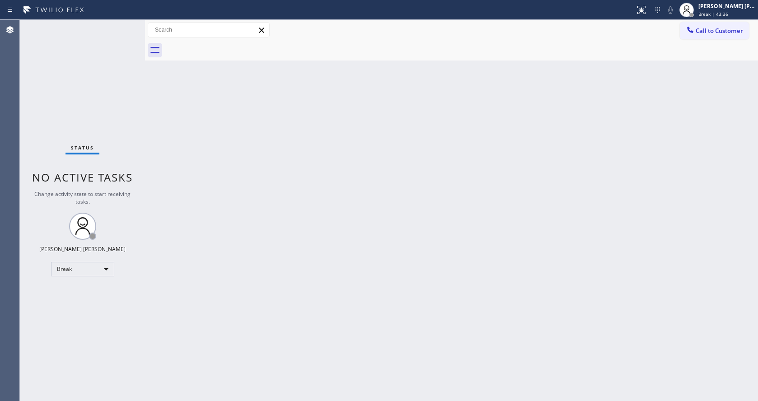
click at [713, 187] on div "Back to Dashboard Change Sender ID Customers Technicians Select a contact Outbo…" at bounding box center [451, 210] width 613 height 381
click at [729, 115] on div "Back to Dashboard Change Sender ID Customers Technicians Select a contact Outbo…" at bounding box center [451, 210] width 613 height 381
click at [122, 27] on div "Status No active tasks Change activity state to start receiving tasks. [PERSON_…" at bounding box center [82, 210] width 125 height 381
click at [602, 162] on div "Back to Dashboard Change Sender ID Customers Technicians Select a contact Outbo…" at bounding box center [451, 210] width 613 height 381
click at [134, 82] on div "Status No active tasks Change activity state to start receiving tasks. [PERSON_…" at bounding box center [82, 210] width 125 height 381
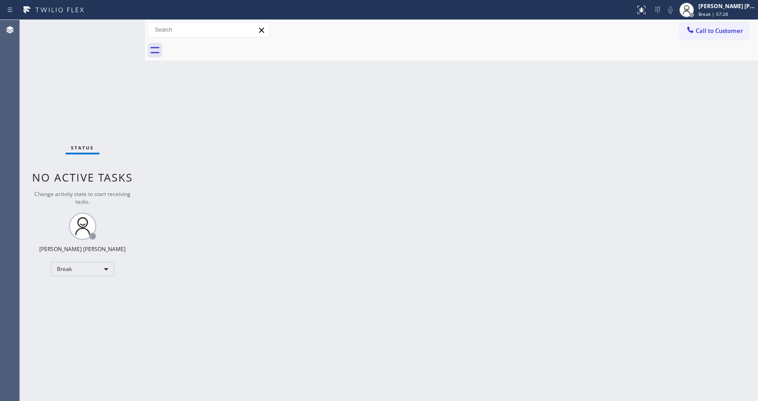
click at [122, 76] on div "Status No active tasks Change activity state to start receiving tasks. [PERSON_…" at bounding box center [82, 210] width 125 height 381
drag, startPoint x: 165, startPoint y: 26, endPoint x: 146, endPoint y: 36, distance: 21.2
click at [165, 26] on input "text" at bounding box center [208, 30] width 121 height 14
click at [122, 25] on div "Status No active tasks Change activity state to start receiving tasks. [PERSON_…" at bounding box center [82, 210] width 125 height 381
click at [735, 14] on div "Break | 59:09" at bounding box center [726, 14] width 57 height 6
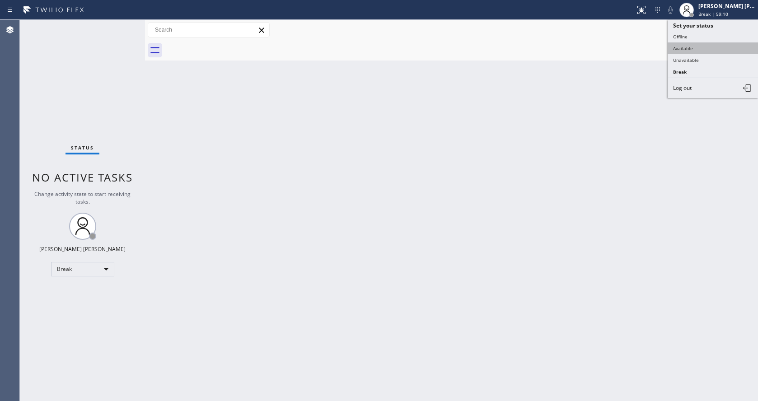
click at [702, 50] on button "Available" at bounding box center [713, 48] width 90 height 12
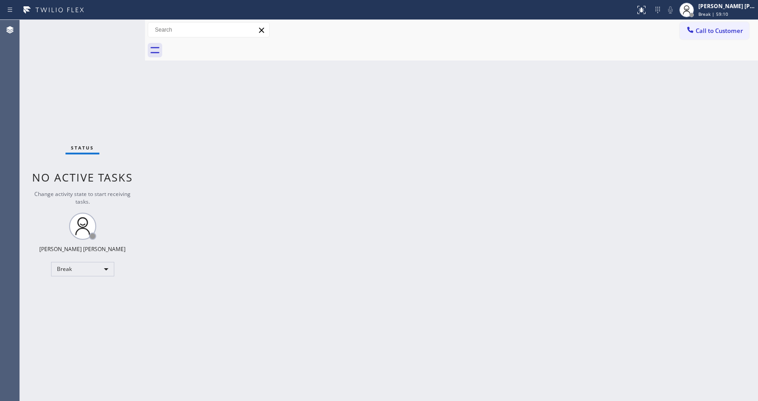
click at [470, 225] on div "Back to Dashboard Change Sender ID Customers Technicians Select a contact Outbo…" at bounding box center [451, 210] width 613 height 381
click at [192, 96] on div "Back to Dashboard Change Sender ID Customers Technicians Select a contact Outbo…" at bounding box center [451, 210] width 613 height 381
click at [128, 25] on div "Status No active tasks You are ready to start receiving tasks. [PERSON_NAME] [P…" at bounding box center [82, 210] width 125 height 381
click at [117, 82] on div "Status No active tasks You are ready to start receiving tasks. [PERSON_NAME] [P…" at bounding box center [82, 210] width 125 height 381
click at [124, 25] on div "Status No active tasks You are ready to start receiving tasks. [PERSON_NAME] [P…" at bounding box center [82, 210] width 125 height 381
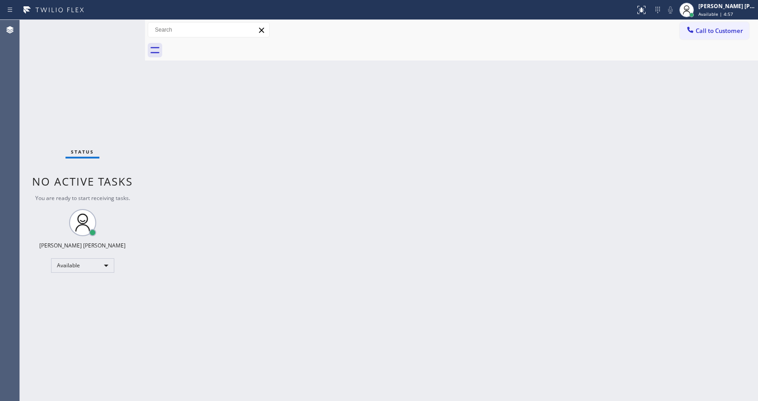
click at [122, 27] on div "Status No active tasks You are ready to start receiving tasks. [PERSON_NAME] [P…" at bounding box center [82, 210] width 125 height 381
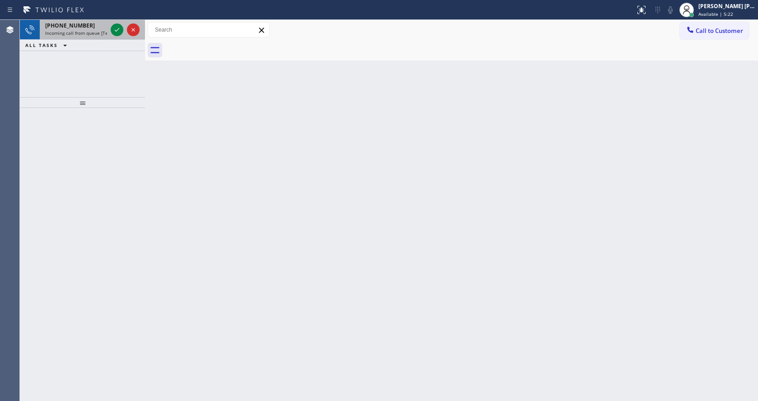
click at [106, 34] on span "Incoming call from queue [Test] All" at bounding box center [82, 33] width 75 height 6
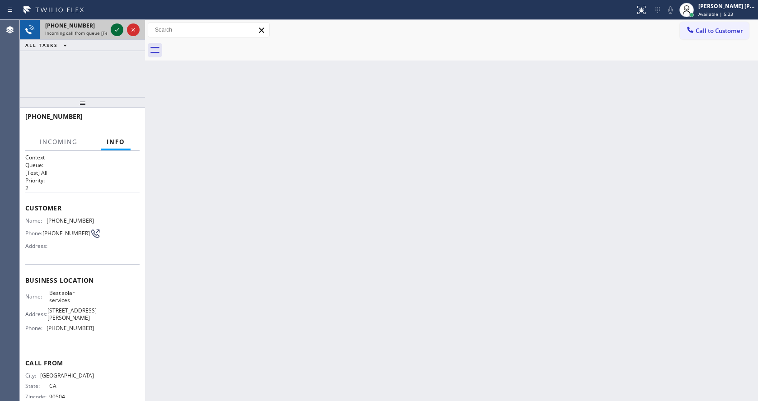
click at [113, 33] on icon at bounding box center [117, 29] width 11 height 11
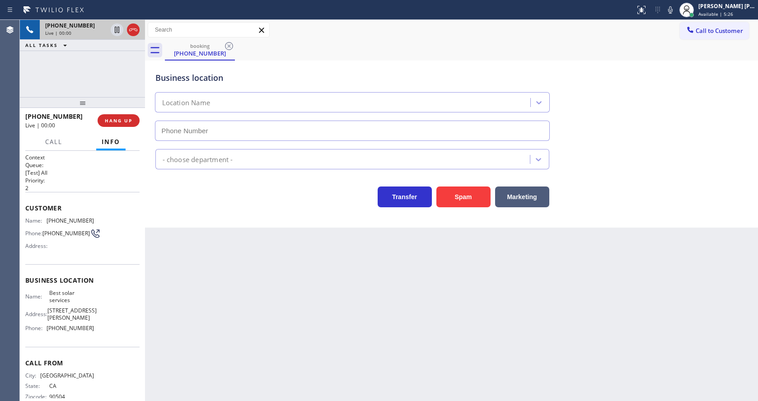
type input "[PHONE_NUMBER]"
click at [206, 291] on div "Back to Dashboard Change Sender ID Customers Technicians Select a contact Outbo…" at bounding box center [451, 210] width 613 height 381
click at [172, 180] on div "Transfer Spam Marketing" at bounding box center [452, 192] width 596 height 29
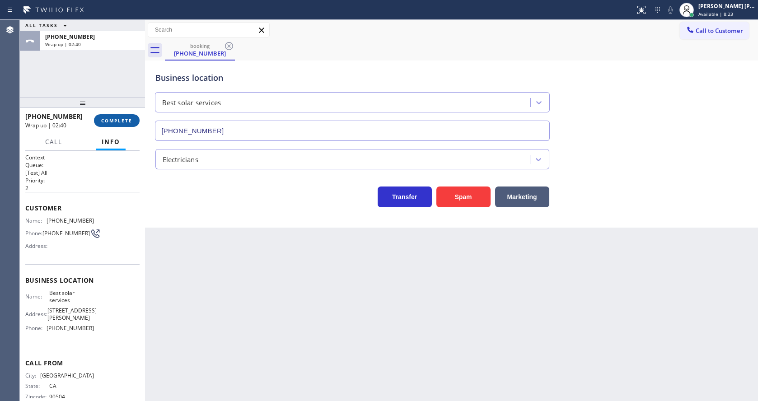
click at [119, 120] on span "COMPLETE" at bounding box center [116, 120] width 31 height 6
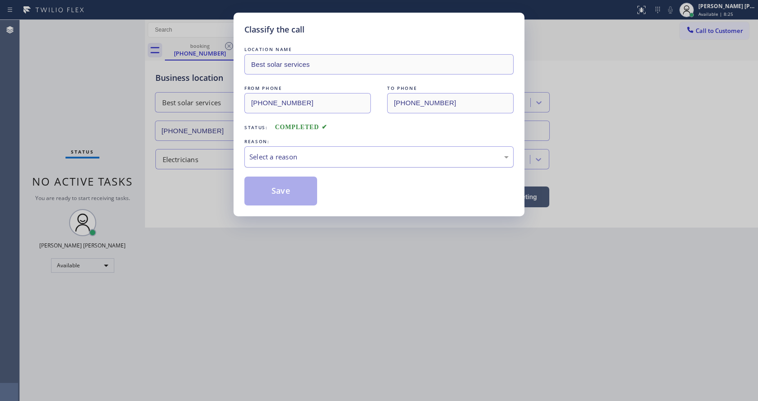
click at [277, 163] on div "Select a reason" at bounding box center [378, 156] width 269 height 21
click at [276, 198] on button "Save" at bounding box center [280, 191] width 73 height 29
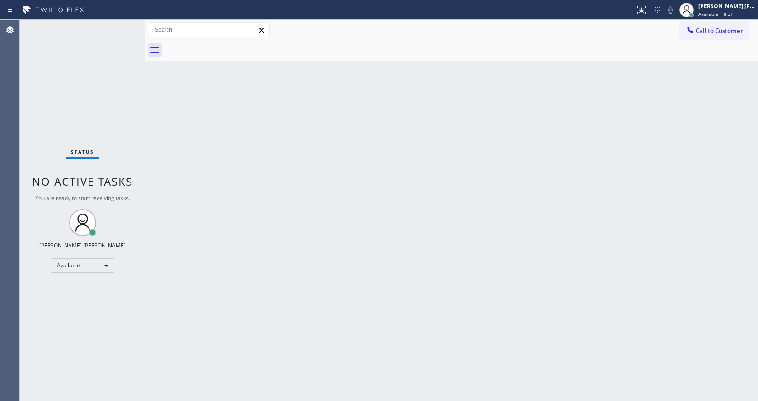
click at [117, 30] on div "Status No active tasks You are ready to start receiving tasks. [PERSON_NAME] [P…" at bounding box center [82, 210] width 125 height 381
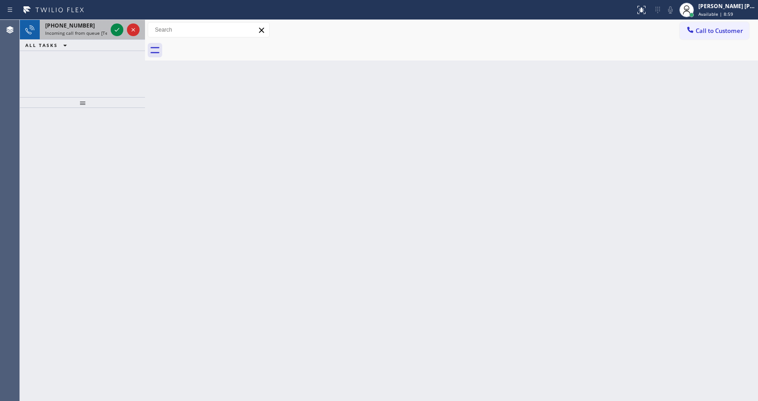
click at [106, 27] on div "[PHONE_NUMBER]" at bounding box center [76, 26] width 62 height 8
click at [113, 30] on icon at bounding box center [117, 29] width 11 height 11
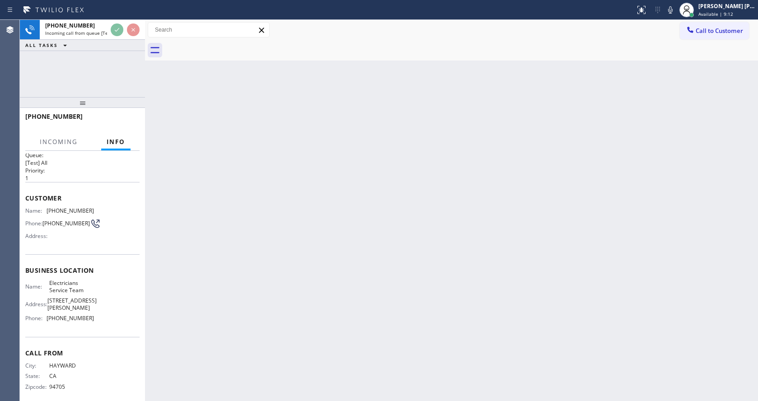
scroll to position [20, 0]
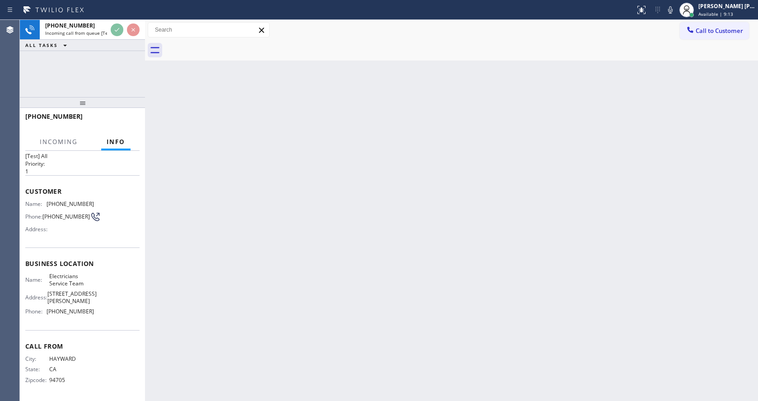
click at [293, 305] on div "Back to Dashboard Change Sender ID Customers Technicians Select a contact Outbo…" at bounding box center [451, 210] width 613 height 381
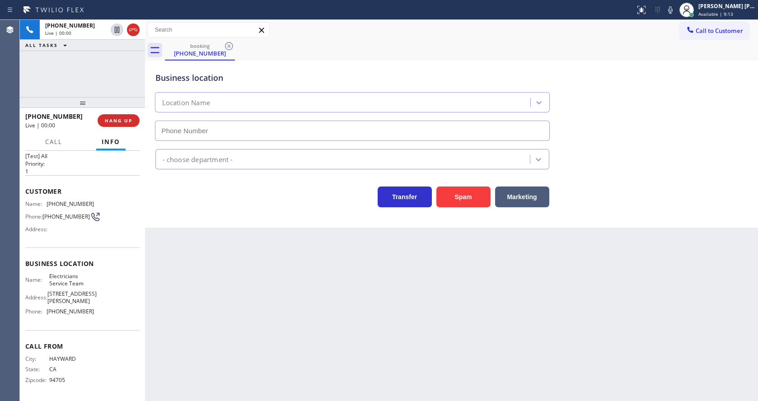
type input "[PHONE_NUMBER]"
click at [671, 75] on div "Business location Electricians Service Team [PHONE_NUMBER]" at bounding box center [452, 100] width 596 height 82
click at [672, 9] on icon at bounding box center [670, 10] width 11 height 11
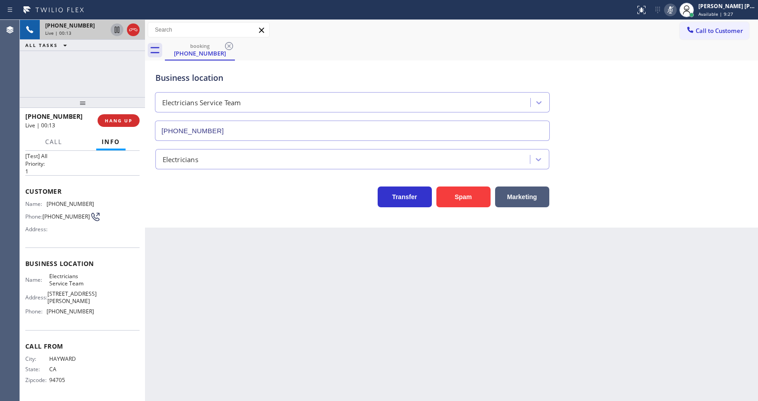
click at [117, 30] on icon at bounding box center [117, 30] width 5 height 6
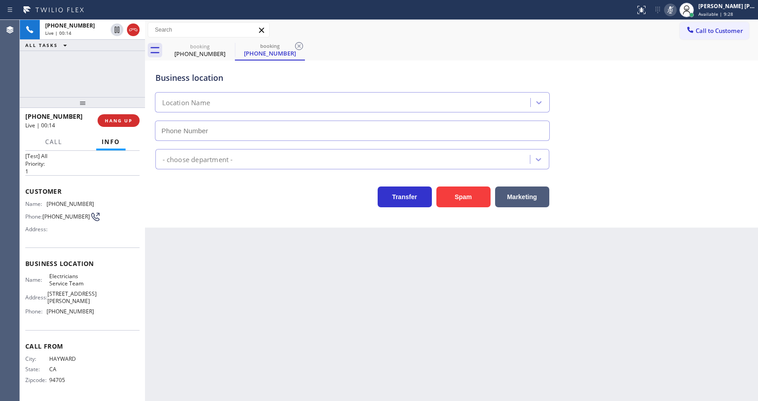
click at [87, 239] on div "Customer Name: [PHONE_NUMBER] Phone: [PHONE_NUMBER] Address:" at bounding box center [82, 211] width 114 height 72
type input "[PHONE_NUMBER]"
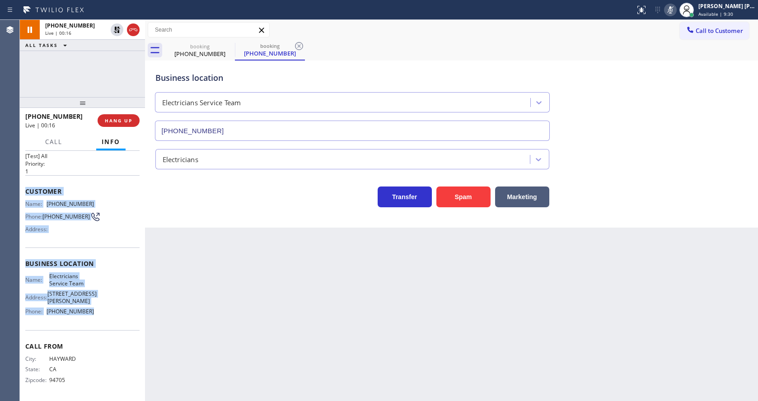
drag, startPoint x: 27, startPoint y: 183, endPoint x: 98, endPoint y: 314, distance: 148.2
click at [98, 314] on div "Context Queue: [Test] All Priority: 1 Customer Name: [PHONE_NUMBER] Phone: [PHO…" at bounding box center [82, 268] width 114 height 262
copy div "Customer Name: [PHONE_NUMBER] Phone: [PHONE_NUMBER] Address: Business location …"
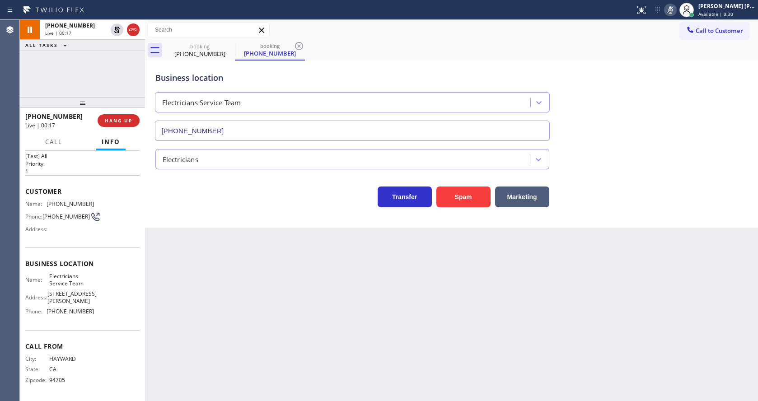
click at [263, 347] on div "Back to Dashboard Change Sender ID Customers Technicians Select a contact Outbo…" at bounding box center [451, 210] width 613 height 381
drag, startPoint x: 158, startPoint y: 192, endPoint x: 132, endPoint y: 185, distance: 26.6
click at [158, 192] on div "Transfer Spam Marketing" at bounding box center [353, 194] width 398 height 25
click at [61, 143] on span "Call" at bounding box center [53, 142] width 17 height 8
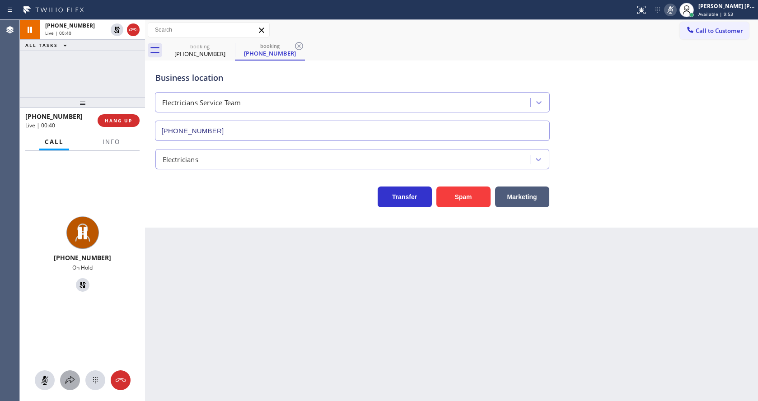
click at [70, 372] on button at bounding box center [70, 380] width 20 height 20
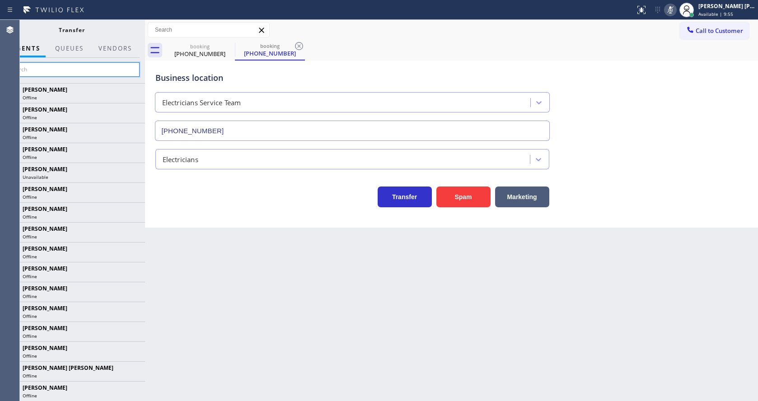
click at [46, 70] on input "text" at bounding box center [72, 69] width 136 height 14
type input "ALy"
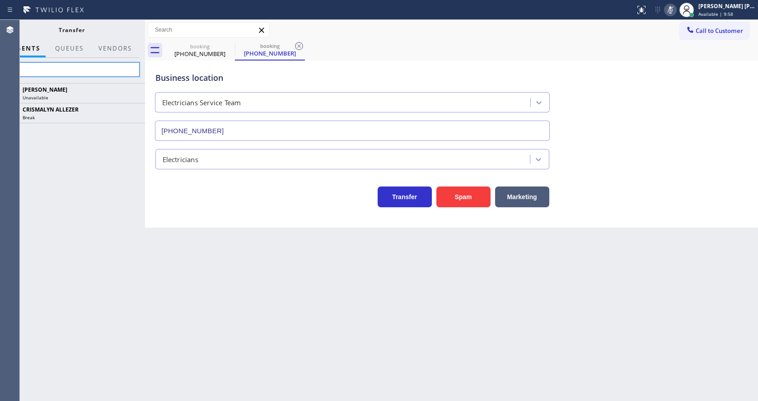
click at [46, 70] on input "ALy" at bounding box center [72, 69] width 136 height 14
type input "Aly"
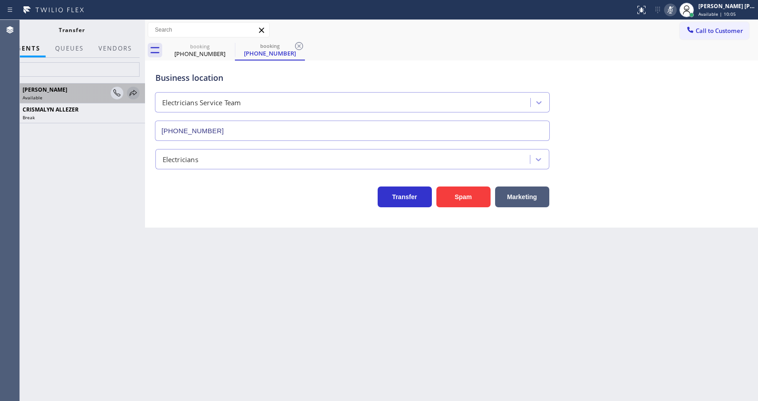
click at [130, 94] on icon at bounding box center [133, 93] width 7 height 6
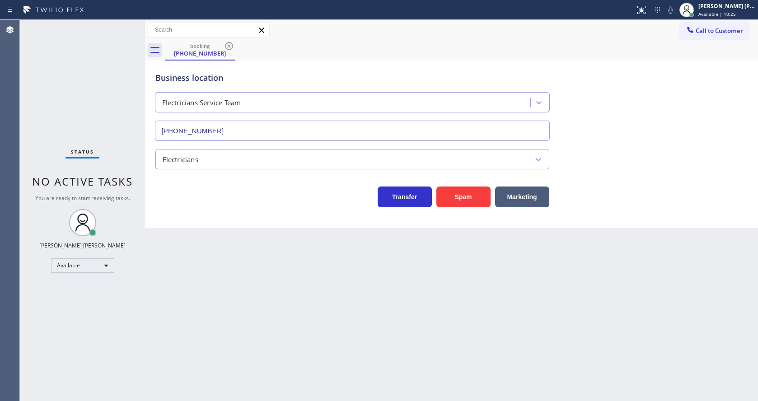
drag, startPoint x: 106, startPoint y: 29, endPoint x: 114, endPoint y: 33, distance: 9.3
click at [106, 30] on div "Status No active tasks You are ready to start receiving tasks. [PERSON_NAME] [P…" at bounding box center [82, 210] width 125 height 381
click at [233, 44] on icon at bounding box center [229, 46] width 11 height 11
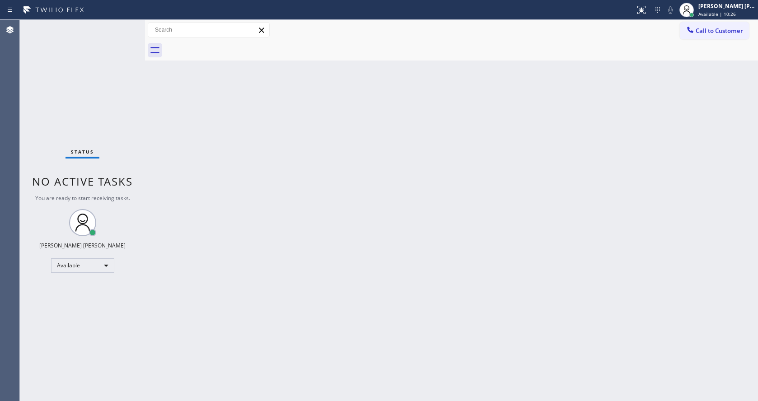
click at [145, 25] on div at bounding box center [145, 210] width 0 height 381
click at [132, 25] on div "Status No active tasks You are ready to start receiving tasks. [PERSON_NAME] [P…" at bounding box center [82, 210] width 125 height 381
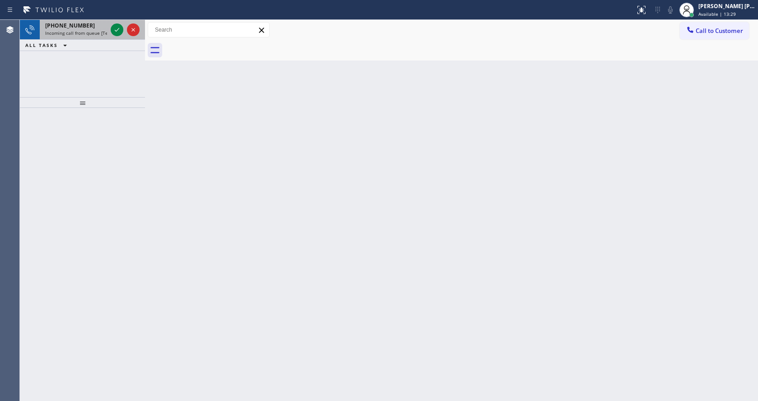
click at [109, 36] on div at bounding box center [125, 30] width 33 height 20
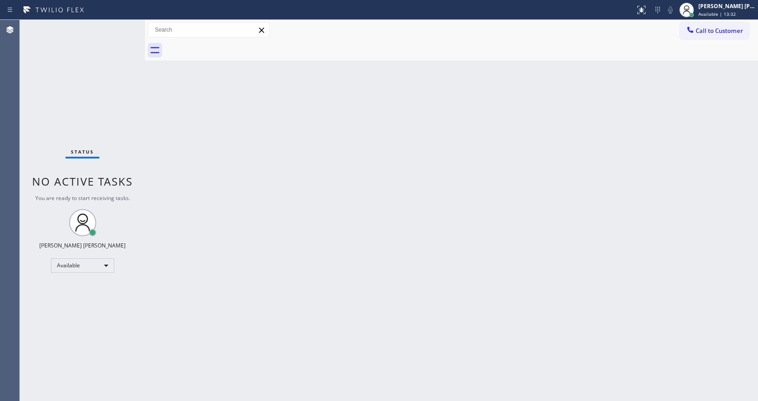
click at [117, 28] on div "Status No active tasks You are ready to start receiving tasks. [PERSON_NAME] [P…" at bounding box center [82, 210] width 125 height 381
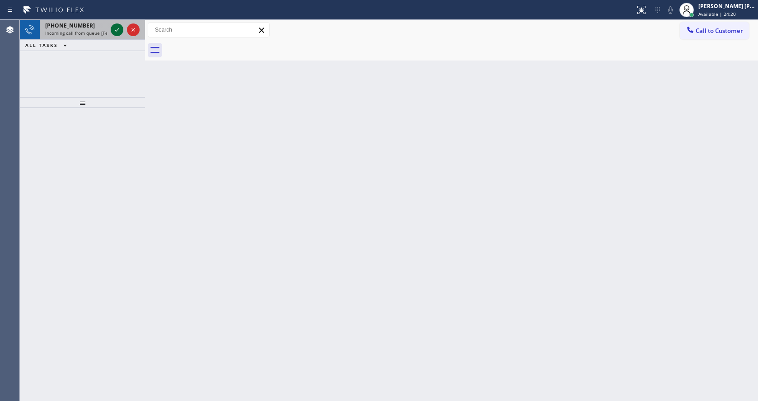
click at [117, 28] on icon at bounding box center [117, 29] width 11 height 11
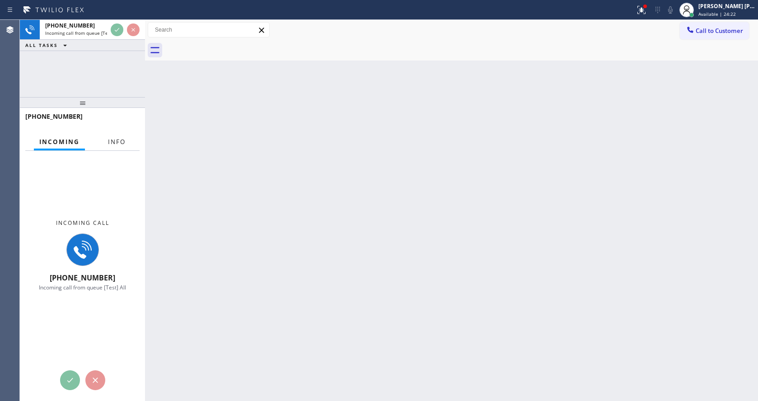
click at [116, 136] on button "Info" at bounding box center [117, 142] width 28 height 18
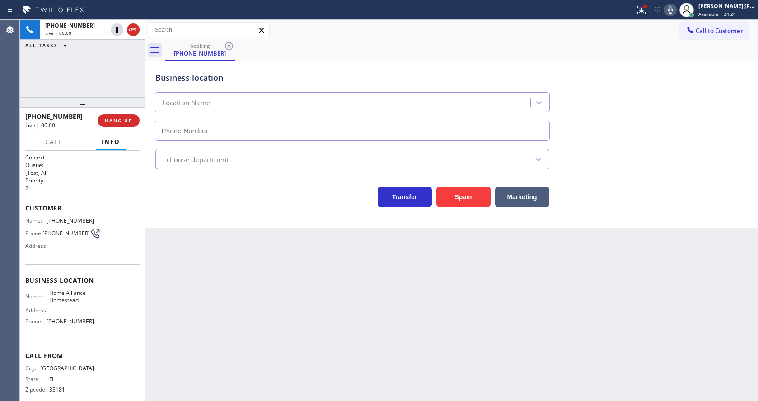
scroll to position [13, 0]
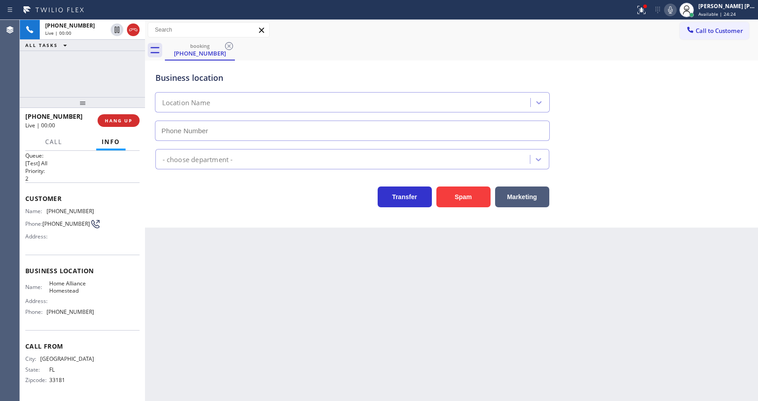
click at [356, 252] on div "Back to Dashboard Change Sender ID Customers Technicians Select a contact Outbo…" at bounding box center [451, 210] width 613 height 381
type input "[PHONE_NUMBER]"
click at [49, 215] on div "Name: [PHONE_NUMBER] Phone: [PHONE_NUMBER] Address:" at bounding box center [59, 226] width 69 height 36
drag, startPoint x: 46, startPoint y: 208, endPoint x: 112, endPoint y: 208, distance: 66.0
click at [112, 208] on div "Name: [PHONE_NUMBER] Phone: [PHONE_NUMBER] Address:" at bounding box center [82, 226] width 114 height 36
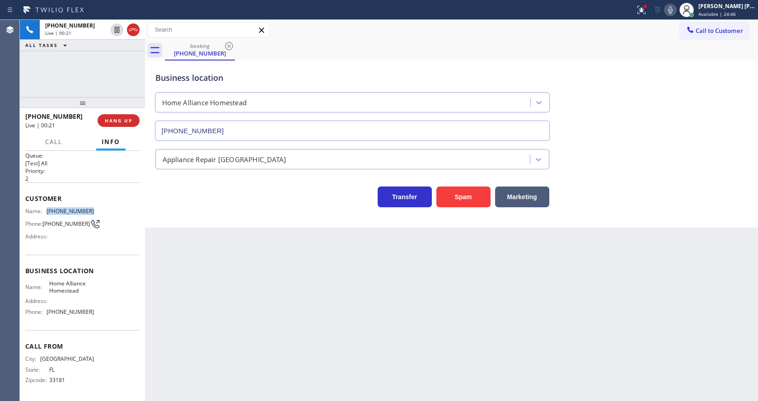
copy div "[PHONE_NUMBER]"
click at [216, 285] on div "Back to Dashboard Change Sender ID Customers Technicians Select a contact Outbo…" at bounding box center [451, 210] width 613 height 381
click at [37, 294] on div "Name: Home Alliance Homestead" at bounding box center [59, 287] width 69 height 14
drag, startPoint x: 45, startPoint y: 281, endPoint x: 102, endPoint y: 293, distance: 57.9
click at [102, 293] on div "Name: Home Alliance Homestead Address: Phone: [PHONE_NUMBER]" at bounding box center [82, 299] width 114 height 39
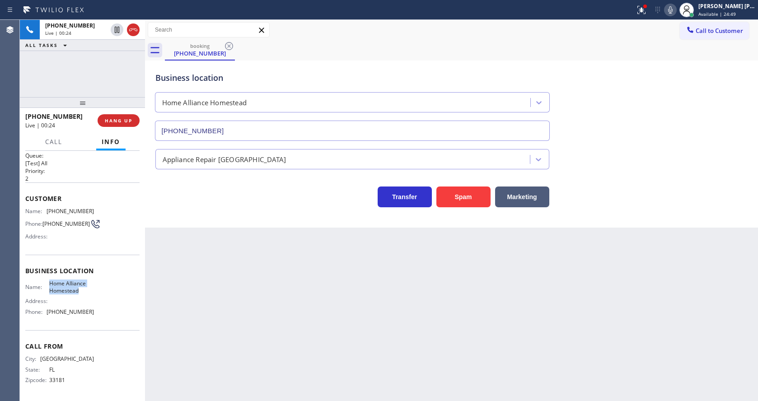
copy span "Home Alliance Homestead"
click at [168, 298] on div "Back to Dashboard Change Sender ID Customers Technicians Select a contact Outbo…" at bounding box center [451, 210] width 613 height 381
click at [112, 320] on div "Business location Name: Home Alliance Homestead Address: Phone: [PHONE_NUMBER]" at bounding box center [82, 292] width 114 height 75
drag, startPoint x: 67, startPoint y: 309, endPoint x: 103, endPoint y: 305, distance: 36.4
click at [103, 305] on div "Name: Home Alliance Homestead Address: Phone: [PHONE_NUMBER]" at bounding box center [82, 299] width 114 height 39
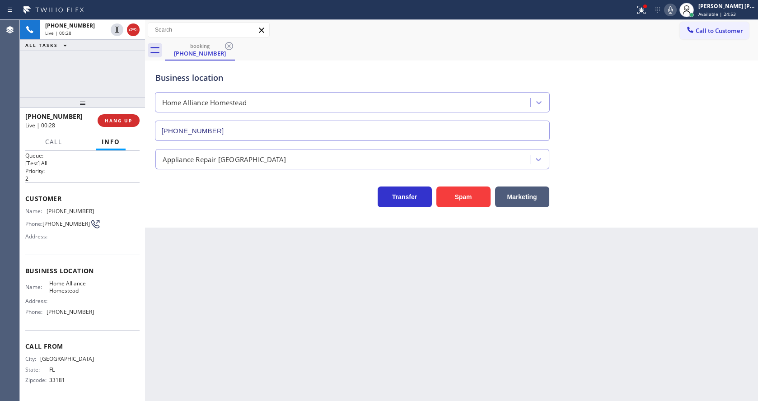
click at [96, 308] on div "Name: Home Alliance Homestead Address: Phone: [PHONE_NUMBER]" at bounding box center [82, 299] width 114 height 39
drag, startPoint x: 47, startPoint y: 313, endPoint x: 98, endPoint y: 312, distance: 51.1
click at [98, 312] on div "Name: Home Alliance Homestead Address: Phone: [PHONE_NUMBER]" at bounding box center [82, 299] width 114 height 39
copy div "[PHONE_NUMBER]"
click at [239, 311] on div "Back to Dashboard Change Sender ID Customers Technicians Select a contact Outbo…" at bounding box center [451, 210] width 613 height 381
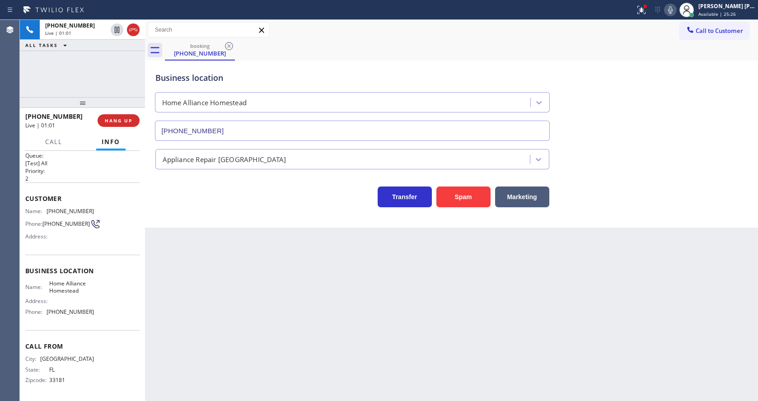
drag, startPoint x: 462, startPoint y: 274, endPoint x: 500, endPoint y: 355, distance: 89.1
click at [471, 293] on div "Back to Dashboard Change Sender ID Customers Technicians Select a contact Outbo…" at bounding box center [451, 210] width 613 height 381
click at [335, 273] on div "Back to Dashboard Change Sender ID Customers Technicians Select a contact Outbo…" at bounding box center [451, 210] width 613 height 381
click at [230, 295] on div "Back to Dashboard Change Sender ID Customers Technicians Select a contact Outbo…" at bounding box center [451, 210] width 613 height 381
click at [332, 288] on div "Back to Dashboard Change Sender ID Customers Technicians Select a contact Outbo…" at bounding box center [451, 210] width 613 height 381
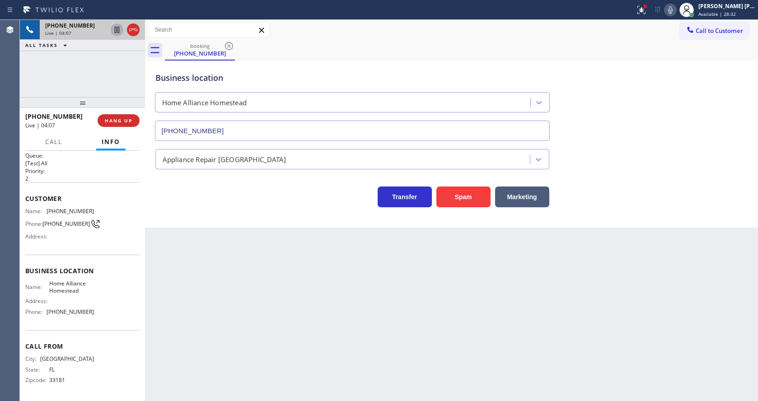
click at [115, 28] on icon at bounding box center [117, 30] width 5 height 6
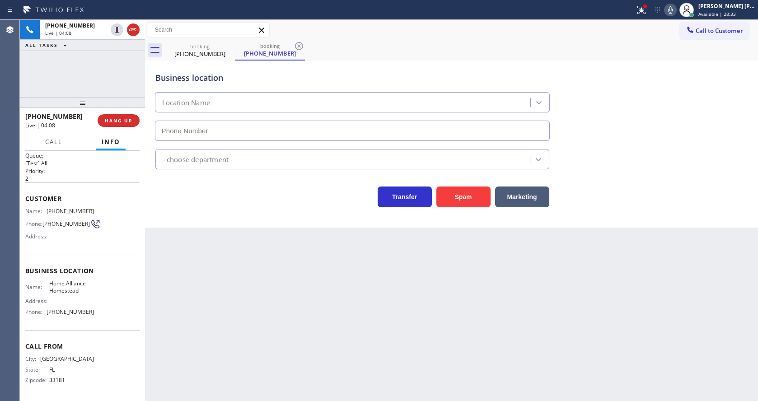
type input "[PHONE_NUMBER]"
click at [674, 7] on icon at bounding box center [670, 10] width 11 height 11
click at [638, 9] on div at bounding box center [642, 10] width 20 height 11
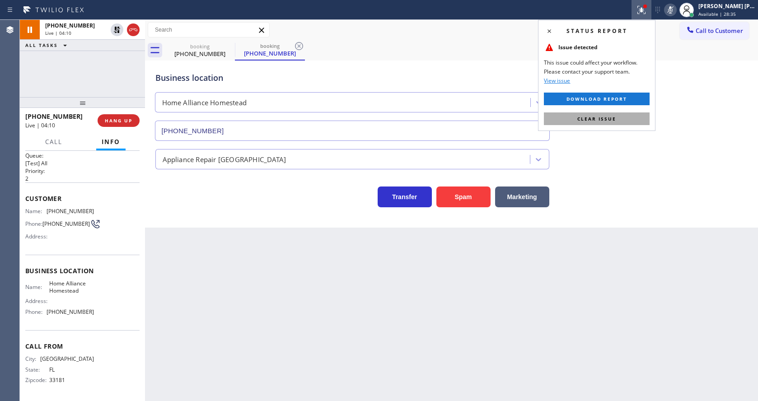
click at [620, 117] on button "Clear issue" at bounding box center [597, 118] width 106 height 13
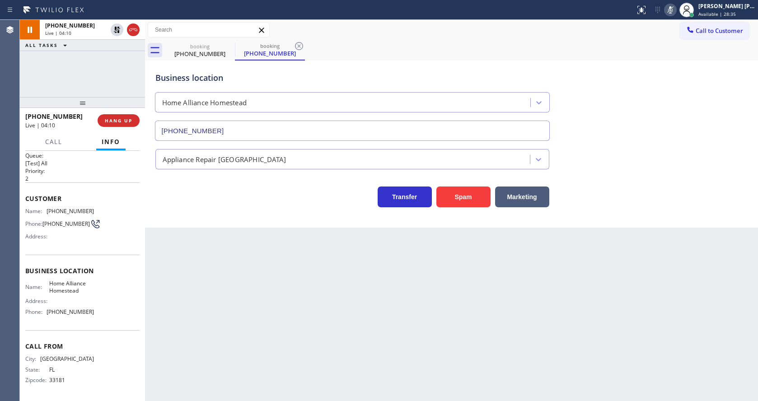
click at [243, 314] on div "Back to Dashboard Change Sender ID Customers Technicians Select a contact Outbo…" at bounding box center [451, 210] width 613 height 381
click at [389, 277] on div "Back to Dashboard Change Sender ID Customers Technicians Select a contact Outbo…" at bounding box center [451, 210] width 613 height 381
click at [233, 304] on div "Back to Dashboard Change Sender ID Customers Technicians Select a contact Outbo…" at bounding box center [451, 210] width 613 height 381
click at [215, 278] on div "Back to Dashboard Change Sender ID Customers Technicians Select a contact Outbo…" at bounding box center [451, 210] width 613 height 381
click at [298, 44] on icon at bounding box center [299, 46] width 11 height 11
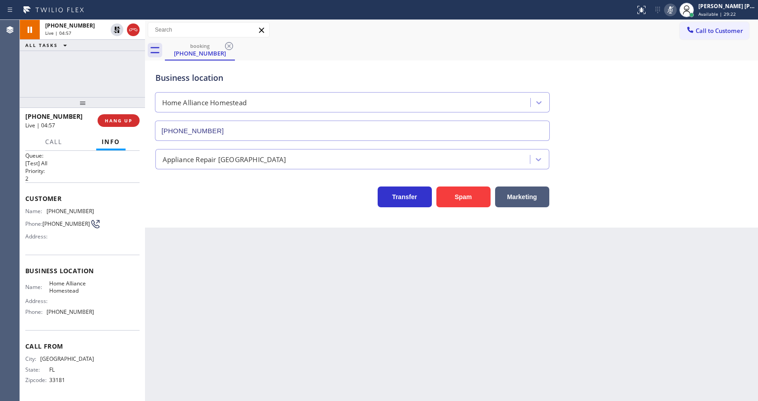
click at [241, 294] on div "Back to Dashboard Change Sender ID Customers Technicians Select a contact Outbo…" at bounding box center [451, 210] width 613 height 381
drag, startPoint x: 383, startPoint y: 328, endPoint x: 331, endPoint y: 273, distance: 75.4
click at [383, 328] on div "Back to Dashboard Change Sender ID Customers Technicians Select a contact Outbo…" at bounding box center [451, 210] width 613 height 381
click at [116, 26] on icon at bounding box center [117, 29] width 11 height 11
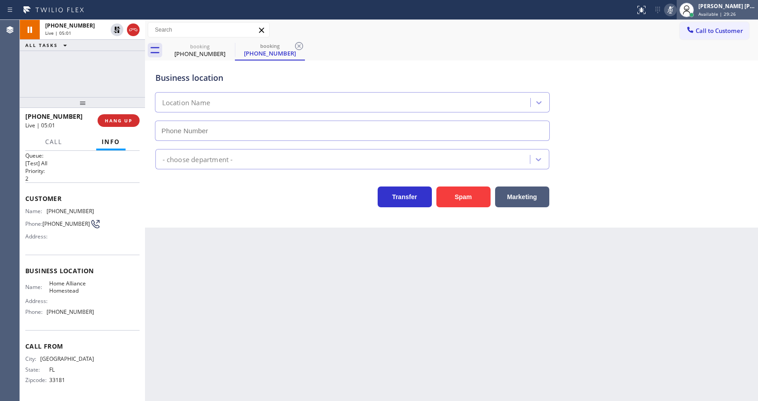
type input "[PHONE_NUMBER]"
click at [669, 11] on icon at bounding box center [670, 10] width 11 height 11
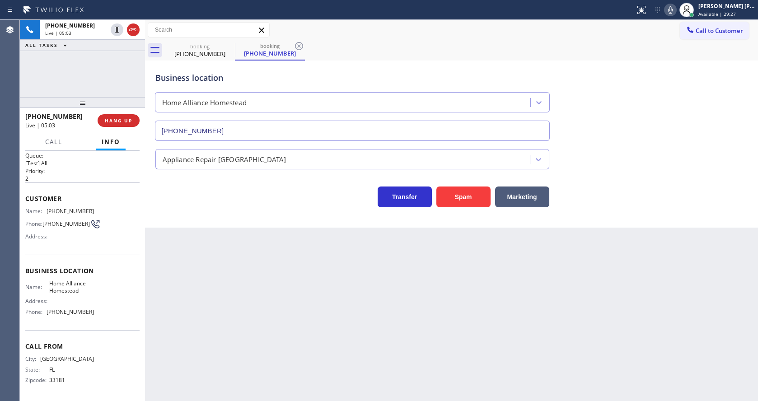
click at [691, 72] on div "Business location Home Alliance Homestead [PHONE_NUMBER]" at bounding box center [452, 100] width 596 height 82
click at [299, 46] on icon at bounding box center [299, 46] width 8 height 8
click at [237, 330] on div "Back to Dashboard Change Sender ID Customers Technicians Select a contact Outbo…" at bounding box center [451, 210] width 613 height 381
drag, startPoint x: 367, startPoint y: 296, endPoint x: 346, endPoint y: 286, distance: 23.6
click at [367, 296] on div "Back to Dashboard Change Sender ID Customers Technicians Select a contact Outbo…" at bounding box center [451, 210] width 613 height 381
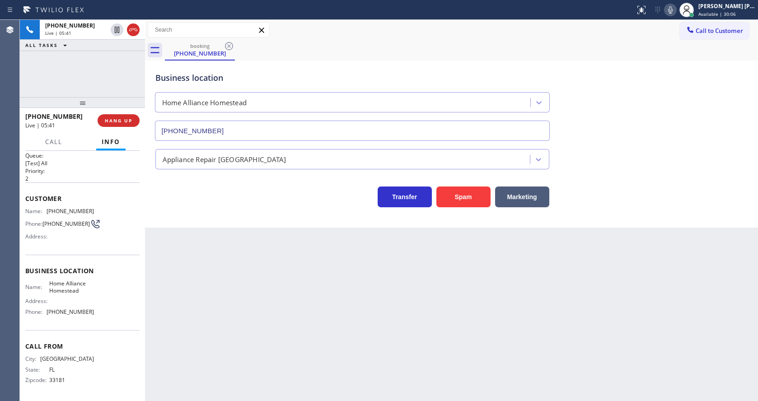
click at [226, 256] on div "Back to Dashboard Change Sender ID Customers Technicians Select a contact Outbo…" at bounding box center [451, 210] width 613 height 381
drag, startPoint x: 342, startPoint y: 282, endPoint x: 185, endPoint y: 185, distance: 184.8
click at [342, 282] on div "Back to Dashboard Change Sender ID Customers Technicians Select a contact Outbo…" at bounding box center [451, 210] width 613 height 381
click at [269, 288] on div "Back to Dashboard Change Sender ID Customers Technicians Select a contact Outbo…" at bounding box center [451, 210] width 613 height 381
click at [410, 292] on div "Back to Dashboard Change Sender ID Customers Technicians Select a contact Outbo…" at bounding box center [451, 210] width 613 height 381
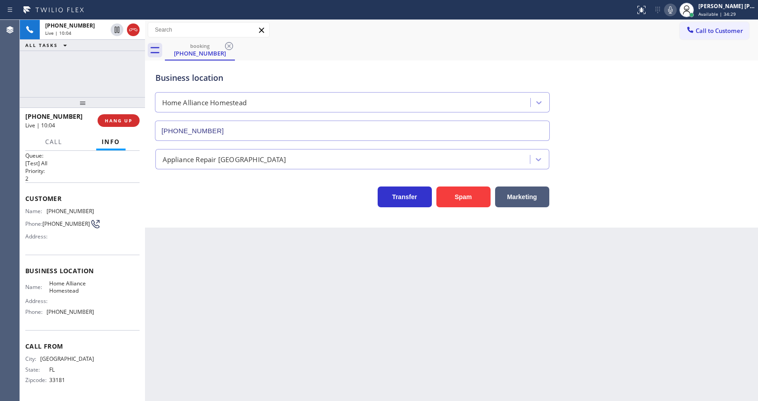
click at [191, 285] on div "Back to Dashboard Change Sender ID Customers Technicians Select a contact Outbo…" at bounding box center [451, 210] width 613 height 381
click at [242, 341] on div "Back to Dashboard Change Sender ID Customers Technicians Select a contact Outbo…" at bounding box center [451, 210] width 613 height 381
click at [325, 333] on div "Back to Dashboard Change Sender ID Customers Technicians Select a contact Outbo…" at bounding box center [451, 210] width 613 height 381
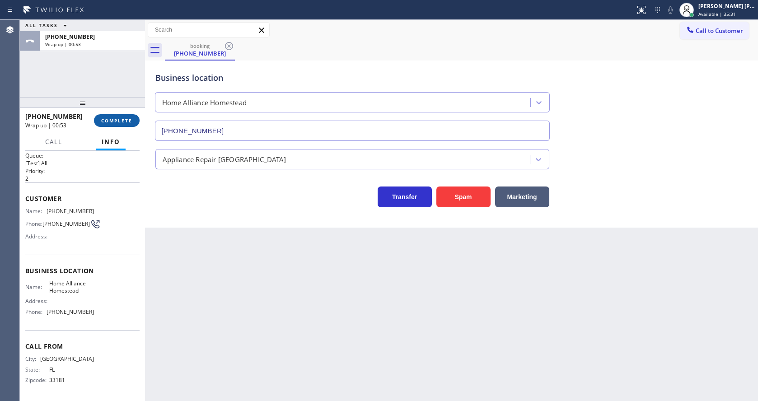
click at [114, 115] on button "COMPLETE" at bounding box center [117, 120] width 46 height 13
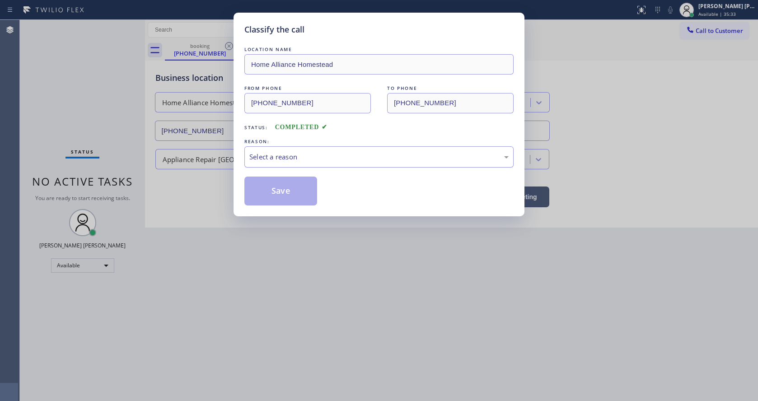
click at [315, 153] on div "Select a reason" at bounding box center [378, 157] width 259 height 10
click at [273, 201] on button "Save" at bounding box center [280, 191] width 73 height 29
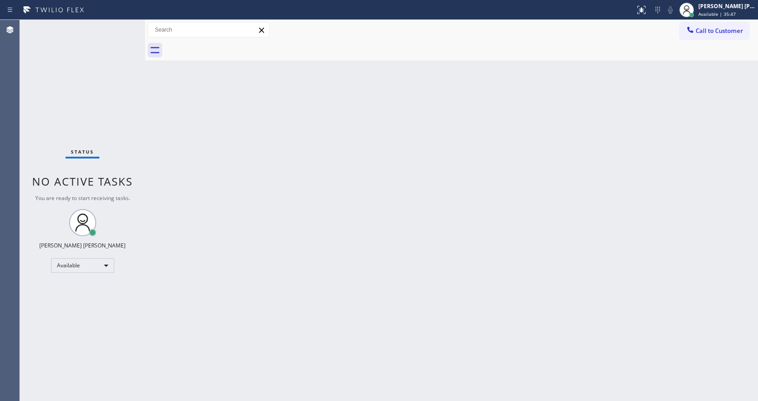
click at [383, 335] on div "Back to Dashboard Change Sender ID Customers Technicians Select a contact Outbo…" at bounding box center [451, 210] width 613 height 381
click at [170, 150] on div "Back to Dashboard Change Sender ID Customers Technicians Select a contact Outbo…" at bounding box center [451, 210] width 613 height 381
click at [235, 163] on div "Back to Dashboard Change Sender ID Customers Technicians Select a contact Outbo…" at bounding box center [451, 210] width 613 height 381
drag, startPoint x: 471, startPoint y: 342, endPoint x: 439, endPoint y: 355, distance: 35.1
click at [471, 342] on div "Back to Dashboard Change Sender ID Customers Technicians Select a contact Outbo…" at bounding box center [451, 210] width 613 height 381
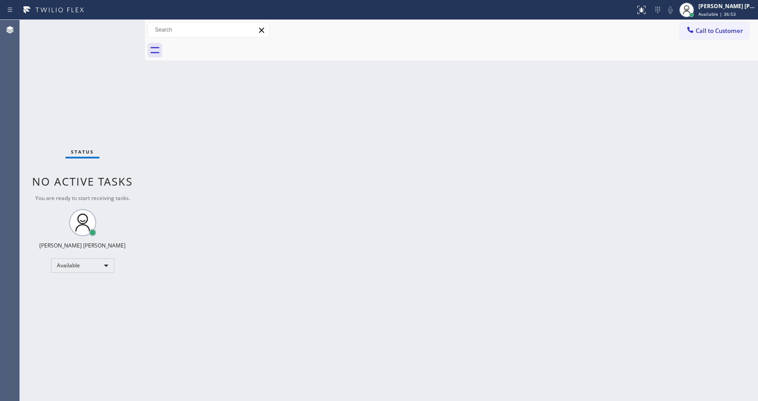
click at [184, 175] on div "Back to Dashboard Change Sender ID Customers Technicians Select a contact Outbo…" at bounding box center [451, 210] width 613 height 381
drag, startPoint x: 368, startPoint y: 243, endPoint x: 143, endPoint y: 112, distance: 260.2
click at [368, 243] on div "Back to Dashboard Change Sender ID Customers Technicians Select a contact Outbo…" at bounding box center [451, 210] width 613 height 381
click at [124, 22] on div "Status No active tasks You are ready to start receiving tasks. [PERSON_NAME] [P…" at bounding box center [82, 210] width 125 height 381
click at [120, 26] on div "Status No active tasks You are ready to start receiving tasks. [PERSON_NAME] [P…" at bounding box center [82, 210] width 125 height 381
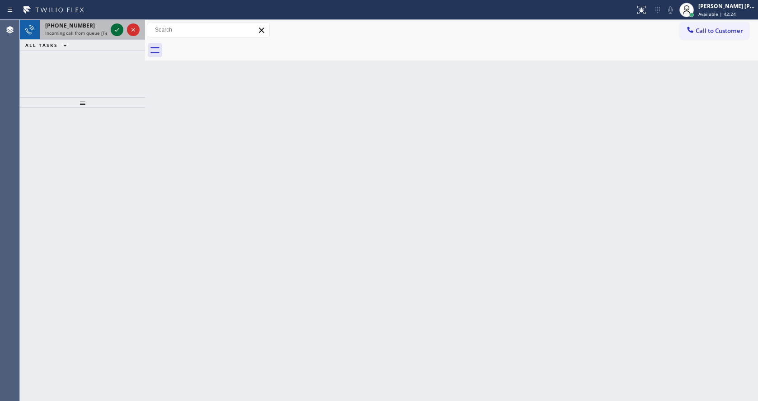
click at [117, 28] on icon at bounding box center [117, 29] width 11 height 11
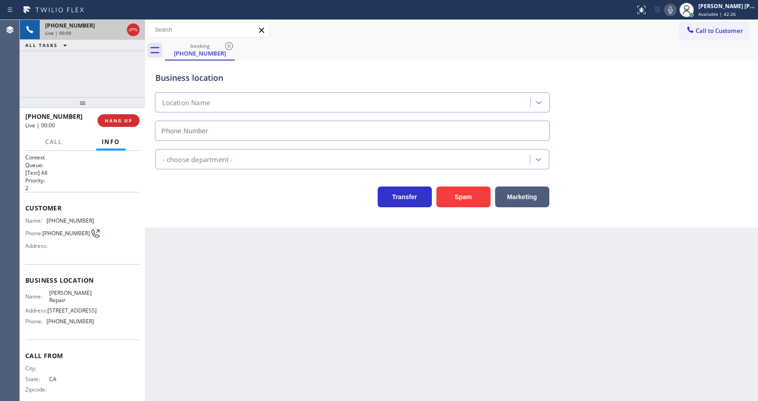
type input "[PHONE_NUMBER]"
click at [353, 346] on div "Back to Dashboard Change Sender ID Customers Technicians Select a contact Outbo…" at bounding box center [451, 210] width 613 height 381
click at [176, 281] on div "Back to Dashboard Change Sender ID Customers Technicians Select a contact Outbo…" at bounding box center [451, 210] width 613 height 381
click at [397, 318] on div "Back to Dashboard Change Sender ID Customers Technicians Select a contact Outbo…" at bounding box center [451, 210] width 613 height 381
click at [196, 245] on div "Back to Dashboard Change Sender ID Customers Technicians Select a contact Outbo…" at bounding box center [451, 210] width 613 height 381
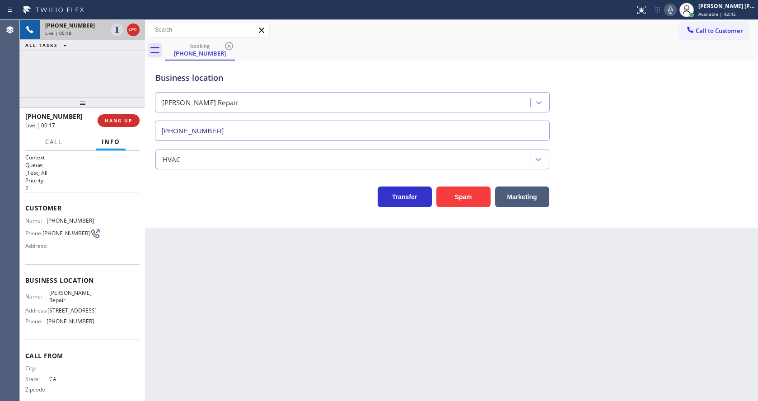
click at [612, 295] on div "Back to Dashboard Change Sender ID Customers Technicians Select a contact Outbo…" at bounding box center [451, 210] width 613 height 381
click at [369, 312] on div "Back to Dashboard Change Sender ID Customers Technicians Select a contact Outbo…" at bounding box center [451, 210] width 613 height 381
drag, startPoint x: 351, startPoint y: 363, endPoint x: 290, endPoint y: 349, distance: 62.6
click at [351, 363] on div "Back to Dashboard Change Sender ID Customers Technicians Select a contact Outbo…" at bounding box center [451, 210] width 613 height 381
click at [379, 317] on div "Back to Dashboard Change Sender ID Customers Technicians Select a contact Outbo…" at bounding box center [451, 210] width 613 height 381
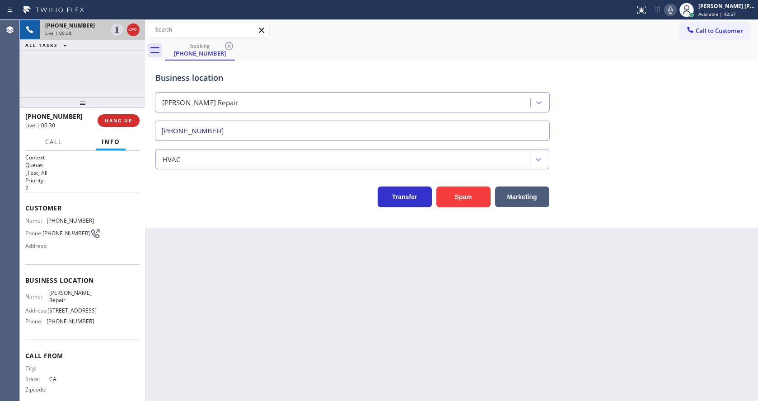
drag, startPoint x: 231, startPoint y: 251, endPoint x: 215, endPoint y: 241, distance: 19.1
click at [231, 251] on div "Back to Dashboard Change Sender ID Customers Technicians Select a contact Outbo…" at bounding box center [451, 210] width 613 height 381
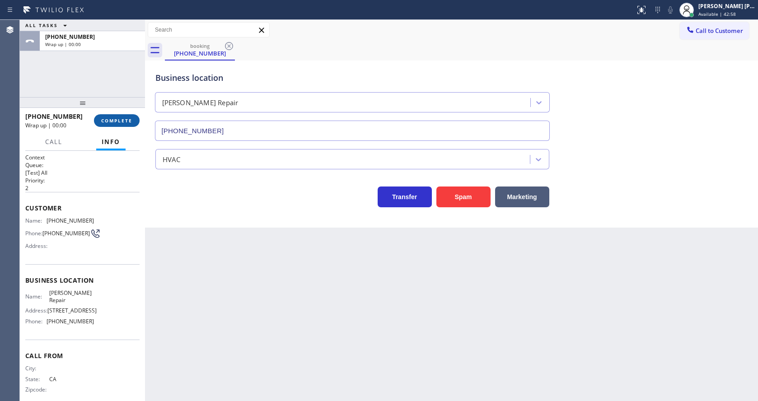
click at [117, 121] on span "COMPLETE" at bounding box center [116, 120] width 31 height 6
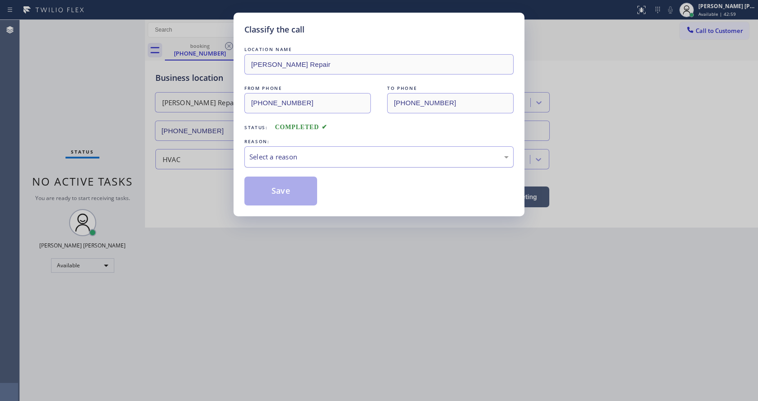
click at [292, 152] on div "Select a reason" at bounding box center [378, 157] width 259 height 10
click at [281, 188] on button "Save" at bounding box center [280, 191] width 73 height 29
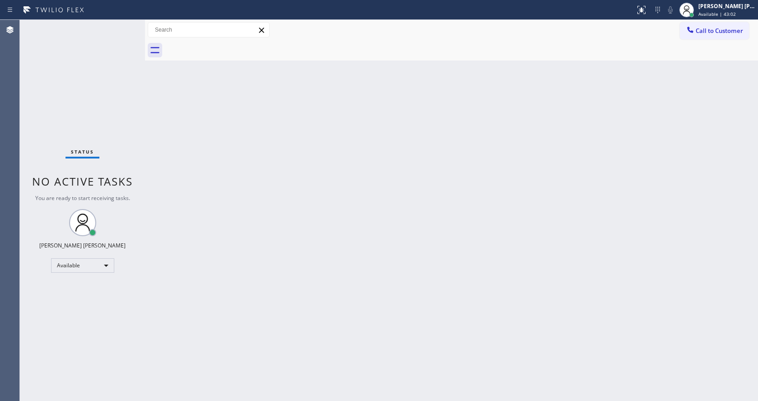
click at [122, 25] on div "Status No active tasks You are ready to start receiving tasks. [PERSON_NAME] [P…" at bounding box center [82, 210] width 125 height 381
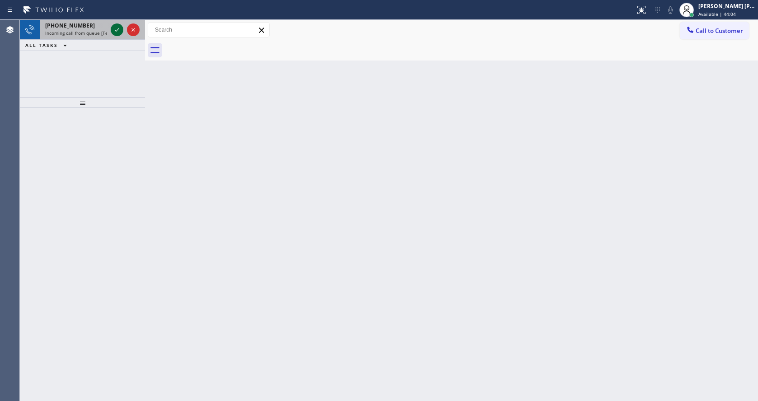
click at [116, 29] on icon at bounding box center [117, 29] width 11 height 11
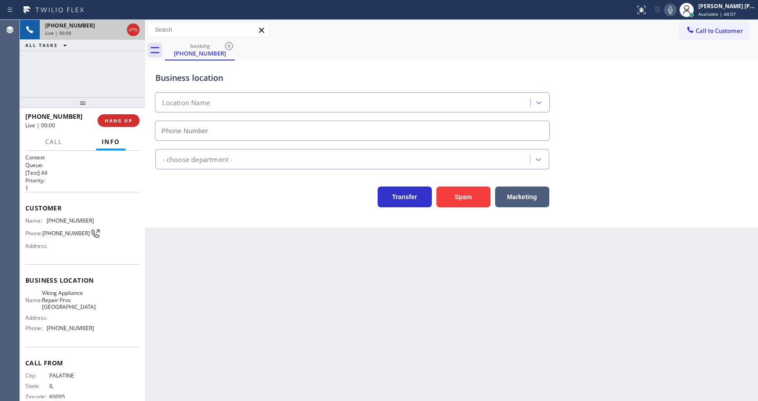
type input "[PHONE_NUMBER]"
drag, startPoint x: 431, startPoint y: 349, endPoint x: 409, endPoint y: 352, distance: 21.5
click at [431, 349] on div "Back to Dashboard Change Sender ID Customers Technicians Select a contact Outbo…" at bounding box center [451, 210] width 613 height 381
click at [202, 215] on div "Business location Viking Appliance Repair Pros [GEOGRAPHIC_DATA] [PHONE_NUMBER]…" at bounding box center [451, 144] width 613 height 167
click at [292, 336] on div "Back to Dashboard Change Sender ID Customers Technicians Select a contact Outbo…" at bounding box center [451, 210] width 613 height 381
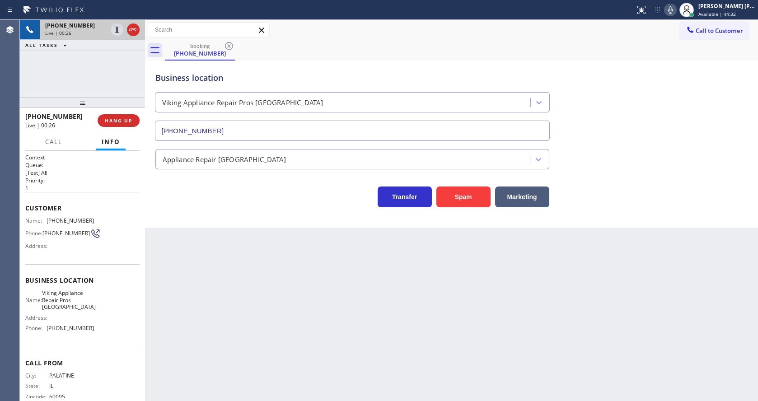
click at [245, 277] on div "Back to Dashboard Change Sender ID Customers Technicians Select a contact Outbo…" at bounding box center [451, 210] width 613 height 381
click at [317, 346] on div "Back to Dashboard Change Sender ID Customers Technicians Select a contact Outbo…" at bounding box center [451, 210] width 613 height 381
click at [206, 299] on div "Back to Dashboard Change Sender ID Customers Technicians Select a contact Outbo…" at bounding box center [451, 210] width 613 height 381
click at [110, 216] on div "Customer Name: [PHONE_NUMBER] Phone: [PHONE_NUMBER] Address:" at bounding box center [82, 228] width 114 height 72
drag, startPoint x: 46, startPoint y: 222, endPoint x: 98, endPoint y: 224, distance: 52.4
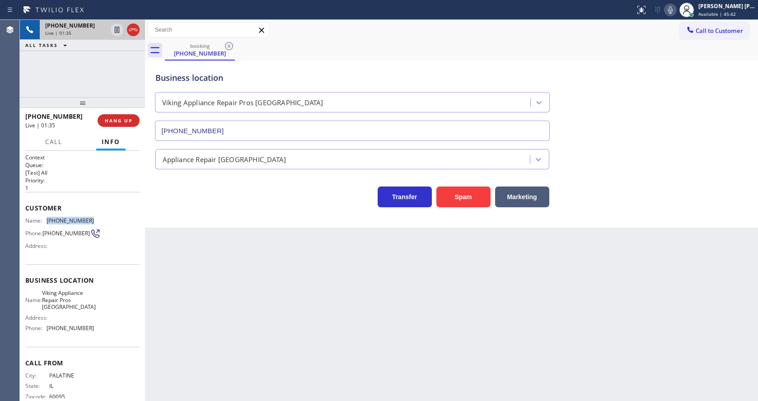
click at [98, 224] on div "Name: [PHONE_NUMBER] Phone: [PHONE_NUMBER] Address:" at bounding box center [82, 235] width 114 height 36
copy div "[PHONE_NUMBER]"
click at [229, 266] on div "Back to Dashboard Change Sender ID Customers Technicians Select a contact Outbo…" at bounding box center [451, 210] width 613 height 381
click at [94, 323] on div "Name: Viking Appliance Repair Pros Evanston Address: Phone: [PHONE_NUMBER]" at bounding box center [82, 313] width 114 height 46
drag, startPoint x: 47, startPoint y: 293, endPoint x: 85, endPoint y: 311, distance: 41.4
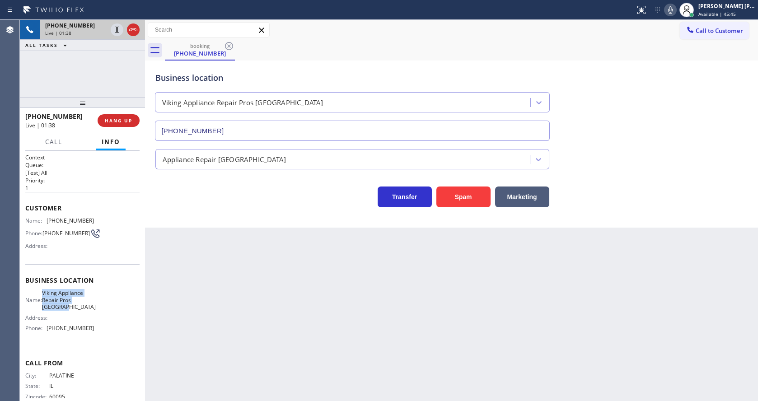
click at [85, 310] on div "Name: Viking Appliance Repair Pros [GEOGRAPHIC_DATA]" at bounding box center [59, 300] width 69 height 21
copy span "Viking Appliance Repair Pros [GEOGRAPHIC_DATA]"
click at [239, 307] on div "Back to Dashboard Change Sender ID Customers Technicians Select a contact Outbo…" at bounding box center [451, 210] width 613 height 381
click at [108, 314] on div "Name: Viking Appliance Repair Pros Evanston Address: Phone: [PHONE_NUMBER]" at bounding box center [82, 313] width 114 height 46
drag, startPoint x: 46, startPoint y: 332, endPoint x: 104, endPoint y: 337, distance: 59.0
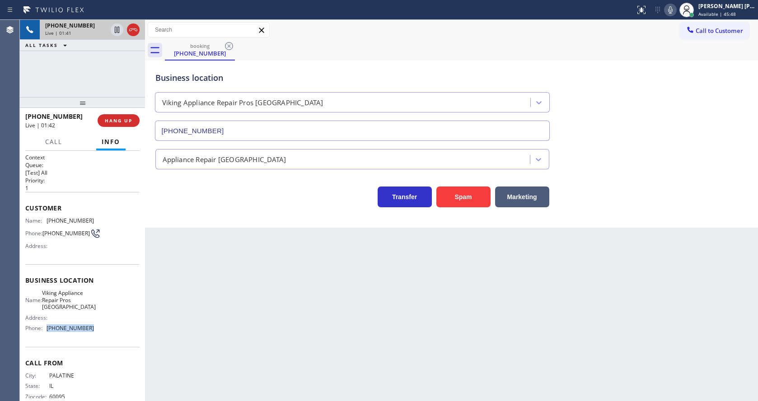
click at [104, 335] on div "Name: Viking Appliance Repair Pros Evanston Address: Phone: [PHONE_NUMBER]" at bounding box center [82, 313] width 114 height 46
copy div "[PHONE_NUMBER]"
click at [208, 320] on div "Back to Dashboard Change Sender ID Customers Technicians Select a contact Outbo…" at bounding box center [451, 210] width 613 height 381
click at [346, 301] on div "Back to Dashboard Change Sender ID Customers Technicians Select a contact Outbo…" at bounding box center [451, 210] width 613 height 381
click at [218, 251] on div "Back to Dashboard Change Sender ID Customers Technicians Select a contact Outbo…" at bounding box center [451, 210] width 613 height 381
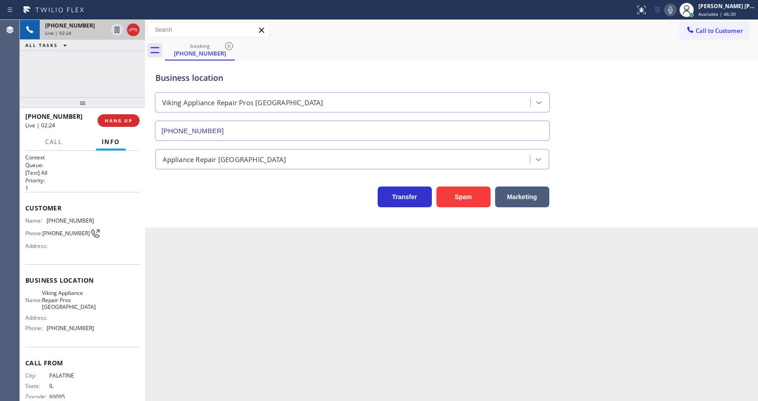
click at [385, 297] on div "Back to Dashboard Change Sender ID Customers Technicians Select a contact Outbo…" at bounding box center [451, 210] width 613 height 381
click at [600, 238] on div "Back to Dashboard Change Sender ID Customers Technicians Select a contact Outbo…" at bounding box center [451, 210] width 613 height 381
click at [295, 348] on div "Back to Dashboard Change Sender ID Customers Technicians Select a contact Outbo…" at bounding box center [451, 210] width 613 height 381
click at [206, 274] on div "Back to Dashboard Change Sender ID Customers Technicians Select a contact Outbo…" at bounding box center [451, 210] width 613 height 381
drag, startPoint x: 401, startPoint y: 288, endPoint x: 200, endPoint y: 109, distance: 269.1
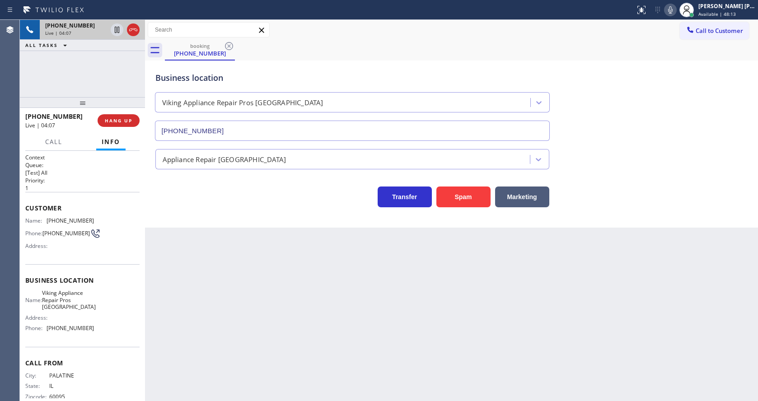
click at [401, 288] on div "Back to Dashboard Change Sender ID Customers Technicians Select a contact Outbo…" at bounding box center [451, 210] width 613 height 381
click at [112, 27] on icon at bounding box center [117, 29] width 11 height 11
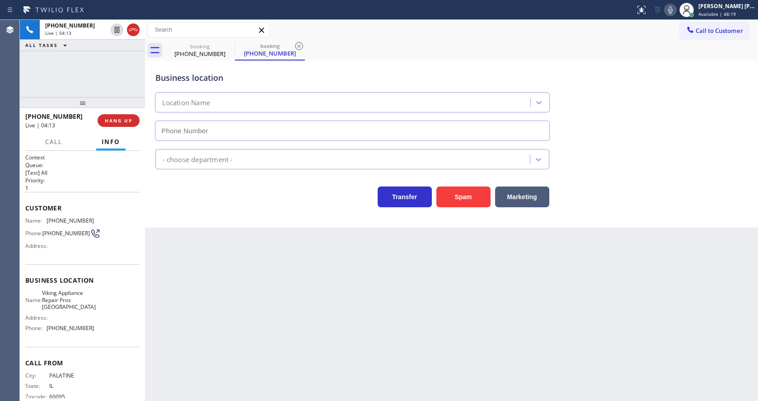
type input "[PHONE_NUMBER]"
click at [676, 8] on icon at bounding box center [670, 10] width 11 height 11
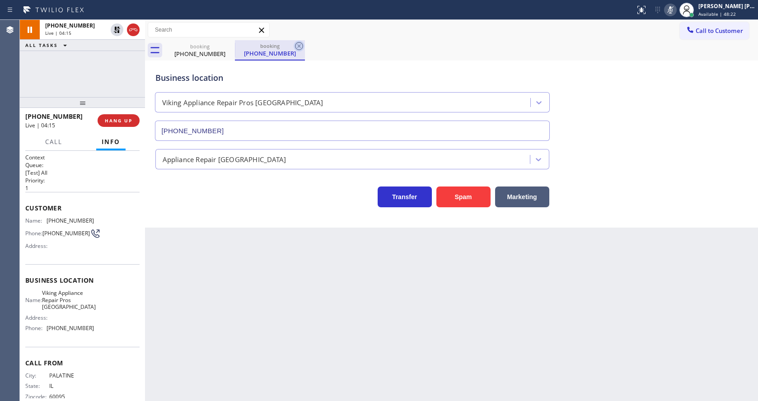
click at [298, 41] on icon at bounding box center [299, 46] width 11 height 11
click at [285, 264] on div "Back to Dashboard Change Sender ID Customers Technicians Select a contact Outbo…" at bounding box center [451, 210] width 613 height 381
drag, startPoint x: 347, startPoint y: 316, endPoint x: 183, endPoint y: 234, distance: 183.8
click at [347, 316] on div "Back to Dashboard Change Sender ID Customers Technicians Select a contact Outbo…" at bounding box center [451, 210] width 613 height 381
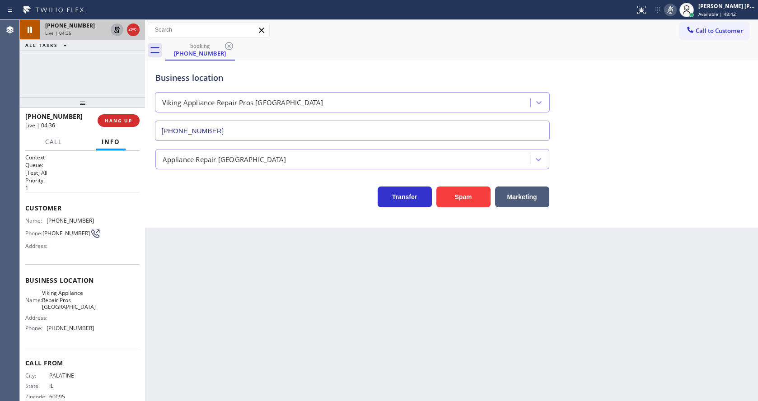
click at [117, 29] on icon at bounding box center [117, 30] width 6 height 6
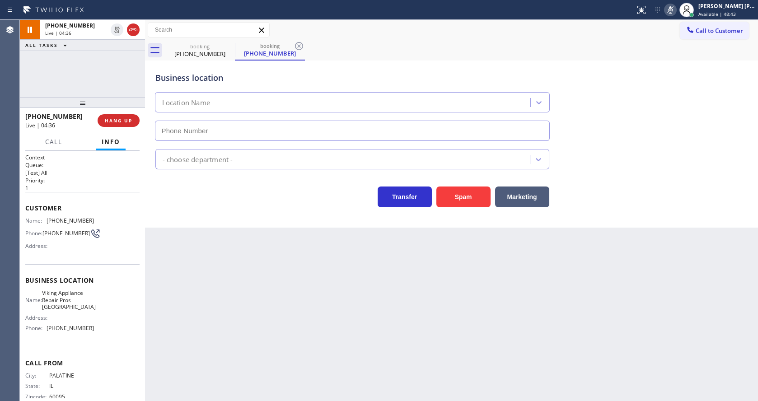
type input "[PHONE_NUMBER]"
click at [672, 11] on icon at bounding box center [670, 10] width 11 height 11
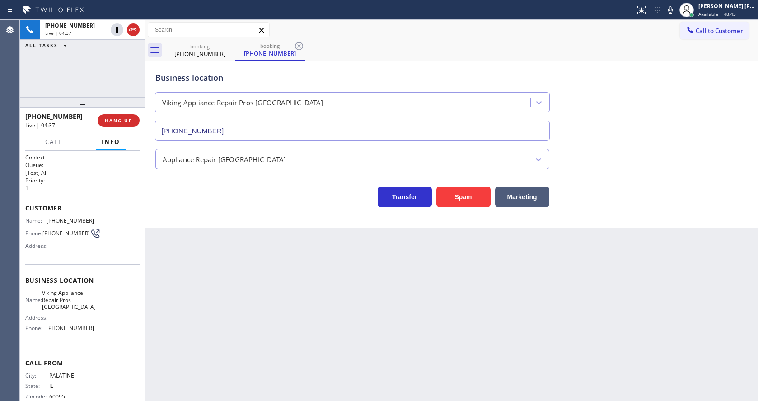
click at [678, 42] on div "booking [PHONE_NUMBER] booking [PHONE_NUMBER]" at bounding box center [461, 50] width 593 height 20
click at [300, 43] on icon at bounding box center [299, 46] width 11 height 11
click at [247, 296] on div "Back to Dashboard Change Sender ID Customers Technicians Select a contact Outbo…" at bounding box center [451, 210] width 613 height 381
click at [349, 272] on div "Back to Dashboard Change Sender ID Customers Technicians Select a contact Outbo…" at bounding box center [451, 210] width 613 height 381
click at [198, 231] on div "Back to Dashboard Change Sender ID Customers Technicians Select a contact Outbo…" at bounding box center [451, 210] width 613 height 381
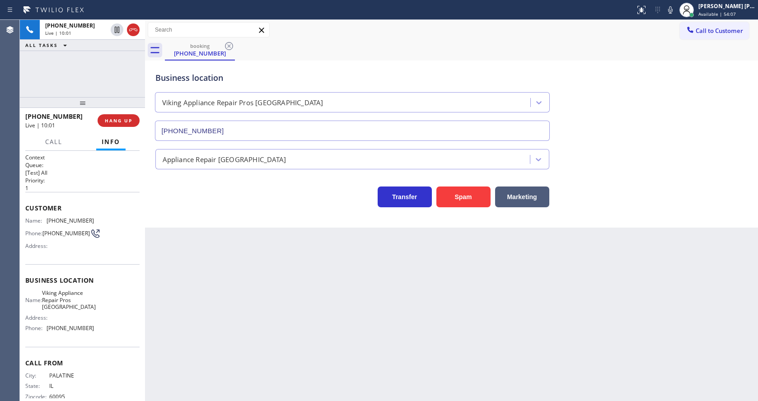
click at [205, 298] on div "Back to Dashboard Change Sender ID Customers Technicians Select a contact Outbo…" at bounding box center [451, 210] width 613 height 381
drag, startPoint x: 355, startPoint y: 329, endPoint x: 342, endPoint y: 343, distance: 19.2
click at [355, 329] on div "Back to Dashboard Change Sender ID Customers Technicians Select a contact Outbo…" at bounding box center [451, 210] width 613 height 381
click at [222, 377] on div "Back to Dashboard Change Sender ID Customers Technicians Select a contact Outbo…" at bounding box center [451, 210] width 613 height 381
click at [340, 333] on div "Back to Dashboard Change Sender ID Customers Technicians Select a contact Outbo…" at bounding box center [451, 210] width 613 height 381
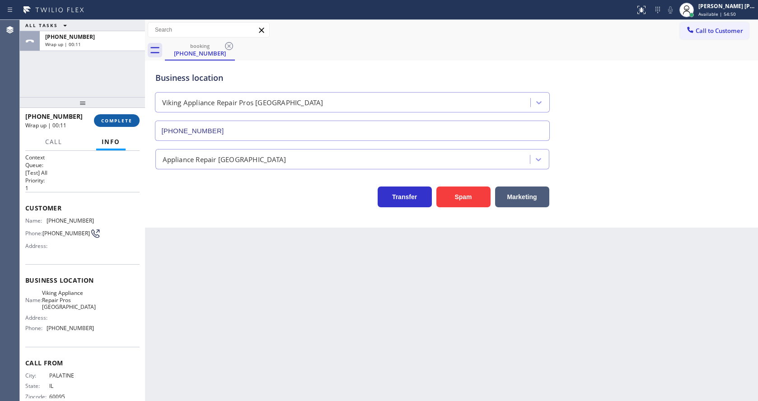
click at [104, 114] on button "COMPLETE" at bounding box center [117, 120] width 46 height 13
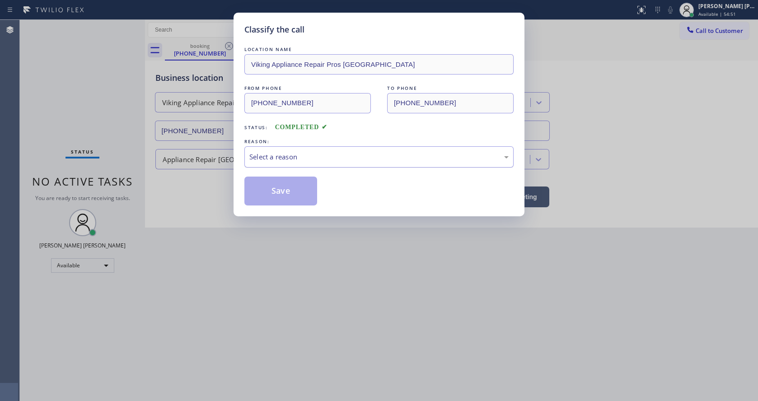
click at [281, 154] on div "Select a reason" at bounding box center [378, 157] width 259 height 10
click at [270, 189] on button "Save" at bounding box center [280, 191] width 73 height 29
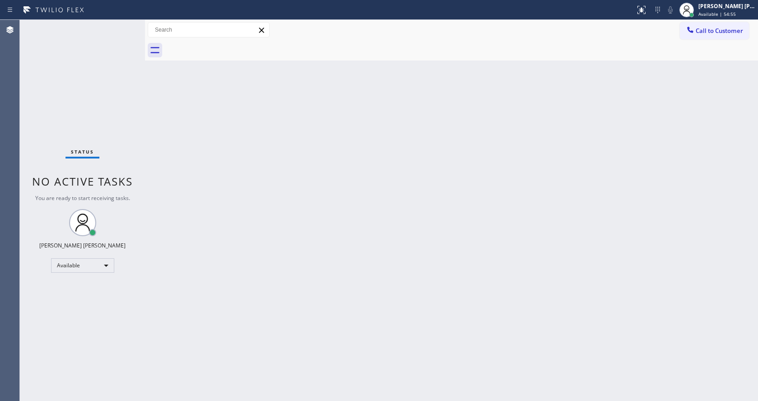
click at [453, 252] on div "Back to Dashboard Change Sender ID Customers Technicians Select a contact Outbo…" at bounding box center [451, 210] width 613 height 381
drag, startPoint x: 401, startPoint y: 173, endPoint x: 300, endPoint y: 134, distance: 108.6
click at [401, 173] on div "Back to Dashboard Change Sender ID Customers Technicians Select a contact Outbo…" at bounding box center [451, 210] width 613 height 381
click at [230, 197] on div "Back to Dashboard Change Sender ID Customers Technicians Select a contact Outbo…" at bounding box center [451, 210] width 613 height 381
drag, startPoint x: 175, startPoint y: 122, endPoint x: 136, endPoint y: 93, distance: 48.3
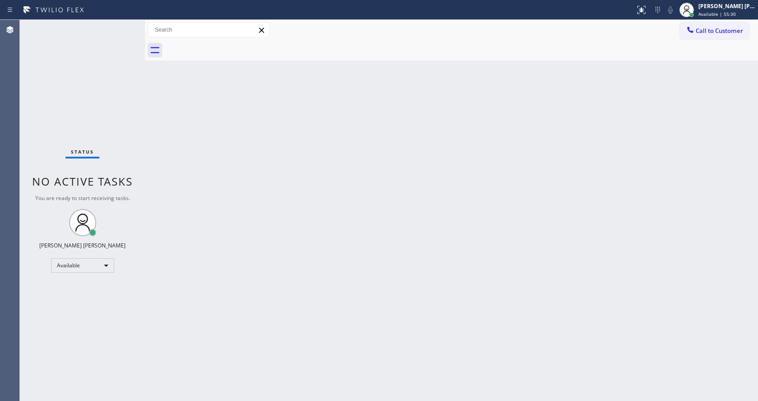
click at [175, 122] on div "Back to Dashboard Change Sender ID Customers Technicians Select a contact Outbo…" at bounding box center [451, 210] width 613 height 381
click at [177, 257] on div "Back to Dashboard Change Sender ID Customers Technicians Select a contact Outbo…" at bounding box center [451, 210] width 613 height 381
click at [539, 220] on div "Back to Dashboard Change Sender ID Customers Technicians Select a contact Outbo…" at bounding box center [451, 210] width 613 height 381
click at [123, 25] on div "Status No active tasks You are ready to start receiving tasks. [PERSON_NAME] [P…" at bounding box center [82, 210] width 125 height 381
click at [123, 26] on div "Status No active tasks You are ready to start receiving tasks. [PERSON_NAME] [P…" at bounding box center [82, 210] width 125 height 381
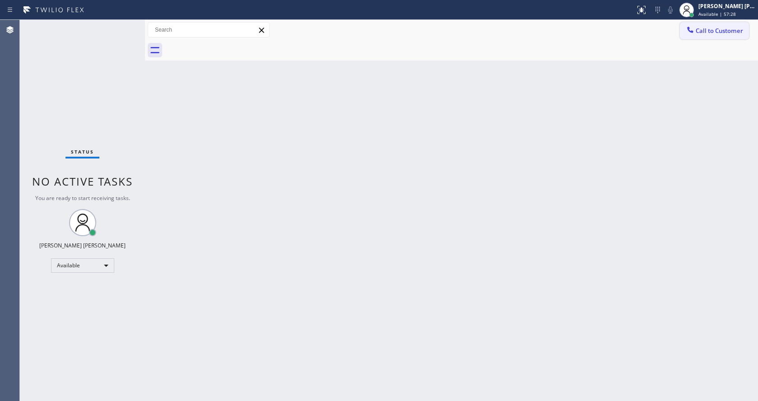
click at [686, 31] on icon at bounding box center [690, 29] width 9 height 9
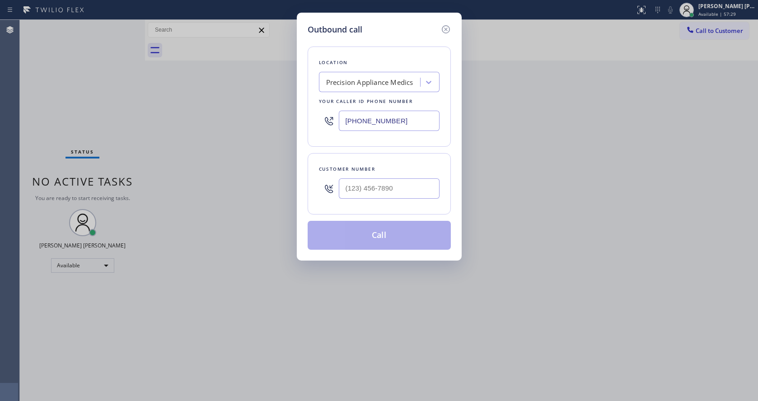
click at [387, 117] on input "[PHONE_NUMBER]" at bounding box center [389, 121] width 101 height 20
type input "(___) ___-____"
click at [382, 122] on input "(___) ___-____" at bounding box center [389, 121] width 101 height 20
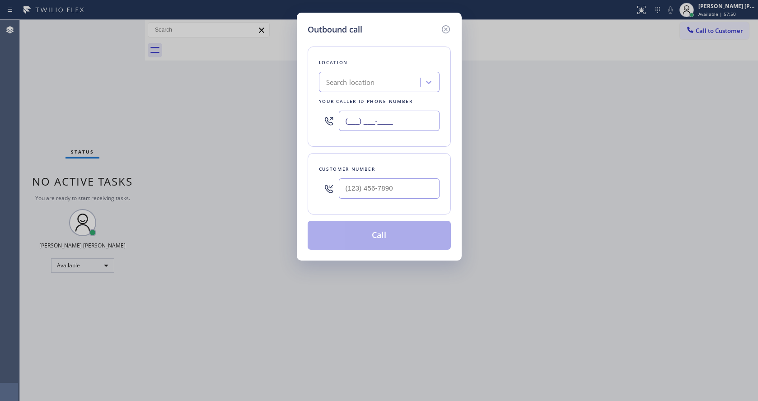
paste input "626) 922-6321"
click at [372, 123] on input "[PHONE_NUMBER]" at bounding box center [389, 121] width 101 height 20
paste input "562) 485-6014"
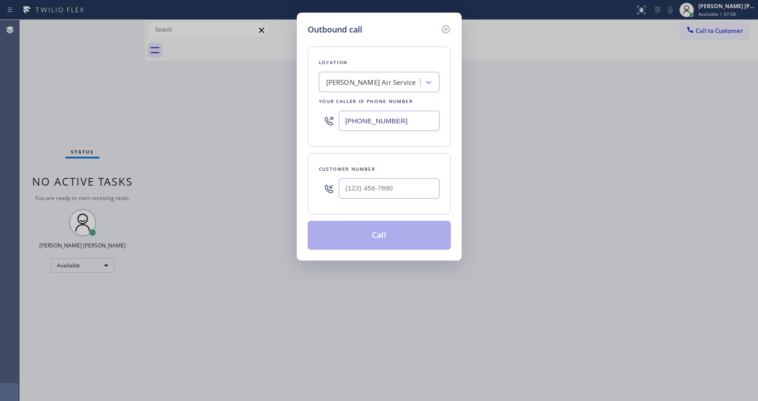
type input "[PHONE_NUMBER]"
click at [373, 178] on input "text" at bounding box center [389, 188] width 101 height 20
paste input "626) 922-6321"
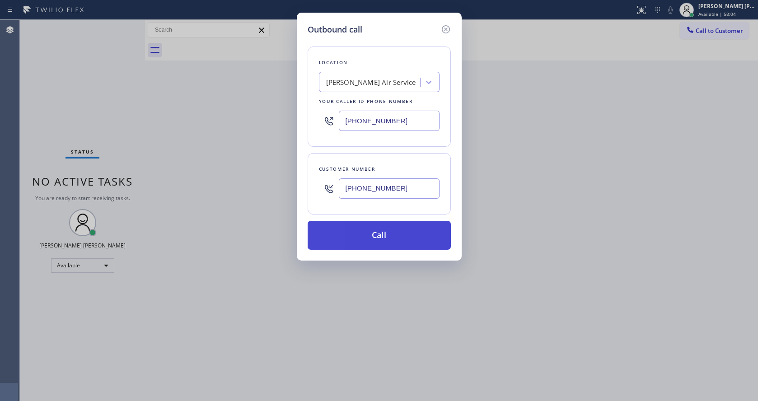
type input "[PHONE_NUMBER]"
click at [377, 230] on button "Call" at bounding box center [379, 235] width 143 height 29
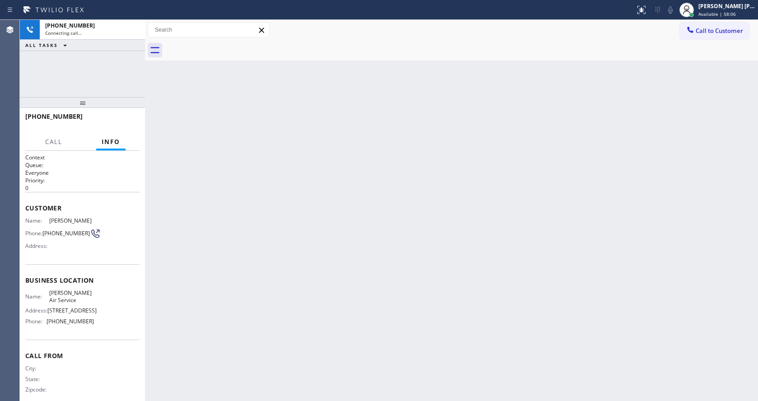
click at [232, 179] on div "Back to Dashboard Change Sender ID Customers Technicians Select a contact Outbo…" at bounding box center [451, 210] width 613 height 381
click at [223, 201] on div "Back to Dashboard Change Sender ID Customers Technicians Select a contact Outbo…" at bounding box center [451, 210] width 613 height 381
click at [455, 295] on div "Back to Dashboard Change Sender ID Customers Technicians Select a contact Outbo…" at bounding box center [451, 210] width 613 height 381
click at [217, 190] on div "Back to Dashboard Change Sender ID Customers Technicians Select a contact Outbo…" at bounding box center [451, 210] width 613 height 381
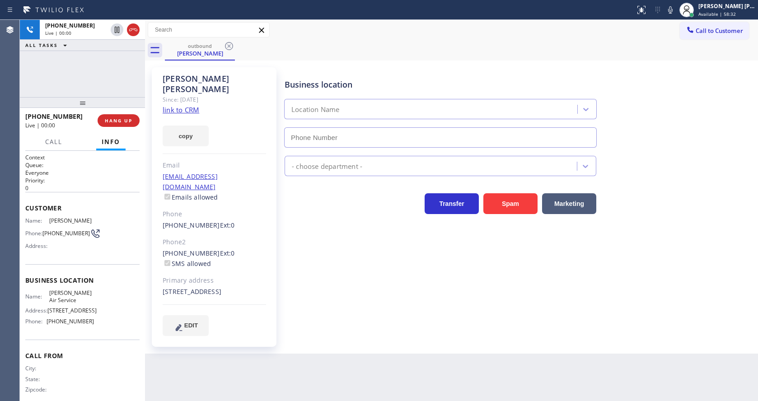
type input "[PHONE_NUMBER]"
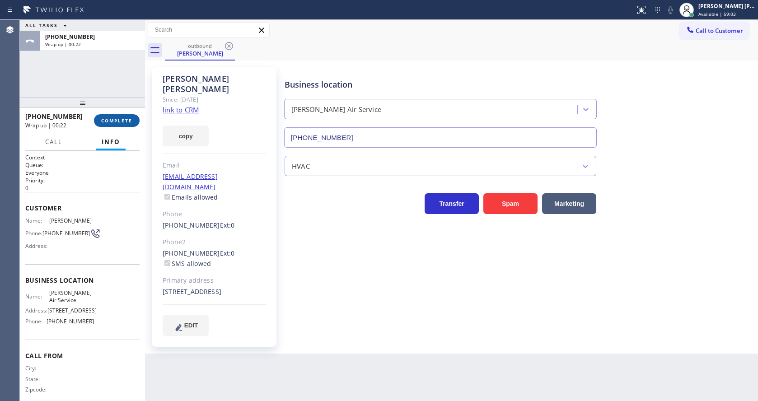
click at [107, 117] on span "COMPLETE" at bounding box center [116, 120] width 31 height 6
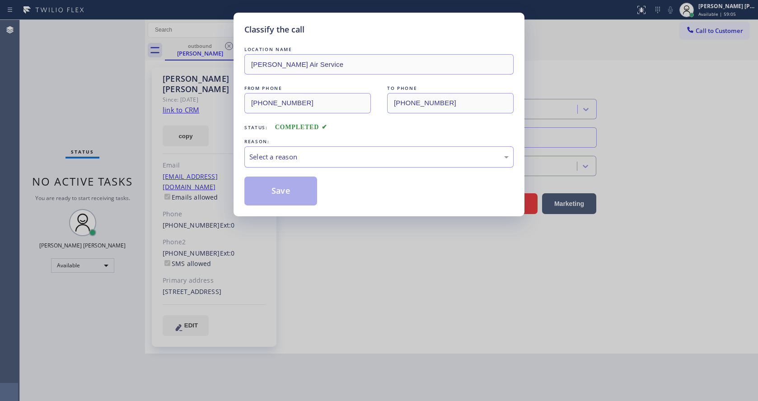
click at [306, 155] on div "Select a reason" at bounding box center [378, 157] width 259 height 10
click at [278, 193] on button "Save" at bounding box center [280, 191] width 73 height 29
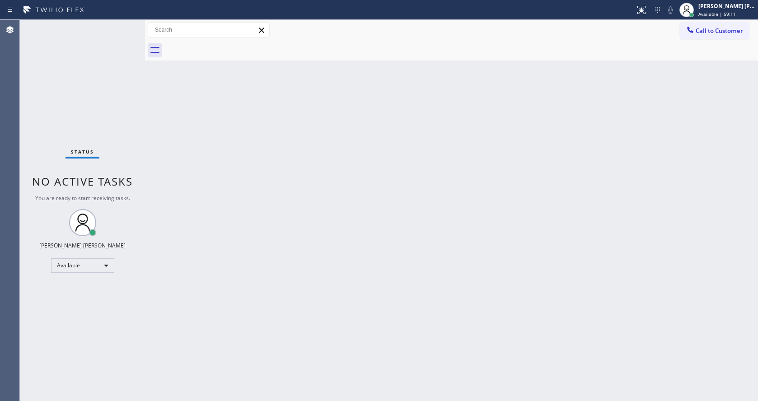
drag, startPoint x: 415, startPoint y: 264, endPoint x: 174, endPoint y: 75, distance: 306.6
click at [415, 264] on div "Back to Dashboard Change Sender ID Customers Technicians Select a contact Outbo…" at bounding box center [451, 210] width 613 height 381
click at [91, 95] on div "Status No active tasks You are ready to start receiving tasks. [PERSON_NAME] [P…" at bounding box center [82, 210] width 125 height 381
click at [122, 25] on div "Status No active tasks You are ready to start receiving tasks. [PERSON_NAME] [P…" at bounding box center [82, 210] width 125 height 381
click at [124, 25] on div "Status No active tasks You are ready to start receiving tasks. [PERSON_NAME] [P…" at bounding box center [82, 210] width 125 height 381
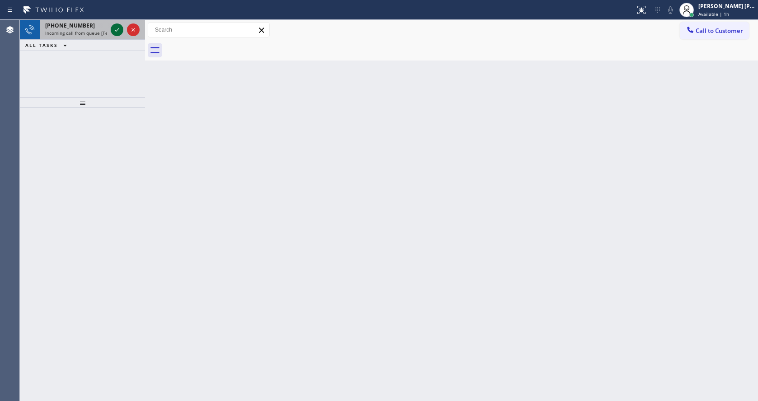
click at [112, 31] on icon at bounding box center [117, 29] width 11 height 11
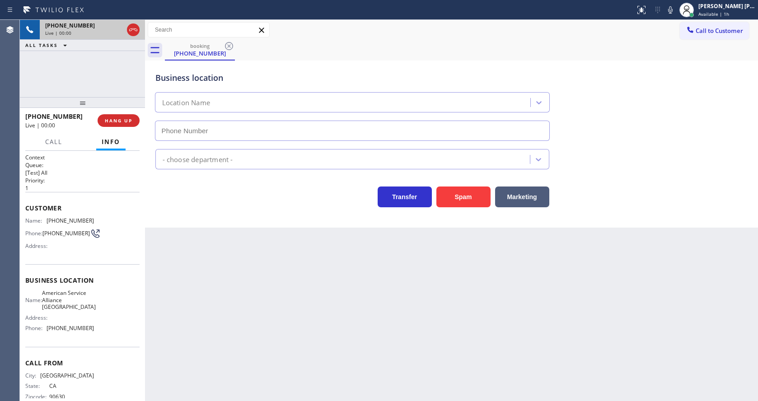
type input "[PHONE_NUMBER]"
click at [108, 172] on p "[Test] All" at bounding box center [82, 173] width 114 height 8
click at [54, 142] on span "Call" at bounding box center [53, 142] width 17 height 8
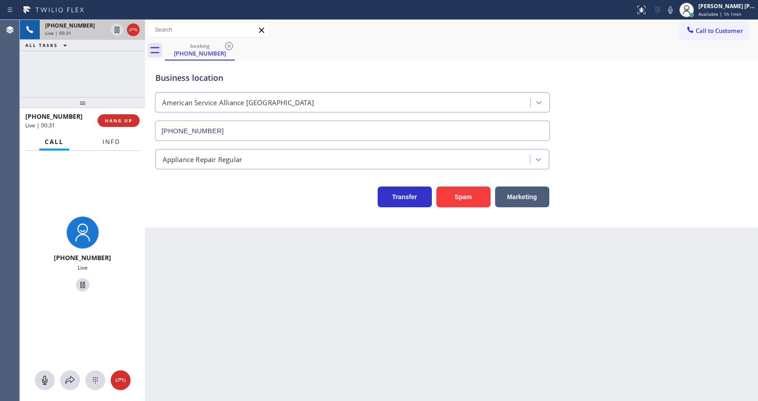
click at [111, 142] on span "Info" at bounding box center [112, 142] width 18 height 8
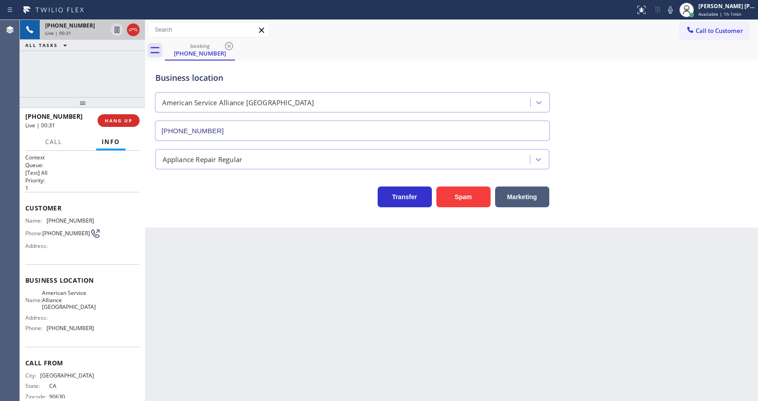
click at [203, 264] on div "Back to Dashboard Change Sender ID Customers Technicians Select a contact Outbo…" at bounding box center [451, 210] width 613 height 381
click at [359, 353] on div "Back to Dashboard Change Sender ID Customers Technicians Select a contact Outbo…" at bounding box center [451, 210] width 613 height 381
click at [116, 119] on span "HANG UP" at bounding box center [119, 120] width 28 height 6
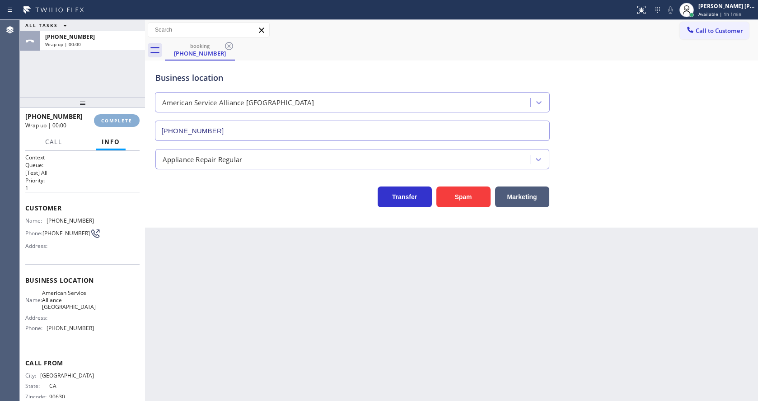
click at [116, 119] on span "COMPLETE" at bounding box center [116, 120] width 31 height 6
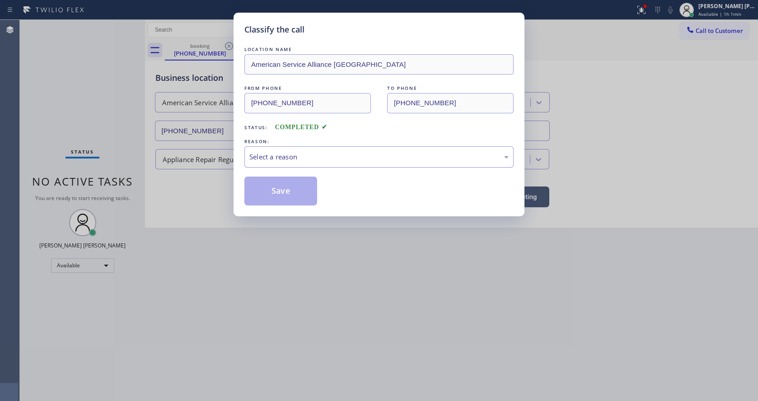
click at [288, 152] on div "Select a reason" at bounding box center [378, 157] width 259 height 10
click at [268, 190] on button "Save" at bounding box center [280, 191] width 73 height 29
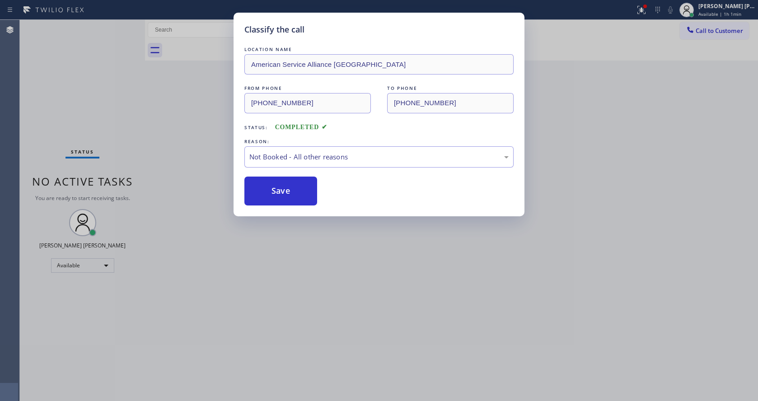
click at [268, 190] on button "Save" at bounding box center [280, 191] width 73 height 29
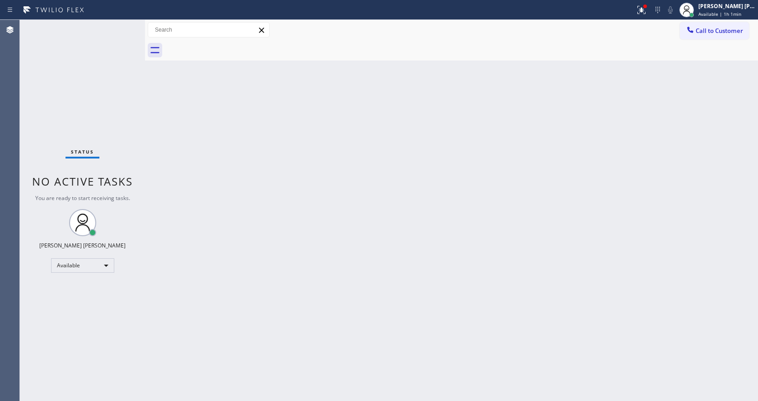
click at [121, 26] on div "Status No active tasks You are ready to start receiving tasks. [PERSON_NAME] [P…" at bounding box center [82, 210] width 125 height 381
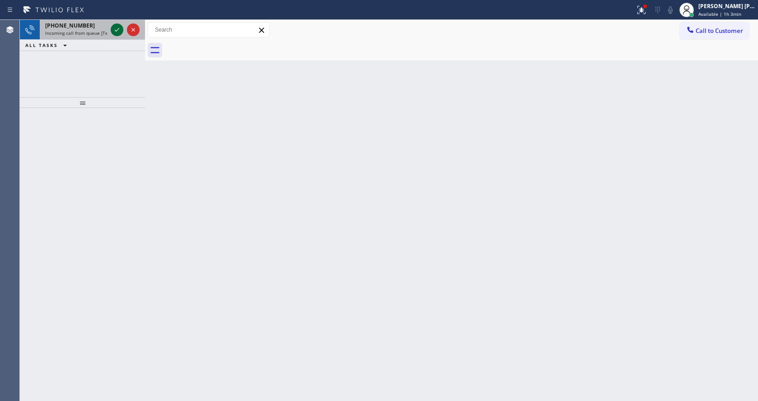
click at [121, 26] on icon at bounding box center [117, 29] width 11 height 11
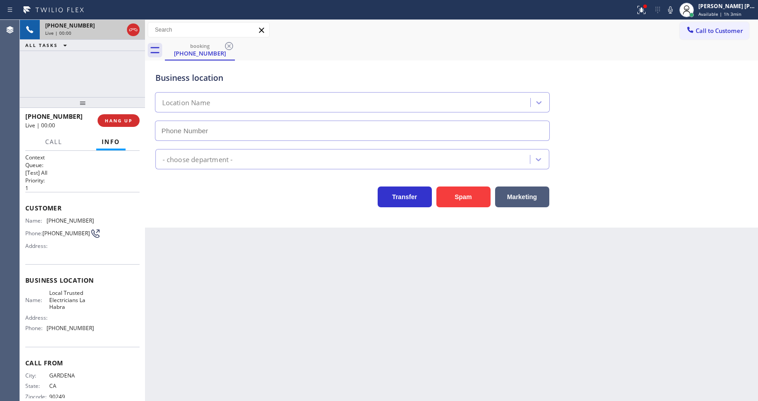
type input "[PHONE_NUMBER]"
click at [213, 289] on div "Back to Dashboard Change Sender ID Customers Technicians Select a contact Outbo…" at bounding box center [451, 210] width 613 height 381
click at [215, 350] on div "Back to Dashboard Change Sender ID Customers Technicians Select a contact Outbo…" at bounding box center [451, 210] width 613 height 381
click at [331, 303] on div "Back to Dashboard Change Sender ID Customers Technicians Select a contact Outbo…" at bounding box center [451, 210] width 613 height 381
click at [255, 276] on div "Back to Dashboard Change Sender ID Customers Technicians Select a contact Outbo…" at bounding box center [451, 210] width 613 height 381
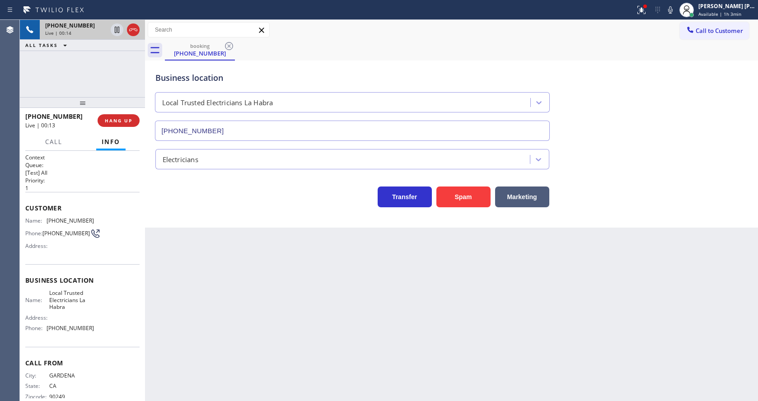
click at [238, 355] on div "Back to Dashboard Change Sender ID Customers Technicians Select a contact Outbo…" at bounding box center [451, 210] width 613 height 381
click at [116, 117] on span "HANG UP" at bounding box center [119, 120] width 28 height 6
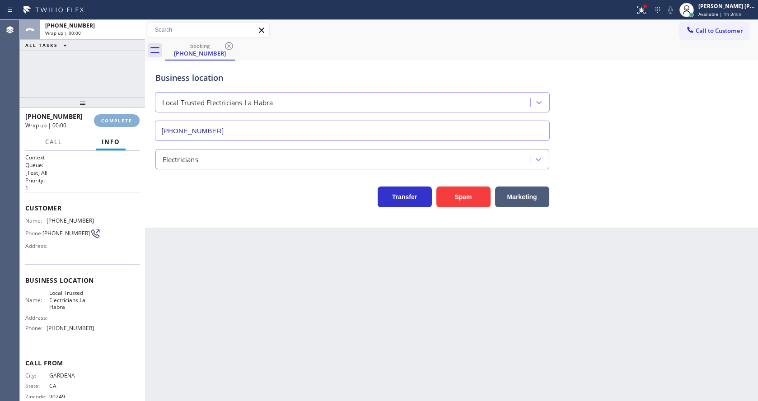
click at [116, 117] on span "COMPLETE" at bounding box center [116, 120] width 31 height 6
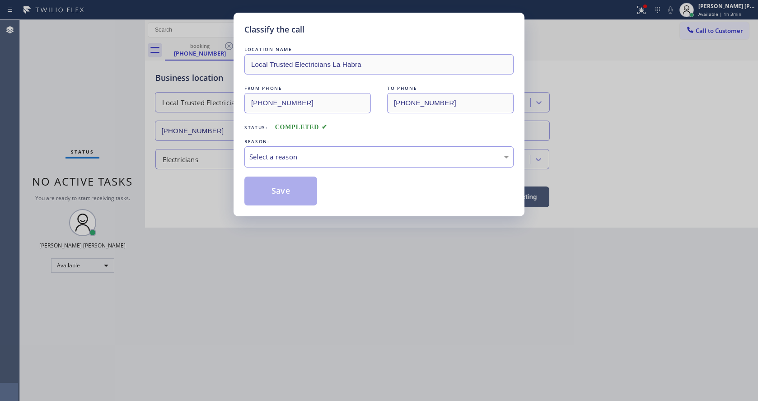
click at [317, 169] on div "LOCATION NAME Local Trusted Electricians La Habra FROM PHONE [PHONE_NUMBER] TO …" at bounding box center [378, 125] width 269 height 161
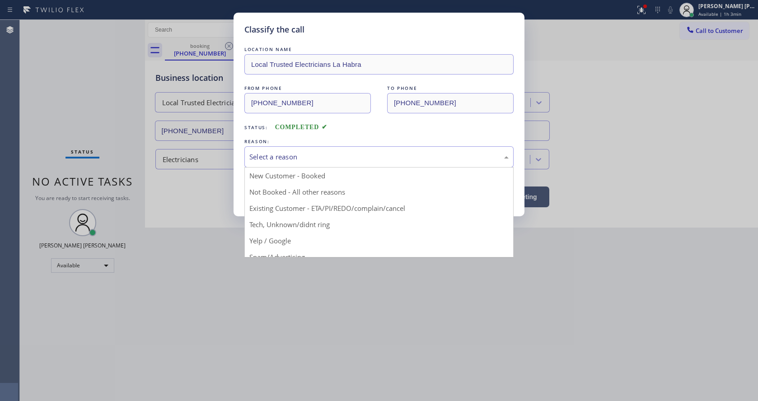
click at [285, 152] on div "Select a reason" at bounding box center [378, 157] width 259 height 10
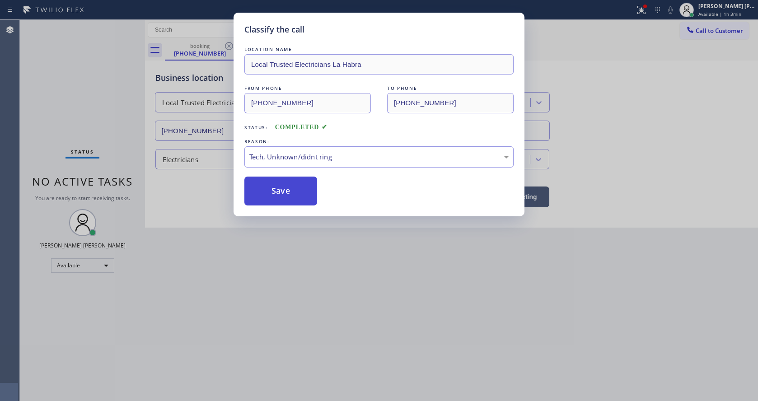
click at [281, 195] on button "Save" at bounding box center [280, 191] width 73 height 29
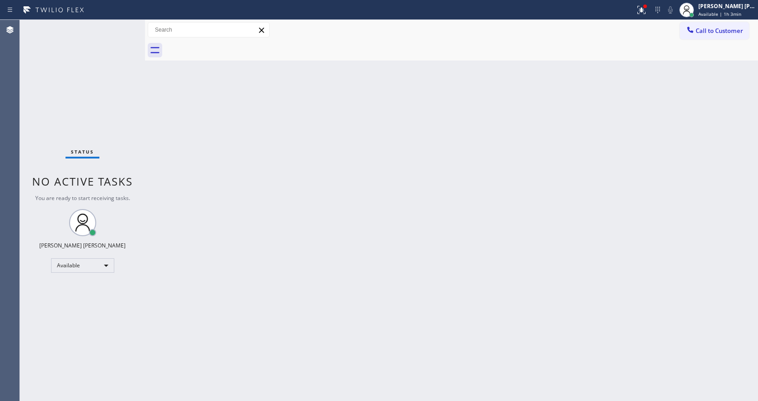
click at [120, 26] on div "Status No active tasks You are ready to start receiving tasks. [PERSON_NAME] [P…" at bounding box center [82, 210] width 125 height 381
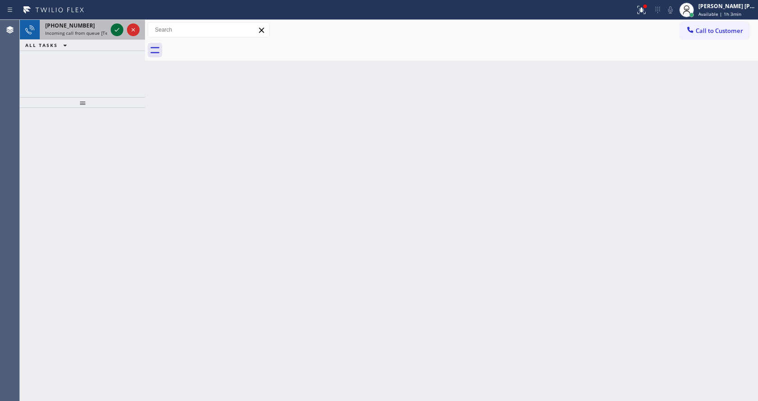
click at [120, 26] on icon at bounding box center [117, 29] width 11 height 11
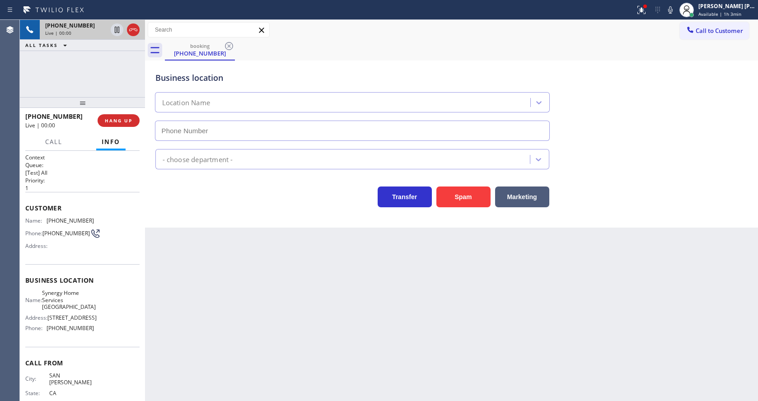
type input "[PHONE_NUMBER]"
click at [249, 291] on div "Back to Dashboard Change Sender ID Customers Technicians Select a contact Outbo…" at bounding box center [451, 210] width 613 height 381
click at [199, 267] on div "Back to Dashboard Change Sender ID Customers Technicians Select a contact Outbo…" at bounding box center [451, 210] width 613 height 381
click at [50, 224] on span "[PHONE_NUMBER]" at bounding box center [70, 220] width 47 height 7
drag, startPoint x: 45, startPoint y: 221, endPoint x: 103, endPoint y: 221, distance: 57.8
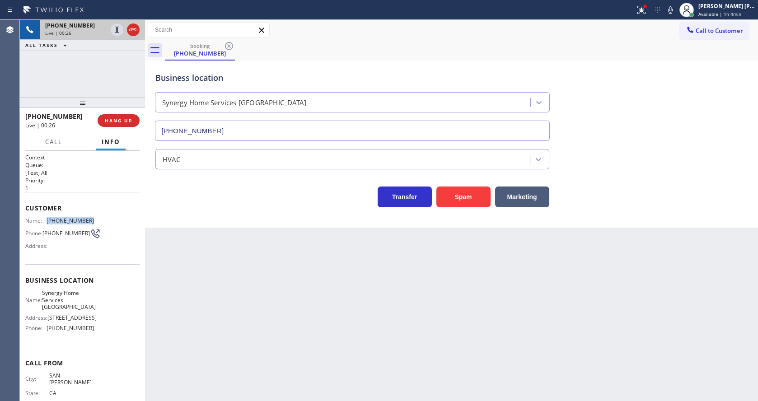
click at [103, 221] on div "Name: [PHONE_NUMBER] Phone: [PHONE_NUMBER] Address:" at bounding box center [82, 235] width 114 height 36
copy div "[PHONE_NUMBER]"
click at [234, 301] on div "Back to Dashboard Change Sender ID Customers Technicians Select a contact Outbo…" at bounding box center [451, 210] width 613 height 381
click at [86, 297] on span "Synergy Home Services [GEOGRAPHIC_DATA]" at bounding box center [69, 300] width 54 height 21
drag, startPoint x: 48, startPoint y: 295, endPoint x: 93, endPoint y: 312, distance: 47.9
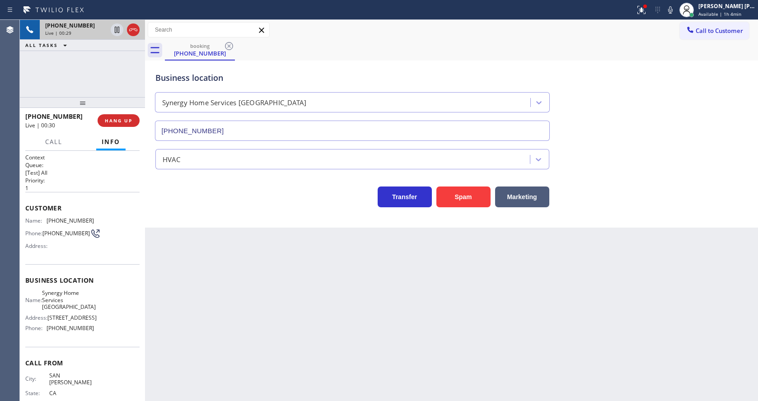
click at [93, 312] on div "Name: Synergy Home Services [GEOGRAPHIC_DATA] Address: [STREET_ADDRESS] Phone: …" at bounding box center [82, 313] width 114 height 46
copy span "Synergy Home Services [GEOGRAPHIC_DATA]"
click at [273, 326] on div "Back to Dashboard Change Sender ID Customers Technicians Select a contact Outbo…" at bounding box center [451, 210] width 613 height 381
click at [33, 321] on span "Address:" at bounding box center [36, 317] width 22 height 7
drag, startPoint x: 46, startPoint y: 338, endPoint x: 103, endPoint y: 344, distance: 57.7
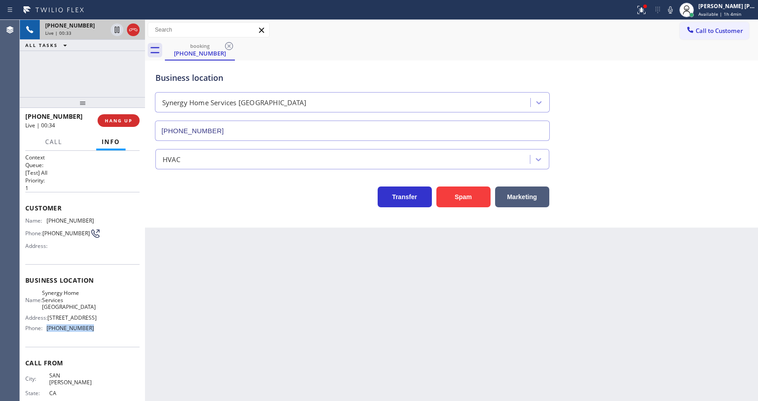
click at [103, 335] on div "Name: Synergy Home Services [GEOGRAPHIC_DATA] Address: [STREET_ADDRESS] Phone: …" at bounding box center [82, 313] width 114 height 46
copy div "[PHONE_NUMBER]"
click at [220, 334] on div "Back to Dashboard Change Sender ID Customers Technicians Select a contact Outbo…" at bounding box center [451, 210] width 613 height 381
click at [338, 289] on div "Back to Dashboard Change Sender ID Customers Technicians Select a contact Outbo…" at bounding box center [451, 210] width 613 height 381
click at [289, 304] on div "Back to Dashboard Change Sender ID Customers Technicians Select a contact Outbo…" at bounding box center [451, 210] width 613 height 381
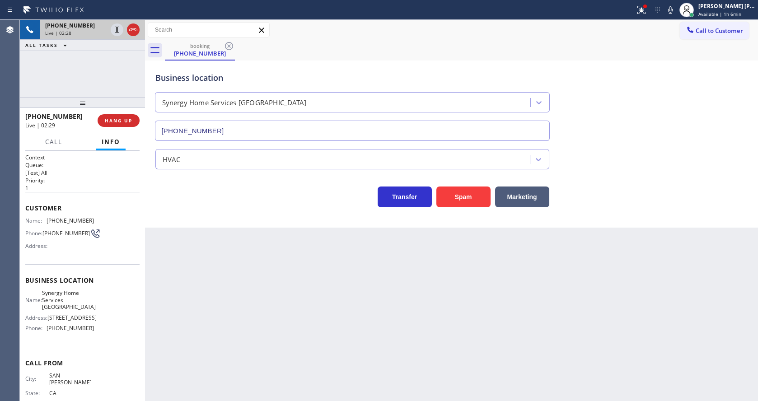
click at [328, 283] on div "Back to Dashboard Change Sender ID Customers Technicians Select a contact Outbo…" at bounding box center [451, 210] width 613 height 381
click at [240, 309] on div "Back to Dashboard Change Sender ID Customers Technicians Select a contact Outbo…" at bounding box center [451, 210] width 613 height 381
click at [335, 263] on div "Back to Dashboard Change Sender ID Customers Technicians Select a contact Outbo…" at bounding box center [451, 210] width 613 height 381
click at [674, 10] on icon at bounding box center [670, 10] width 11 height 11
click at [642, 18] on button at bounding box center [642, 10] width 20 height 20
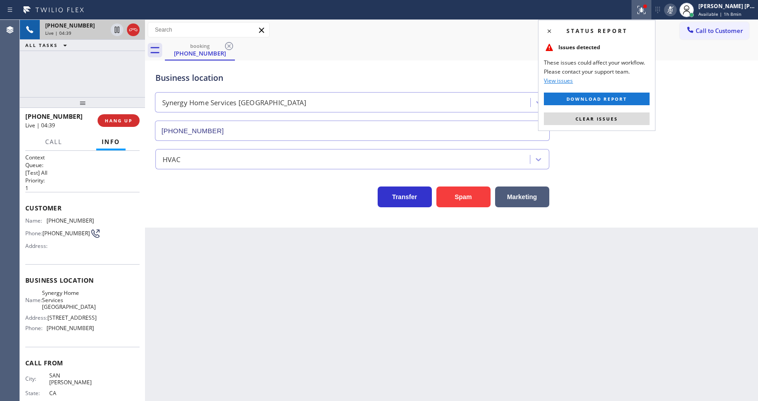
click at [623, 106] on div "Status report Issues detected These issues could affect your workflow. Please c…" at bounding box center [596, 75] width 117 height 111
click at [622, 120] on button "Clear issues" at bounding box center [597, 118] width 106 height 13
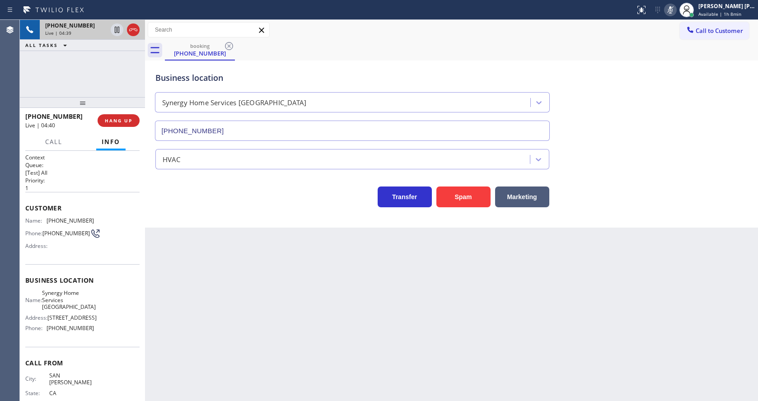
click at [640, 114] on div "Business location Synergy Home Services [GEOGRAPHIC_DATA] [PHONE_NUMBER]" at bounding box center [452, 100] width 596 height 82
click at [240, 244] on div "Back to Dashboard Change Sender ID Customers Technicians Select a contact Outbo…" at bounding box center [451, 210] width 613 height 381
click at [672, 14] on icon at bounding box center [670, 10] width 11 height 11
click at [305, 312] on div "Back to Dashboard Change Sender ID Customers Technicians Select a contact Outbo…" at bounding box center [451, 210] width 613 height 381
click at [245, 299] on div "Back to Dashboard Change Sender ID Customers Technicians Select a contact Outbo…" at bounding box center [451, 210] width 613 height 381
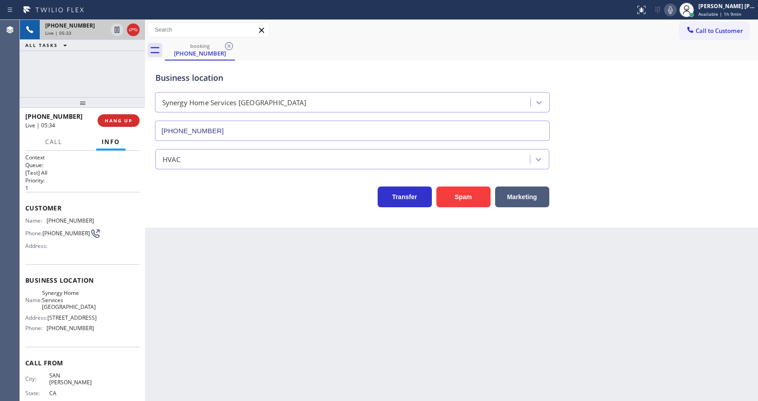
click at [385, 340] on div "Back to Dashboard Change Sender ID Customers Technicians Select a contact Outbo…" at bounding box center [451, 210] width 613 height 381
click at [260, 213] on div "Business location Synergy Home Services [GEOGRAPHIC_DATA] [PHONE_NUMBER] HVAC T…" at bounding box center [451, 144] width 613 height 167
click at [192, 230] on div "Back to Dashboard Change Sender ID Customers Technicians Select a contact Outbo…" at bounding box center [451, 210] width 613 height 381
click at [210, 399] on div "Back to Dashboard Change Sender ID Customers Technicians Select a contact Outbo…" at bounding box center [451, 210] width 613 height 381
click at [359, 281] on div "Back to Dashboard Change Sender ID Customers Technicians Select a contact Outbo…" at bounding box center [451, 210] width 613 height 381
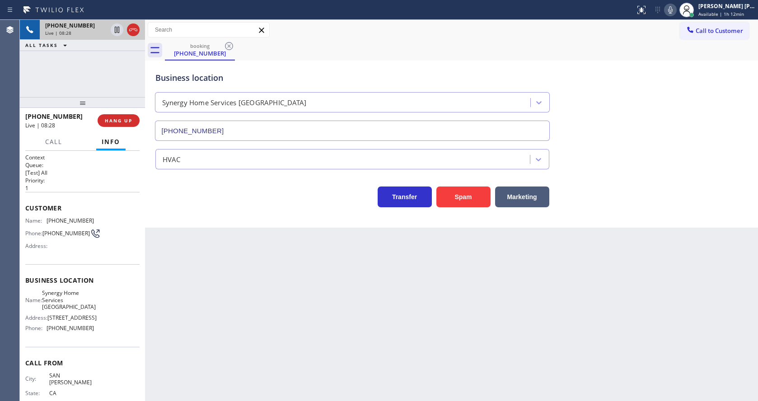
click at [266, 300] on div "Back to Dashboard Change Sender ID Customers Technicians Select a contact Outbo…" at bounding box center [451, 210] width 613 height 381
click at [279, 360] on div "Back to Dashboard Change Sender ID Customers Technicians Select a contact Outbo…" at bounding box center [451, 210] width 613 height 381
click at [358, 323] on div "Back to Dashboard Change Sender ID Customers Technicians Select a contact Outbo…" at bounding box center [451, 210] width 613 height 381
click at [406, 281] on div "Back to Dashboard Change Sender ID Customers Technicians Select a contact Outbo…" at bounding box center [451, 210] width 613 height 381
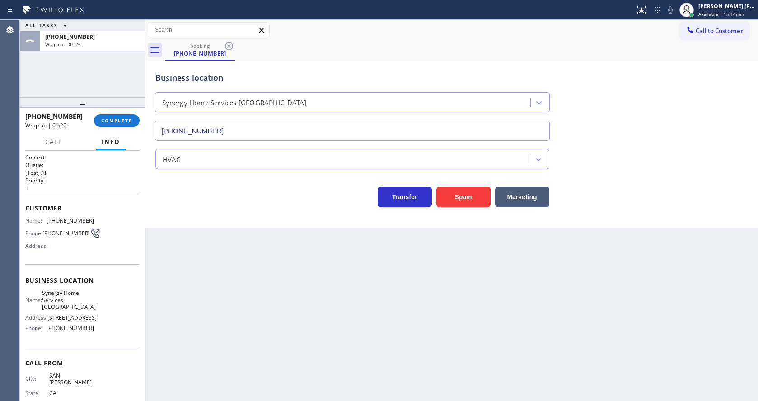
click at [111, 111] on div "[PHONE_NUMBER] Wrap up | 01:26 COMPLETE" at bounding box center [82, 120] width 114 height 23
click at [111, 129] on div "[PHONE_NUMBER] Wrap up | 01:26 COMPLETE" at bounding box center [82, 120] width 114 height 23
click at [108, 126] on button "COMPLETE" at bounding box center [117, 120] width 46 height 13
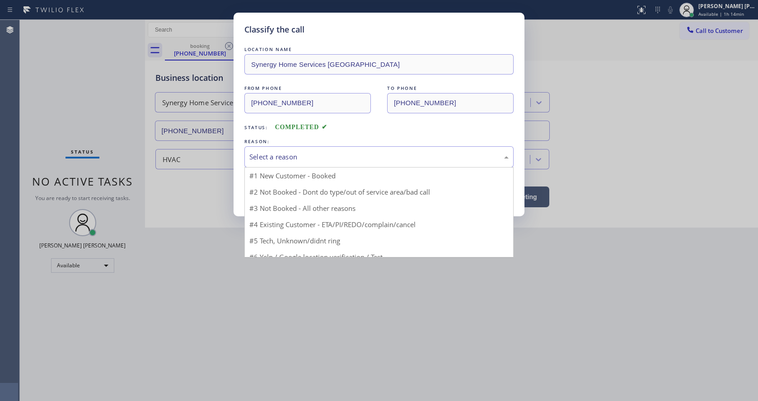
click at [255, 154] on div "Select a reason" at bounding box center [378, 157] width 259 height 10
click at [270, 193] on button "Save" at bounding box center [280, 191] width 73 height 29
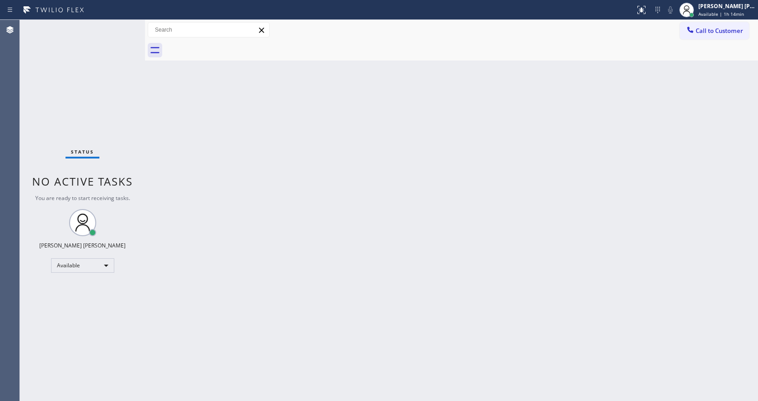
click at [84, 29] on div "Status No active tasks You are ready to start receiving tasks. [PERSON_NAME] [P…" at bounding box center [82, 210] width 125 height 381
click at [116, 21] on div "Status No active tasks You are ready to start receiving tasks. [PERSON_NAME] [P…" at bounding box center [82, 210] width 125 height 381
click at [122, 24] on div "Status No active tasks You are ready to start receiving tasks. [PERSON_NAME] [P…" at bounding box center [82, 210] width 125 height 381
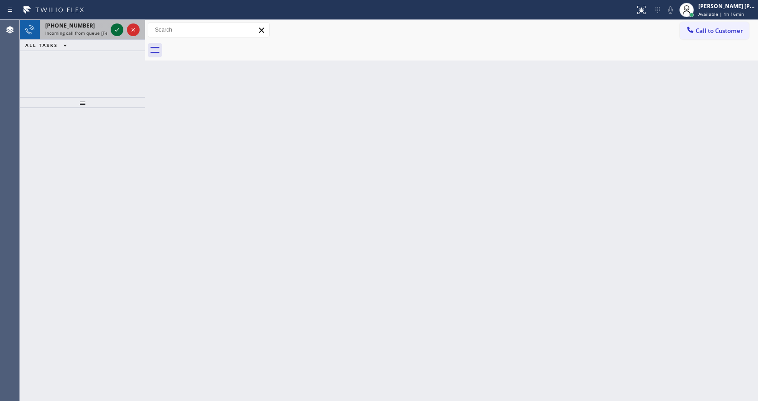
click at [120, 29] on icon at bounding box center [117, 29] width 11 height 11
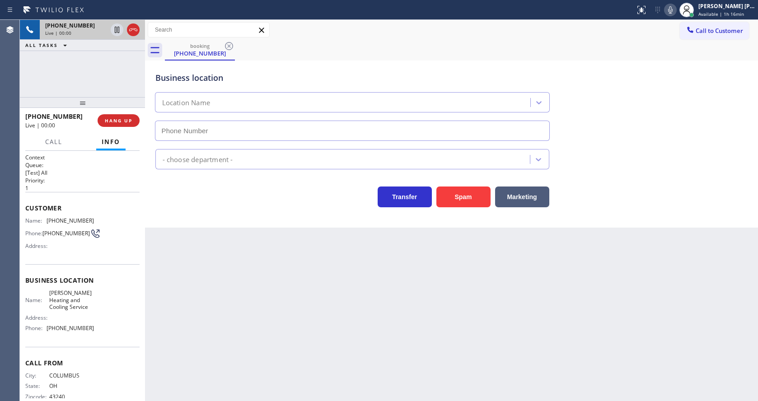
type input "[PHONE_NUMBER]"
click at [285, 308] on div "Back to Dashboard Change Sender ID Customers Technicians Select a contact Outbo…" at bounding box center [451, 210] width 613 height 381
click at [242, 293] on div "Back to Dashboard Change Sender ID Customers Technicians Select a contact Outbo…" at bounding box center [451, 210] width 613 height 381
click at [273, 323] on div "Back to Dashboard Change Sender ID Customers Technicians Select a contact Outbo…" at bounding box center [451, 210] width 613 height 381
click at [467, 287] on div "Back to Dashboard Change Sender ID Customers Technicians Select a contact Outbo…" at bounding box center [451, 210] width 613 height 381
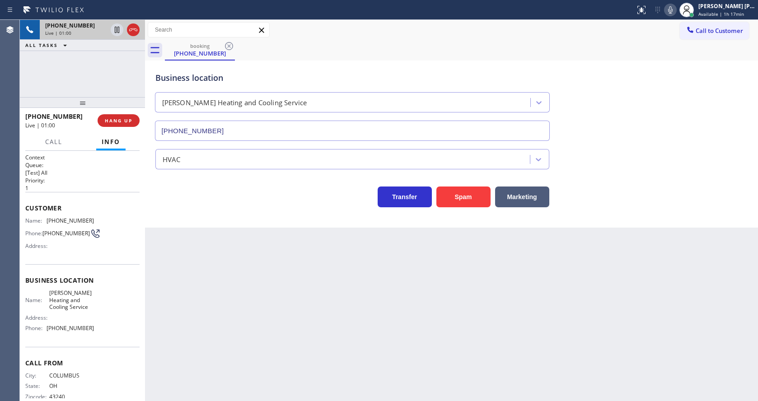
click at [370, 345] on div "Back to Dashboard Change Sender ID Customers Technicians Select a contact Outbo…" at bounding box center [451, 210] width 613 height 381
click at [246, 346] on div "Back to Dashboard Change Sender ID Customers Technicians Select a contact Outbo…" at bounding box center [451, 210] width 613 height 381
drag, startPoint x: 81, startPoint y: 265, endPoint x: 70, endPoint y: 245, distance: 22.6
click at [81, 264] on div "Customer Name: [PHONE_NUMBER] Phone: [PHONE_NUMBER] Address:" at bounding box center [82, 228] width 114 height 72
drag, startPoint x: 43, startPoint y: 220, endPoint x: 107, endPoint y: 224, distance: 63.8
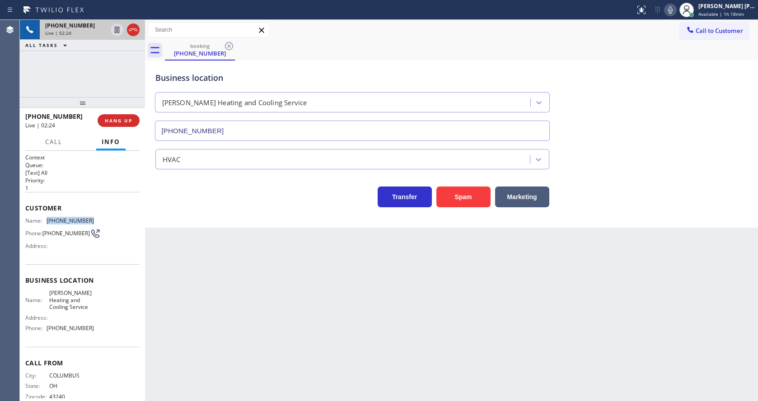
click at [107, 224] on div "Name: [PHONE_NUMBER] Phone: [PHONE_NUMBER] Address:" at bounding box center [82, 235] width 114 height 36
click at [196, 290] on div "Back to Dashboard Change Sender ID Customers Technicians Select a contact Outbo…" at bounding box center [451, 210] width 613 height 381
click at [198, 391] on div "Back to Dashboard Change Sender ID Customers Technicians Select a contact Outbo…" at bounding box center [451, 210] width 613 height 381
click at [69, 279] on span "Business location" at bounding box center [82, 280] width 114 height 9
drag, startPoint x: 47, startPoint y: 295, endPoint x: 98, endPoint y: 318, distance: 54.8
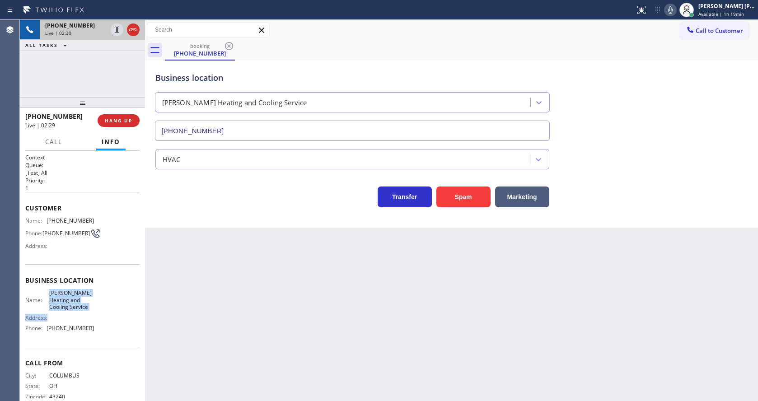
click at [98, 318] on div "Name: [PERSON_NAME] Heating and Cooling Service Address: Phone: [PHONE_NUMBER]" at bounding box center [82, 313] width 114 height 46
click at [97, 316] on div "Name: [PERSON_NAME] Heating and Cooling Service Address: Phone: [PHONE_NUMBER]" at bounding box center [82, 313] width 114 height 46
drag, startPoint x: 90, startPoint y: 311, endPoint x: 45, endPoint y: 296, distance: 47.9
click at [45, 296] on div "Name: [PERSON_NAME] Heating and Cooling Service Address: Phone: [PHONE_NUMBER]" at bounding box center [82, 313] width 114 height 46
click at [190, 279] on div "Back to Dashboard Change Sender ID Customers Technicians Select a contact Outbo…" at bounding box center [451, 210] width 613 height 381
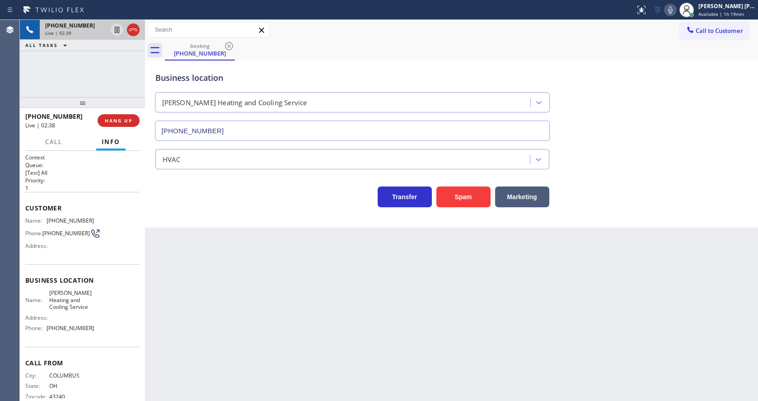
click at [65, 293] on span "[PERSON_NAME] Heating and Cooling Service" at bounding box center [71, 300] width 45 height 21
drag, startPoint x: 45, startPoint y: 333, endPoint x: 93, endPoint y: 338, distance: 47.6
click at [93, 335] on div "Name: [PERSON_NAME] Heating and Cooling Service Address: Phone: [PHONE_NUMBER]" at bounding box center [82, 313] width 114 height 46
click at [166, 332] on div "Back to Dashboard Change Sender ID Customers Technicians Select a contact Outbo…" at bounding box center [451, 210] width 613 height 381
click at [393, 304] on div "Back to Dashboard Change Sender ID Customers Technicians Select a contact Outbo…" at bounding box center [451, 210] width 613 height 381
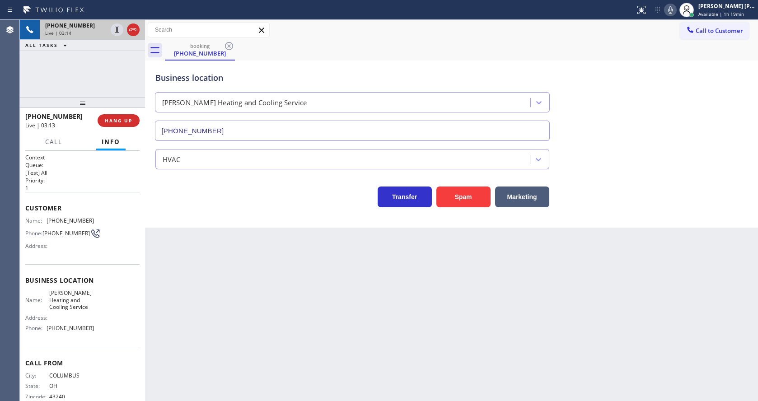
click at [216, 312] on div "Back to Dashboard Change Sender ID Customers Technicians Select a contact Outbo…" at bounding box center [451, 210] width 613 height 381
click at [70, 187] on p "1" at bounding box center [82, 188] width 114 height 8
click at [343, 342] on div "Back to Dashboard Change Sender ID Customers Technicians Select a contact Outbo…" at bounding box center [451, 210] width 613 height 381
click at [240, 302] on div "Back to Dashboard Change Sender ID Customers Technicians Select a contact Outbo…" at bounding box center [451, 210] width 613 height 381
click at [383, 362] on div "Back to Dashboard Change Sender ID Customers Technicians Select a contact Outbo…" at bounding box center [451, 210] width 613 height 381
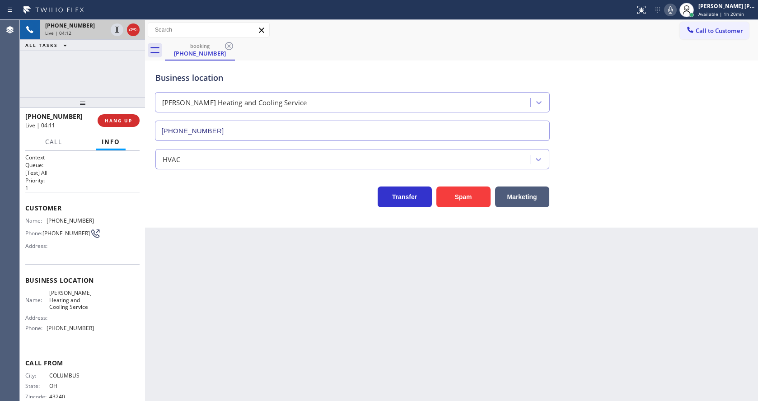
click at [210, 283] on div "Back to Dashboard Change Sender ID Customers Technicians Select a contact Outbo…" at bounding box center [451, 210] width 613 height 381
click at [676, 11] on icon at bounding box center [670, 10] width 11 height 11
click at [115, 28] on icon at bounding box center [117, 30] width 5 height 6
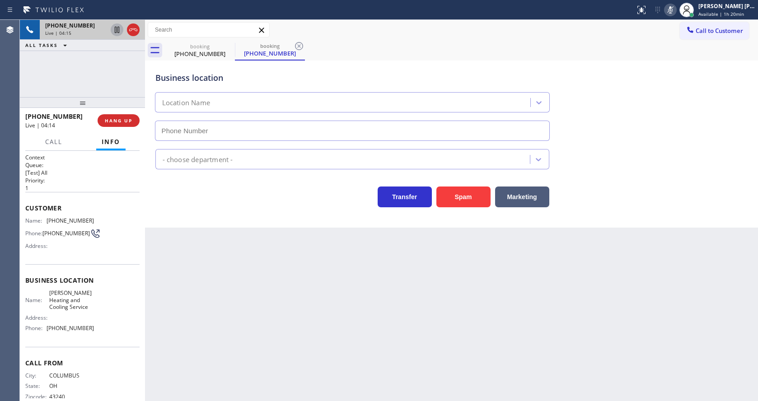
type input "[PHONE_NUMBER]"
drag, startPoint x: 281, startPoint y: 258, endPoint x: 268, endPoint y: 309, distance: 52.7
click at [281, 258] on div "Back to Dashboard Change Sender ID Customers Technicians Select a contact Outbo…" at bounding box center [451, 210] width 613 height 381
click at [413, 295] on div "Back to Dashboard Change Sender ID Customers Technicians Select a contact Outbo…" at bounding box center [451, 210] width 613 height 381
click at [222, 300] on div "Back to Dashboard Change Sender ID Customers Technicians Select a contact Outbo…" at bounding box center [451, 210] width 613 height 381
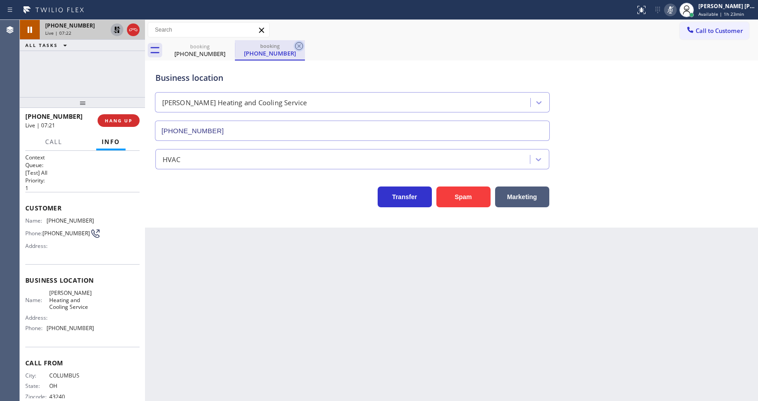
click at [299, 45] on icon at bounding box center [299, 46] width 8 height 8
click at [295, 268] on div "Back to Dashboard Change Sender ID Customers Technicians Select a contact Outbo…" at bounding box center [451, 210] width 613 height 381
click at [217, 285] on div "Back to Dashboard Change Sender ID Customers Technicians Select a contact Outbo…" at bounding box center [451, 210] width 613 height 381
click at [245, 273] on div "Back to Dashboard Change Sender ID Customers Technicians Select a contact Outbo…" at bounding box center [451, 210] width 613 height 381
drag, startPoint x: 309, startPoint y: 344, endPoint x: 294, endPoint y: 378, distance: 37.0
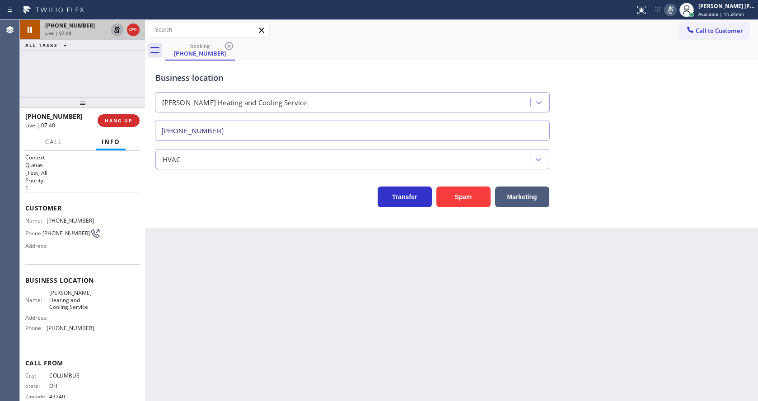
click at [309, 344] on div "Back to Dashboard Change Sender ID Customers Technicians Select a contact Outbo…" at bounding box center [451, 210] width 613 height 381
click at [473, 281] on div "Back to Dashboard Change Sender ID Customers Technicians Select a contact Outbo…" at bounding box center [451, 210] width 613 height 381
click at [358, 314] on div "Back to Dashboard Change Sender ID Customers Technicians Select a contact Outbo…" at bounding box center [451, 210] width 613 height 381
click at [116, 27] on icon at bounding box center [117, 30] width 6 height 6
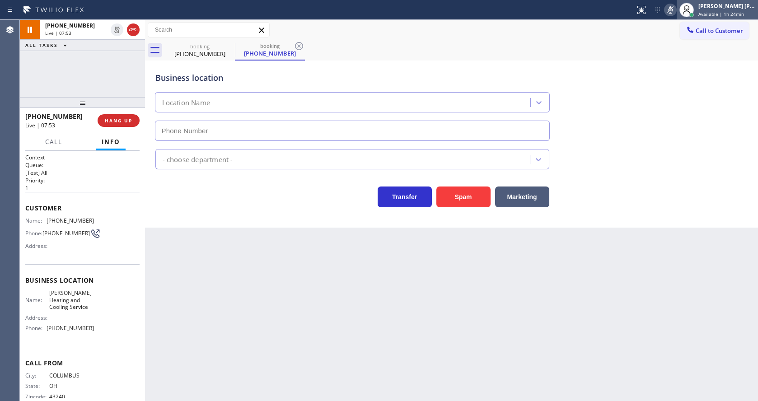
type input "[PHONE_NUMBER]"
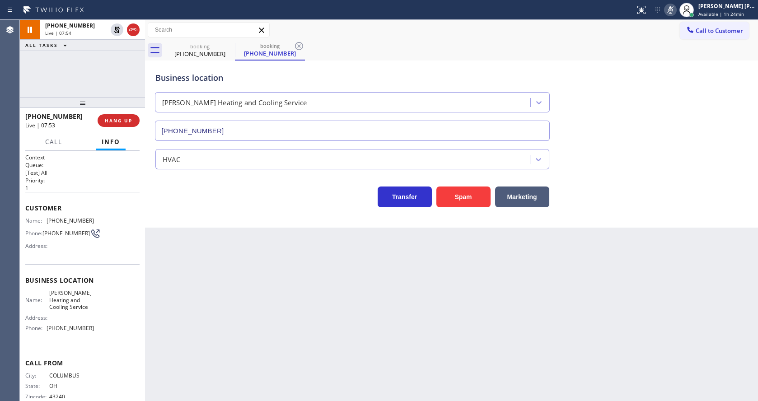
click at [674, 6] on rect at bounding box center [670, 9] width 6 height 6
click at [674, 67] on div "Business location [PERSON_NAME] Heating and Cooling Service [PHONE_NUMBER]" at bounding box center [452, 100] width 596 height 82
click at [300, 47] on icon at bounding box center [299, 46] width 8 height 8
click at [224, 317] on div "Back to Dashboard Change Sender ID Customers Technicians Select a contact Outbo…" at bounding box center [451, 210] width 613 height 381
click at [212, 399] on div "Back to Dashboard Change Sender ID Customers Technicians Select a contact Outbo…" at bounding box center [451, 210] width 613 height 381
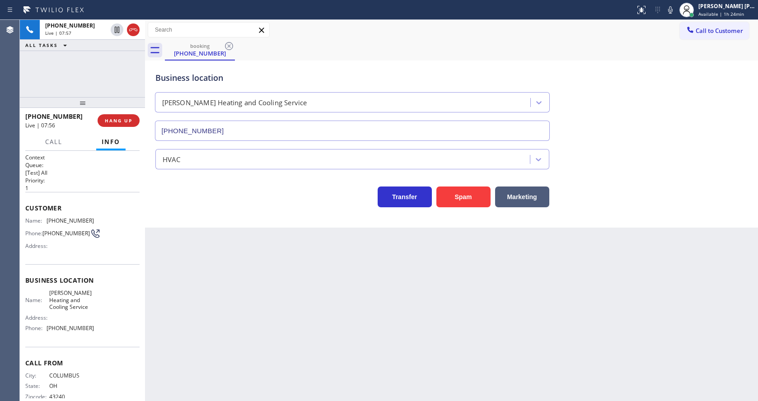
drag, startPoint x: 341, startPoint y: 329, endPoint x: 339, endPoint y: 335, distance: 5.7
click at [341, 329] on div "Back to Dashboard Change Sender ID Customers Technicians Select a contact Outbo…" at bounding box center [451, 210] width 613 height 381
click at [208, 300] on div "Back to Dashboard Change Sender ID Customers Technicians Select a contact Outbo…" at bounding box center [451, 210] width 613 height 381
click at [672, 14] on icon at bounding box center [670, 10] width 11 height 11
click at [660, 103] on div "Business location [PERSON_NAME] Heating and Cooling Service [PHONE_NUMBER]" at bounding box center [452, 100] width 596 height 82
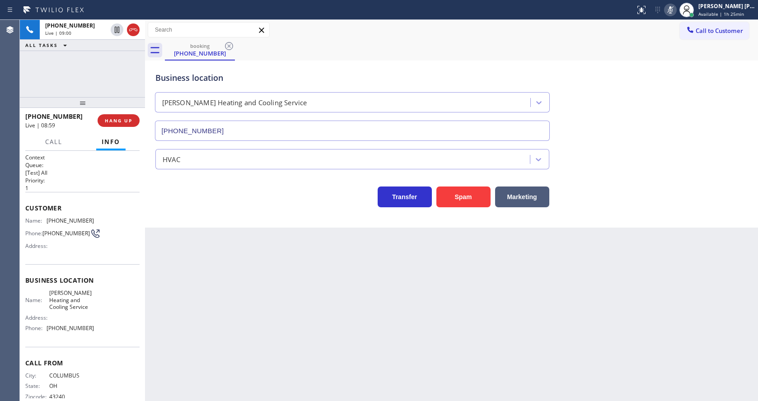
click at [525, 339] on div "Back to Dashboard Change Sender ID Customers Technicians Select a contact Outbo…" at bounding box center [451, 210] width 613 height 381
click at [672, 12] on rect at bounding box center [670, 9] width 6 height 6
click at [672, 60] on div "Business location [PERSON_NAME] Heating and Cooling Service [PHONE_NUMBER]" at bounding box center [452, 100] width 596 height 82
click at [317, 364] on div "Back to Dashboard Change Sender ID Customers Technicians Select a contact Outbo…" at bounding box center [451, 210] width 613 height 381
click at [312, 332] on div "Back to Dashboard Change Sender ID Customers Technicians Select a contact Outbo…" at bounding box center [451, 210] width 613 height 381
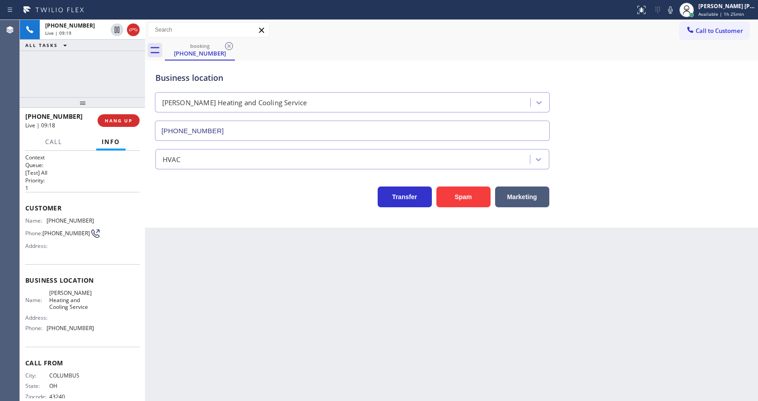
click at [353, 350] on div "Back to Dashboard Change Sender ID Customers Technicians Select a contact Outbo…" at bounding box center [451, 210] width 613 height 381
click at [362, 280] on div "Back to Dashboard Change Sender ID Customers Technicians Select a contact Outbo…" at bounding box center [451, 210] width 613 height 381
click at [343, 271] on div "Back to Dashboard Change Sender ID Customers Technicians Select a contact Outbo…" at bounding box center [451, 210] width 613 height 381
click at [401, 354] on div "Back to Dashboard Change Sender ID Customers Technicians Select a contact Outbo…" at bounding box center [451, 210] width 613 height 381
click at [187, 319] on div "Back to Dashboard Change Sender ID Customers Technicians Select a contact Outbo…" at bounding box center [451, 210] width 613 height 381
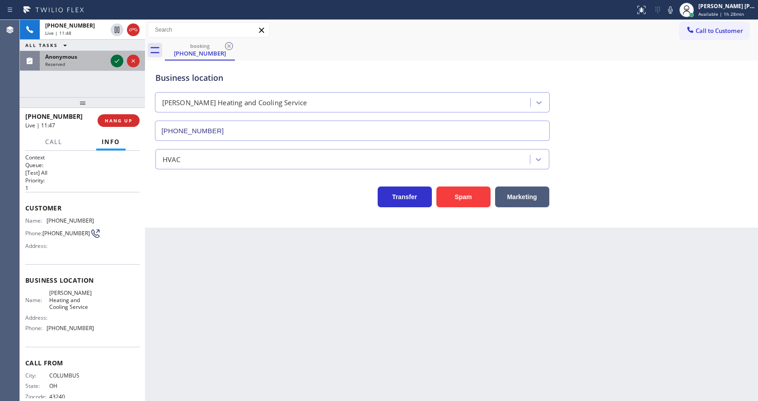
click at [117, 60] on icon at bounding box center [117, 61] width 11 height 11
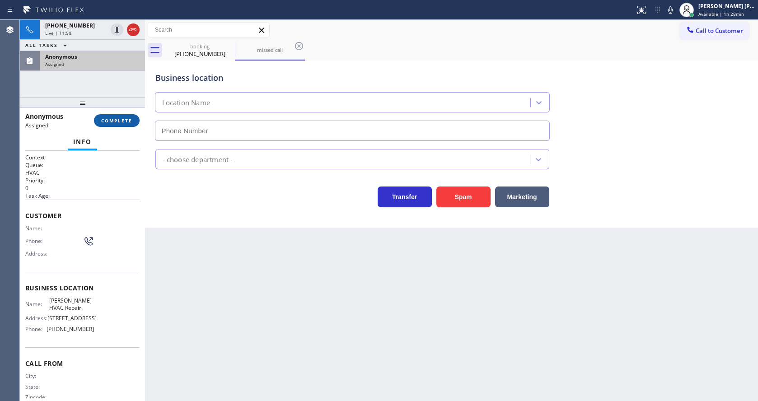
type input "[PHONE_NUMBER]"
click at [107, 118] on span "COMPLETE" at bounding box center [116, 120] width 31 height 6
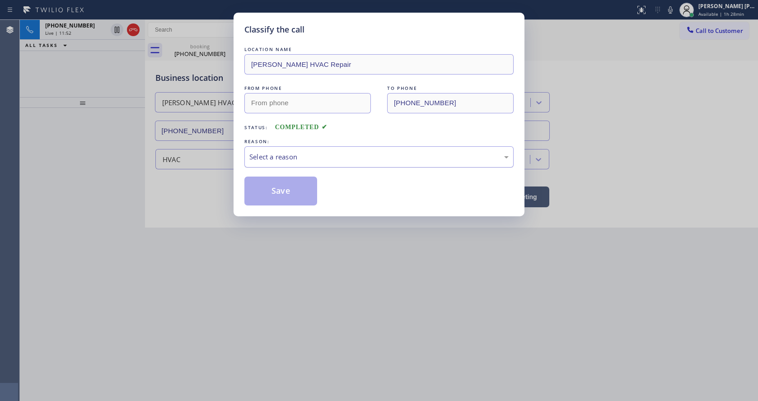
click at [271, 153] on div "Select a reason" at bounding box center [378, 157] width 259 height 10
click at [276, 187] on button "Save" at bounding box center [280, 191] width 73 height 29
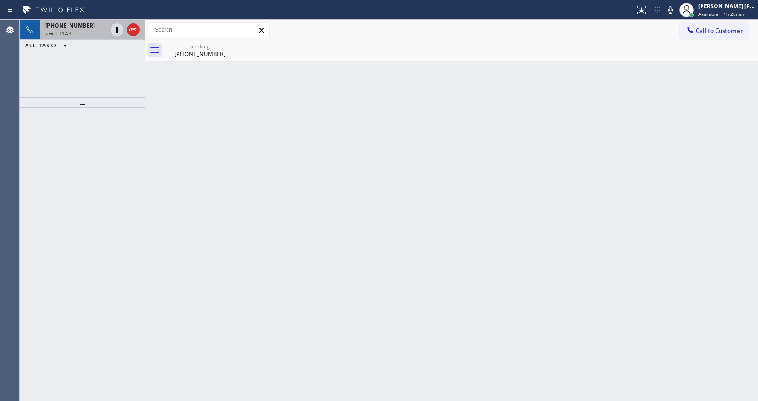
click at [81, 34] on div "Live | 11:54" at bounding box center [76, 33] width 62 height 6
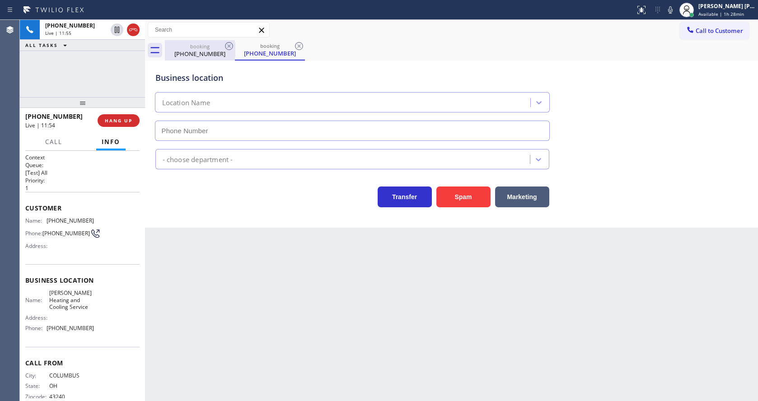
type input "[PHONE_NUMBER]"
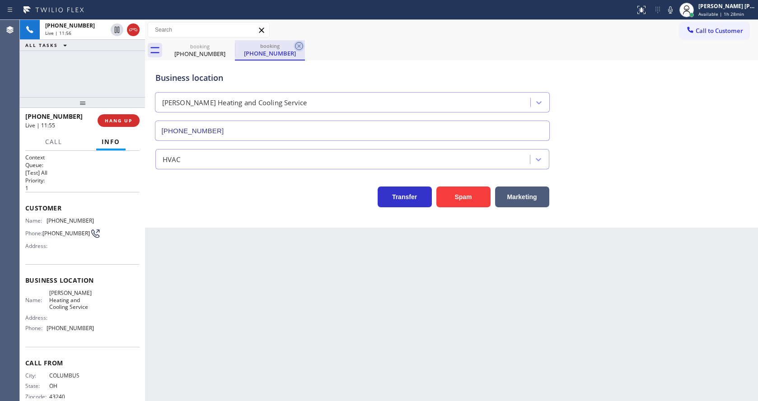
click at [296, 44] on icon at bounding box center [299, 46] width 8 height 8
click at [264, 294] on div "Back to Dashboard Change Sender ID Customers Technicians Select a contact Outbo…" at bounding box center [451, 210] width 613 height 381
click at [418, 286] on div "Back to Dashboard Change Sender ID Customers Technicians Select a contact Outbo…" at bounding box center [451, 210] width 613 height 381
click at [225, 224] on div "Business location [PERSON_NAME] Heating and Cooling Service [PHONE_NUMBER] HVAC…" at bounding box center [451, 144] width 613 height 167
click at [264, 253] on div "Back to Dashboard Change Sender ID Customers Technicians Select a contact Outbo…" at bounding box center [451, 210] width 613 height 381
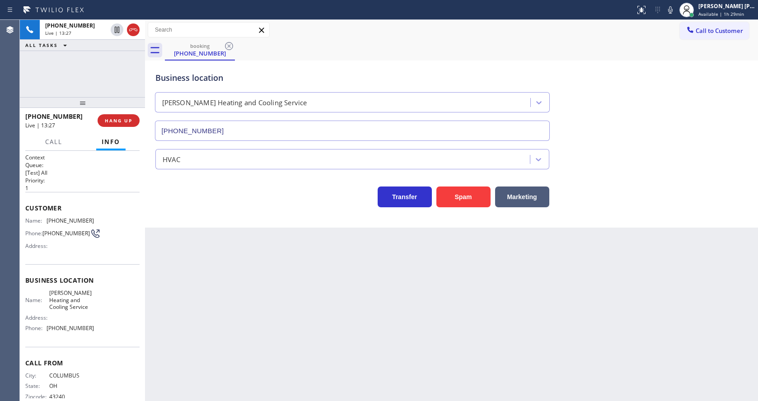
click at [260, 282] on div "Back to Dashboard Change Sender ID Customers Technicians Select a contact Outbo…" at bounding box center [451, 210] width 613 height 381
click at [384, 289] on div "Back to Dashboard Change Sender ID Customers Technicians Select a contact Outbo…" at bounding box center [451, 210] width 613 height 381
click at [259, 229] on div "Back to Dashboard Change Sender ID Customers Technicians Select a contact Outbo…" at bounding box center [451, 210] width 613 height 381
click at [335, 320] on div "Back to Dashboard Change Sender ID Customers Technicians Select a contact Outbo…" at bounding box center [451, 210] width 613 height 381
click at [345, 283] on div "Back to Dashboard Change Sender ID Customers Technicians Select a contact Outbo…" at bounding box center [451, 210] width 613 height 381
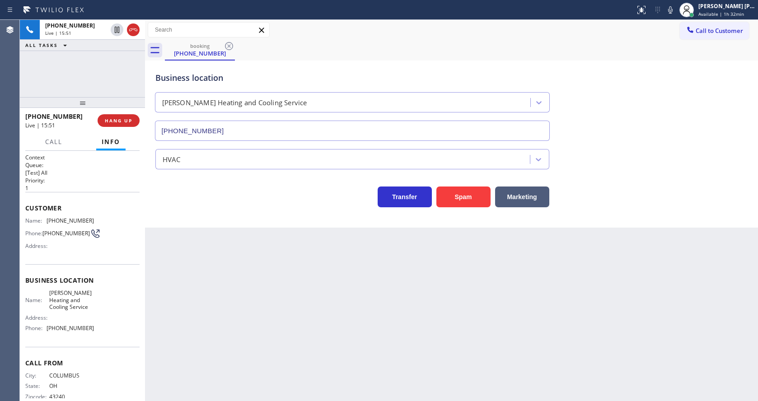
drag, startPoint x: 357, startPoint y: 321, endPoint x: 338, endPoint y: 332, distance: 21.9
click at [358, 321] on div "Back to Dashboard Change Sender ID Customers Technicians Select a contact Outbo…" at bounding box center [451, 210] width 613 height 381
click at [266, 291] on div "Back to Dashboard Change Sender ID Customers Technicians Select a contact Outbo…" at bounding box center [451, 210] width 613 height 381
click at [415, 309] on div "Back to Dashboard Change Sender ID Customers Technicians Select a contact Outbo…" at bounding box center [451, 210] width 613 height 381
click at [248, 300] on div "Back to Dashboard Change Sender ID Customers Technicians Select a contact Outbo…" at bounding box center [451, 210] width 613 height 381
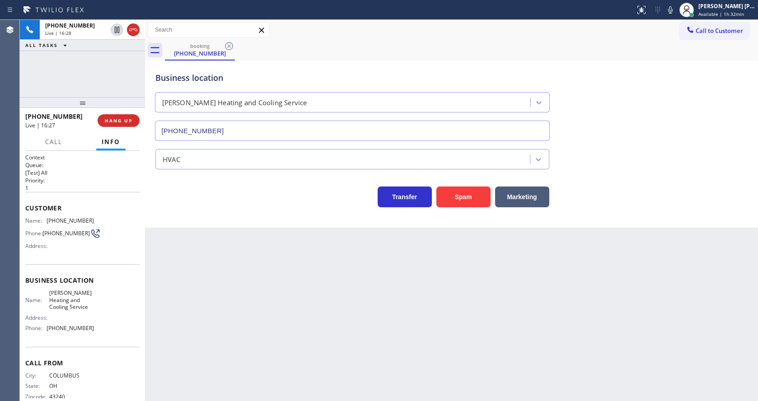
click at [340, 322] on div "Back to Dashboard Change Sender ID Customers Technicians Select a contact Outbo…" at bounding box center [451, 210] width 613 height 381
click at [235, 294] on div "Back to Dashboard Change Sender ID Customers Technicians Select a contact Outbo…" at bounding box center [451, 210] width 613 height 381
drag, startPoint x: 368, startPoint y: 345, endPoint x: 308, endPoint y: 356, distance: 61.5
click at [368, 345] on div "Back to Dashboard Change Sender ID Customers Technicians Select a contact Outbo…" at bounding box center [451, 210] width 613 height 381
click at [305, 297] on div "Back to Dashboard Change Sender ID Customers Technicians Select a contact Outbo…" at bounding box center [451, 210] width 613 height 381
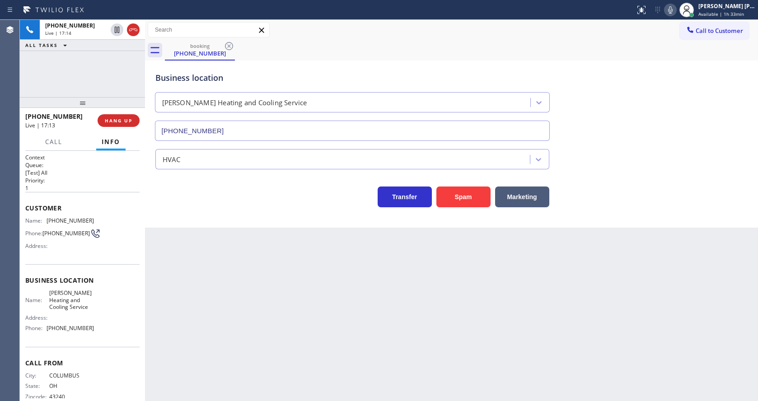
click at [676, 13] on icon at bounding box center [670, 10] width 11 height 11
click at [116, 28] on icon at bounding box center [117, 29] width 11 height 11
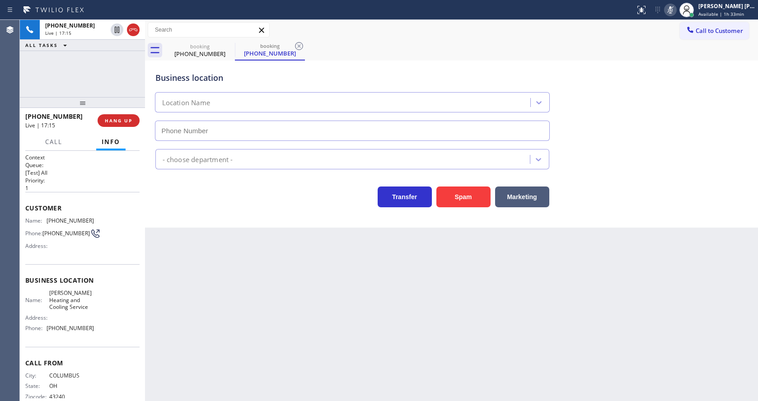
type input "[PHONE_NUMBER]"
click at [313, 293] on div "Back to Dashboard Change Sender ID Customers Technicians Select a contact Outbo…" at bounding box center [451, 210] width 613 height 381
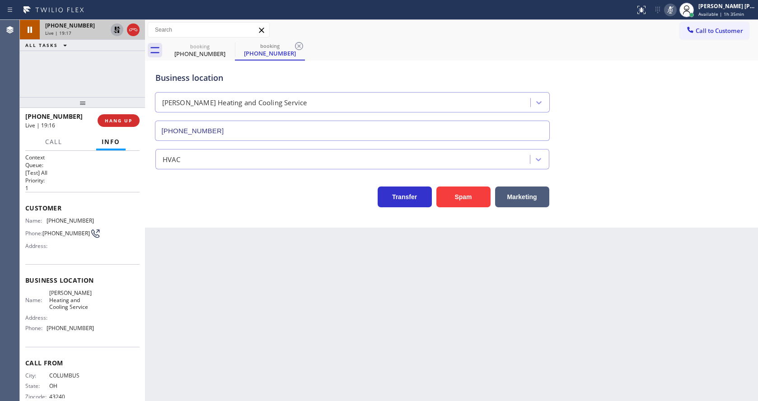
click at [116, 28] on icon at bounding box center [117, 30] width 6 height 6
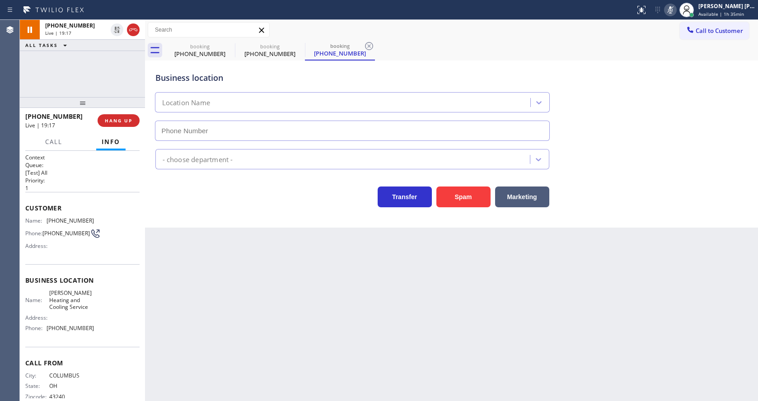
type input "[PHONE_NUMBER]"
click at [670, 9] on icon at bounding box center [670, 10] width 11 height 11
click at [666, 57] on div "booking [PHONE_NUMBER] booking [PHONE_NUMBER] booking [PHONE_NUMBER]" at bounding box center [461, 50] width 593 height 20
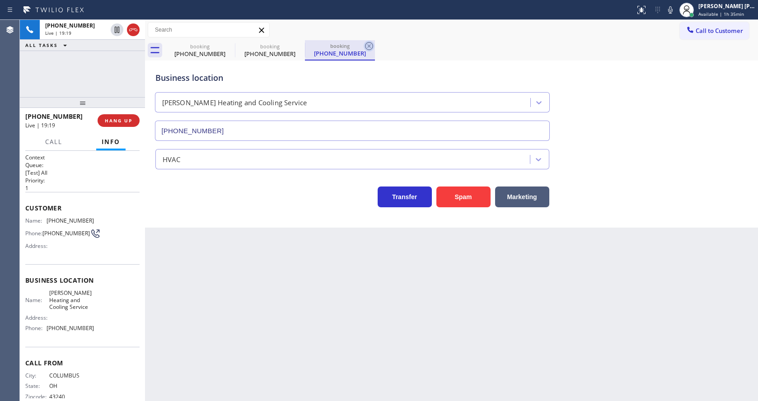
click at [369, 44] on icon at bounding box center [369, 46] width 11 height 11
click at [298, 41] on icon at bounding box center [299, 46] width 11 height 11
click at [269, 252] on div "Back to Dashboard Change Sender ID Customers Technicians Select a contact Outbo…" at bounding box center [451, 210] width 613 height 381
drag, startPoint x: 393, startPoint y: 298, endPoint x: 207, endPoint y: 98, distance: 272.6
click at [393, 298] on div "Back to Dashboard Change Sender ID Customers Technicians Select a contact Outbo…" at bounding box center [451, 210] width 613 height 381
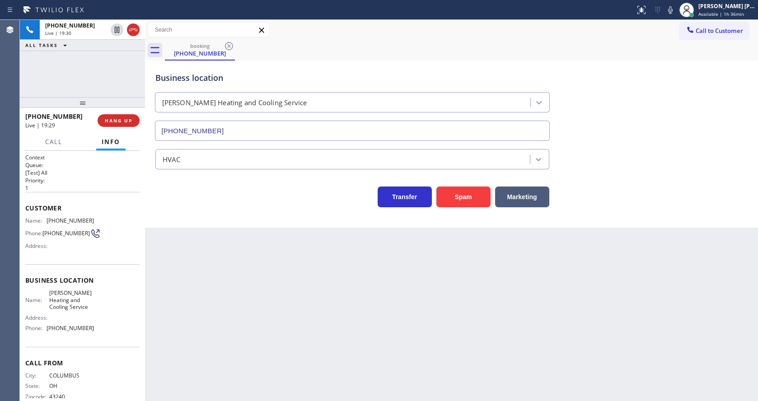
click at [355, 318] on div "Back to Dashboard Change Sender ID Customers Technicians Select a contact Outbo…" at bounding box center [451, 210] width 613 height 381
click at [177, 306] on div "Back to Dashboard Change Sender ID Customers Technicians Select a contact Outbo…" at bounding box center [451, 210] width 613 height 381
click at [243, 226] on div "Business location [PERSON_NAME] Heating and Cooling Service [PHONE_NUMBER] HVAC…" at bounding box center [451, 144] width 613 height 167
drag, startPoint x: 370, startPoint y: 327, endPoint x: 332, endPoint y: 291, distance: 52.8
click at [370, 327] on div "Back to Dashboard Change Sender ID Customers Technicians Select a contact Outbo…" at bounding box center [451, 210] width 613 height 381
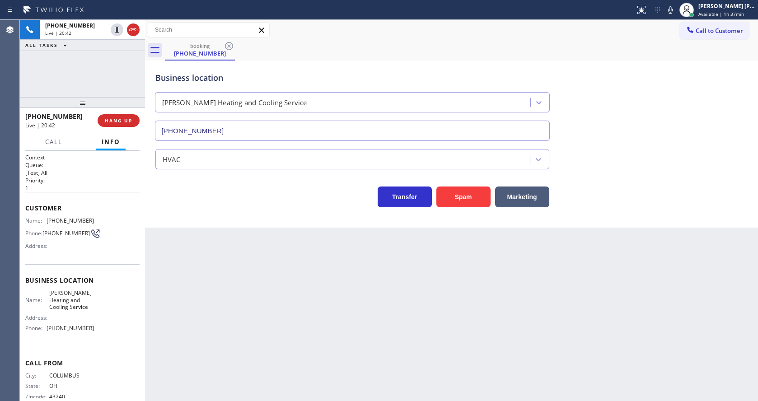
click at [309, 309] on div "Back to Dashboard Change Sender ID Customers Technicians Select a contact Outbo…" at bounding box center [451, 210] width 613 height 381
click at [409, 334] on div "Back to Dashboard Change Sender ID Customers Technicians Select a contact Outbo…" at bounding box center [451, 210] width 613 height 381
click at [229, 370] on div "Back to Dashboard Change Sender ID Customers Technicians Select a contact Outbo…" at bounding box center [451, 210] width 613 height 381
click at [340, 312] on div "Back to Dashboard Change Sender ID Customers Technicians Select a contact Outbo…" at bounding box center [451, 210] width 613 height 381
click at [232, 358] on div "Back to Dashboard Change Sender ID Customers Technicians Select a contact Outbo…" at bounding box center [451, 210] width 613 height 381
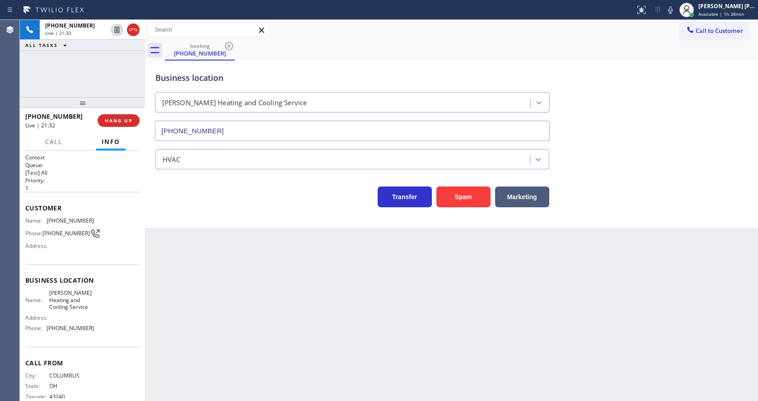
click at [379, 329] on div "Back to Dashboard Change Sender ID Customers Technicians Select a contact Outbo…" at bounding box center [451, 210] width 613 height 381
click at [207, 212] on div "Business location [PERSON_NAME] Heating and Cooling Service [PHONE_NUMBER] HVAC…" at bounding box center [451, 144] width 613 height 167
click at [118, 118] on span "COMPLETE" at bounding box center [116, 120] width 31 height 6
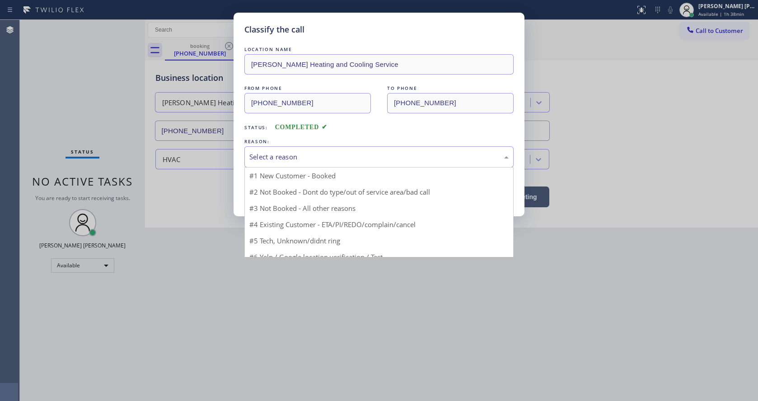
click at [291, 153] on div "Select a reason" at bounding box center [378, 157] width 259 height 10
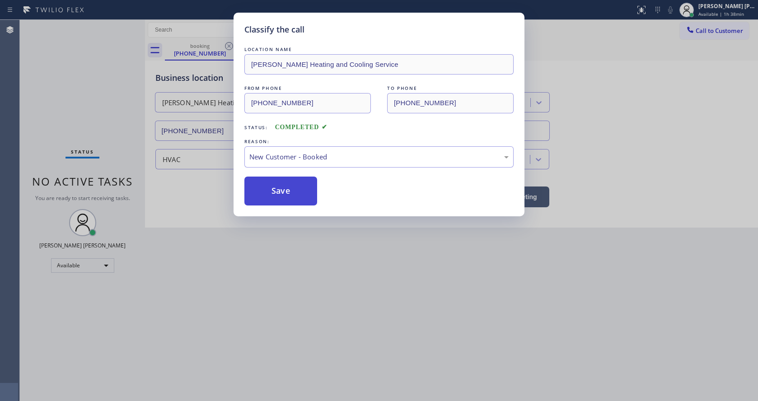
click at [275, 188] on button "Save" at bounding box center [280, 191] width 73 height 29
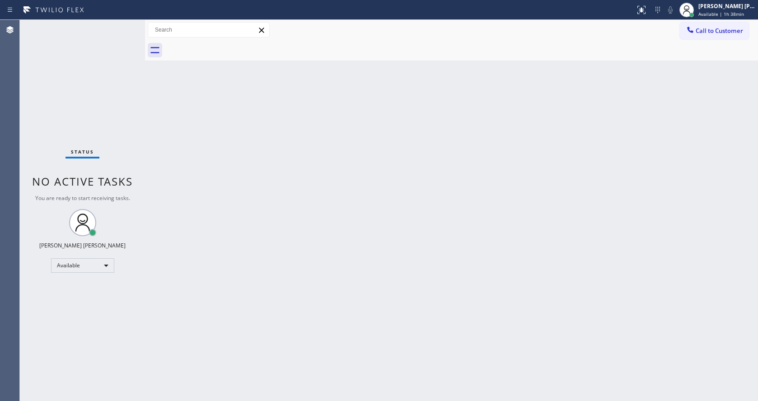
click at [251, 249] on div "Back to Dashboard Change Sender ID Customers Technicians Select a contact Outbo…" at bounding box center [451, 210] width 613 height 381
click at [397, 104] on div "Back to Dashboard Change Sender ID Customers Technicians Select a contact Outbo…" at bounding box center [451, 210] width 613 height 381
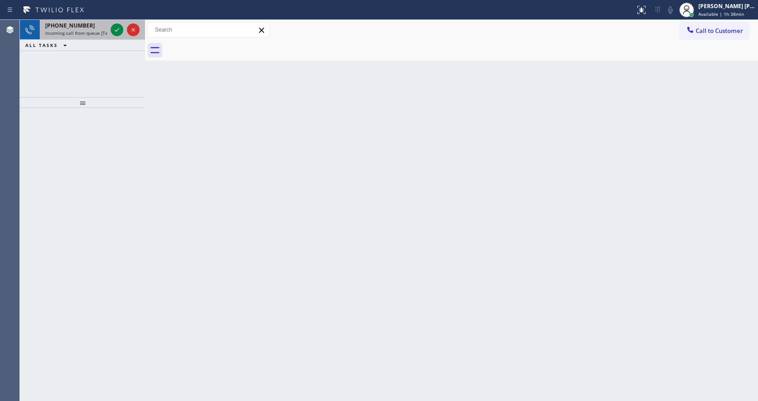
click at [90, 32] on span "Incoming call from queue [Test] All" at bounding box center [82, 33] width 75 height 6
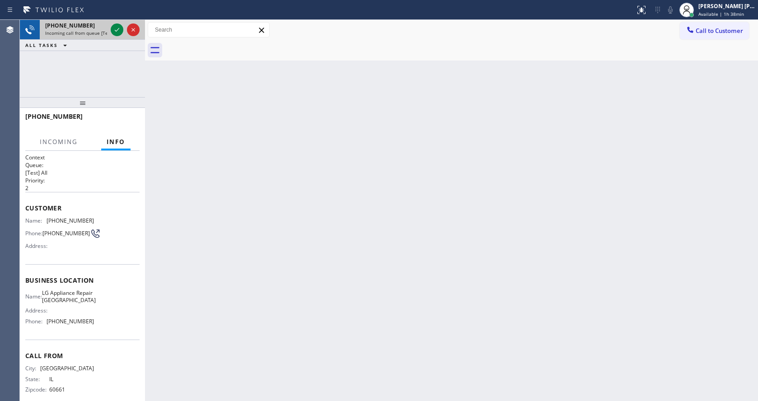
click at [105, 31] on span "Incoming call from queue [Test] All" at bounding box center [82, 33] width 75 height 6
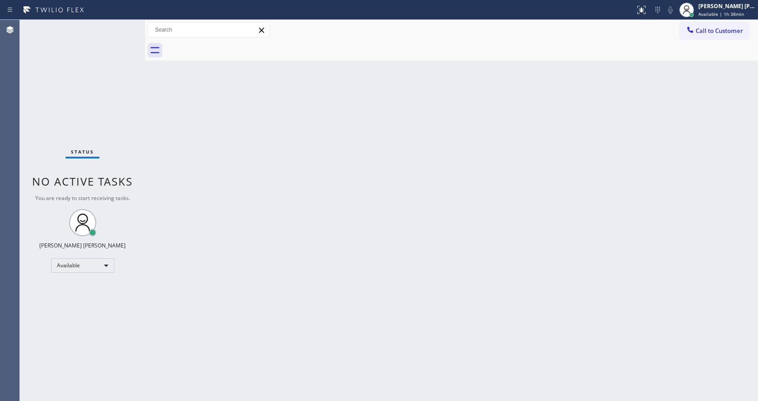
click at [119, 29] on div "Status No active tasks You are ready to start receiving tasks. [PERSON_NAME] [P…" at bounding box center [82, 210] width 125 height 381
click at [117, 26] on div "Status No active tasks You are ready to start receiving tasks. [PERSON_NAME] [P…" at bounding box center [82, 210] width 125 height 381
click at [124, 25] on div "Status No active tasks You are ready to start receiving tasks. [PERSON_NAME] [P…" at bounding box center [82, 210] width 125 height 381
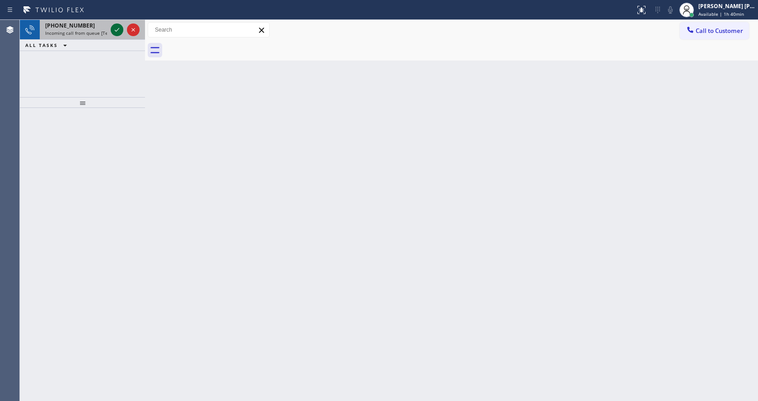
click at [117, 28] on icon at bounding box center [117, 29] width 11 height 11
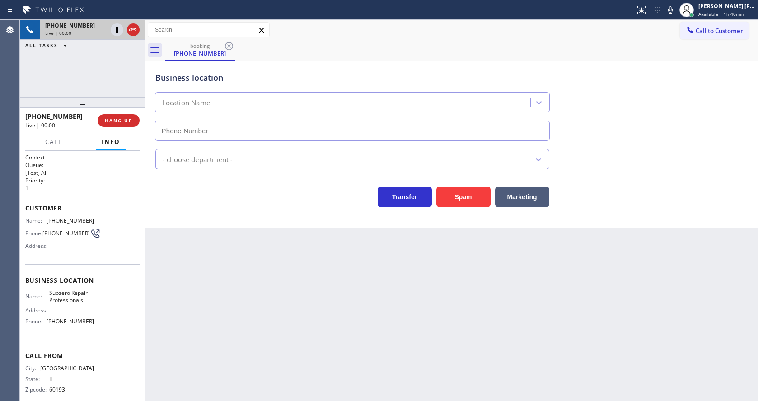
type input "[PHONE_NUMBER]"
click at [195, 350] on div "Back to Dashboard Change Sender ID Customers Technicians Select a contact Outbo…" at bounding box center [451, 210] width 613 height 381
click at [308, 289] on div "Back to Dashboard Change Sender ID Customers Technicians Select a contact Outbo…" at bounding box center [451, 210] width 613 height 381
click at [193, 266] on div "Back to Dashboard Change Sender ID Customers Technicians Select a contact Outbo…" at bounding box center [451, 210] width 613 height 381
drag, startPoint x: 94, startPoint y: 325, endPoint x: 48, endPoint y: 328, distance: 46.6
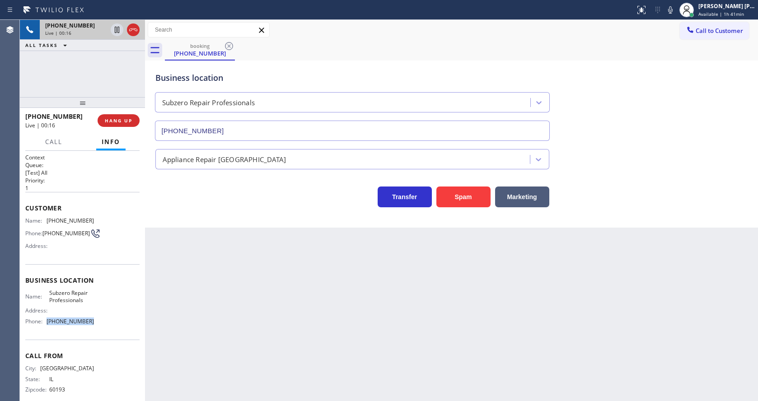
click at [48, 328] on div "Name: Subzero Repair Professionals Address: Phone: [PHONE_NUMBER]" at bounding box center [82, 309] width 114 height 39
click at [260, 332] on div "Back to Dashboard Change Sender ID Customers Technicians Select a contact Outbo…" at bounding box center [451, 210] width 613 height 381
click at [258, 240] on div "Back to Dashboard Change Sender ID Customers Technicians Select a contact Outbo…" at bounding box center [451, 210] width 613 height 381
click at [242, 308] on div "Back to Dashboard Change Sender ID Customers Technicians Select a contact Outbo…" at bounding box center [451, 210] width 613 height 381
click at [80, 275] on div "Business location Name: Subzero Repair Professionals Address: Phone: [PHONE_NUM…" at bounding box center [82, 301] width 114 height 75
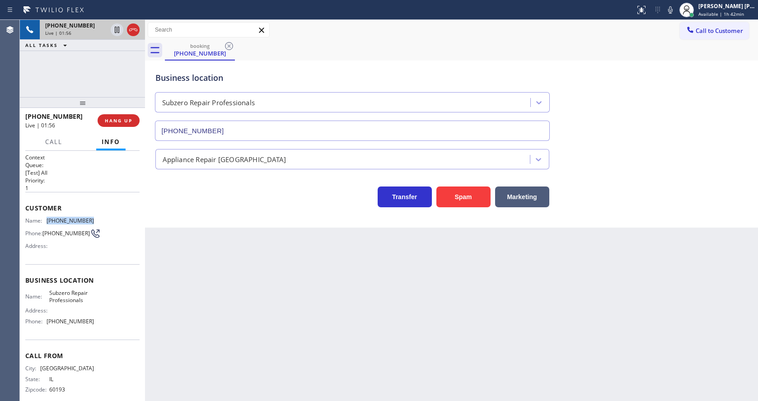
drag, startPoint x: 46, startPoint y: 220, endPoint x: 85, endPoint y: 219, distance: 39.8
click at [85, 219] on div "Name: [PHONE_NUMBER]" at bounding box center [59, 220] width 69 height 7
click at [179, 268] on div "Back to Dashboard Change Sender ID Customers Technicians Select a contact Outbo…" at bounding box center [451, 210] width 613 height 381
drag, startPoint x: 87, startPoint y: 287, endPoint x: 80, endPoint y: 291, distance: 8.3
click at [87, 285] on span "Business location" at bounding box center [82, 280] width 114 height 9
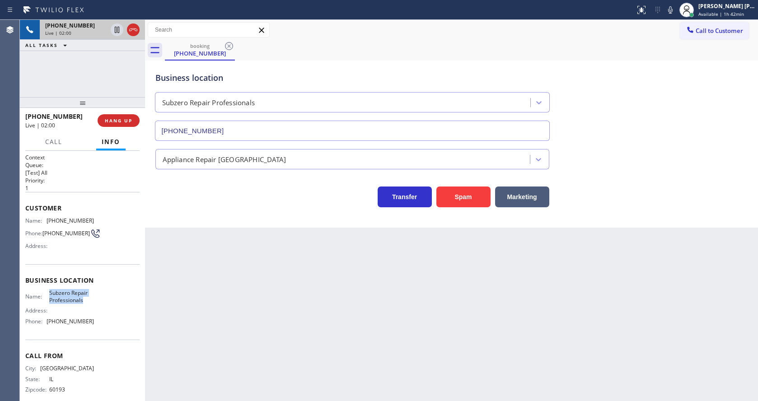
drag, startPoint x: 47, startPoint y: 295, endPoint x: 83, endPoint y: 307, distance: 37.9
click at [83, 304] on div "Name: Subzero Repair Professionals" at bounding box center [59, 297] width 69 height 14
click at [216, 301] on div "Back to Dashboard Change Sender ID Customers Technicians Select a contact Outbo…" at bounding box center [451, 210] width 613 height 381
click at [211, 401] on div "Back to Dashboard Change Sender ID Customers Technicians Select a contact Outbo…" at bounding box center [451, 210] width 613 height 381
drag, startPoint x: 74, startPoint y: 298, endPoint x: 64, endPoint y: 307, distance: 13.8
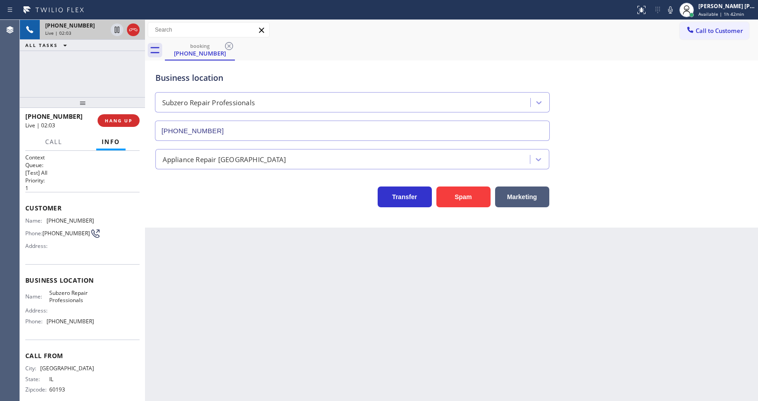
click at [74, 298] on span "Subzero Repair Professionals" at bounding box center [71, 297] width 45 height 14
drag, startPoint x: 46, startPoint y: 322, endPoint x: 99, endPoint y: 329, distance: 53.3
click at [99, 328] on div "Name: Subzero Repair Professionals Address: Phone: [PHONE_NUMBER]" at bounding box center [82, 309] width 114 height 39
drag, startPoint x: 227, startPoint y: 323, endPoint x: 214, endPoint y: 399, distance: 77.5
click at [227, 333] on div "Back to Dashboard Change Sender ID Customers Technicians Select a contact Outbo…" at bounding box center [451, 210] width 613 height 381
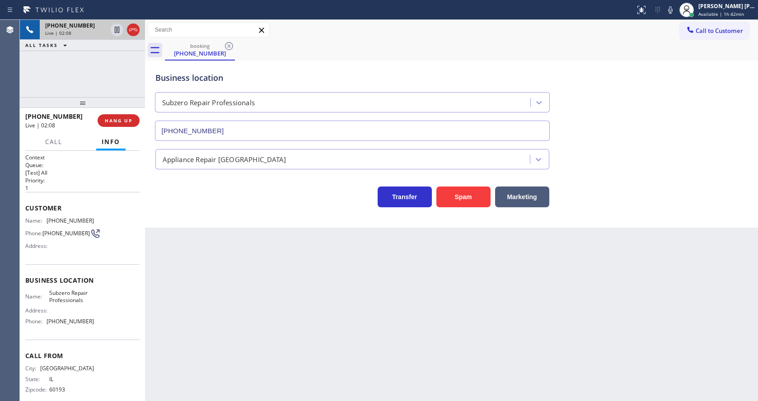
click at [340, 281] on div "Back to Dashboard Change Sender ID Customers Technicians Select a contact Outbo…" at bounding box center [451, 210] width 613 height 381
click at [216, 302] on div "Back to Dashboard Change Sender ID Customers Technicians Select a contact Outbo…" at bounding box center [451, 210] width 613 height 381
click at [239, 289] on div "Back to Dashboard Change Sender ID Customers Technicians Select a contact Outbo…" at bounding box center [451, 210] width 613 height 381
click at [392, 319] on div "Back to Dashboard Change Sender ID Customers Technicians Select a contact Outbo…" at bounding box center [451, 210] width 613 height 381
click at [341, 357] on div "Back to Dashboard Change Sender ID Customers Technicians Select a contact Outbo…" at bounding box center [451, 210] width 613 height 381
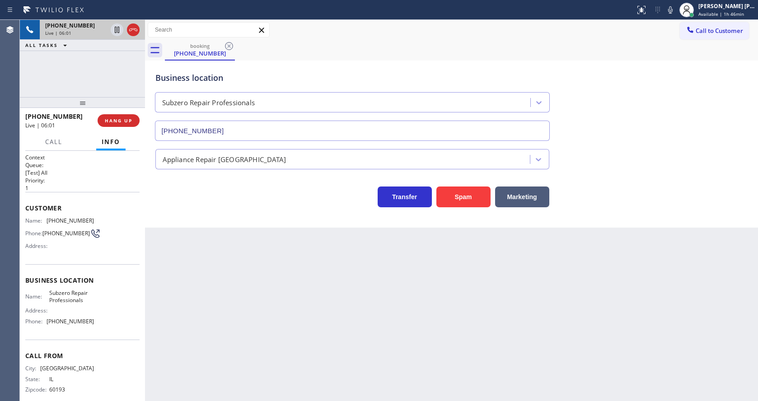
click at [229, 342] on div "Back to Dashboard Change Sender ID Customers Technicians Select a contact Outbo…" at bounding box center [451, 210] width 613 height 381
click at [423, 341] on div "Back to Dashboard Change Sender ID Customers Technicians Select a contact Outbo…" at bounding box center [451, 210] width 613 height 381
drag, startPoint x: 324, startPoint y: 377, endPoint x: 331, endPoint y: 395, distance: 18.9
click at [324, 377] on div "Back to Dashboard Change Sender ID Customers Technicians Select a contact Outbo…" at bounding box center [451, 210] width 613 height 381
click at [448, 341] on div "Back to Dashboard Change Sender ID Customers Technicians Select a contact Outbo…" at bounding box center [451, 210] width 613 height 381
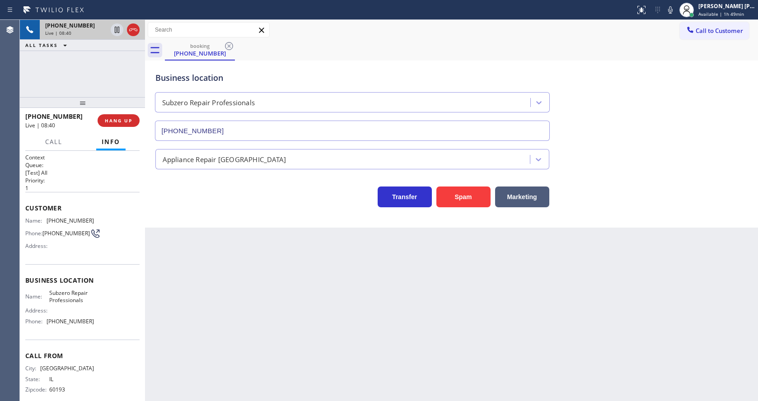
drag, startPoint x: 414, startPoint y: 260, endPoint x: 375, endPoint y: 240, distance: 44.0
click at [414, 260] on div "Back to Dashboard Change Sender ID Customers Technicians Select a contact Outbo…" at bounding box center [451, 210] width 613 height 381
click at [332, 300] on div "Back to Dashboard Change Sender ID Customers Technicians Select a contact Outbo…" at bounding box center [451, 210] width 613 height 381
click at [233, 217] on div "Business location Subzero Repair Professionals [PHONE_NUMBER] Appliance Repair …" at bounding box center [451, 144] width 613 height 167
click at [674, 11] on icon at bounding box center [670, 10] width 11 height 11
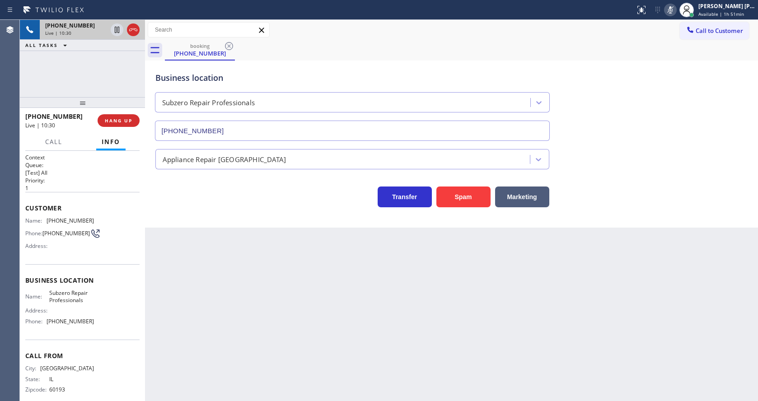
click at [660, 77] on div "Business location Subzero Repair Professionals [PHONE_NUMBER]" at bounding box center [452, 100] width 596 height 82
click at [242, 310] on div "Back to Dashboard Change Sender ID Customers Technicians Select a contact Outbo…" at bounding box center [451, 210] width 613 height 381
click at [674, 11] on icon at bounding box center [670, 10] width 11 height 11
click at [683, 209] on div "Business location Subzero Repair Professionals [PHONE_NUMBER] Appliance Repair …" at bounding box center [451, 144] width 613 height 167
click at [223, 315] on div "Back to Dashboard Change Sender ID Customers Technicians Select a contact Outbo…" at bounding box center [451, 210] width 613 height 381
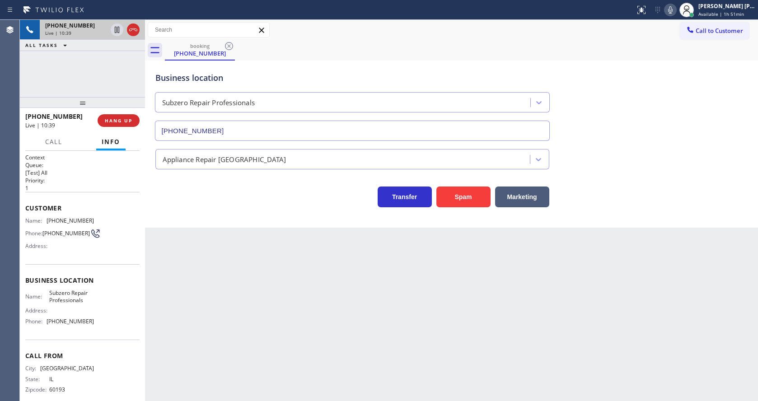
click at [466, 306] on div "Back to Dashboard Change Sender ID Customers Technicians Select a contact Outbo…" at bounding box center [451, 210] width 613 height 381
click at [672, 10] on icon at bounding box center [670, 10] width 11 height 11
click at [673, 12] on icon at bounding box center [670, 9] width 5 height 7
click at [659, 164] on div "Appliance Repair [GEOGRAPHIC_DATA]" at bounding box center [452, 157] width 596 height 24
click at [223, 310] on div "Back to Dashboard Change Sender ID Customers Technicians Select a contact Outbo…" at bounding box center [451, 210] width 613 height 381
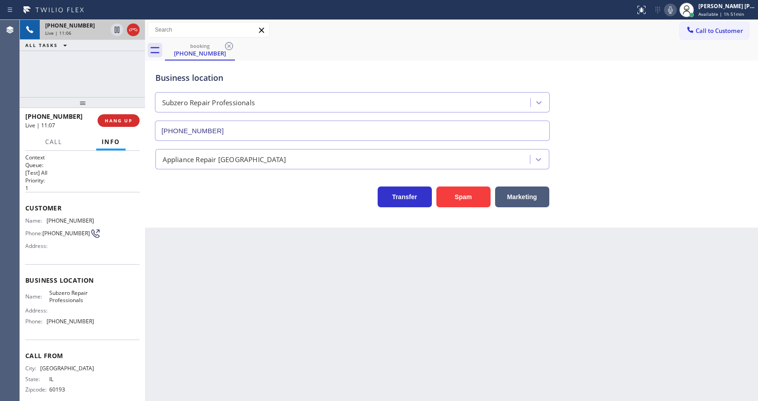
click at [337, 295] on div "Back to Dashboard Change Sender ID Customers Technicians Select a contact Outbo…" at bounding box center [451, 210] width 613 height 381
click at [339, 346] on div "Back to Dashboard Change Sender ID Customers Technicians Select a contact Outbo…" at bounding box center [451, 210] width 613 height 381
drag, startPoint x: 390, startPoint y: 298, endPoint x: 382, endPoint y: 301, distance: 9.1
click at [390, 298] on div "Back to Dashboard Change Sender ID Customers Technicians Select a contact Outbo…" at bounding box center [451, 210] width 613 height 381
click at [218, 332] on div "Back to Dashboard Change Sender ID Customers Technicians Select a contact Outbo…" at bounding box center [451, 210] width 613 height 381
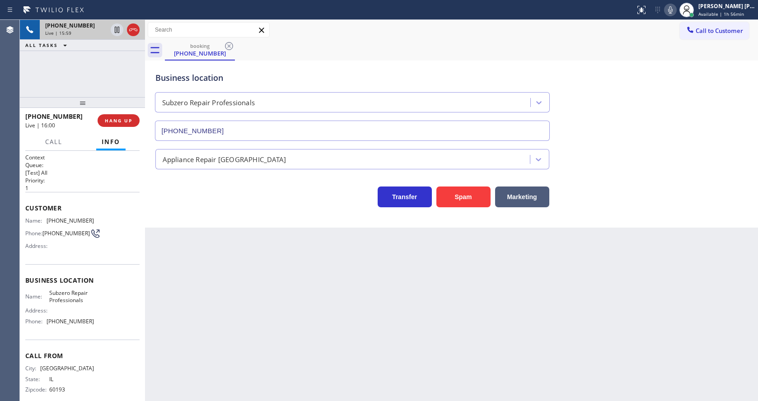
click at [322, 342] on div "Back to Dashboard Change Sender ID Customers Technicians Select a contact Outbo…" at bounding box center [451, 210] width 613 height 381
click at [91, 93] on div "[PHONE_NUMBER] Live | 16:00 ALL TASKS ALL TASKS ACTIVE TASKS TASKS IN WRAP UP" at bounding box center [82, 58] width 125 height 77
click at [228, 281] on div "Back to Dashboard Change Sender ID Customers Technicians Select a contact Outbo…" at bounding box center [451, 210] width 613 height 381
click at [214, 399] on div "Back to Dashboard Change Sender ID Customers Technicians Select a contact Outbo…" at bounding box center [451, 210] width 613 height 381
drag, startPoint x: 361, startPoint y: 316, endPoint x: 284, endPoint y: 343, distance: 81.4
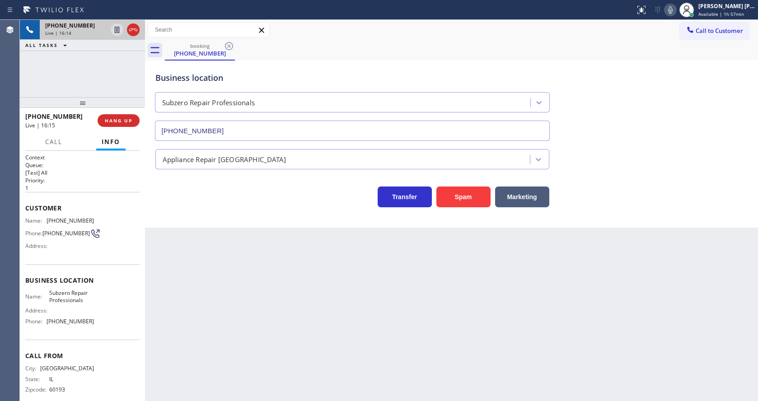
click at [360, 316] on div "Back to Dashboard Change Sender ID Customers Technicians Select a contact Outbo…" at bounding box center [451, 210] width 613 height 381
click at [431, 320] on div "Back to Dashboard Change Sender ID Customers Technicians Select a contact Outbo…" at bounding box center [451, 210] width 613 height 381
click at [300, 294] on div "Back to Dashboard Change Sender ID Customers Technicians Select a contact Outbo…" at bounding box center [451, 210] width 613 height 381
click at [260, 85] on div "Business location Subzero Repair Professionals [PHONE_NUMBER]" at bounding box center [353, 102] width 398 height 78
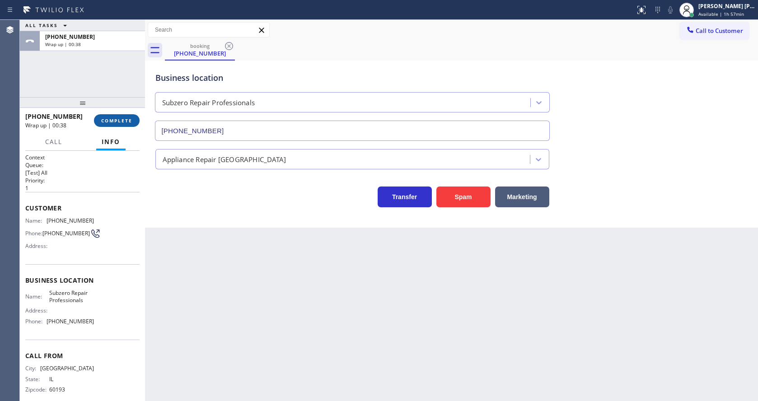
click at [105, 118] on span "COMPLETE" at bounding box center [116, 120] width 31 height 6
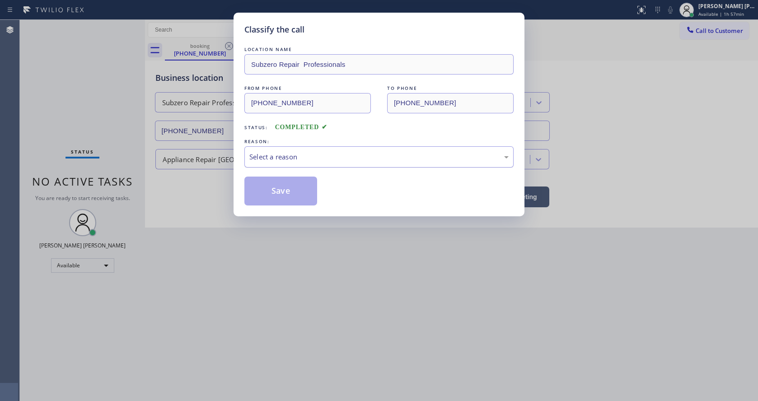
click at [267, 157] on div "Select a reason" at bounding box center [378, 157] width 259 height 10
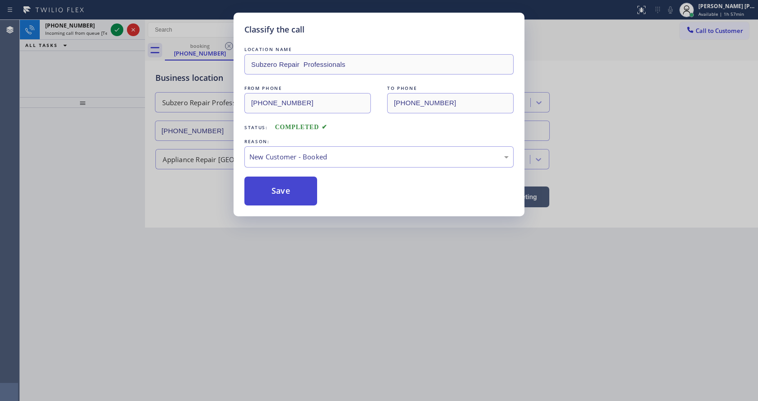
click at [269, 197] on button "Save" at bounding box center [280, 191] width 73 height 29
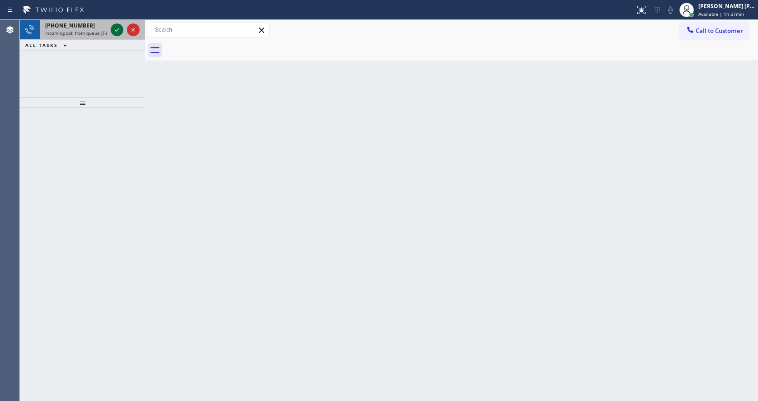
click at [116, 31] on icon at bounding box center [117, 30] width 5 height 4
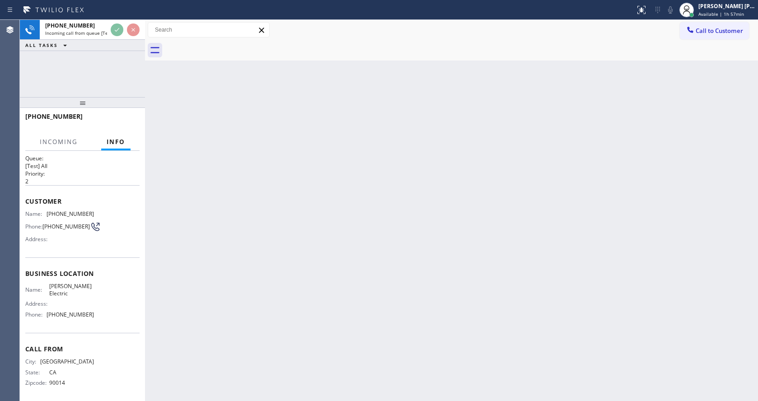
scroll to position [13, 0]
click at [246, 283] on div "Back to Dashboard Change Sender ID Customers Technicians Select a contact Outbo…" at bounding box center [451, 210] width 613 height 381
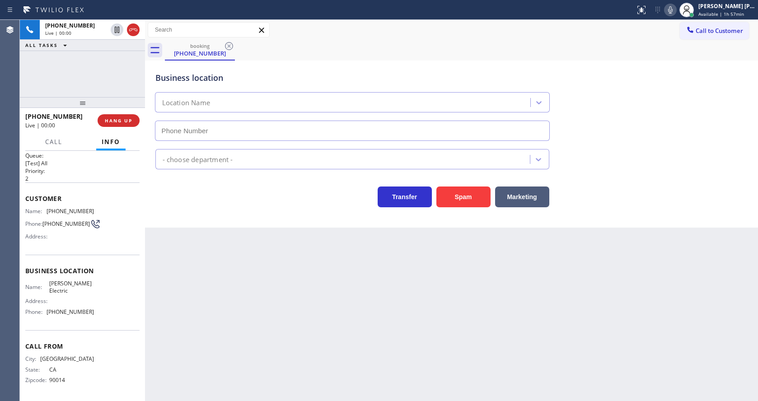
type input "[PHONE_NUMBER]"
click at [229, 274] on div "Back to Dashboard Change Sender ID Customers Technicians Select a contact Outbo…" at bounding box center [451, 210] width 613 height 381
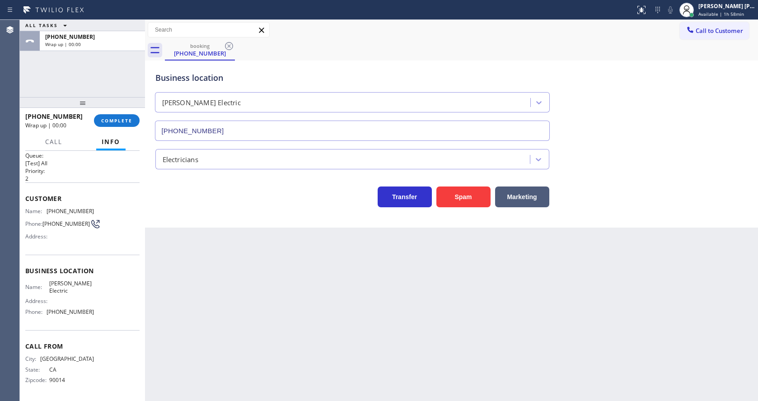
click at [376, 335] on div "Back to Dashboard Change Sender ID Customers Technicians Select a contact Outbo…" at bounding box center [451, 210] width 613 height 381
click at [110, 113] on div "[PHONE_NUMBER] Wrap up | 00:00 COMPLETE" at bounding box center [82, 120] width 114 height 23
click at [114, 114] on button "COMPLETE" at bounding box center [117, 120] width 46 height 13
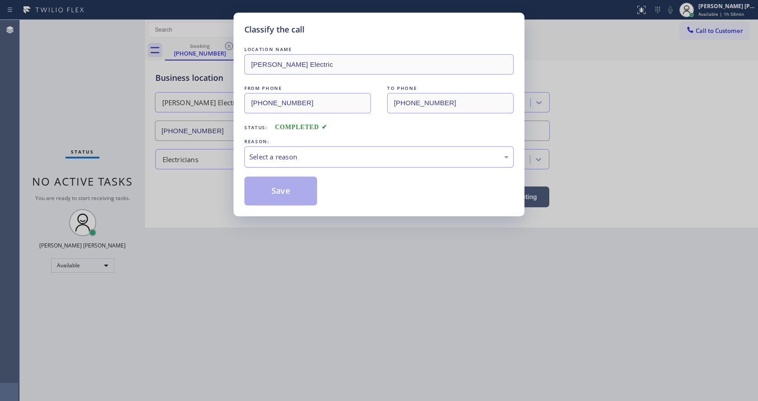
click at [265, 146] on div "Select a reason" at bounding box center [378, 156] width 269 height 21
click at [272, 194] on button "Save" at bounding box center [280, 191] width 73 height 29
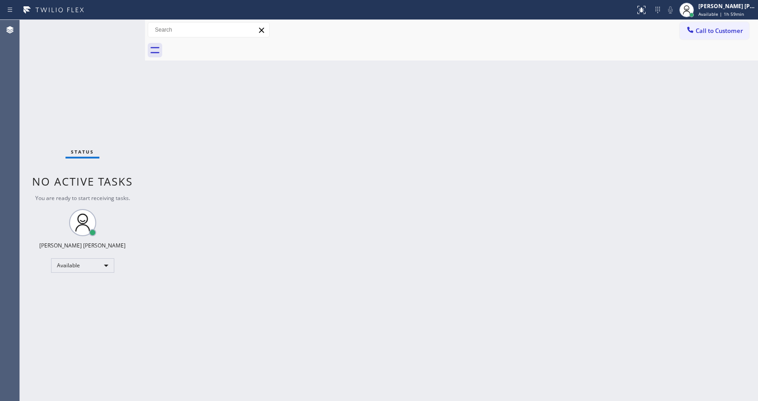
click at [128, 114] on div "Status No active tasks You are ready to start receiving tasks. [PERSON_NAME] [P…" at bounding box center [82, 210] width 125 height 381
click at [189, 181] on div "Back to Dashboard Change Sender ID Customers Technicians Select a contact Outbo…" at bounding box center [451, 210] width 613 height 381
click at [384, 217] on div "Back to Dashboard Change Sender ID Customers Technicians Select a contact Outbo…" at bounding box center [451, 210] width 613 height 381
click at [155, 163] on div "Back to Dashboard Change Sender ID Customers Technicians Select a contact Outbo…" at bounding box center [451, 210] width 613 height 381
click at [177, 145] on div "Back to Dashboard Change Sender ID Customers Technicians Select a contact Outbo…" at bounding box center [451, 210] width 613 height 381
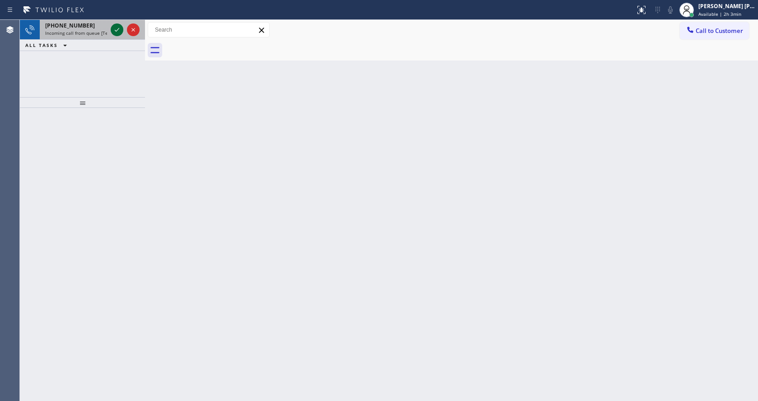
click at [119, 33] on icon at bounding box center [117, 29] width 11 height 11
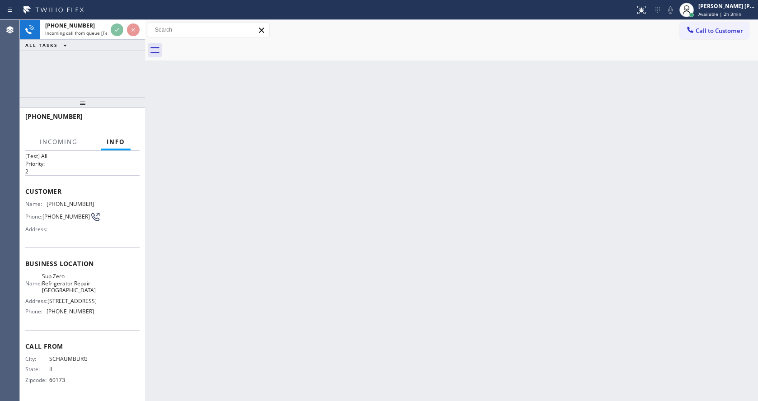
scroll to position [27, 0]
click at [227, 249] on div "Back to Dashboard Change Sender ID Customers Technicians Select a contact Outbo…" at bounding box center [451, 210] width 613 height 381
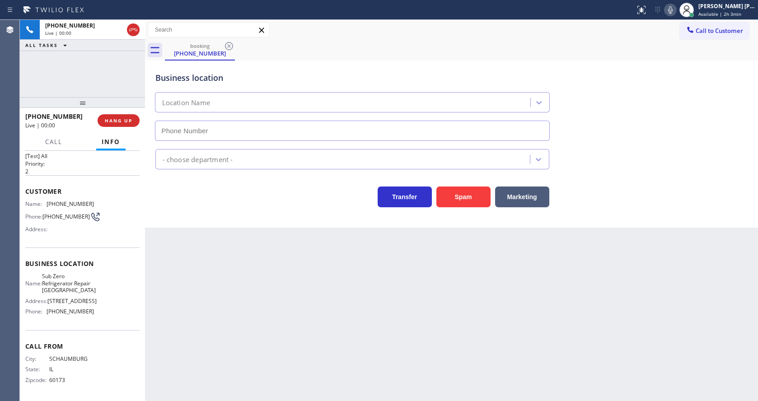
type input "[PHONE_NUMBER]"
click at [365, 304] on div "Back to Dashboard Change Sender ID Customers Technicians Select a contact Outbo…" at bounding box center [451, 210] width 613 height 381
click at [265, 280] on div "Back to Dashboard Change Sender ID Customers Technicians Select a contact Outbo…" at bounding box center [451, 210] width 613 height 381
click at [256, 276] on div "Back to Dashboard Change Sender ID Customers Technicians Select a contact Outbo…" at bounding box center [451, 210] width 613 height 381
click at [384, 300] on div "Back to Dashboard Change Sender ID Customers Technicians Select a contact Outbo…" at bounding box center [451, 210] width 613 height 381
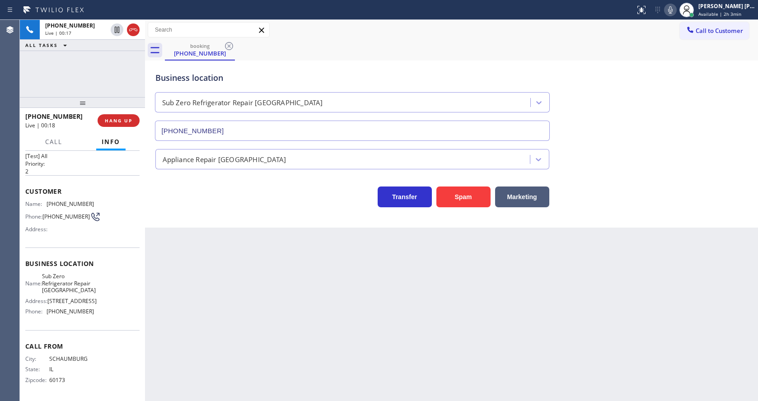
click at [243, 244] on div "Back to Dashboard Change Sender ID Customers Technicians Select a contact Outbo…" at bounding box center [451, 210] width 613 height 381
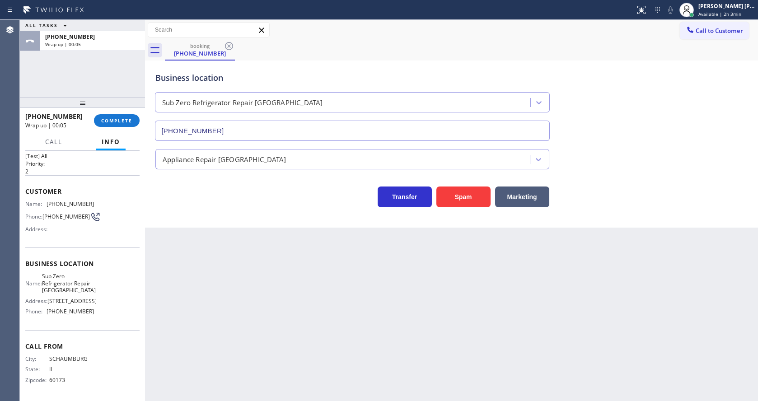
click at [122, 214] on div "Name: [PHONE_NUMBER] Phone: [PHONE_NUMBER] Address:" at bounding box center [82, 219] width 114 height 36
click at [117, 125] on button "COMPLETE" at bounding box center [117, 120] width 46 height 13
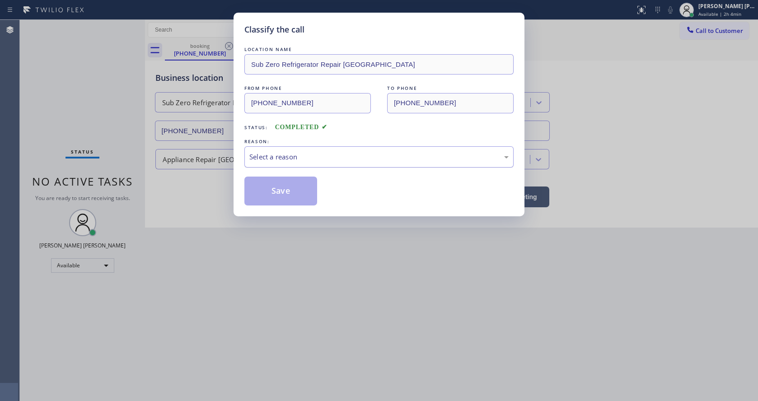
click at [283, 158] on div "Select a reason" at bounding box center [378, 157] width 259 height 10
click at [273, 189] on button "Save" at bounding box center [280, 191] width 73 height 29
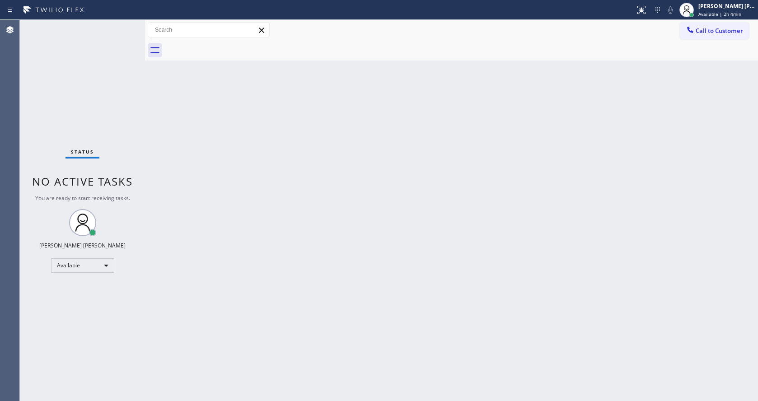
click at [127, 25] on div "Status No active tasks You are ready to start receiving tasks. [PERSON_NAME] [P…" at bounding box center [82, 210] width 125 height 381
click at [124, 25] on div "Status No active tasks You are ready to start receiving tasks. [PERSON_NAME] [P…" at bounding box center [82, 210] width 125 height 381
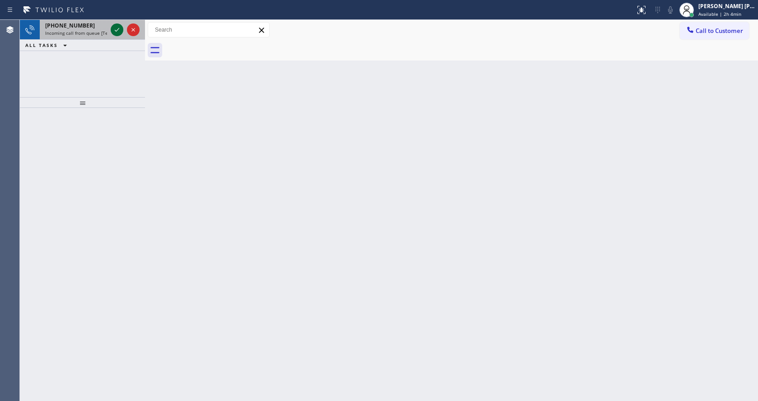
click at [117, 31] on icon at bounding box center [117, 30] width 5 height 4
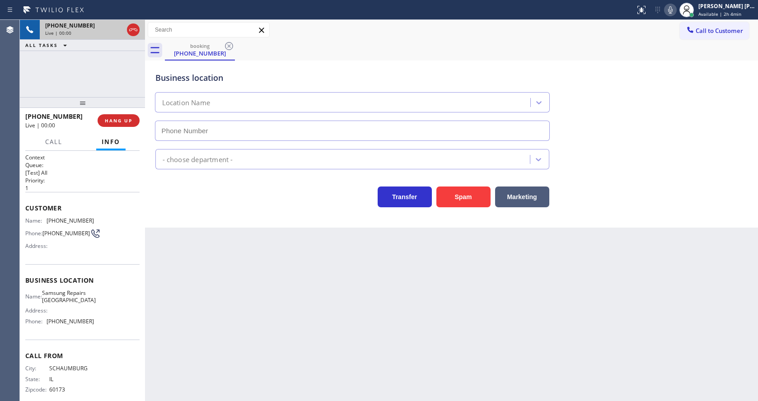
type input "[PHONE_NUMBER]"
click at [230, 298] on div "Back to Dashboard Change Sender ID Customers Technicians Select a contact Outbo…" at bounding box center [451, 210] width 613 height 381
click at [295, 331] on div "Back to Dashboard Change Sender ID Customers Technicians Select a contact Outbo…" at bounding box center [451, 210] width 613 height 381
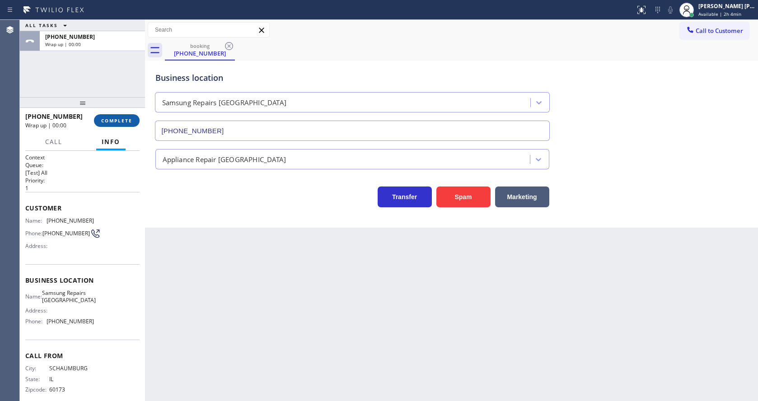
click at [116, 116] on button "COMPLETE" at bounding box center [117, 120] width 46 height 13
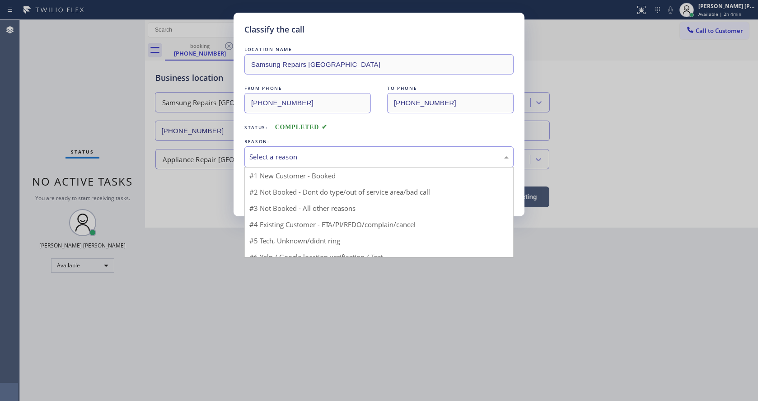
click at [276, 160] on div "Select a reason" at bounding box center [378, 157] width 259 height 10
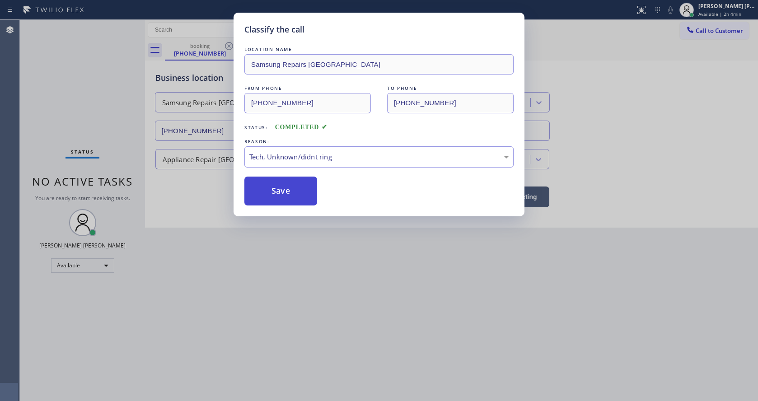
click at [274, 191] on button "Save" at bounding box center [280, 191] width 73 height 29
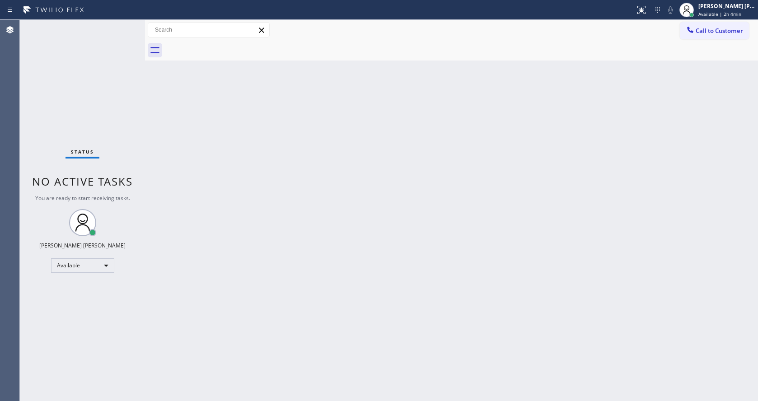
drag, startPoint x: 279, startPoint y: 316, endPoint x: 262, endPoint y: 343, distance: 32.1
click at [279, 317] on div "Back to Dashboard Change Sender ID Customers Technicians Select a contact Outbo…" at bounding box center [451, 210] width 613 height 381
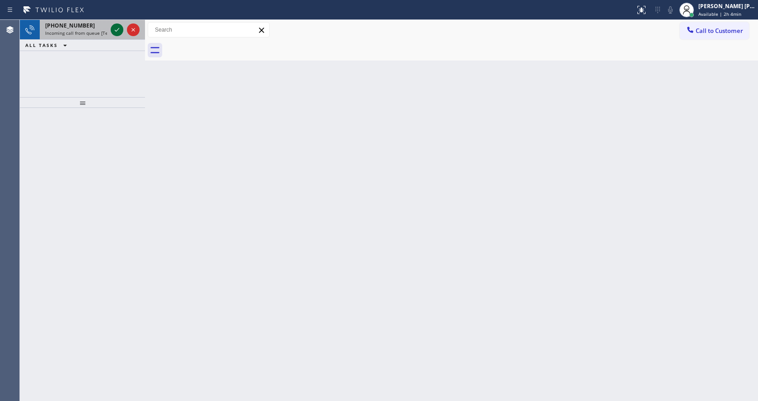
click at [119, 30] on icon at bounding box center [117, 29] width 11 height 11
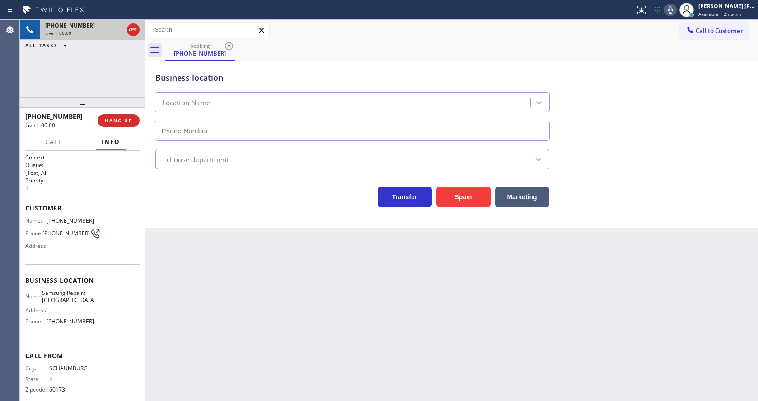
type input "[PHONE_NUMBER]"
click at [287, 320] on div "Back to Dashboard Change Sender ID Customers Technicians Select a contact Outbo…" at bounding box center [451, 210] width 613 height 381
click at [247, 257] on div "Back to Dashboard Change Sender ID Customers Technicians Select a contact Outbo…" at bounding box center [451, 210] width 613 height 381
click at [114, 121] on span "HANG UP" at bounding box center [119, 120] width 28 height 6
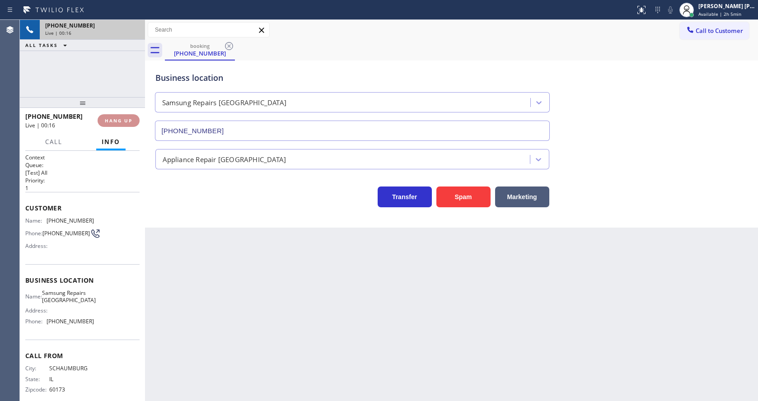
click at [114, 121] on span "HANG UP" at bounding box center [119, 120] width 28 height 6
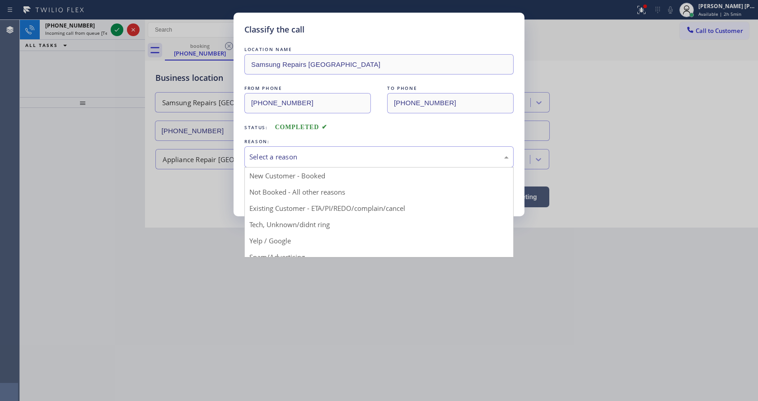
click at [293, 164] on div "Select a reason" at bounding box center [378, 156] width 269 height 21
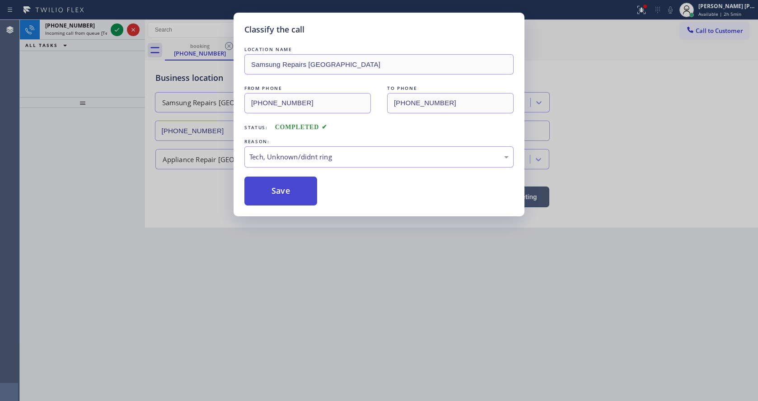
click at [277, 198] on button "Save" at bounding box center [280, 191] width 73 height 29
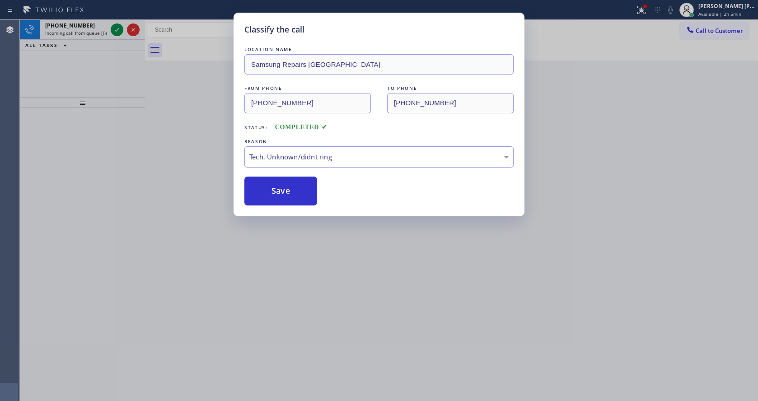
click at [116, 31] on div "Classify the call LOCATION NAME Wolf and Sub Zero Professionals Garland FROM PH…" at bounding box center [389, 210] width 738 height 381
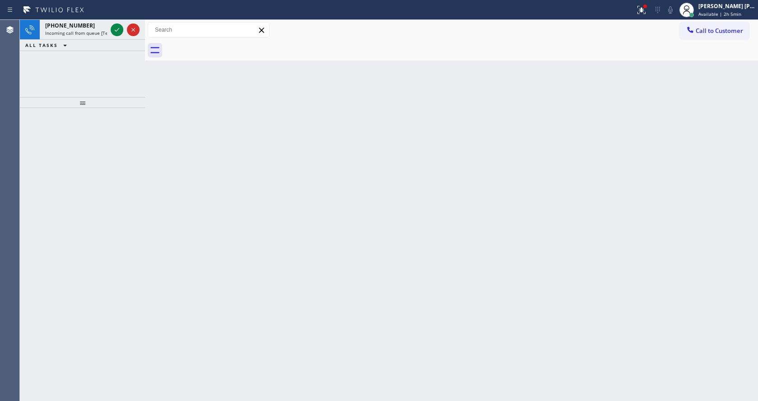
click at [116, 31] on icon at bounding box center [117, 30] width 5 height 4
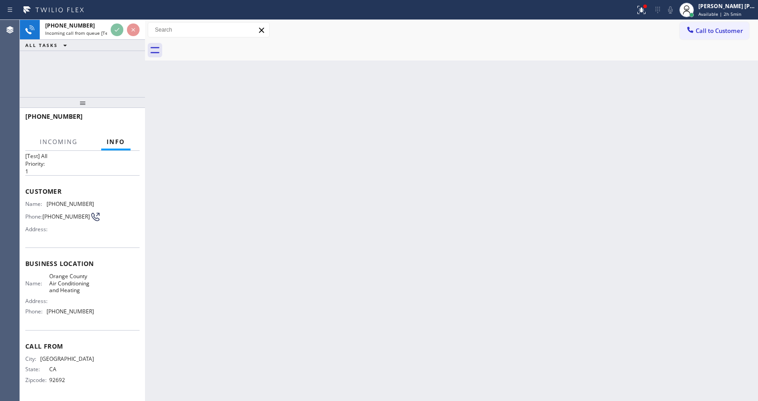
scroll to position [27, 0]
click at [257, 321] on div "Back to Dashboard Change Sender ID Customers Technicians Select a contact Outbo…" at bounding box center [451, 210] width 613 height 381
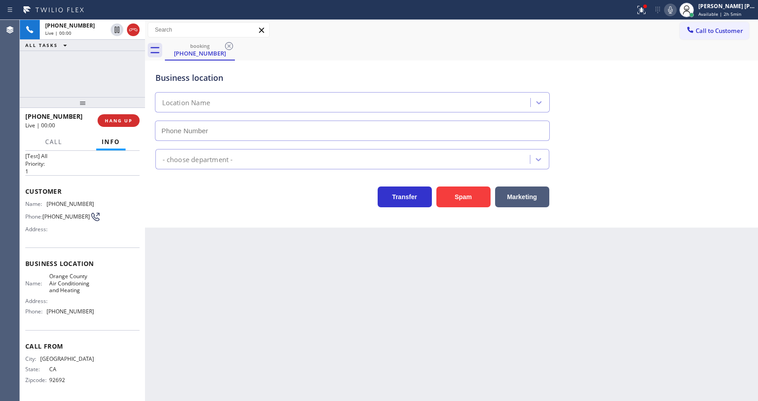
type input "[PHONE_NUMBER]"
click at [226, 289] on div "Back to Dashboard Change Sender ID Customers Technicians Select a contact Outbo…" at bounding box center [451, 210] width 613 height 381
click at [239, 287] on div "Back to Dashboard Change Sender ID Customers Technicians Select a contact Outbo…" at bounding box center [451, 210] width 613 height 381
click at [71, 235] on div "Customer Name: [PHONE_NUMBER] Phone: [PHONE_NUMBER] Address:" at bounding box center [82, 211] width 114 height 72
drag, startPoint x: 44, startPoint y: 192, endPoint x: 91, endPoint y: 197, distance: 46.8
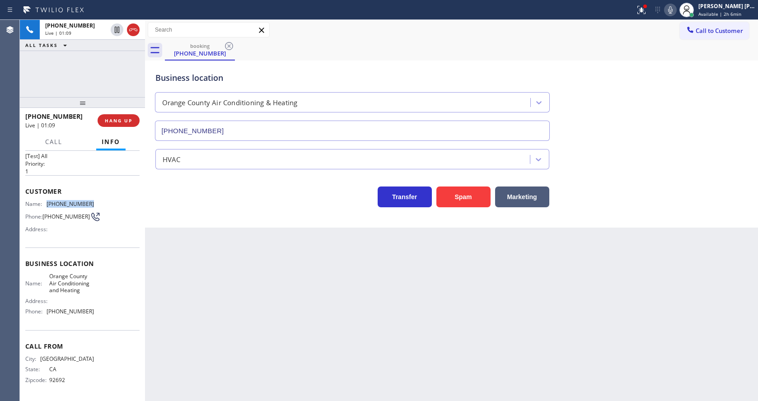
click at [91, 201] on div "Name: [PHONE_NUMBER] Phone: [PHONE_NUMBER] Address:" at bounding box center [82, 219] width 114 height 36
click at [182, 247] on div "Back to Dashboard Change Sender ID Customers Technicians Select a contact Outbo…" at bounding box center [451, 210] width 613 height 381
click at [100, 187] on span "Customer" at bounding box center [82, 191] width 114 height 9
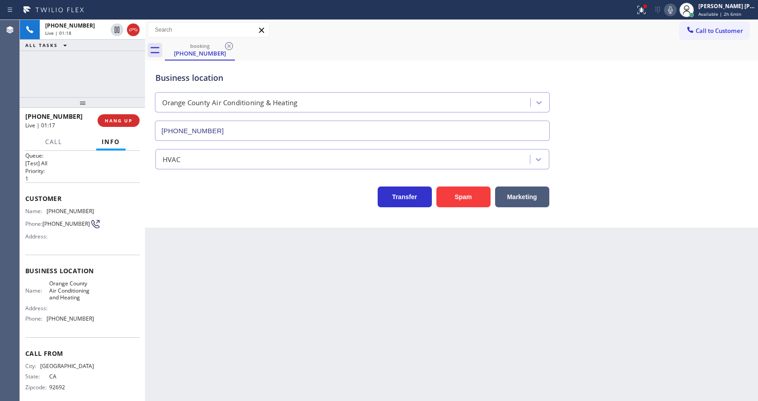
scroll to position [0, 0]
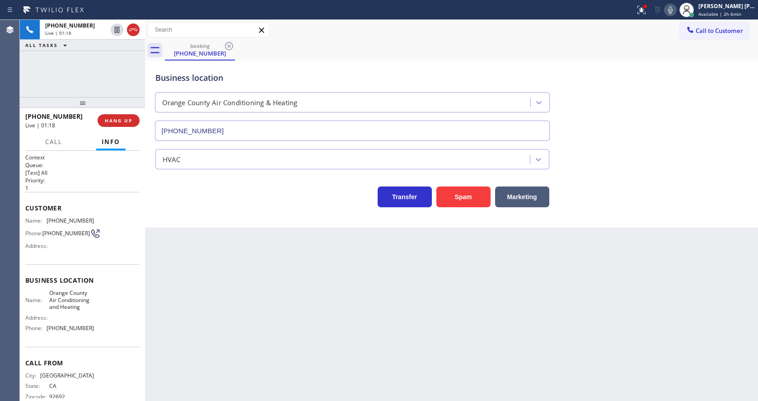
click at [252, 271] on div "Back to Dashboard Change Sender ID Customers Technicians Select a contact Outbo…" at bounding box center [451, 210] width 613 height 381
click at [336, 296] on div "Back to Dashboard Change Sender ID Customers Technicians Select a contact Outbo…" at bounding box center [451, 210] width 613 height 381
click at [203, 307] on div "Back to Dashboard Change Sender ID Customers Technicians Select a contact Outbo…" at bounding box center [451, 210] width 613 height 381
click at [363, 273] on div "Back to Dashboard Change Sender ID Customers Technicians Select a contact Outbo…" at bounding box center [451, 210] width 613 height 381
click at [145, 259] on div at bounding box center [145, 210] width 0 height 381
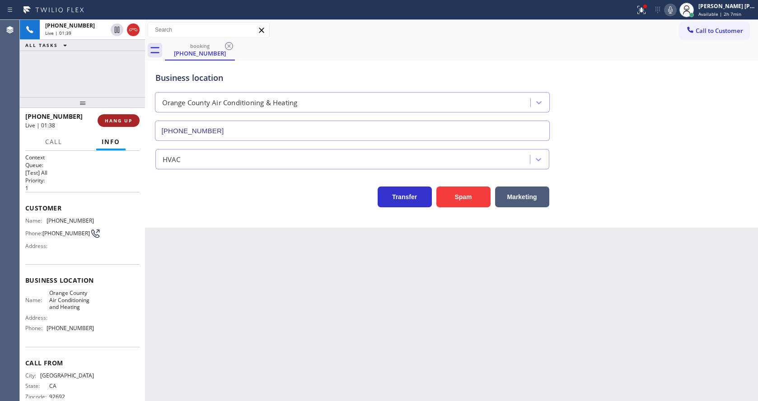
click at [110, 118] on span "HANG UP" at bounding box center [119, 120] width 28 height 6
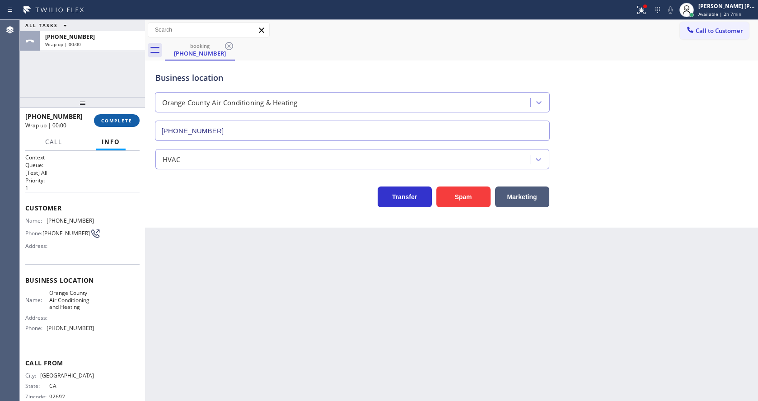
click at [110, 118] on span "COMPLETE" at bounding box center [116, 120] width 31 height 6
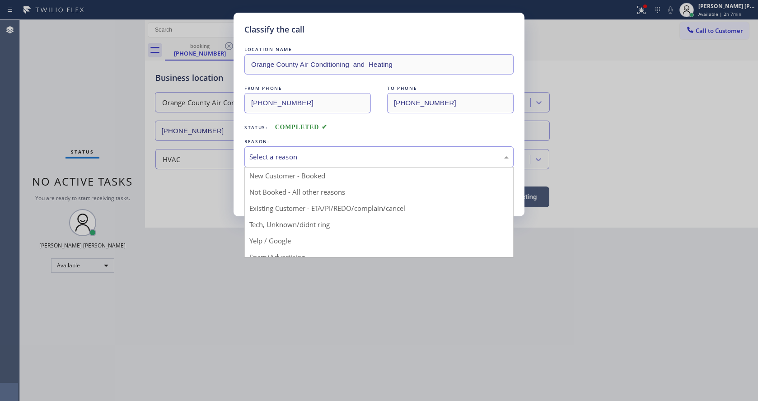
click at [295, 164] on div "Select a reason" at bounding box center [378, 156] width 269 height 21
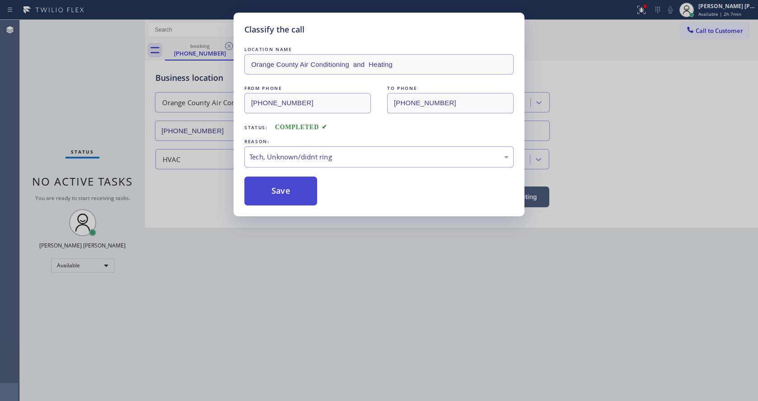
click at [280, 189] on button "Save" at bounding box center [280, 191] width 73 height 29
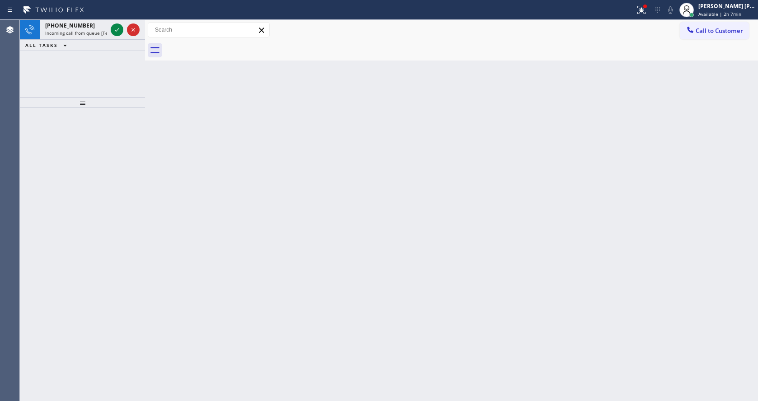
click at [120, 119] on div at bounding box center [82, 254] width 125 height 293
click at [117, 28] on icon at bounding box center [117, 29] width 11 height 11
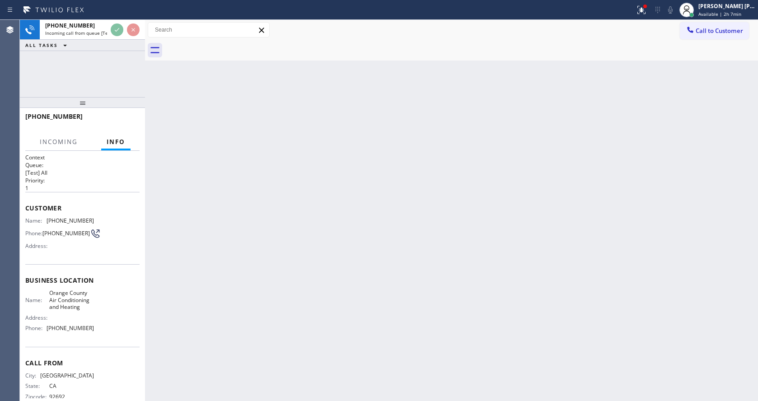
scroll to position [27, 0]
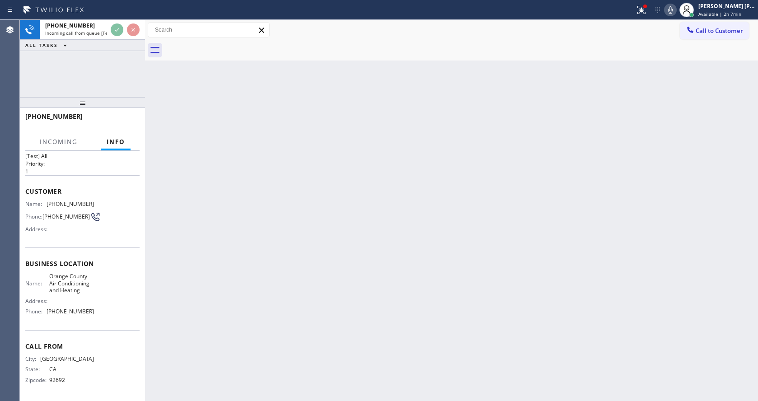
click at [275, 280] on div "Back to Dashboard Change Sender ID Customers Technicians Select a contact Outbo…" at bounding box center [451, 210] width 613 height 381
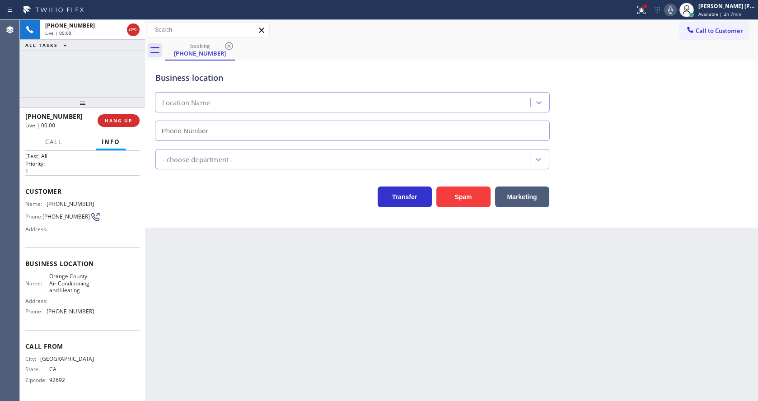
type input "[PHONE_NUMBER]"
click at [232, 284] on div "Back to Dashboard Change Sender ID Customers Technicians Select a contact Outbo…" at bounding box center [451, 210] width 613 height 381
click at [238, 293] on div "Back to Dashboard Change Sender ID Customers Technicians Select a contact Outbo…" at bounding box center [451, 210] width 613 height 381
click at [341, 335] on div "Back to Dashboard Change Sender ID Customers Technicians Select a contact Outbo…" at bounding box center [451, 210] width 613 height 381
click at [254, 249] on div "Back to Dashboard Change Sender ID Customers Technicians Select a contact Outbo…" at bounding box center [451, 210] width 613 height 381
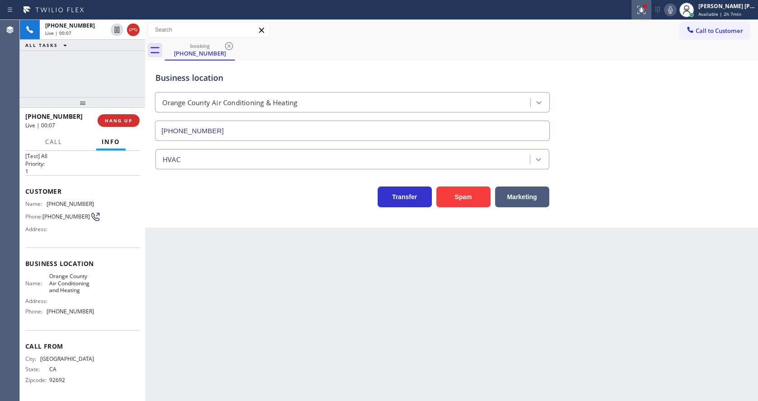
click at [643, 8] on icon at bounding box center [641, 10] width 11 height 11
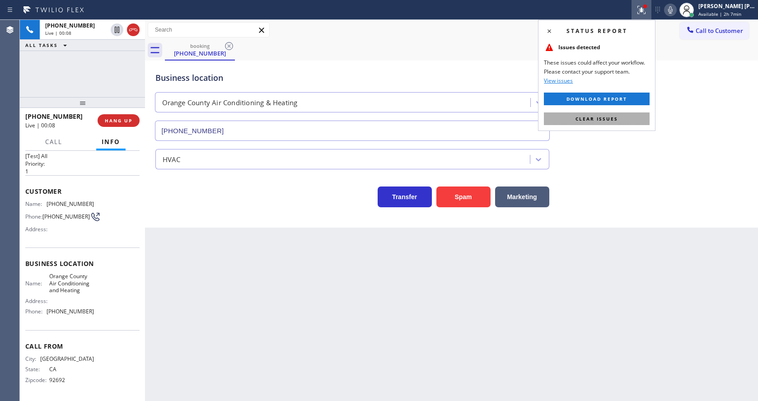
click at [615, 113] on button "Clear issues" at bounding box center [597, 118] width 106 height 13
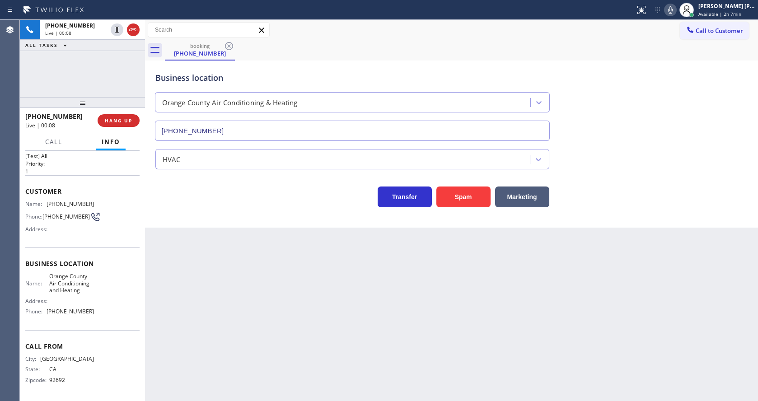
click at [630, 113] on div "Business location [GEOGRAPHIC_DATA] Air Conditioning & Heating [PHONE_NUMBER]" at bounding box center [452, 100] width 596 height 82
click at [228, 332] on div "Back to Dashboard Change Sender ID Customers Technicians Select a contact Outbo…" at bounding box center [451, 210] width 613 height 381
click at [33, 248] on div "Business location Name: Orange County Air Conditioning and Heating Address: Pho…" at bounding box center [82, 289] width 114 height 82
drag, startPoint x: 47, startPoint y: 195, endPoint x: 101, endPoint y: 194, distance: 54.2
click at [101, 201] on div "Name: [PHONE_NUMBER] Phone: [PHONE_NUMBER] Address:" at bounding box center [82, 219] width 114 height 36
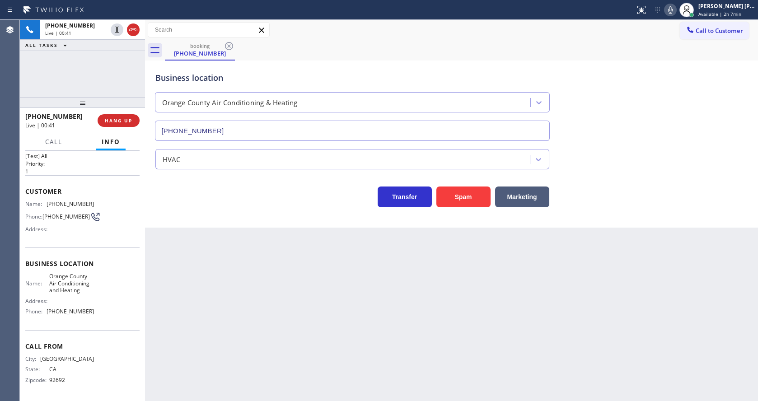
click at [203, 262] on div "Back to Dashboard Change Sender ID Customers Technicians Select a contact Outbo…" at bounding box center [451, 210] width 613 height 381
click at [83, 284] on span "Orange County Air Conditioning and Heating" at bounding box center [71, 283] width 45 height 21
drag, startPoint x: 46, startPoint y: 271, endPoint x: 86, endPoint y: 286, distance: 43.2
click at [86, 286] on div "Name: Orange County Air Conditioning and Heating" at bounding box center [59, 283] width 69 height 21
click at [237, 262] on div "Back to Dashboard Change Sender ID Customers Technicians Select a contact Outbo…" at bounding box center [451, 210] width 613 height 381
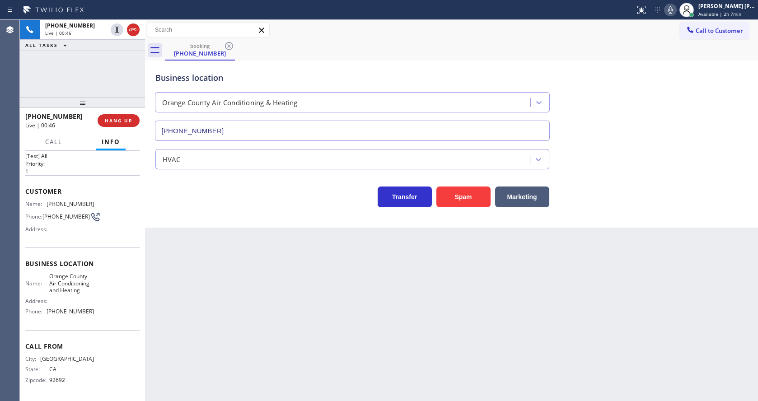
click at [94, 294] on div "Name: Orange County Air Conditioning and Heating Address: Phone: [PHONE_NUMBER]" at bounding box center [82, 296] width 114 height 46
drag, startPoint x: 46, startPoint y: 305, endPoint x: 106, endPoint y: 312, distance: 60.4
click at [106, 312] on div "Name: Orange County Air Conditioning and Heating Address: Phone: [PHONE_NUMBER]" at bounding box center [82, 296] width 114 height 46
click at [218, 308] on div "Back to Dashboard Change Sender ID Customers Technicians Select a contact Outbo…" at bounding box center [451, 210] width 613 height 381
click at [220, 389] on div "Back to Dashboard Change Sender ID Customers Technicians Select a contact Outbo…" at bounding box center [451, 210] width 613 height 381
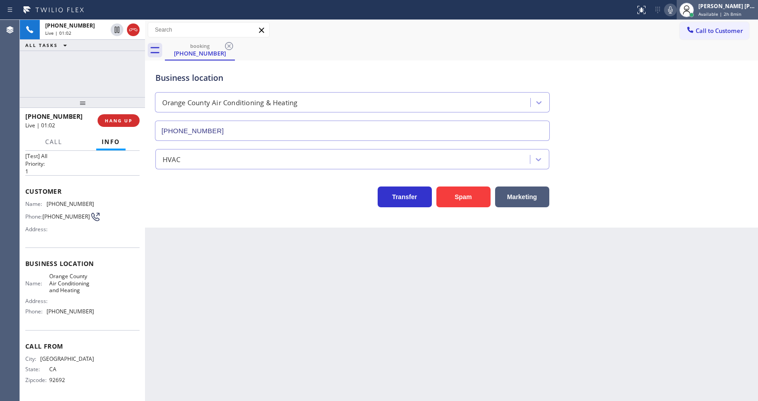
click at [681, 10] on div at bounding box center [687, 10] width 20 height 20
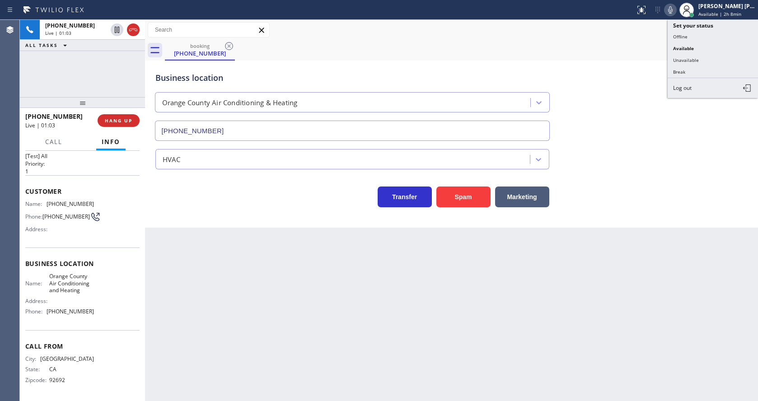
click at [643, 34] on div "Call to Customer Outbound call Location [PERSON_NAME] Air Service Your caller i…" at bounding box center [451, 30] width 613 height 16
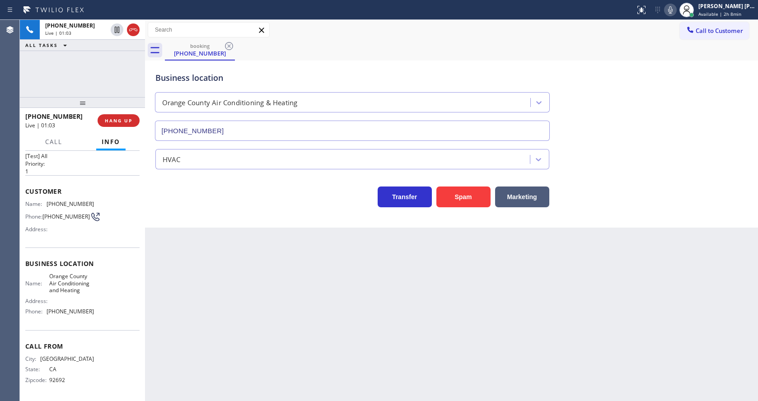
click at [229, 287] on div "Back to Dashboard Change Sender ID Customers Technicians Select a contact Outbo…" at bounding box center [451, 210] width 613 height 381
click at [314, 243] on div "Back to Dashboard Change Sender ID Customers Technicians Select a contact Outbo…" at bounding box center [451, 210] width 613 height 381
click at [163, 303] on div "Back to Dashboard Change Sender ID Customers Technicians Select a contact Outbo…" at bounding box center [451, 210] width 613 height 381
click at [84, 218] on div "Name: [PHONE_NUMBER] Phone: [PHONE_NUMBER] Address:" at bounding box center [59, 219] width 69 height 36
drag, startPoint x: 339, startPoint y: 311, endPoint x: 317, endPoint y: 325, distance: 26.2
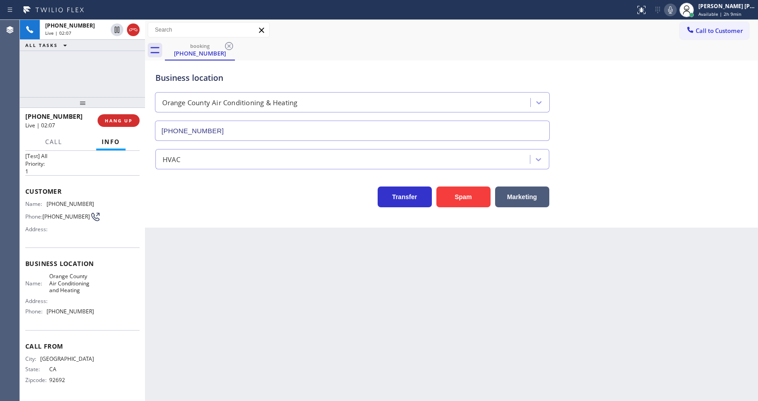
click at [339, 311] on div "Back to Dashboard Change Sender ID Customers Technicians Select a contact Outbo…" at bounding box center [451, 210] width 613 height 381
click at [225, 312] on div "Back to Dashboard Change Sender ID Customers Technicians Select a contact Outbo…" at bounding box center [451, 210] width 613 height 381
click at [328, 247] on div "Back to Dashboard Change Sender ID Customers Technicians Select a contact Outbo…" at bounding box center [451, 210] width 613 height 381
drag, startPoint x: 334, startPoint y: 297, endPoint x: 300, endPoint y: 247, distance: 60.4
click at [334, 297] on div "Back to Dashboard Change Sender ID Customers Technicians Select a contact Outbo…" at bounding box center [451, 210] width 613 height 381
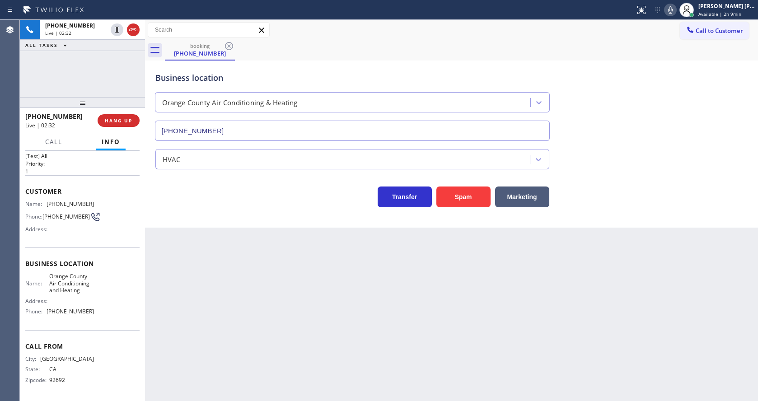
drag, startPoint x: 299, startPoint y: 327, endPoint x: 288, endPoint y: 333, distance: 12.2
click at [296, 328] on div "Back to Dashboard Change Sender ID Customers Technicians Select a contact Outbo…" at bounding box center [451, 210] width 613 height 381
drag, startPoint x: 184, startPoint y: 327, endPoint x: 187, endPoint y: 369, distance: 42.1
click at [184, 327] on div "Back to Dashboard Change Sender ID Customers Technicians Select a contact Outbo…" at bounding box center [451, 210] width 613 height 381
drag, startPoint x: 371, startPoint y: 310, endPoint x: 365, endPoint y: 313, distance: 5.9
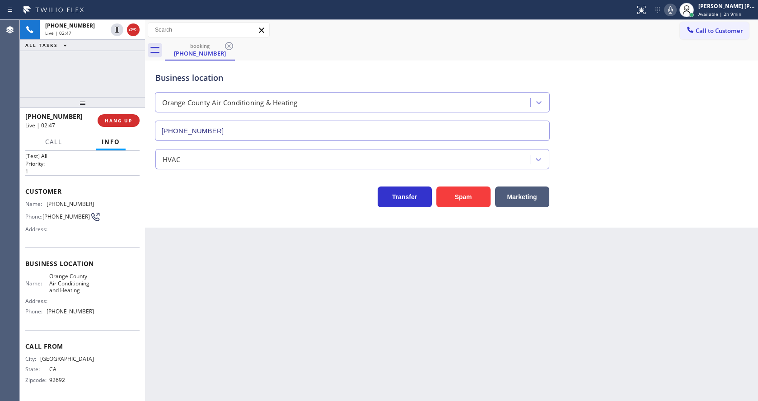
click at [371, 310] on div "Back to Dashboard Change Sender ID Customers Technicians Select a contact Outbo…" at bounding box center [451, 210] width 613 height 381
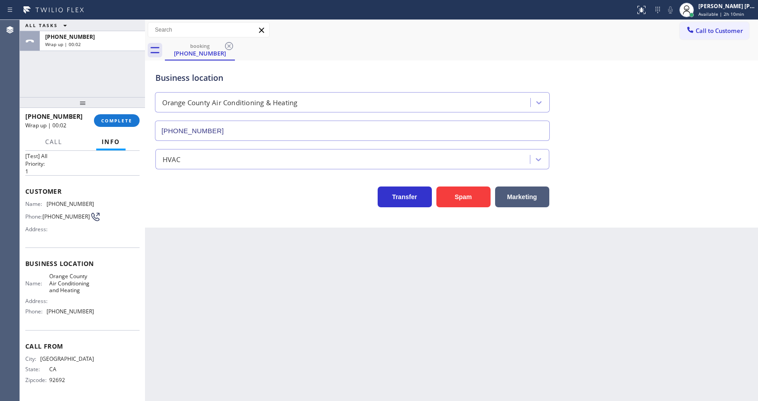
click at [197, 270] on div "Back to Dashboard Change Sender ID Customers Technicians Select a contact Outbo…" at bounding box center [451, 210] width 613 height 381
click at [117, 126] on button "COMPLETE" at bounding box center [117, 120] width 46 height 13
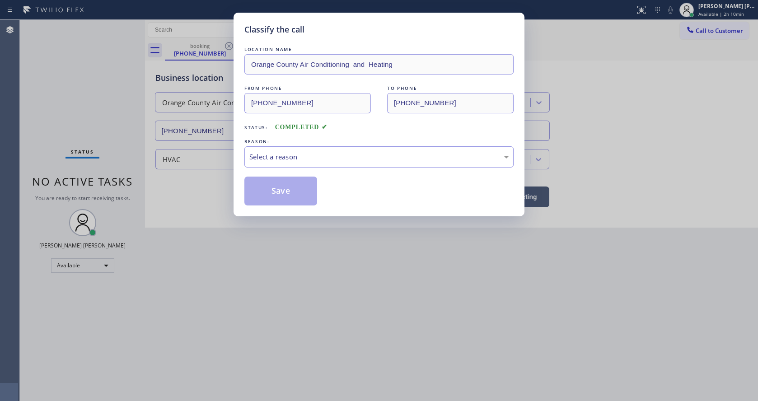
click at [269, 156] on div "Select a reason" at bounding box center [378, 157] width 259 height 10
click at [269, 184] on button "Save" at bounding box center [280, 191] width 73 height 29
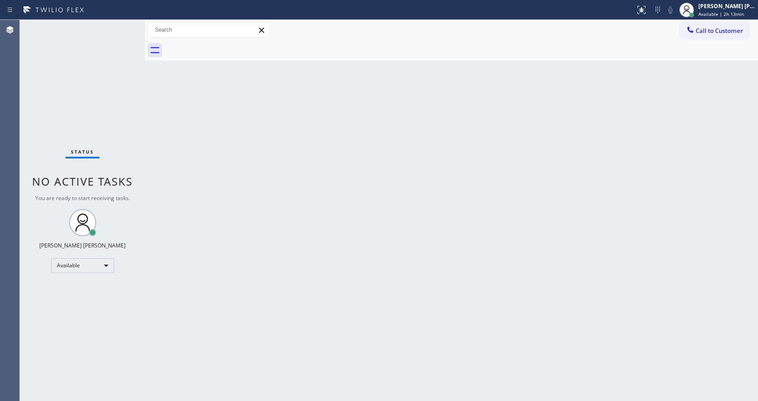
drag, startPoint x: 386, startPoint y: 278, endPoint x: 368, endPoint y: 290, distance: 20.9
click at [385, 278] on div "Back to Dashboard Change Sender ID Customers Technicians Select a contact Outbo…" at bounding box center [451, 210] width 613 height 381
click at [261, 290] on div "Back to Dashboard Change Sender ID Customers Technicians Select a contact Outbo…" at bounding box center [451, 210] width 613 height 381
click at [86, 39] on div "Status No active tasks You are ready to start receiving tasks. [PERSON_NAME] [P…" at bounding box center [82, 210] width 125 height 381
click at [123, 28] on div "Status No active tasks You are ready to start receiving tasks. [PERSON_NAME] [P…" at bounding box center [82, 210] width 125 height 381
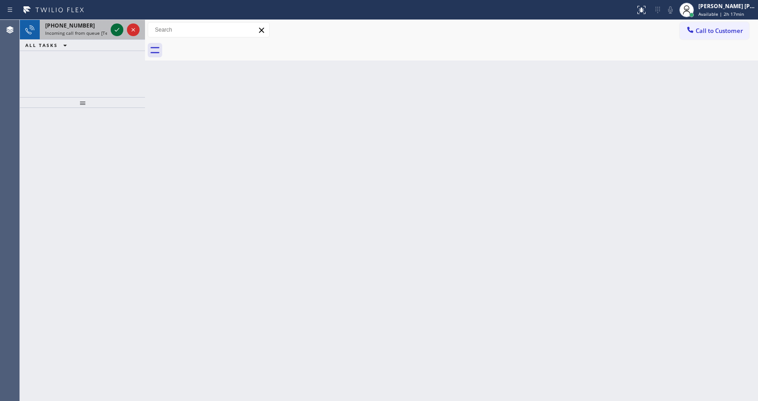
click at [116, 26] on icon at bounding box center [117, 29] width 11 height 11
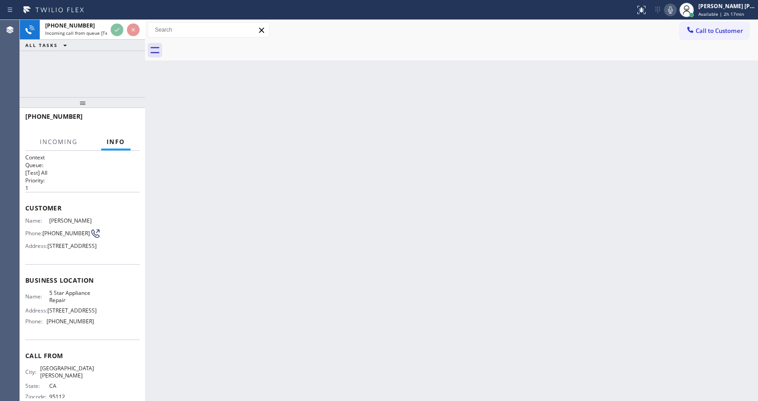
scroll to position [27, 0]
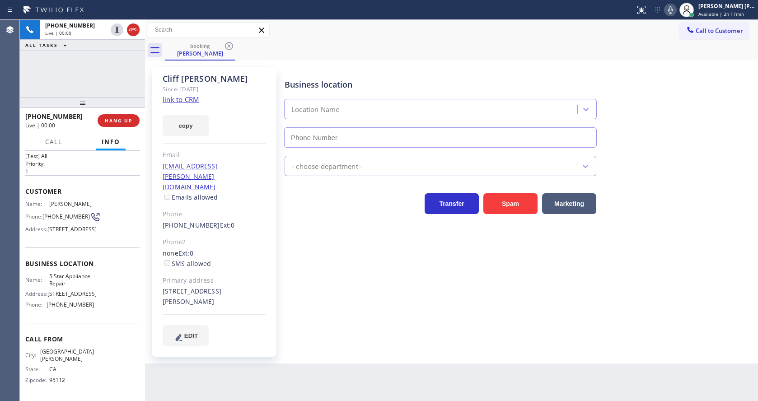
type input "[PHONE_NUMBER]"
click at [331, 272] on div "Business location 5 Star Appliance Repair [PHONE_NUMBER] 5 Star Appliance Trans…" at bounding box center [519, 207] width 473 height 274
click at [191, 98] on link "link to CRM" at bounding box center [181, 99] width 37 height 9
click at [116, 28] on icon at bounding box center [117, 29] width 11 height 11
type input "[PHONE_NUMBER]"
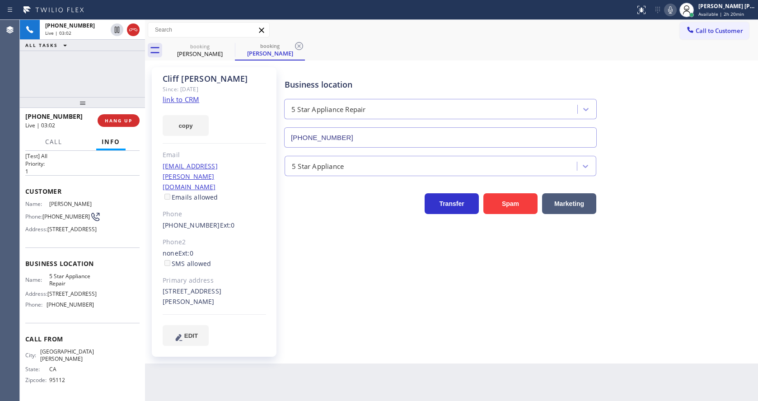
click at [671, 5] on icon at bounding box center [670, 10] width 11 height 11
click at [667, 50] on div "booking [PERSON_NAME] booking [PERSON_NAME]" at bounding box center [461, 50] width 593 height 20
click at [119, 27] on icon at bounding box center [117, 30] width 6 height 6
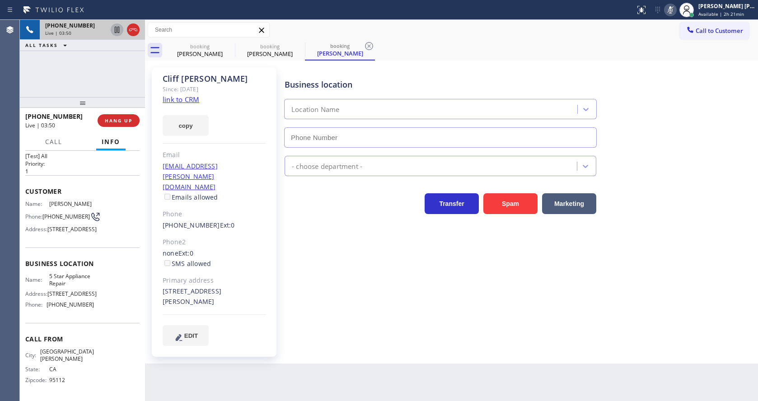
type input "[PHONE_NUMBER]"
click at [676, 11] on icon at bounding box center [670, 10] width 11 height 11
click at [674, 66] on div "Business location 5 Star Appliance Repair [PHONE_NUMBER]" at bounding box center [519, 107] width 473 height 82
click at [367, 44] on icon at bounding box center [369, 46] width 11 height 11
click at [298, 46] on icon at bounding box center [299, 46] width 11 height 11
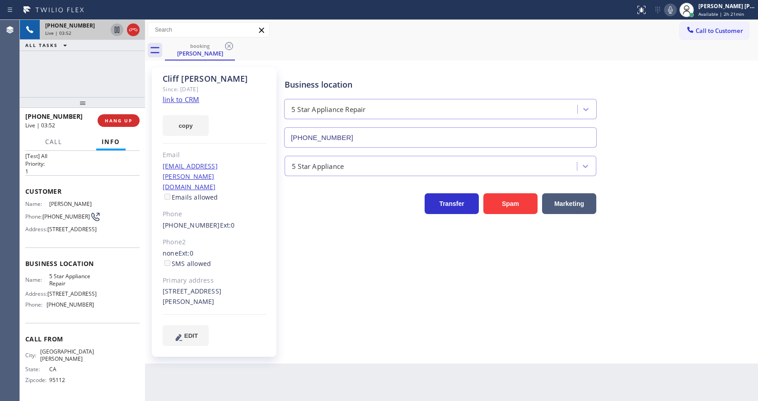
click at [267, 325] on div "[PERSON_NAME] Since: [DATE] link to CRM copy Email [EMAIL_ADDRESS][PERSON_NAME]…" at bounding box center [214, 212] width 125 height 290
click at [240, 237] on div "Phone2" at bounding box center [214, 242] width 103 height 10
click at [106, 121] on span "HANG UP" at bounding box center [119, 120] width 28 height 6
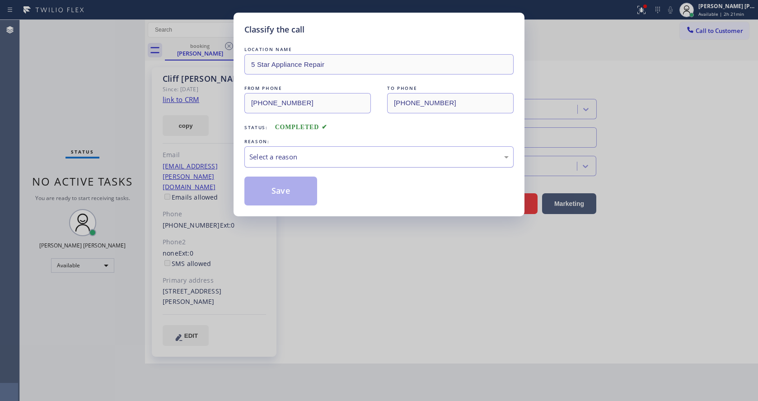
click at [266, 155] on div "Select a reason" at bounding box center [378, 157] width 259 height 10
click at [286, 189] on button "Save" at bounding box center [280, 191] width 73 height 29
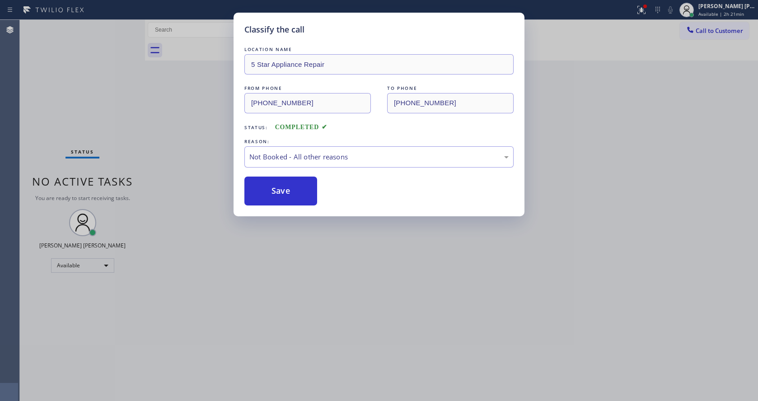
click at [286, 189] on button "Save" at bounding box center [280, 191] width 73 height 29
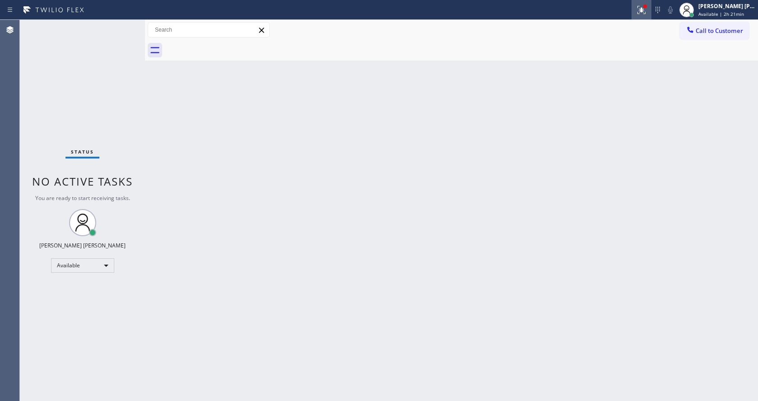
click at [638, 6] on div at bounding box center [642, 10] width 20 height 11
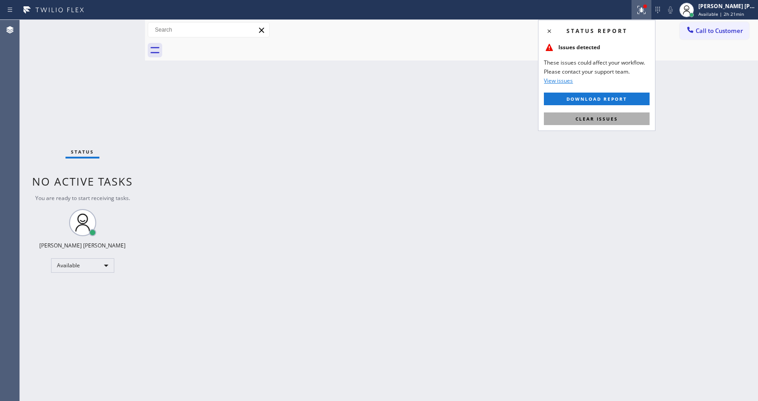
click at [617, 116] on span "Clear issues" at bounding box center [597, 119] width 42 height 6
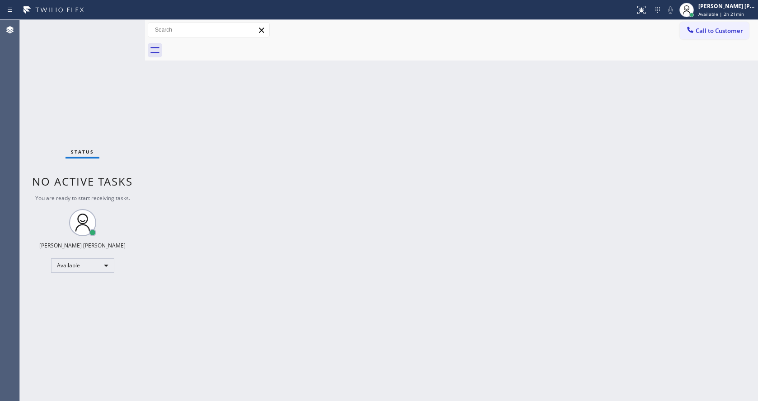
click at [176, 118] on div "Back to Dashboard Change Sender ID Customers Technicians Select a contact Outbo…" at bounding box center [451, 210] width 613 height 381
click at [122, 24] on div "Status No active tasks You are ready to start receiving tasks. [PERSON_NAME] [P…" at bounding box center [82, 210] width 125 height 381
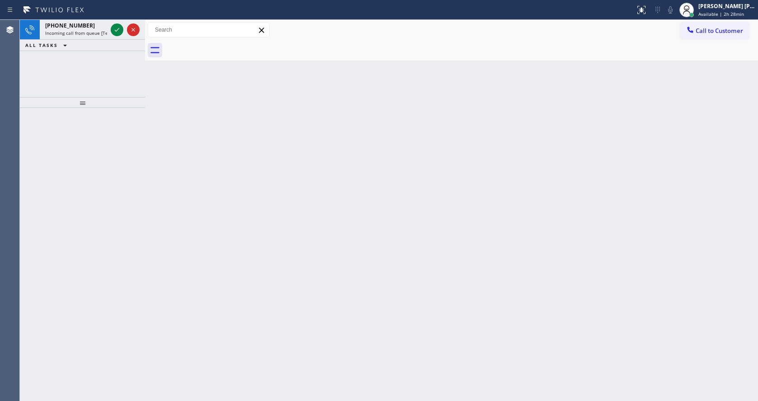
drag, startPoint x: 201, startPoint y: 167, endPoint x: 182, endPoint y: 134, distance: 38.0
click at [201, 167] on div "Back to Dashboard Change Sender ID Customers Technicians Select a contact Outbo…" at bounding box center [451, 210] width 613 height 381
click at [117, 26] on icon at bounding box center [117, 29] width 11 height 11
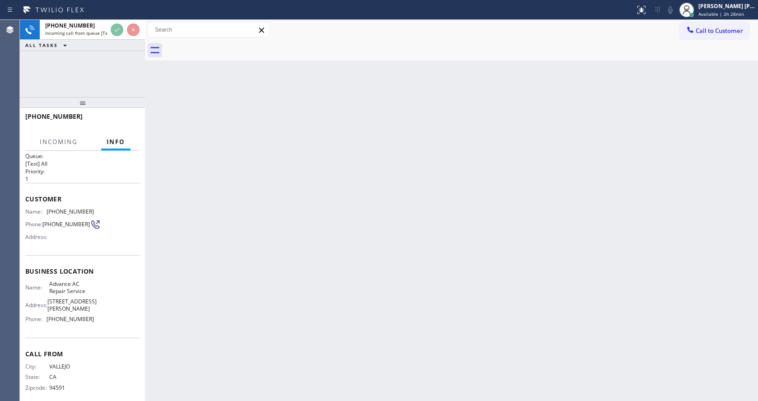
scroll to position [13, 0]
click at [241, 278] on div "Back to Dashboard Change Sender ID Customers Technicians Select a contact Outbo…" at bounding box center [451, 210] width 613 height 381
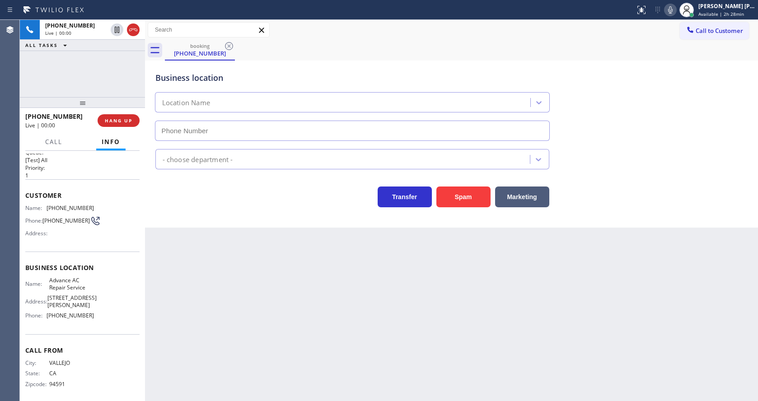
type input "[PHONE_NUMBER]"
drag, startPoint x: 44, startPoint y: 206, endPoint x: 96, endPoint y: 205, distance: 52.0
click at [96, 205] on div "Name: [PHONE_NUMBER] Phone: [PHONE_NUMBER] Address:" at bounding box center [82, 223] width 114 height 36
click at [187, 264] on div "Back to Dashboard Change Sender ID Customers Technicians Select a contact Outbo…" at bounding box center [451, 210] width 613 height 381
drag, startPoint x: 48, startPoint y: 282, endPoint x: 90, endPoint y: 295, distance: 44.4
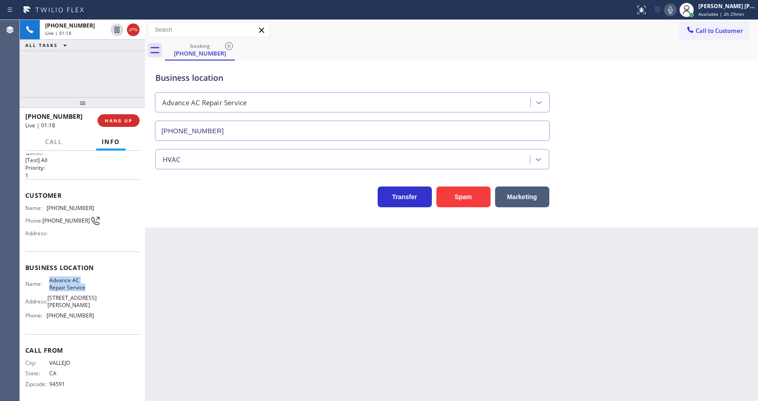
click at [90, 295] on div "Name: Advance AC Repair Service Address: [STREET_ADDRESS][PERSON_NAME] Phone: […" at bounding box center [82, 300] width 114 height 46
click at [58, 319] on div "Business location Name: Advance AC Repair Service Address: [STREET_ADDRESS][PER…" at bounding box center [82, 293] width 114 height 82
drag, startPoint x: 45, startPoint y: 313, endPoint x: 108, endPoint y: 313, distance: 62.8
click at [108, 313] on div "Name: Advance AC Repair Service Address: [STREET_ADDRESS][PERSON_NAME] Phone: […" at bounding box center [82, 300] width 114 height 46
click at [190, 286] on div "Back to Dashboard Change Sender ID Customers Technicians Select a contact Outbo…" at bounding box center [451, 210] width 613 height 381
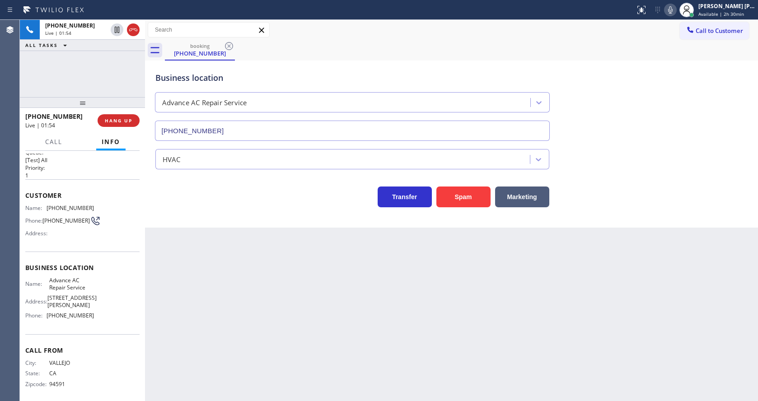
click at [228, 229] on div "Back to Dashboard Change Sender ID Customers Technicians Select a contact Outbo…" at bounding box center [451, 210] width 613 height 381
click at [676, 13] on icon at bounding box center [670, 10] width 11 height 11
click at [116, 30] on icon at bounding box center [117, 30] width 5 height 6
type input "[PHONE_NUMBER]"
click at [313, 309] on div "Back to Dashboard Change Sender ID Customers Technicians Select a contact Outbo…" at bounding box center [451, 210] width 613 height 381
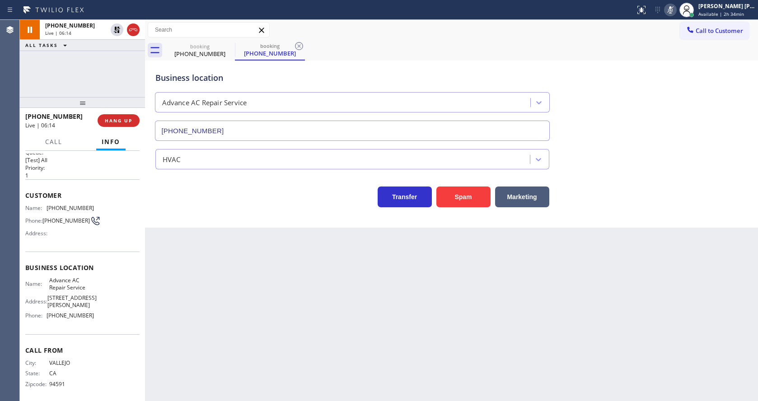
click at [229, 214] on div "Business location Advance AC Repair Service [PHONE_NUMBER] HVAC Transfer Spam M…" at bounding box center [451, 144] width 613 height 167
click at [118, 26] on icon at bounding box center [117, 29] width 11 height 11
type input "[PHONE_NUMBER]"
click at [672, 5] on icon at bounding box center [670, 10] width 11 height 11
click at [608, 136] on div "Business location Advance AC Repair Service [PHONE_NUMBER]" at bounding box center [452, 100] width 596 height 82
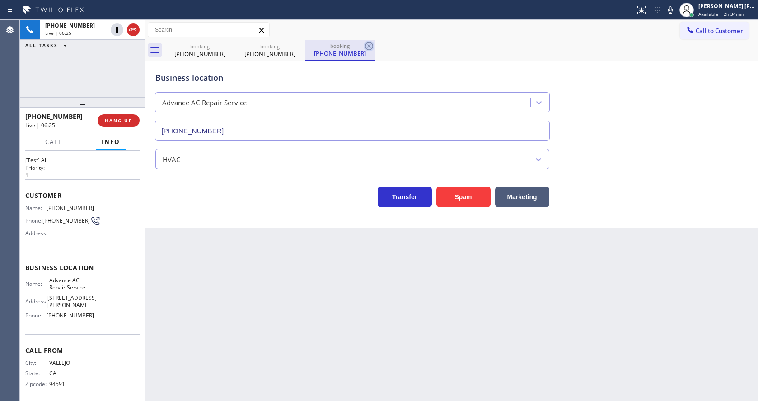
click at [369, 46] on icon at bounding box center [369, 46] width 8 height 8
click at [315, 234] on div "Back to Dashboard Change Sender ID Customers Technicians Select a contact Outbo…" at bounding box center [451, 210] width 613 height 381
click at [321, 329] on div "Back to Dashboard Change Sender ID Customers Technicians Select a contact Outbo…" at bounding box center [451, 210] width 613 height 381
click at [256, 282] on div "Back to Dashboard Change Sender ID Customers Technicians Select a contact Outbo…" at bounding box center [451, 210] width 613 height 381
click at [115, 119] on span "HANG UP" at bounding box center [119, 120] width 28 height 6
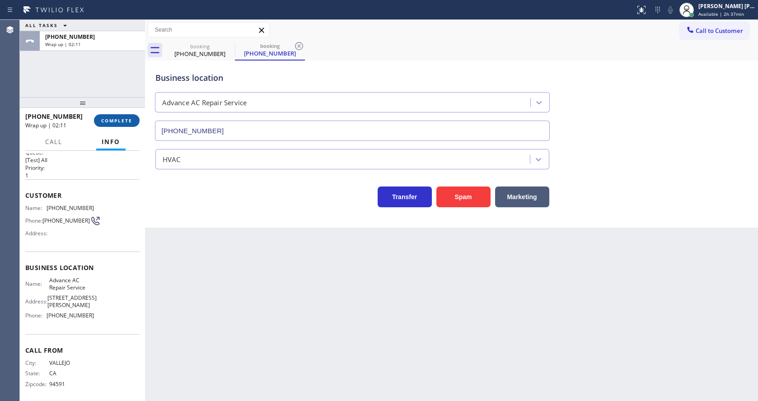
click at [110, 121] on span "COMPLETE" at bounding box center [116, 120] width 31 height 6
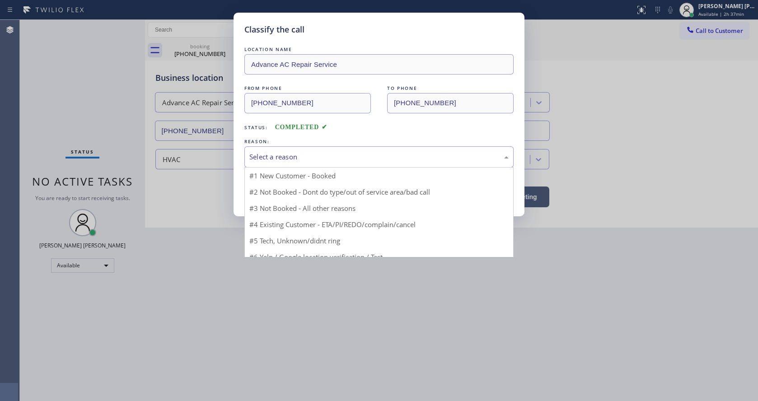
click at [282, 158] on div "Select a reason" at bounding box center [378, 157] width 259 height 10
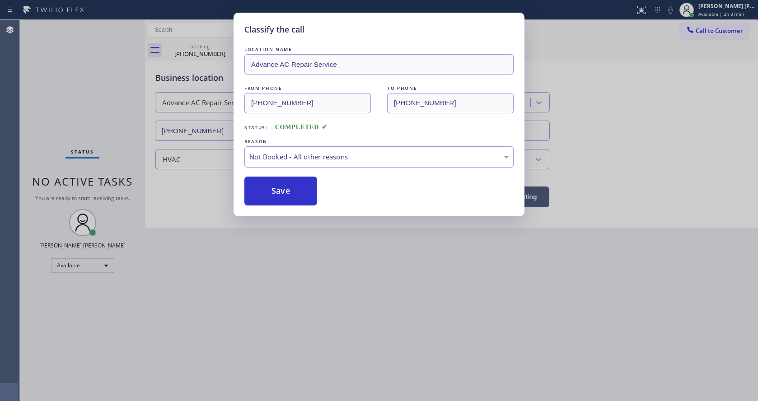
click at [276, 186] on button "Save" at bounding box center [280, 191] width 73 height 29
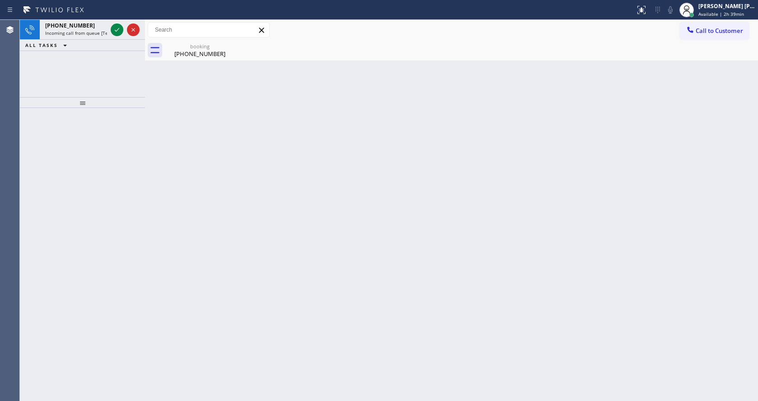
click at [161, 145] on div "Back to Dashboard Change Sender ID Customers Technicians Select a contact Outbo…" at bounding box center [451, 210] width 613 height 381
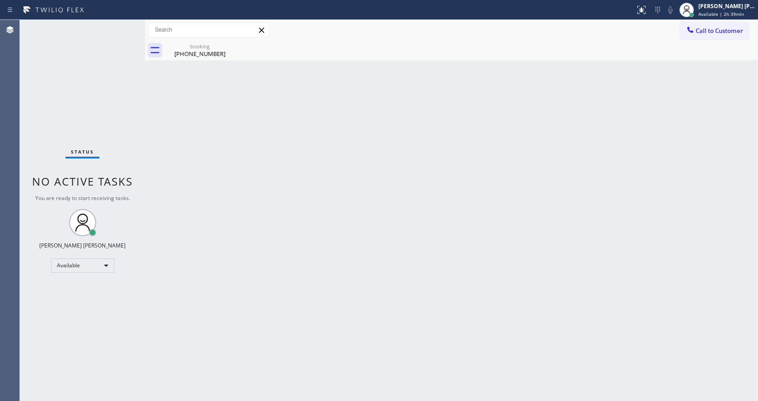
click at [179, 218] on div "Back to Dashboard Change Sender ID Customers Technicians Select a contact Outbo…" at bounding box center [451, 210] width 613 height 381
click at [114, 25] on div "Status No active tasks You are ready to start receiving tasks. [PERSON_NAME] [P…" at bounding box center [82, 210] width 125 height 381
click at [186, 43] on div "booking [PHONE_NUMBER]" at bounding box center [200, 50] width 68 height 20
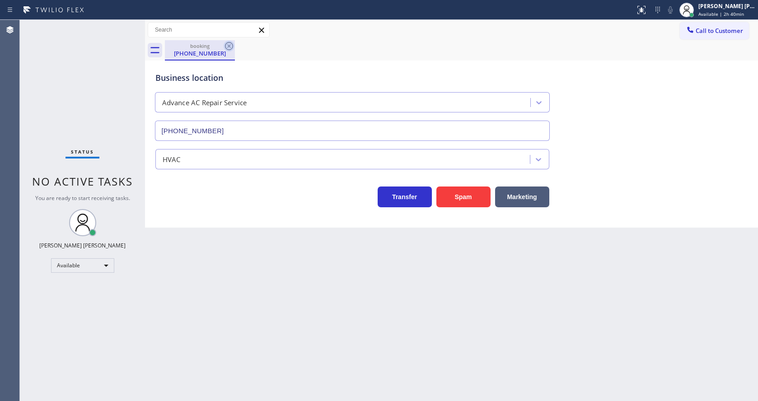
click at [226, 43] on icon at bounding box center [229, 46] width 11 height 11
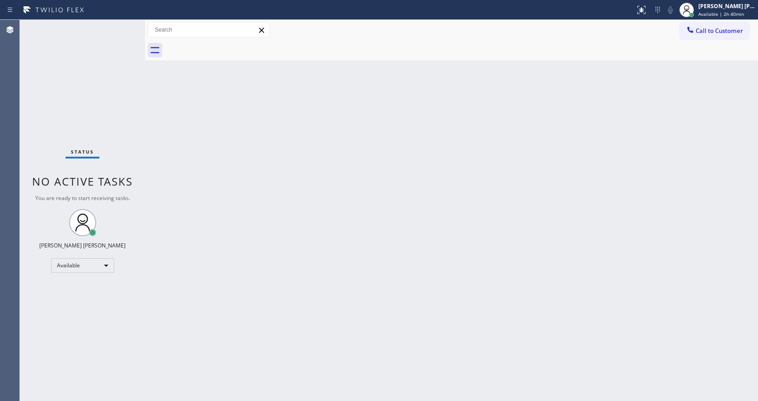
click at [112, 68] on div "Status No active tasks You are ready to start receiving tasks. [PERSON_NAME] [P…" at bounding box center [82, 210] width 125 height 381
click at [122, 24] on div "Status No active tasks You are ready to start receiving tasks. [PERSON_NAME] [P…" at bounding box center [82, 210] width 125 height 381
click at [220, 163] on div "Back to Dashboard Change Sender ID Customers Technicians Select a contact Outbo…" at bounding box center [451, 210] width 613 height 381
click at [717, 16] on span "Available | 2h 43min" at bounding box center [721, 14] width 46 height 6
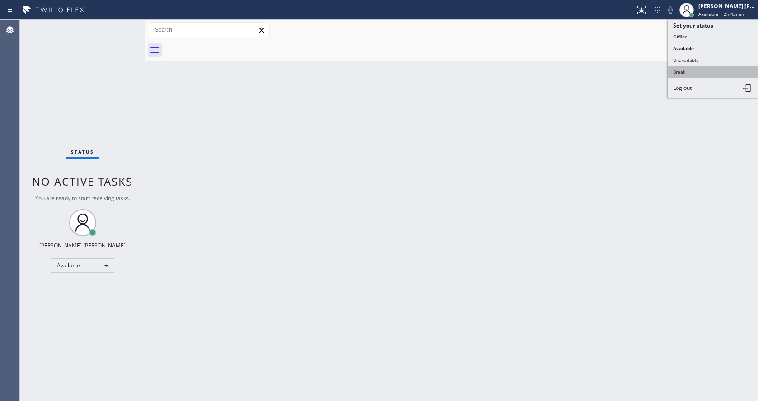
click at [696, 68] on button "Break" at bounding box center [713, 72] width 90 height 12
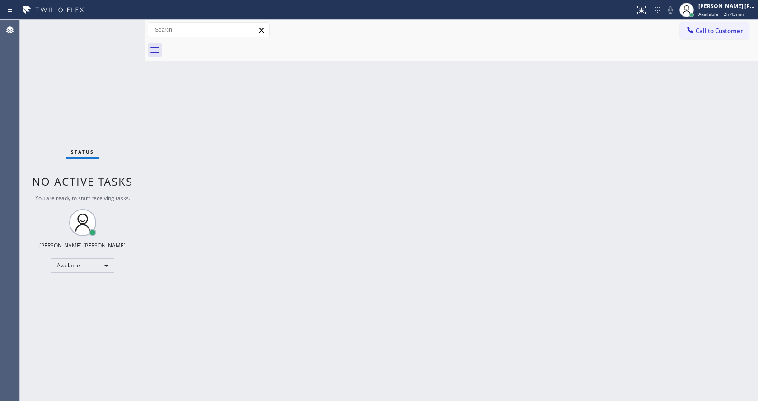
click at [452, 195] on div "Back to Dashboard Change Sender ID Customers Technicians Select a contact Outbo…" at bounding box center [451, 210] width 613 height 381
click at [170, 131] on div "Back to Dashboard Change Sender ID Customers Technicians Select a contact Outbo…" at bounding box center [451, 210] width 613 height 381
click at [184, 173] on div "Back to Dashboard Change Sender ID Customers Technicians Select a contact Outbo…" at bounding box center [451, 210] width 613 height 381
click at [212, 110] on div "Back to Dashboard Change Sender ID Customers Technicians Select a contact Outbo…" at bounding box center [451, 210] width 613 height 381
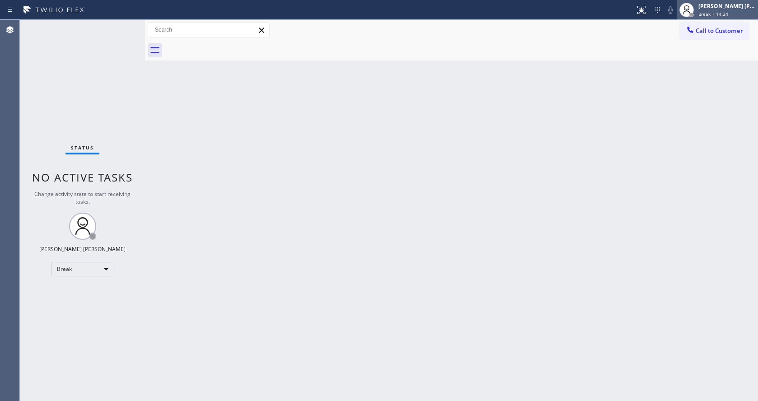
click at [728, 11] on span "Break | 14:24" at bounding box center [713, 14] width 30 height 6
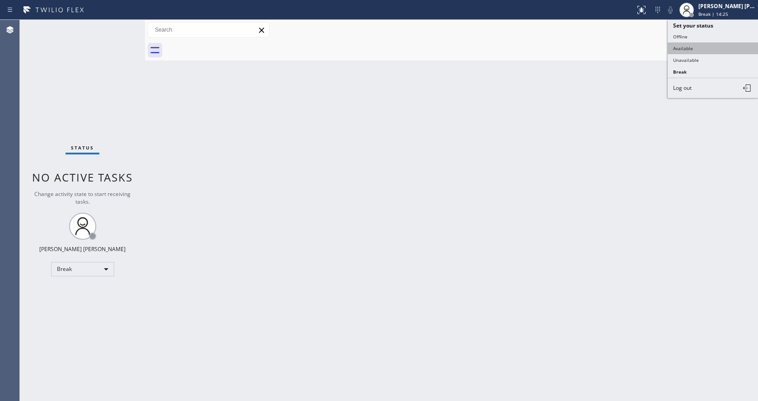
click at [706, 44] on button "Available" at bounding box center [713, 48] width 90 height 12
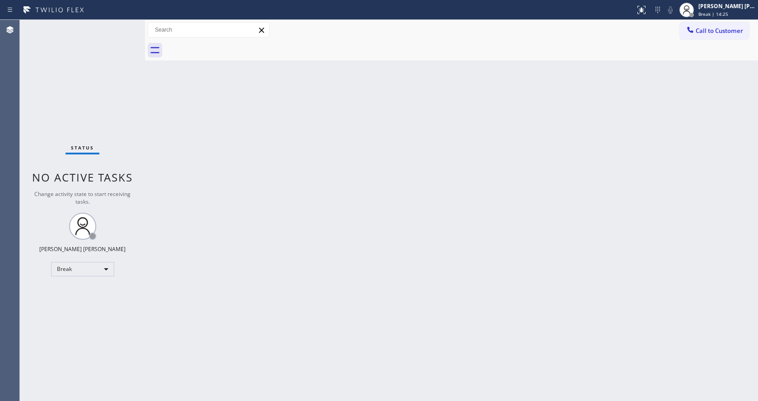
click at [565, 149] on div "Back to Dashboard Change Sender ID Customers Technicians Select a contact Outbo…" at bounding box center [451, 210] width 613 height 381
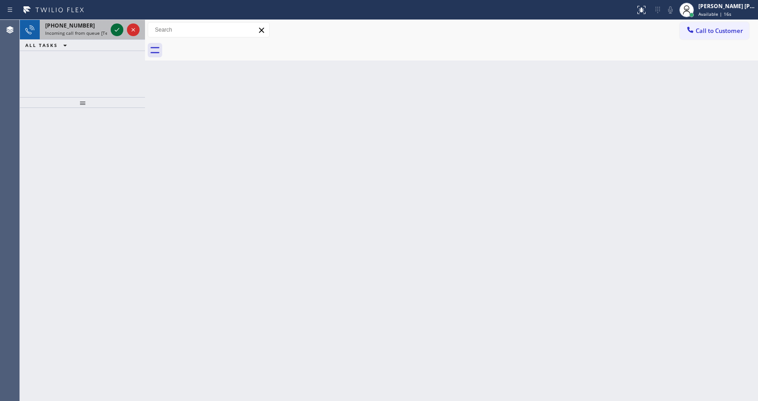
click at [119, 28] on icon at bounding box center [117, 29] width 11 height 11
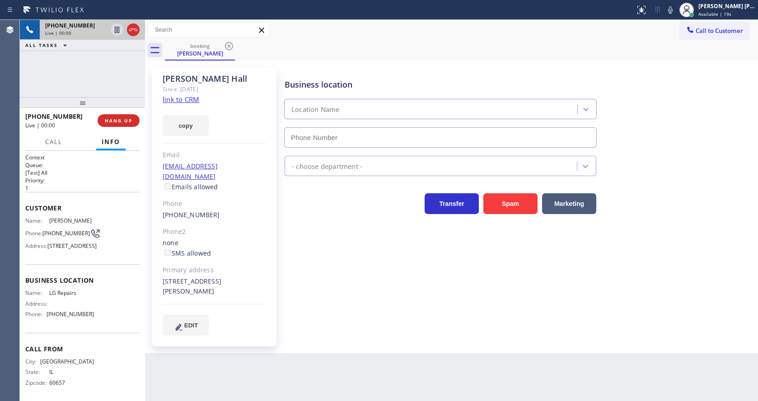
type input "[PHONE_NUMBER]"
drag, startPoint x: 302, startPoint y: 319, endPoint x: 255, endPoint y: 266, distance: 71.4
click at [302, 319] on div "Business location LG Repairs [PHONE_NUMBER] Appliance Repair High End Transfer …" at bounding box center [519, 201] width 473 height 263
click at [184, 95] on link "link to CRM" at bounding box center [181, 99] width 37 height 9
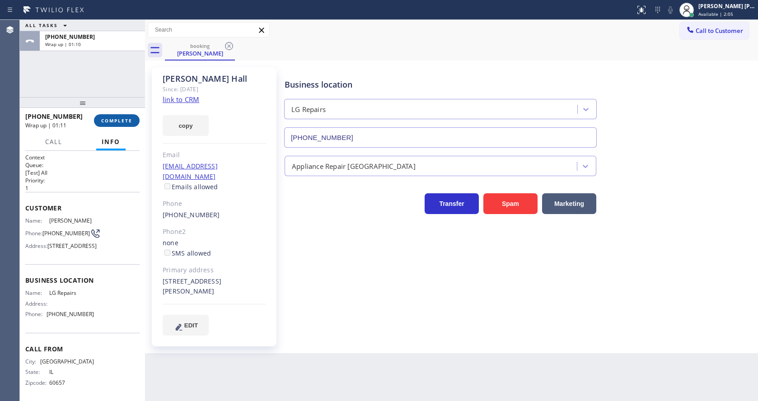
click at [110, 126] on button "COMPLETE" at bounding box center [117, 120] width 46 height 13
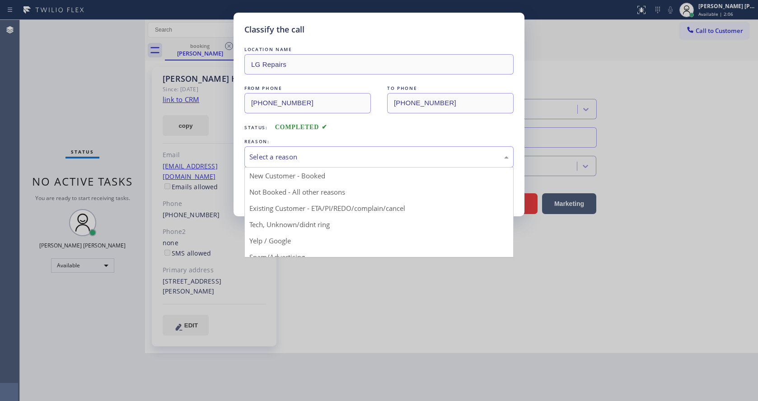
click at [284, 152] on div "Select a reason" at bounding box center [378, 157] width 259 height 10
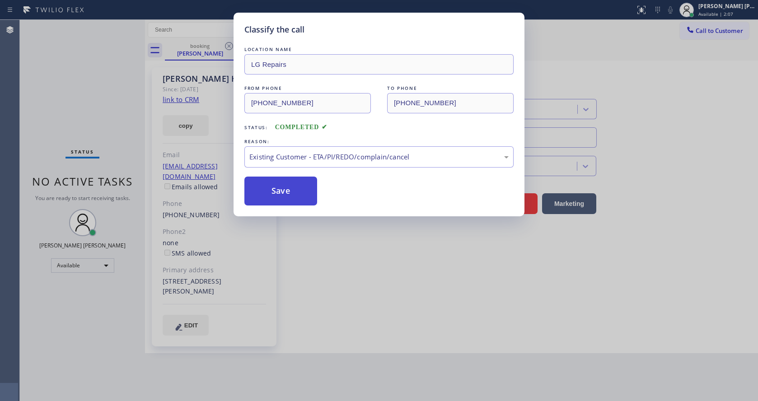
click at [290, 192] on button "Save" at bounding box center [280, 191] width 73 height 29
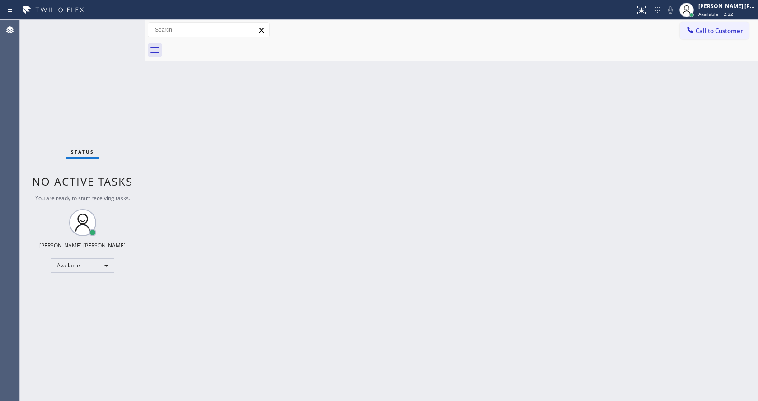
click at [126, 145] on div "Status No active tasks You are ready to start receiving tasks. [PERSON_NAME] [P…" at bounding box center [82, 210] width 125 height 381
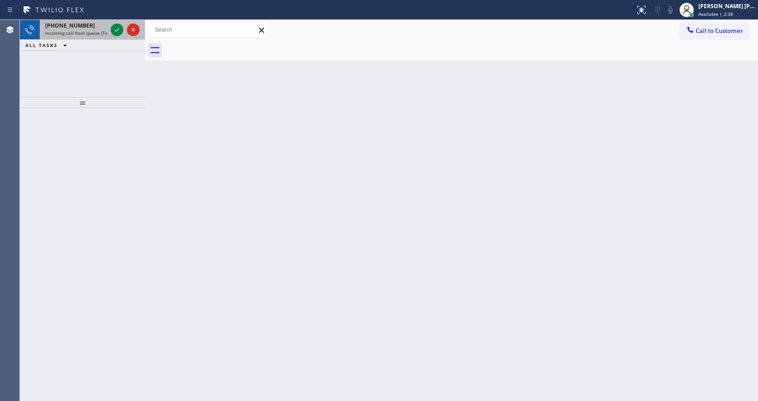
click at [91, 30] on span "Incoming call from queue [Test] All" at bounding box center [82, 33] width 75 height 6
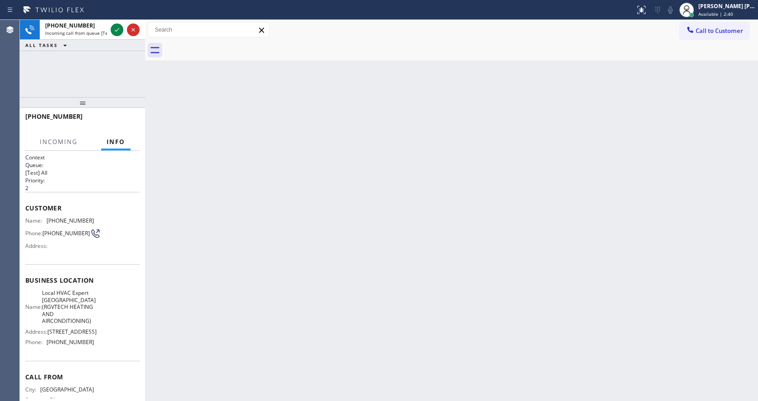
click at [258, 202] on div "Back to Dashboard Change Sender ID Customers Technicians Select a contact Outbo…" at bounding box center [451, 210] width 613 height 381
click at [239, 98] on div "Back to Dashboard Change Sender ID Customers Technicians Select a contact Outbo…" at bounding box center [451, 210] width 613 height 381
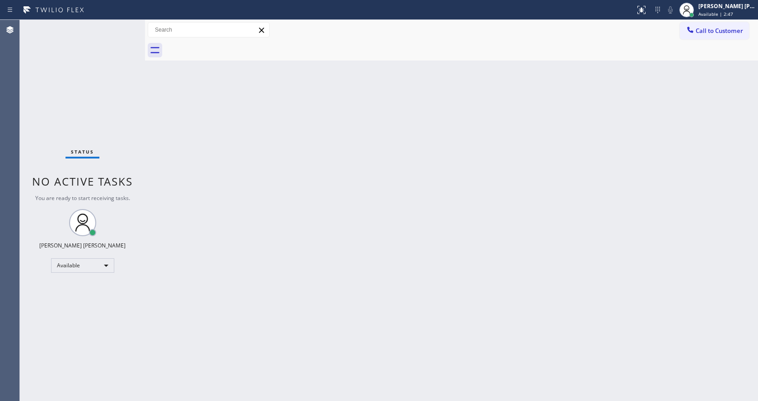
click at [142, 162] on div "Status No active tasks You are ready to start receiving tasks. [PERSON_NAME] [P…" at bounding box center [82, 210] width 125 height 381
click at [124, 26] on div "Status No active tasks You are ready to start receiving tasks. [PERSON_NAME] [P…" at bounding box center [82, 210] width 125 height 381
click at [127, 25] on div "Status No active tasks You are ready to start receiving tasks. [PERSON_NAME] [P…" at bounding box center [82, 210] width 125 height 381
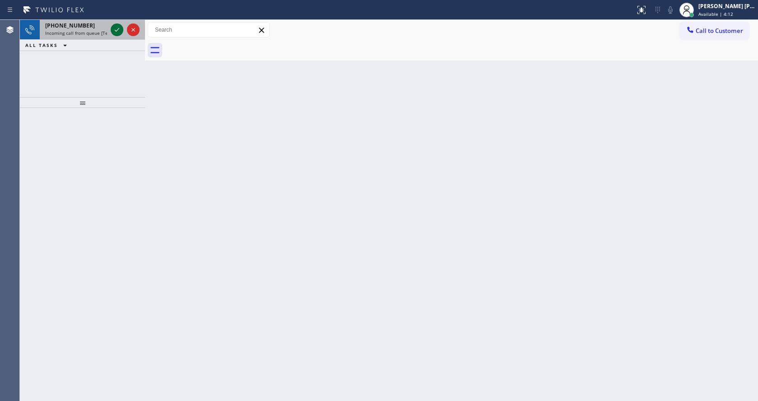
click at [122, 28] on icon at bounding box center [117, 29] width 11 height 11
click at [328, 288] on div "Back to Dashboard Change Sender ID Customers Technicians Select a contact Outbo…" at bounding box center [451, 210] width 613 height 381
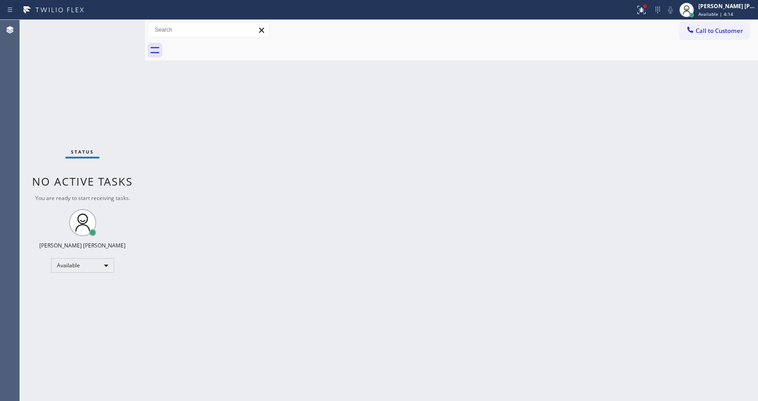
click at [118, 32] on div "Status No active tasks You are ready to start receiving tasks. [PERSON_NAME] [P…" at bounding box center [82, 210] width 125 height 381
click at [134, 131] on div "Status No active tasks You are ready to start receiving tasks. [PERSON_NAME] [P…" at bounding box center [82, 210] width 125 height 381
click at [126, 25] on div "Status No active tasks You are ready to start receiving tasks. [PERSON_NAME] [P…" at bounding box center [82, 210] width 125 height 381
click at [124, 24] on div "Status No active tasks You are ready to start receiving tasks. [PERSON_NAME] [P…" at bounding box center [82, 210] width 125 height 381
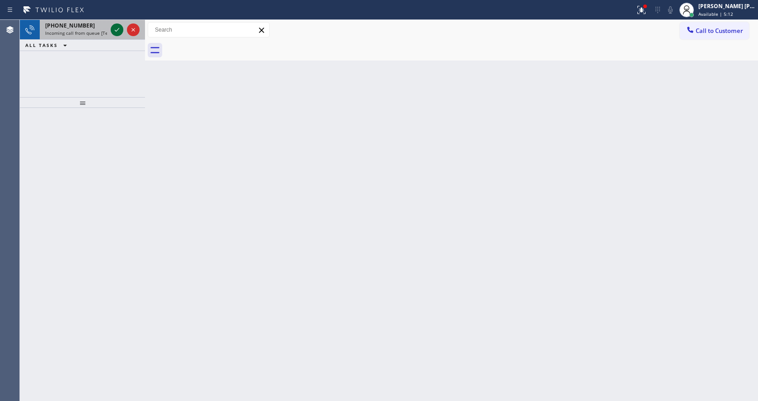
click at [113, 31] on icon at bounding box center [117, 29] width 11 height 11
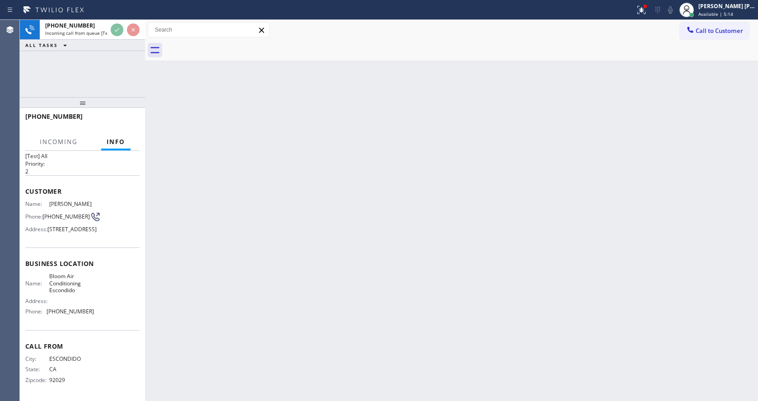
scroll to position [41, 0]
click at [252, 275] on div "Back to Dashboard Change Sender ID Customers Technicians Select a contact Outbo…" at bounding box center [451, 210] width 613 height 381
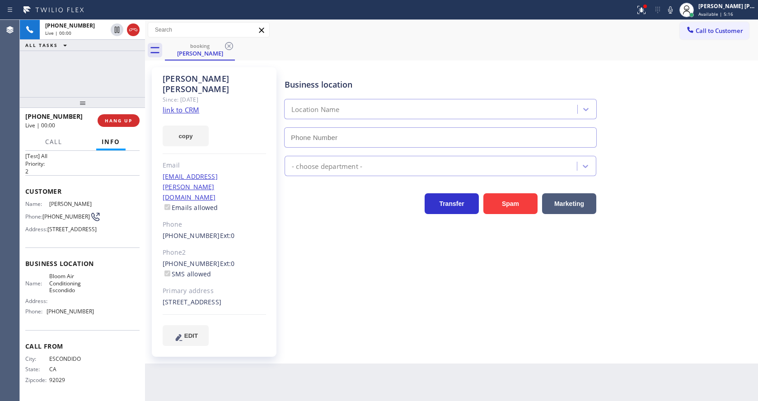
type input "[PHONE_NUMBER]"
click at [311, 245] on div "Business location Bloom Air Conditioning [GEOGRAPHIC_DATA] [PHONE_NUMBER] HVAC …" at bounding box center [519, 207] width 473 height 274
click at [183, 105] on link "link to CRM" at bounding box center [181, 109] width 37 height 9
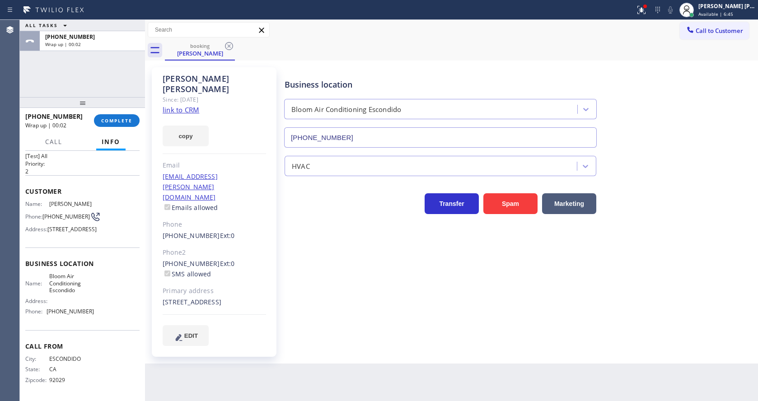
click at [119, 110] on div "[PHONE_NUMBER] Wrap up | 00:02 COMPLETE" at bounding box center [82, 120] width 114 height 23
click at [112, 115] on button "COMPLETE" at bounding box center [117, 120] width 46 height 13
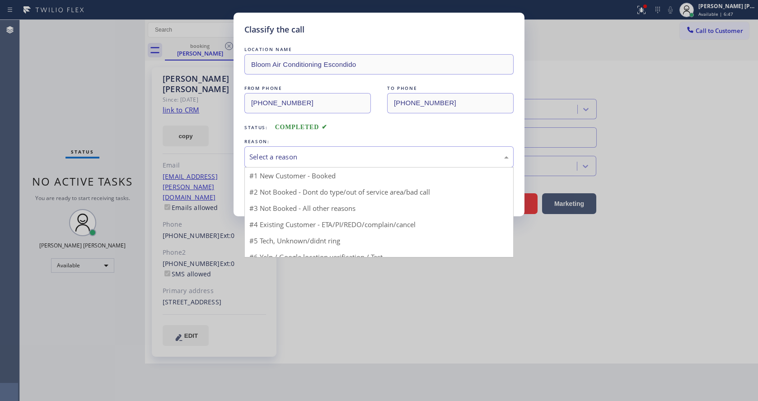
click at [308, 154] on div "Select a reason" at bounding box center [378, 157] width 259 height 10
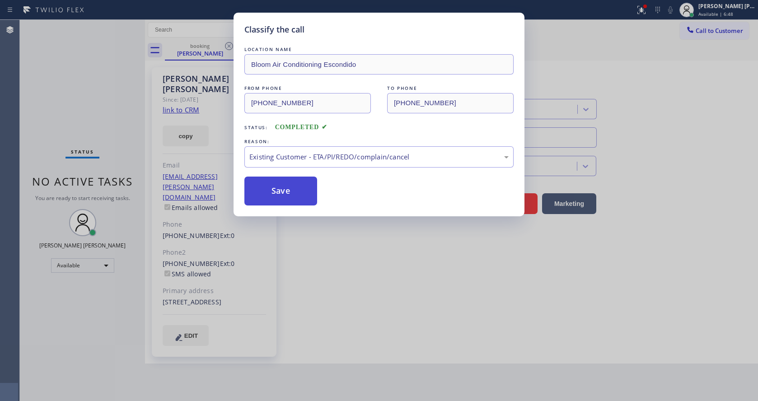
click at [285, 198] on button "Save" at bounding box center [280, 191] width 73 height 29
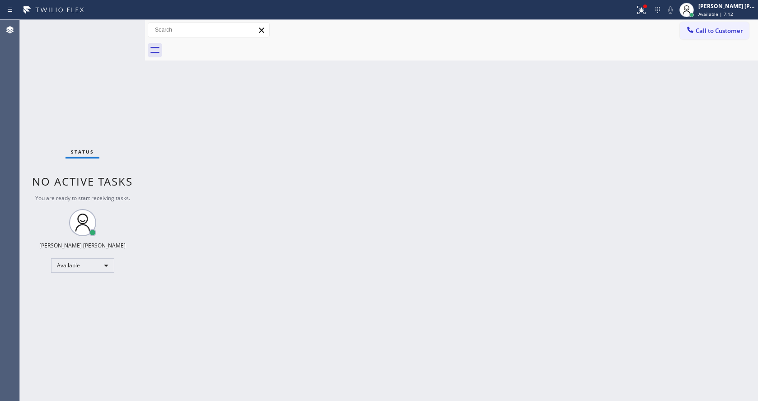
drag, startPoint x: 492, startPoint y: 133, endPoint x: 695, endPoint y: 99, distance: 206.1
click at [492, 133] on div "Back to Dashboard Change Sender ID Customers Technicians Select a contact Outbo…" at bounding box center [451, 210] width 613 height 381
click at [641, 5] on icon at bounding box center [641, 10] width 11 height 11
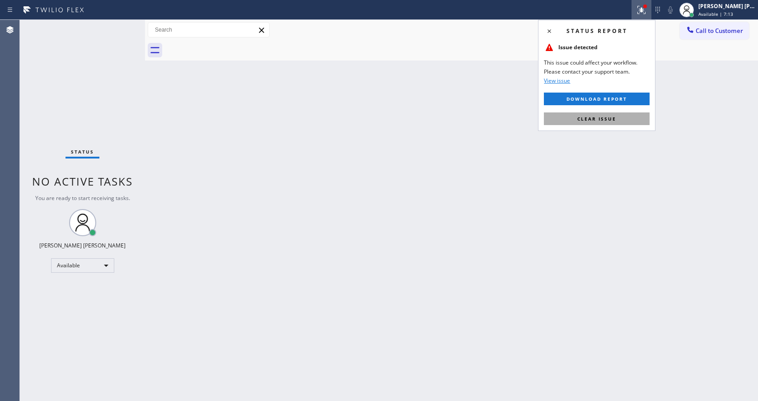
click at [604, 116] on span "Clear issue" at bounding box center [596, 119] width 39 height 6
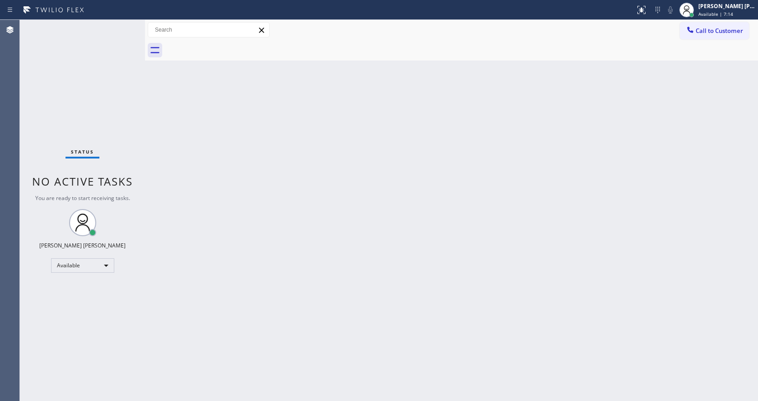
click at [604, 116] on div "Back to Dashboard Change Sender ID Customers Technicians Select a contact Outbo…" at bounding box center [451, 210] width 613 height 381
click at [122, 23] on div "Status No active tasks You are ready to start receiving tasks. [PERSON_NAME] [P…" at bounding box center [82, 210] width 125 height 381
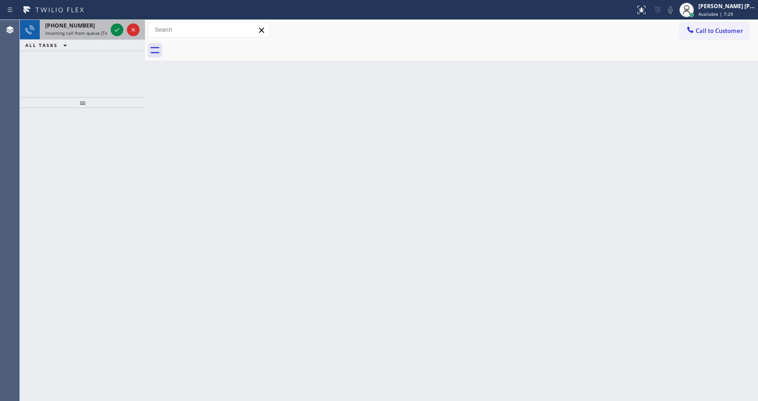
click at [121, 23] on div at bounding box center [125, 30] width 33 height 20
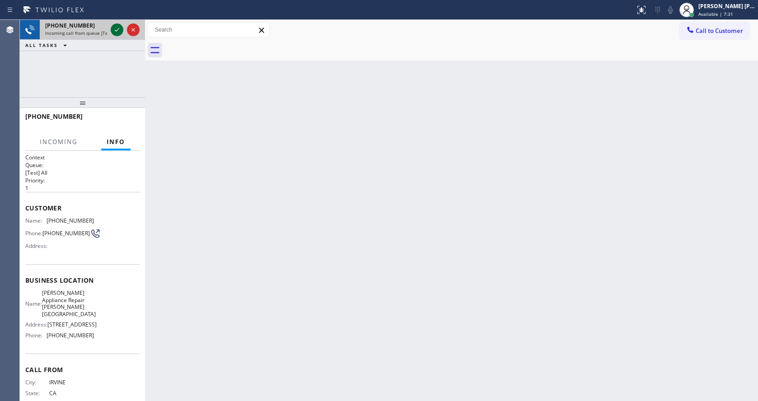
click at [117, 26] on icon at bounding box center [117, 29] width 11 height 11
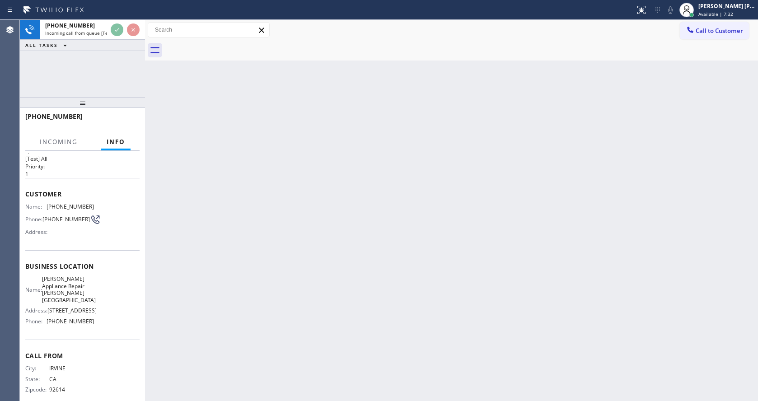
scroll to position [27, 0]
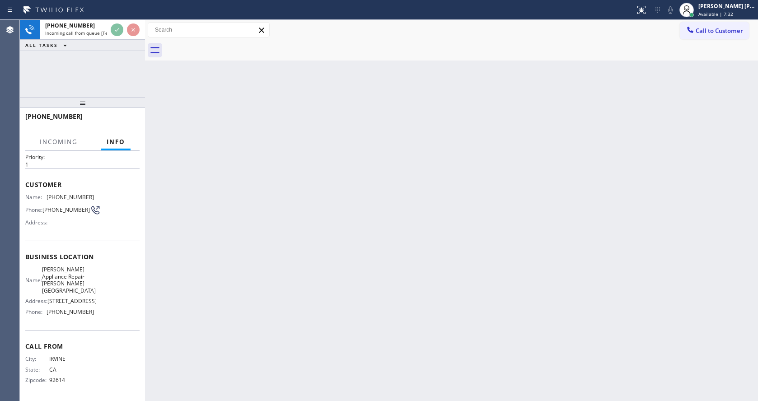
click at [329, 255] on div "Back to Dashboard Change Sender ID Customers Technicians Select a contact Outbo…" at bounding box center [451, 210] width 613 height 381
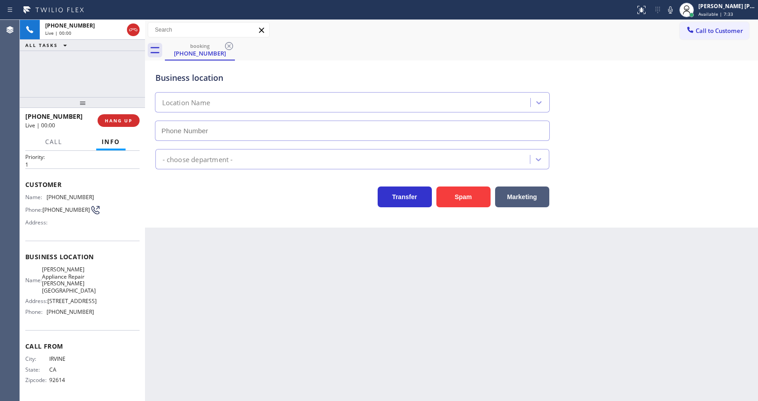
type input "[PHONE_NUMBER]"
click at [294, 300] on div "Back to Dashboard Change Sender ID Customers Technicians Select a contact Outbo…" at bounding box center [451, 210] width 613 height 381
click at [255, 258] on div "Back to Dashboard Change Sender ID Customers Technicians Select a contact Outbo…" at bounding box center [451, 210] width 613 height 381
click at [356, 335] on div "Back to Dashboard Change Sender ID Customers Technicians Select a contact Outbo…" at bounding box center [451, 210] width 613 height 381
click at [314, 334] on div "Back to Dashboard Change Sender ID Customers Technicians Select a contact Outbo…" at bounding box center [451, 210] width 613 height 381
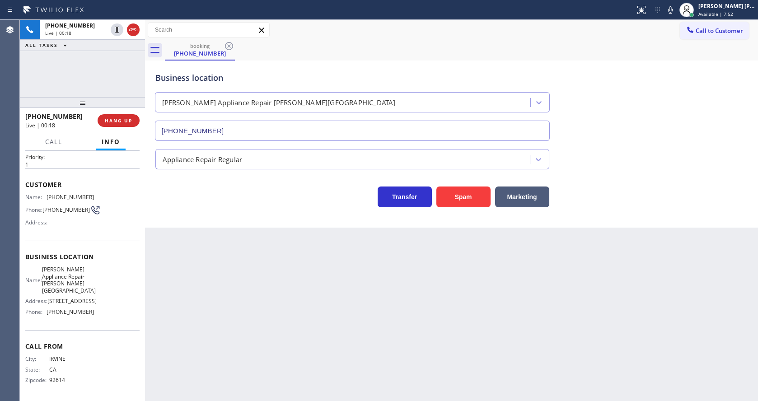
click at [291, 388] on div "Back to Dashboard Change Sender ID Customers Technicians Select a contact Outbo…" at bounding box center [451, 210] width 613 height 381
click at [145, 248] on div at bounding box center [145, 210] width 0 height 381
click at [116, 117] on span "HANG UP" at bounding box center [119, 120] width 28 height 6
click at [116, 117] on span "COMPLETE" at bounding box center [116, 120] width 31 height 6
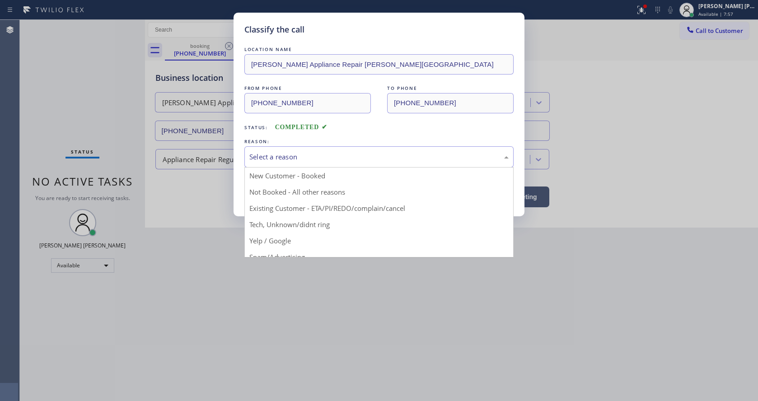
click at [294, 152] on div "Select a reason" at bounding box center [378, 157] width 259 height 10
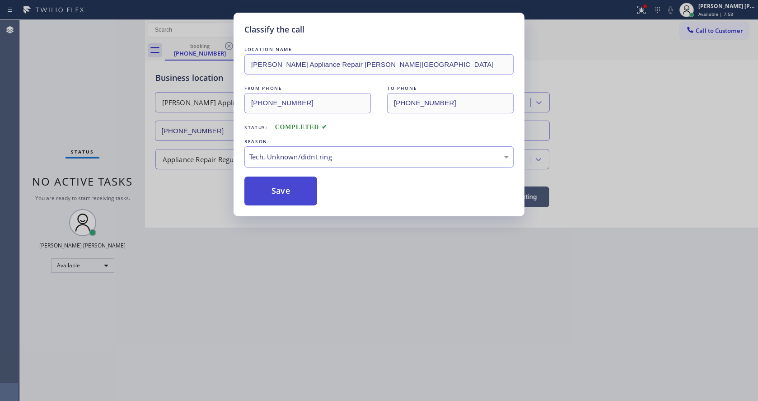
click at [279, 199] on button "Save" at bounding box center [280, 191] width 73 height 29
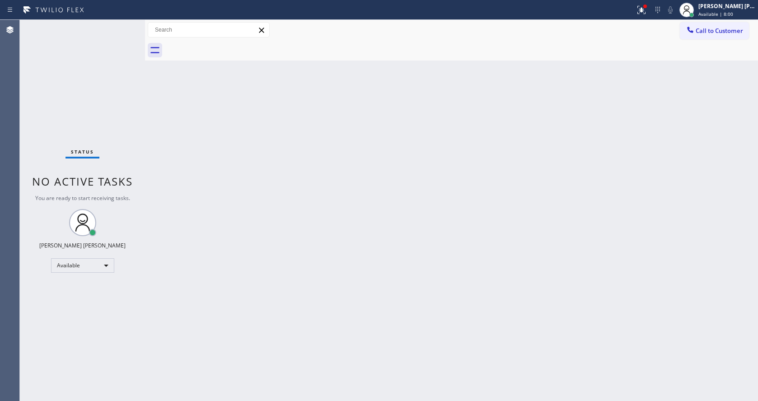
click at [121, 24] on div "Status No active tasks You are ready to start receiving tasks. [PERSON_NAME] [P…" at bounding box center [82, 210] width 125 height 381
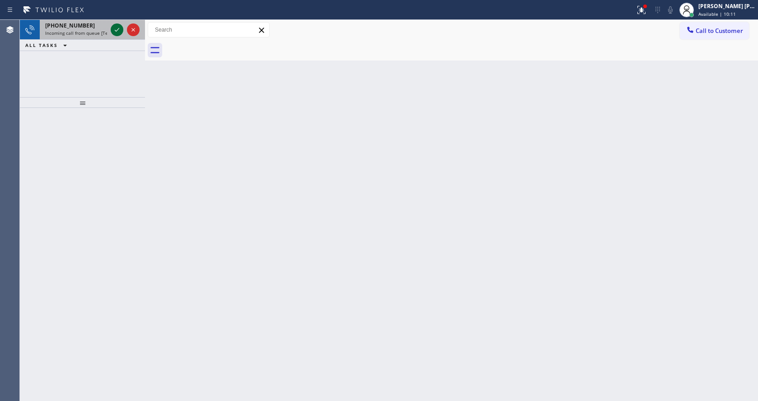
click at [121, 24] on icon at bounding box center [117, 29] width 11 height 11
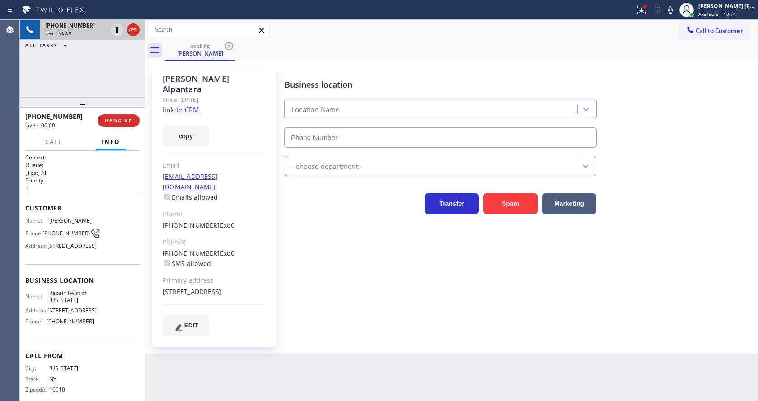
type input "[PHONE_NUMBER]"
click at [322, 241] on div "Business location Repair Twist of [US_STATE] [PHONE_NUMBER] Appliance Repair Re…" at bounding box center [519, 202] width 473 height 264
click at [185, 105] on link "link to CRM" at bounding box center [181, 109] width 37 height 9
click at [641, 17] on button at bounding box center [642, 10] width 20 height 20
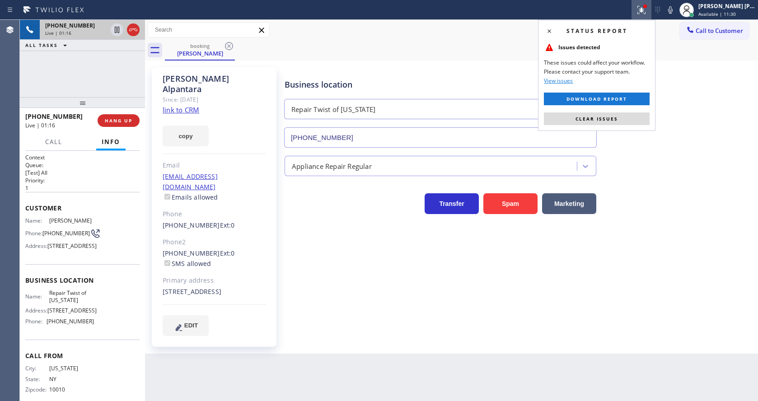
click at [637, 126] on div "Status report Issues detected These issues could affect your workflow. Please c…" at bounding box center [596, 75] width 117 height 111
click at [734, 82] on div "Business location Repair Twist of [US_STATE] [PHONE_NUMBER]" at bounding box center [519, 107] width 473 height 82
click at [630, 116] on button "Clear issues" at bounding box center [597, 118] width 106 height 13
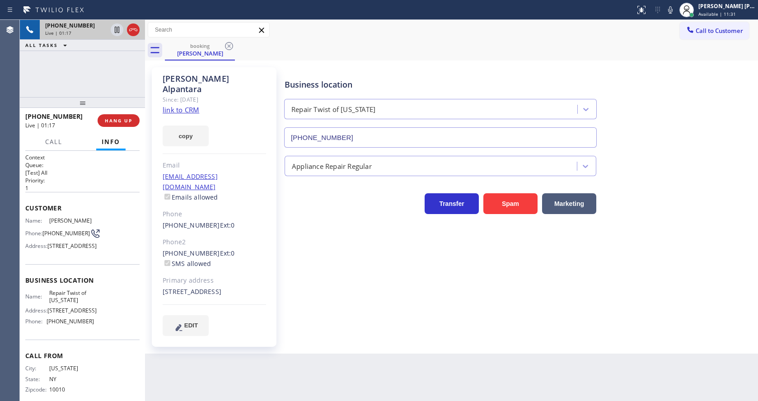
click at [681, 80] on div "Business location Repair Twist of [US_STATE] [PHONE_NUMBER]" at bounding box center [519, 107] width 473 height 82
click at [669, 10] on icon at bounding box center [670, 10] width 11 height 11
click at [117, 27] on icon at bounding box center [117, 29] width 11 height 11
type input "[PHONE_NUMBER]"
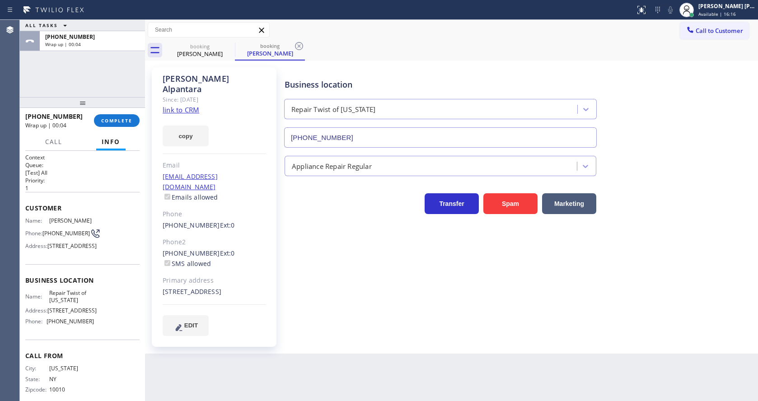
drag, startPoint x: 305, startPoint y: 261, endPoint x: 184, endPoint y: 173, distance: 149.6
click at [305, 261] on div "Business location Repair Twist of [US_STATE] [PHONE_NUMBER] Appliance Repair Re…" at bounding box center [519, 202] width 473 height 264
click at [103, 114] on button "COMPLETE" at bounding box center [117, 120] width 46 height 13
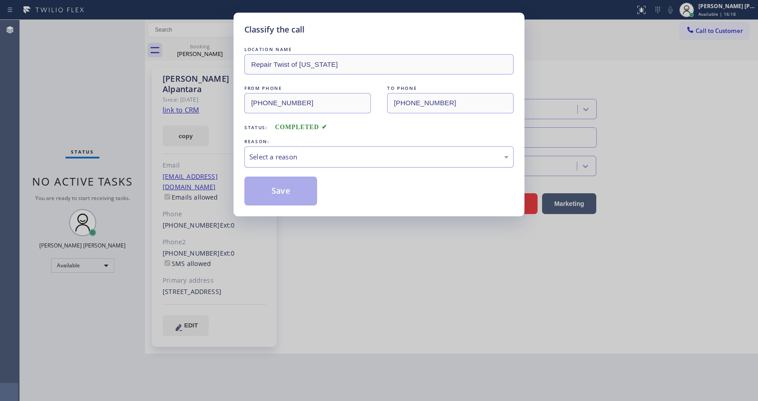
click at [276, 152] on div "Select a reason" at bounding box center [378, 157] width 259 height 10
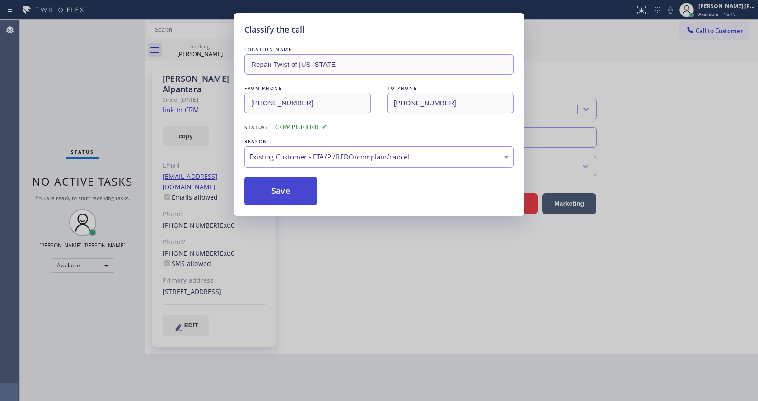
click at [281, 188] on button "Save" at bounding box center [280, 191] width 73 height 29
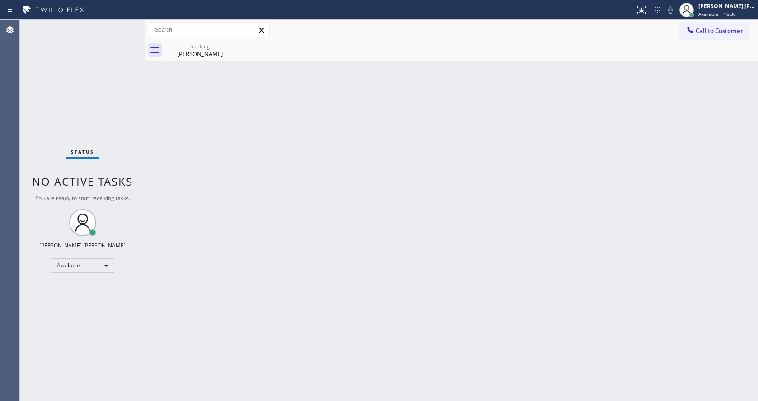
click at [75, 92] on div "Status No active tasks You are ready to start receiving tasks. [PERSON_NAME] [P…" at bounding box center [82, 210] width 125 height 381
click at [123, 23] on div "Status No active tasks You are ready to start receiving tasks. [PERSON_NAME] [P…" at bounding box center [82, 210] width 125 height 381
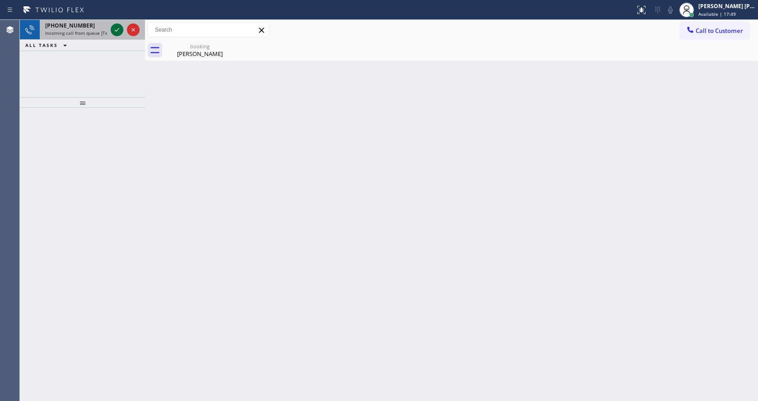
click at [116, 27] on icon at bounding box center [117, 29] width 11 height 11
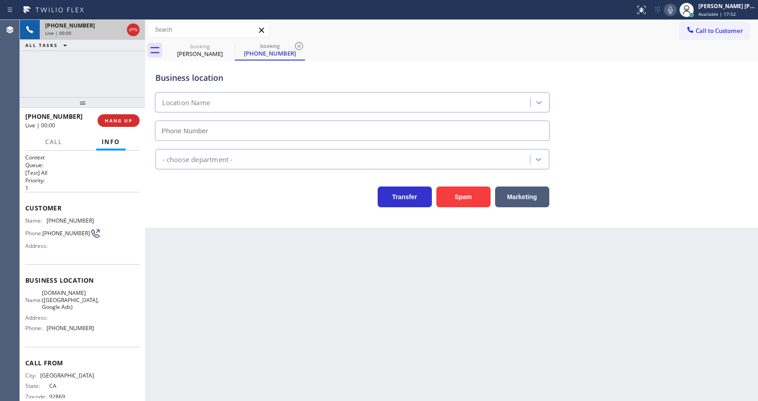
type input "[PHONE_NUMBER]"
click at [393, 367] on div "Back to Dashboard Change Sender ID Customers Technicians Select a contact Outbo…" at bounding box center [451, 210] width 613 height 381
drag, startPoint x: 105, startPoint y: 295, endPoint x: 99, endPoint y: 324, distance: 29.5
click at [105, 295] on div "Name: [DOMAIN_NAME] ([GEOGRAPHIC_DATA], Google Ads) Address: Phone: [PHONE_NUMB…" at bounding box center [82, 313] width 114 height 46
drag, startPoint x: 88, startPoint y: 330, endPoint x: 45, endPoint y: 337, distance: 43.4
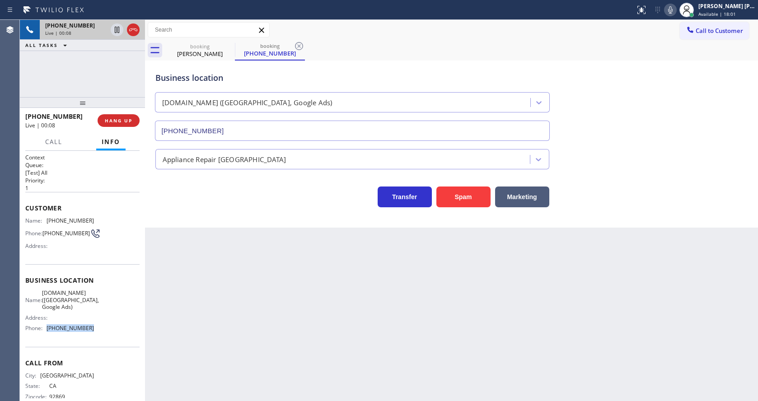
click at [45, 335] on div "Name: [DOMAIN_NAME] ([GEOGRAPHIC_DATA], Google Ads) Address: Phone: [PHONE_NUMB…" at bounding box center [59, 313] width 69 height 46
click at [318, 364] on div "Back to Dashboard Change Sender ID Customers Technicians Select a contact Outbo…" at bounding box center [451, 210] width 613 height 381
click at [366, 271] on div "Back to Dashboard Change Sender ID Customers Technicians Select a contact Outbo…" at bounding box center [451, 210] width 613 height 381
drag, startPoint x: 295, startPoint y: 315, endPoint x: 225, endPoint y: 379, distance: 94.0
click at [292, 318] on div "Back to Dashboard Change Sender ID Customers Technicians Select a contact Outbo…" at bounding box center [451, 210] width 613 height 381
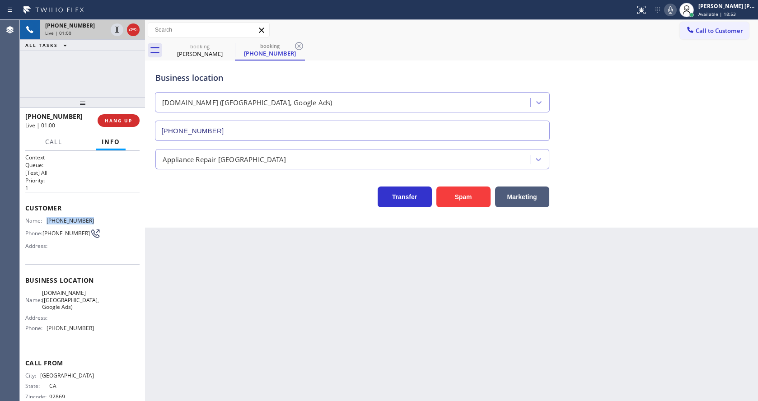
drag, startPoint x: 46, startPoint y: 220, endPoint x: 107, endPoint y: 219, distance: 61.5
click at [107, 219] on div "Name: [PHONE_NUMBER] Phone: [PHONE_NUMBER] Address:" at bounding box center [82, 235] width 114 height 36
click at [207, 279] on div "Back to Dashboard Change Sender ID Customers Technicians Select a contact Outbo…" at bounding box center [451, 210] width 613 height 381
click at [89, 285] on span "Business location" at bounding box center [82, 280] width 114 height 9
drag, startPoint x: 42, startPoint y: 291, endPoint x: 92, endPoint y: 311, distance: 54.2
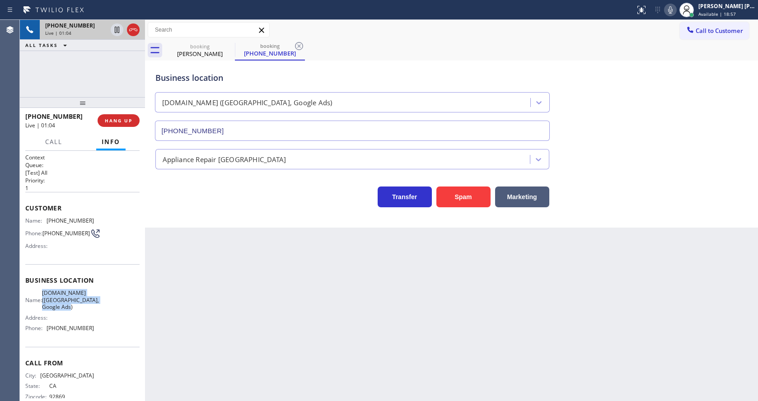
click at [92, 311] on div "Business location Name: [DOMAIN_NAME] ([GEOGRAPHIC_DATA], Google Ads) Address: …" at bounding box center [82, 305] width 114 height 82
click at [254, 322] on div "Back to Dashboard Change Sender ID Customers Technicians Select a contact Outbo…" at bounding box center [451, 210] width 613 height 381
drag, startPoint x: 34, startPoint y: 298, endPoint x: 47, endPoint y: 323, distance: 28.5
click at [34, 298] on div "Name: [DOMAIN_NAME] ([GEOGRAPHIC_DATA], Google Ads)" at bounding box center [59, 300] width 69 height 21
drag, startPoint x: 44, startPoint y: 332, endPoint x: 119, endPoint y: 331, distance: 75.0
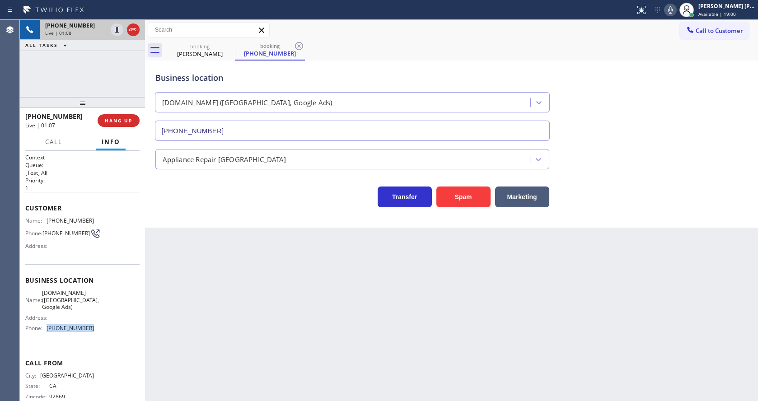
click at [119, 331] on div "Name: [DOMAIN_NAME] ([GEOGRAPHIC_DATA], Google Ads) Address: Phone: [PHONE_NUMB…" at bounding box center [82, 313] width 114 height 46
drag, startPoint x: 223, startPoint y: 335, endPoint x: 208, endPoint y: 392, distance: 58.8
click at [221, 337] on div "Back to Dashboard Change Sender ID Customers Technicians Select a contact Outbo…" at bounding box center [451, 210] width 613 height 381
click at [404, 322] on div "Back to Dashboard Change Sender ID Customers Technicians Select a contact Outbo…" at bounding box center [451, 210] width 613 height 381
click at [389, 326] on div "Back to Dashboard Change Sender ID Customers Technicians Select a contact Outbo…" at bounding box center [451, 210] width 613 height 381
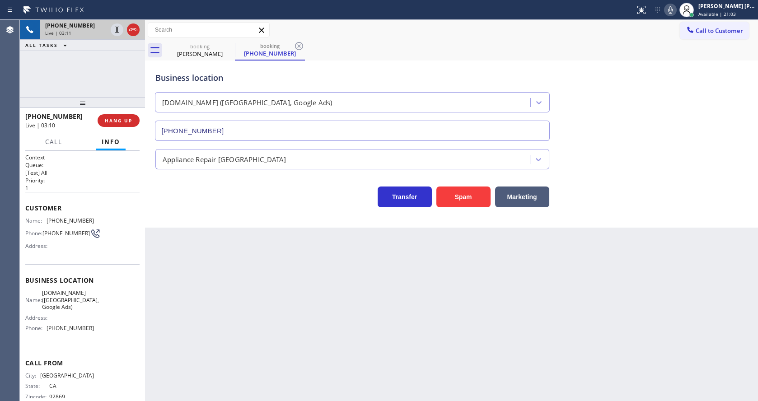
drag, startPoint x: 229, startPoint y: 276, endPoint x: 218, endPoint y: 327, distance: 52.2
click at [227, 278] on div "Back to Dashboard Change Sender ID Customers Technicians Select a contact Outbo…" at bounding box center [451, 210] width 613 height 381
click at [361, 319] on div "Back to Dashboard Change Sender ID Customers Technicians Select a contact Outbo…" at bounding box center [451, 210] width 613 height 381
click at [215, 263] on div "Back to Dashboard Change Sender ID Customers Technicians Select a contact Outbo…" at bounding box center [451, 210] width 613 height 381
click at [114, 59] on icon at bounding box center [117, 61] width 11 height 11
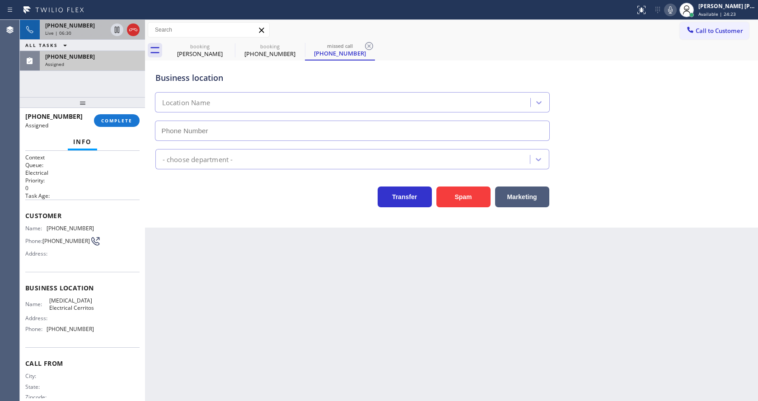
type input "[PHONE_NUMBER]"
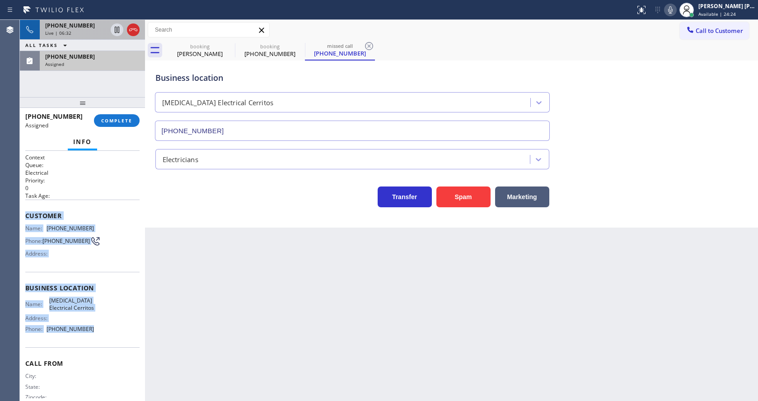
drag, startPoint x: 24, startPoint y: 215, endPoint x: 98, endPoint y: 337, distance: 142.9
click at [98, 337] on div "Context Queue: Electrical Priority: 0 Task Age: Customer Name: [PHONE_NUMBER] P…" at bounding box center [82, 276] width 125 height 250
click at [113, 117] on button "COMPLETE" at bounding box center [117, 120] width 46 height 13
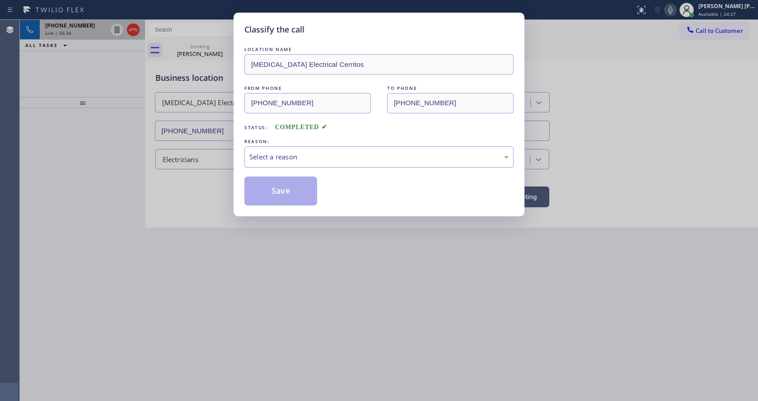
click at [286, 158] on div "Select a reason" at bounding box center [378, 157] width 259 height 10
click at [273, 189] on button "Save" at bounding box center [280, 191] width 73 height 29
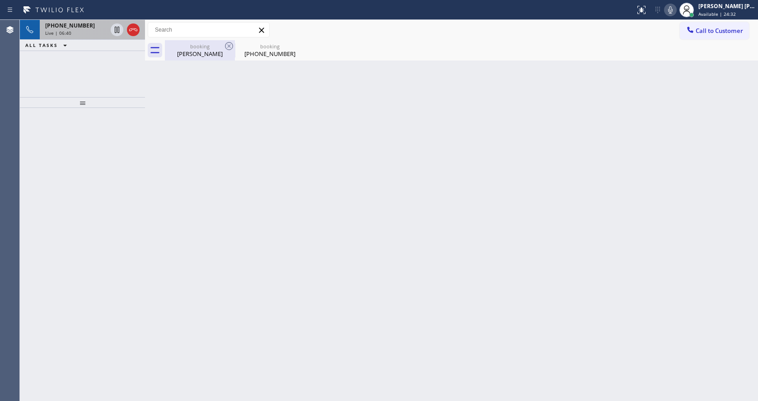
click at [185, 50] on div "[PERSON_NAME]" at bounding box center [200, 54] width 68 height 8
type input "[PHONE_NUMBER]"
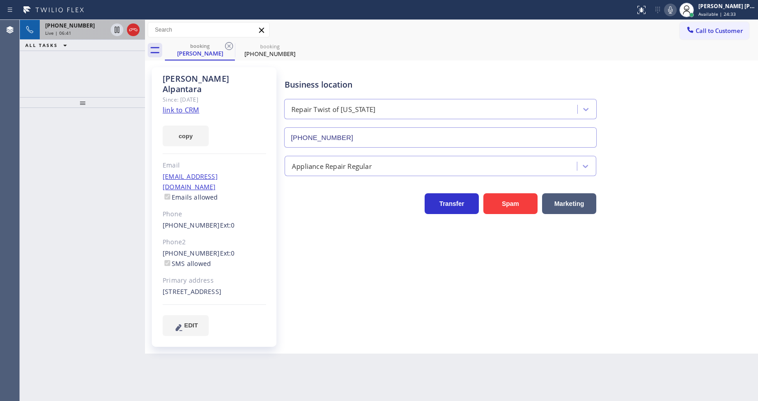
click at [86, 37] on div "[PHONE_NUMBER] Live | 06:41" at bounding box center [74, 30] width 69 height 20
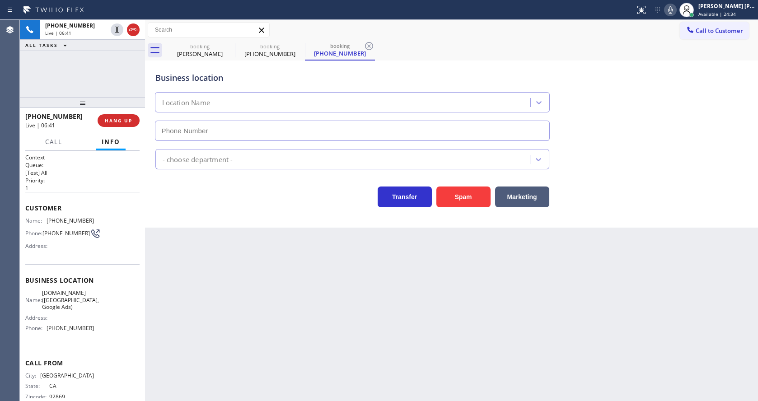
click at [300, 305] on div "Back to Dashboard Change Sender ID Customers Technicians Select a contact Outbo…" at bounding box center [451, 210] width 613 height 381
type input "[PHONE_NUMBER]"
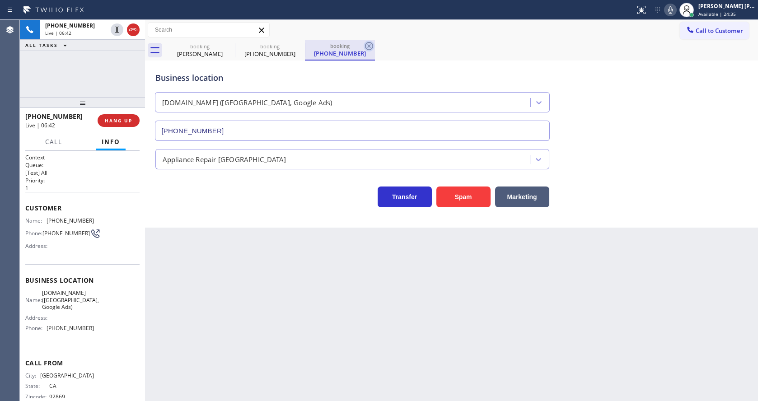
click at [368, 42] on icon at bounding box center [369, 46] width 8 height 8
click at [300, 47] on icon at bounding box center [299, 46] width 11 height 11
type input "[PHONE_NUMBER]"
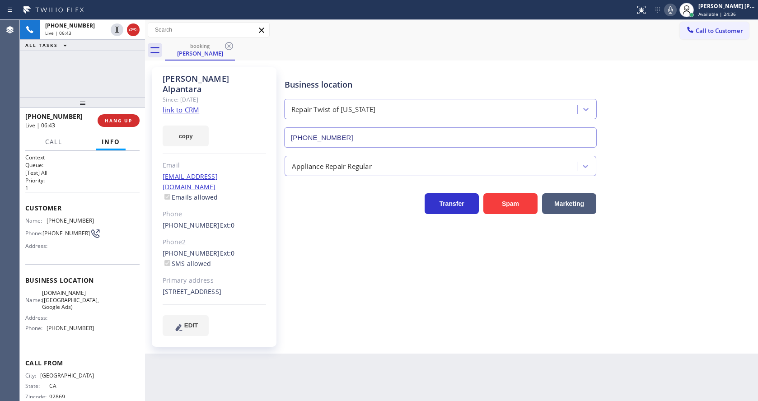
click at [275, 252] on div "[PERSON_NAME] Since: [DATE] link to CRM copy Email [EMAIL_ADDRESS][DOMAIN_NAME]…" at bounding box center [214, 207] width 125 height 280
click at [414, 358] on div "Back to Dashboard Change Sender ID Customers Technicians Select a contact Outbo…" at bounding box center [451, 210] width 613 height 381
click at [430, 352] on div "Back to Dashboard Change Sender ID Customers Technicians Select a contact Outbo…" at bounding box center [451, 210] width 613 height 381
click at [228, 45] on icon at bounding box center [229, 46] width 8 height 8
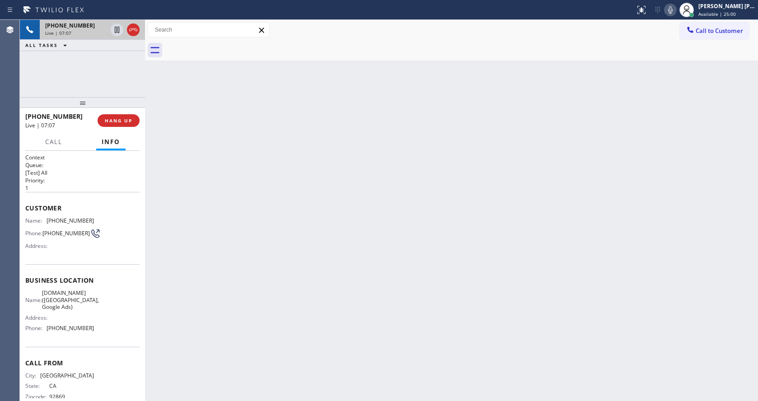
click at [98, 29] on div "[PHONE_NUMBER]" at bounding box center [76, 26] width 62 height 8
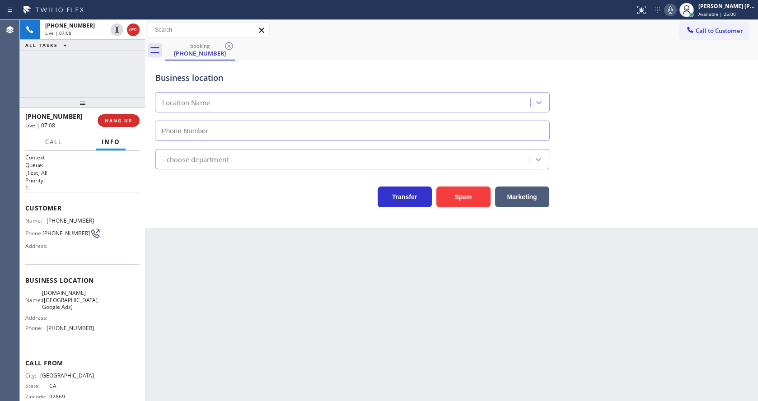
type input "[PHONE_NUMBER]"
click at [285, 312] on div "Back to Dashboard Change Sender ID Customers Technicians Select a contact Outbo…" at bounding box center [451, 210] width 613 height 381
click at [351, 302] on div "Back to Dashboard Change Sender ID Customers Technicians Select a contact Outbo…" at bounding box center [451, 210] width 613 height 381
click at [258, 315] on div "Back to Dashboard Change Sender ID Customers Technicians Select a contact Outbo…" at bounding box center [451, 210] width 613 height 381
click at [320, 328] on div "Back to Dashboard Change Sender ID Customers Technicians Select a contact Outbo…" at bounding box center [451, 210] width 613 height 381
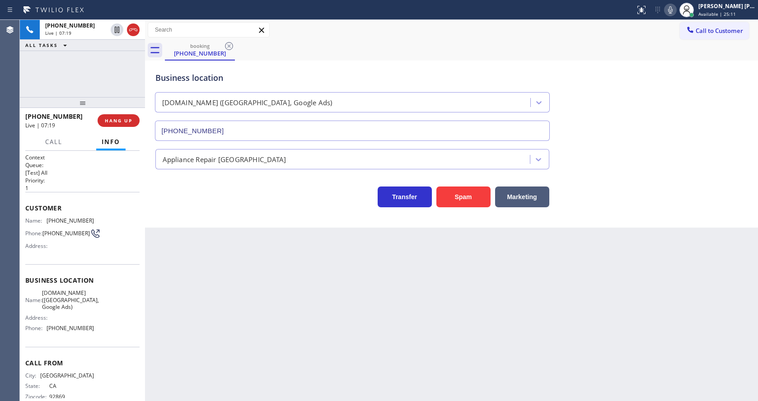
click at [230, 286] on div "Back to Dashboard Change Sender ID Customers Technicians Select a contact Outbo…" at bounding box center [451, 210] width 613 height 381
click at [217, 313] on div "Back to Dashboard Change Sender ID Customers Technicians Select a contact Outbo…" at bounding box center [451, 210] width 613 height 381
click at [421, 332] on div "Back to Dashboard Change Sender ID Customers Technicians Select a contact Outbo…" at bounding box center [451, 210] width 613 height 381
drag, startPoint x: 418, startPoint y: 330, endPoint x: 416, endPoint y: 347, distance: 17.3
click at [418, 330] on div "Back to Dashboard Change Sender ID Customers Technicians Select a contact Outbo…" at bounding box center [451, 210] width 613 height 381
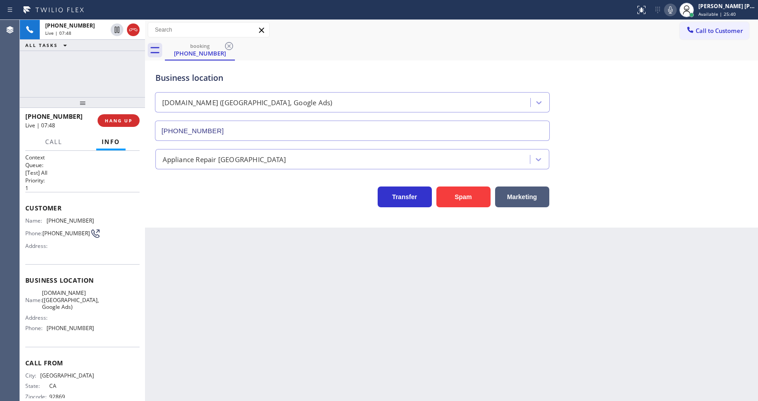
drag, startPoint x: 353, startPoint y: 338, endPoint x: 351, endPoint y: 366, distance: 28.6
click at [353, 337] on div "Back to Dashboard Change Sender ID Customers Technicians Select a contact Outbo…" at bounding box center [451, 210] width 613 height 381
click at [574, 276] on div "Back to Dashboard Change Sender ID Customers Technicians Select a contact Outbo…" at bounding box center [451, 210] width 613 height 381
click at [351, 286] on div "Back to Dashboard Change Sender ID Customers Technicians Select a contact Outbo…" at bounding box center [451, 210] width 613 height 381
click at [221, 261] on div "Back to Dashboard Change Sender ID Customers Technicians Select a contact Outbo…" at bounding box center [451, 210] width 613 height 381
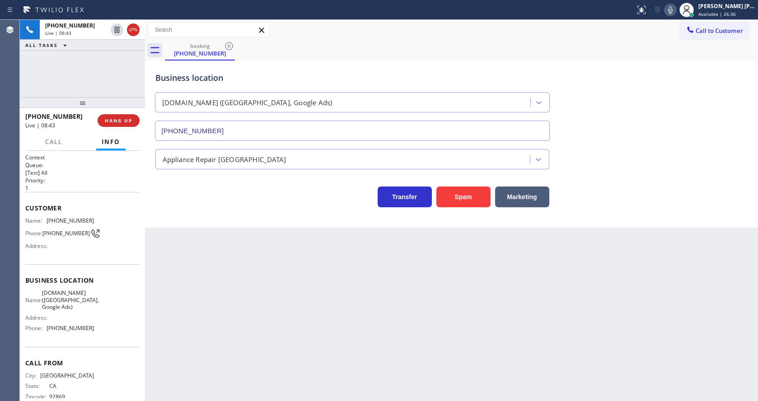
click at [331, 273] on div "Back to Dashboard Change Sender ID Customers Technicians Select a contact Outbo…" at bounding box center [451, 210] width 613 height 381
click at [116, 63] on icon at bounding box center [117, 61] width 11 height 11
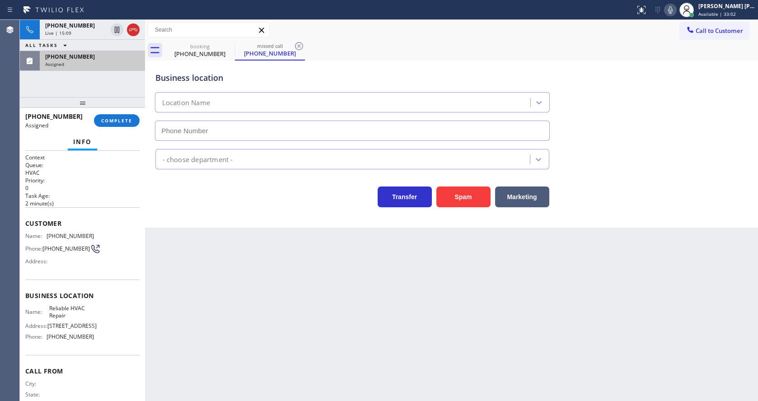
type input "[PHONE_NUMBER]"
click at [112, 120] on span "COMPLETE" at bounding box center [116, 120] width 31 height 6
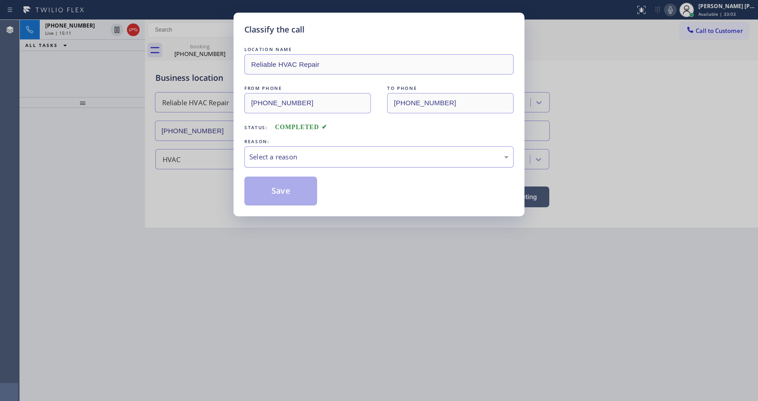
click at [283, 148] on div "Select a reason" at bounding box center [378, 156] width 269 height 21
click at [275, 186] on button "Save" at bounding box center [280, 191] width 73 height 29
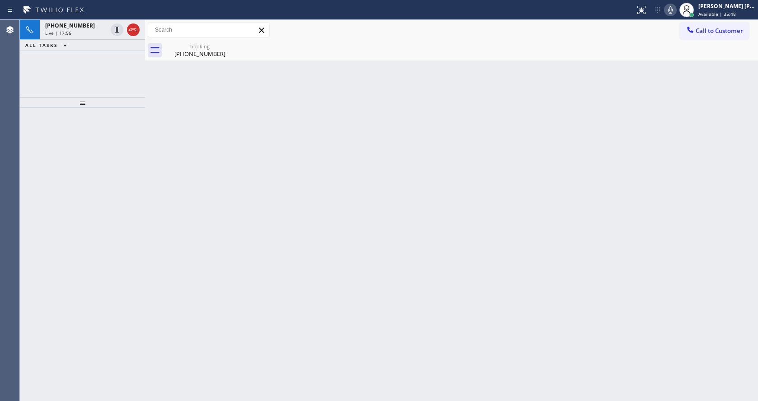
click at [238, 234] on div "Back to Dashboard Change Sender ID Customers Technicians Select a contact Outbo…" at bounding box center [451, 210] width 613 height 381
click at [174, 51] on div "[PHONE_NUMBER]" at bounding box center [200, 54] width 68 height 8
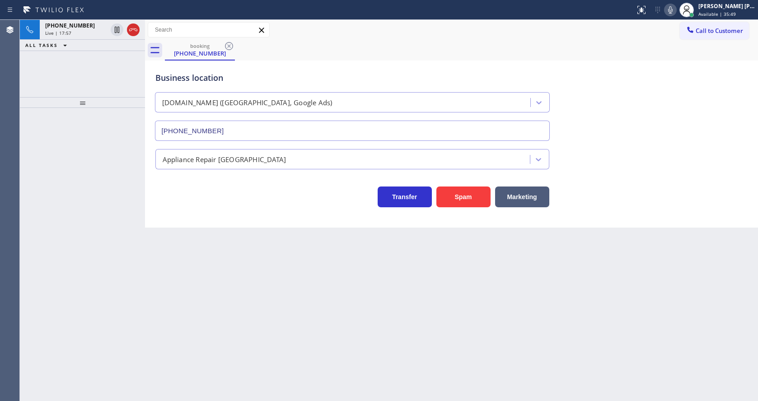
click at [87, 42] on div "ALL TASKS ALL TASKS ACTIVE TASKS TASKS IN WRAP UP" at bounding box center [82, 45] width 125 height 11
click at [84, 29] on div "[PHONE_NUMBER] Live | 17:57" at bounding box center [74, 30] width 69 height 20
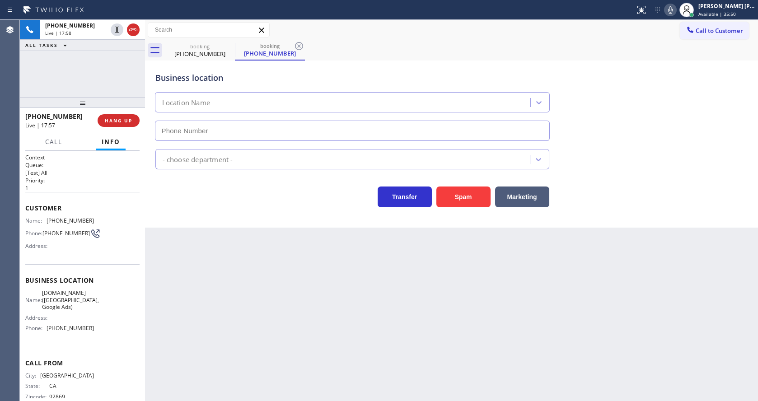
click at [198, 215] on div "Business location Location Name - choose department - Transfer Spam Marketing" at bounding box center [451, 144] width 613 height 167
type input "[PHONE_NUMBER]"
drag, startPoint x: 399, startPoint y: 286, endPoint x: 391, endPoint y: 291, distance: 9.3
click at [399, 286] on div "Back to Dashboard Change Sender ID Customers Technicians Select a contact Outbo…" at bounding box center [451, 210] width 613 height 381
click at [303, 299] on div "Back to Dashboard Change Sender ID Customers Technicians Select a contact Outbo…" at bounding box center [451, 210] width 613 height 381
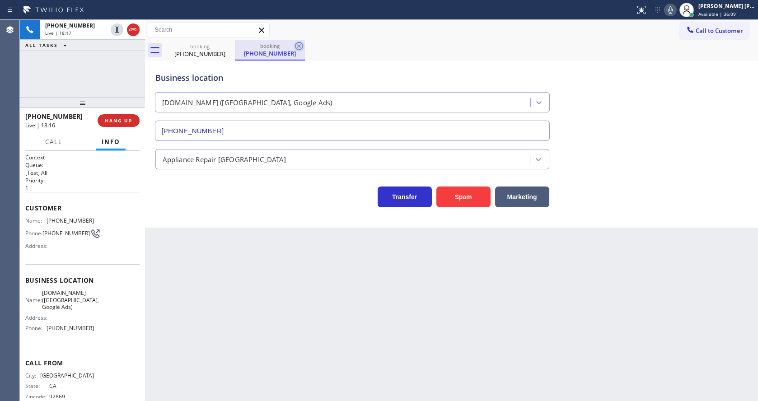
click at [295, 47] on icon at bounding box center [299, 46] width 11 height 11
click at [267, 273] on div "Back to Dashboard Change Sender ID Customers Technicians Select a contact Outbo…" at bounding box center [451, 210] width 613 height 381
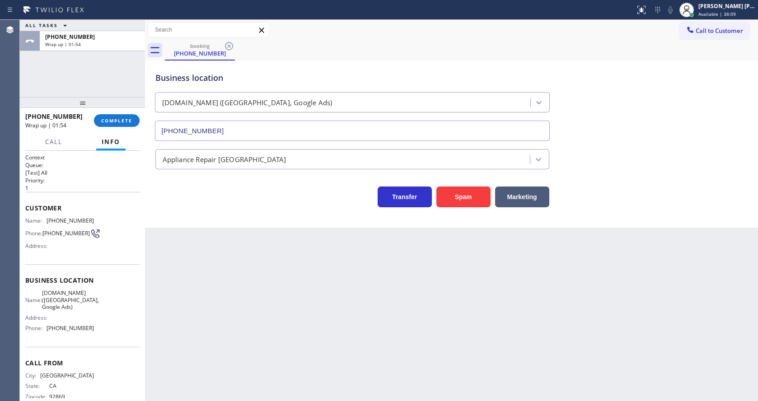
click at [115, 113] on div "[PHONE_NUMBER] Wrap up | 01:54 COMPLETE" at bounding box center [82, 120] width 114 height 23
click at [115, 114] on div "[PHONE_NUMBER] Wrap up | 01:54 COMPLETE" at bounding box center [82, 120] width 114 height 23
click at [114, 120] on span "COMPLETE" at bounding box center [116, 120] width 31 height 6
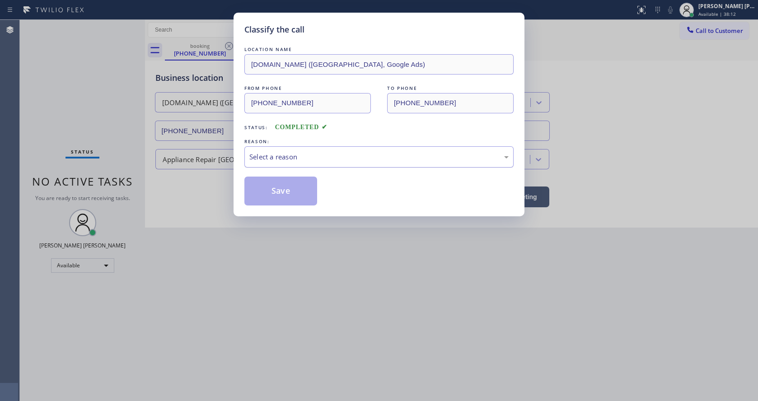
click at [293, 156] on div "Select a reason" at bounding box center [378, 157] width 259 height 10
click at [275, 192] on button "Save" at bounding box center [280, 191] width 73 height 29
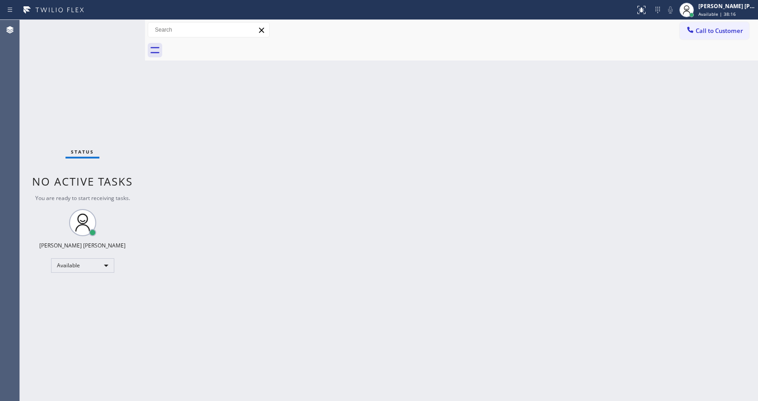
click at [408, 189] on div "Back to Dashboard Change Sender ID Customers Technicians Select a contact Outbo…" at bounding box center [451, 210] width 613 height 381
click at [187, 187] on div "Back to Dashboard Change Sender ID Customers Technicians Select a contact Outbo…" at bounding box center [451, 210] width 613 height 381
drag, startPoint x: 500, startPoint y: 163, endPoint x: 312, endPoint y: 47, distance: 220.3
click at [500, 163] on div "Back to Dashboard Change Sender ID Customers Technicians Select a contact Outbo…" at bounding box center [451, 210] width 613 height 381
click at [186, 184] on div "Back to Dashboard Change Sender ID Customers Technicians Select a contact Outbo…" at bounding box center [451, 210] width 613 height 381
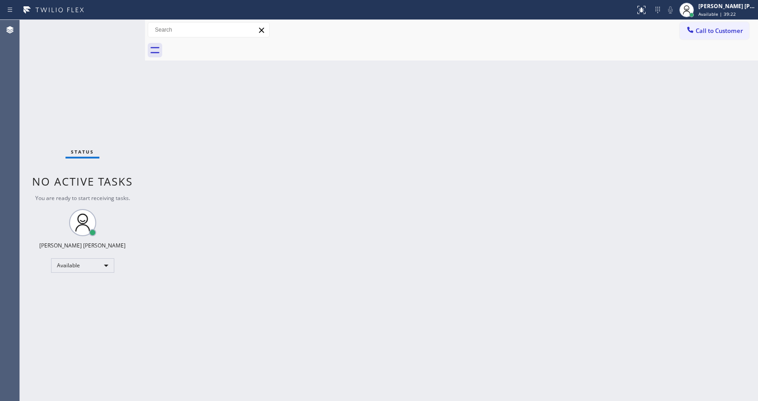
click at [492, 225] on div "Back to Dashboard Change Sender ID Customers Technicians Select a contact Outbo…" at bounding box center [451, 210] width 613 height 381
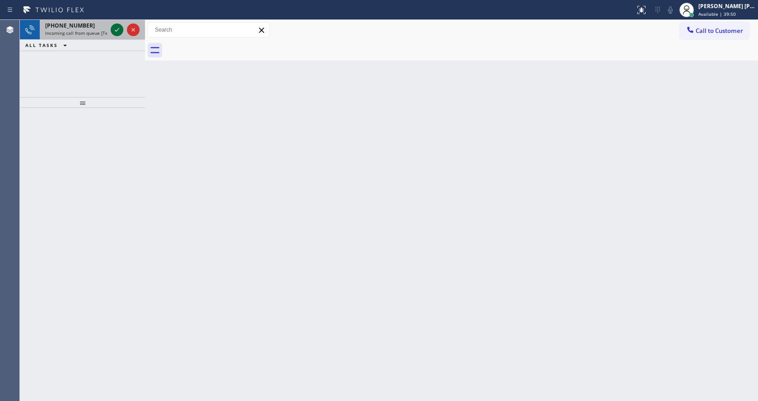
click at [115, 30] on icon at bounding box center [117, 29] width 11 height 11
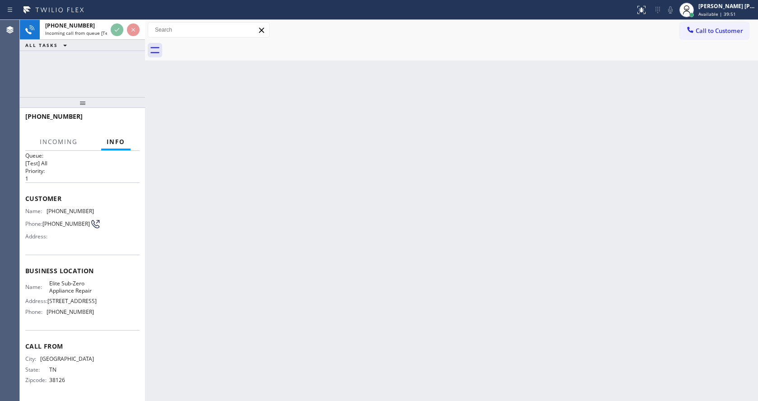
scroll to position [20, 0]
click at [199, 276] on div "Back to Dashboard Change Sender ID Customers Technicians Select a contact Outbo…" at bounding box center [451, 210] width 613 height 381
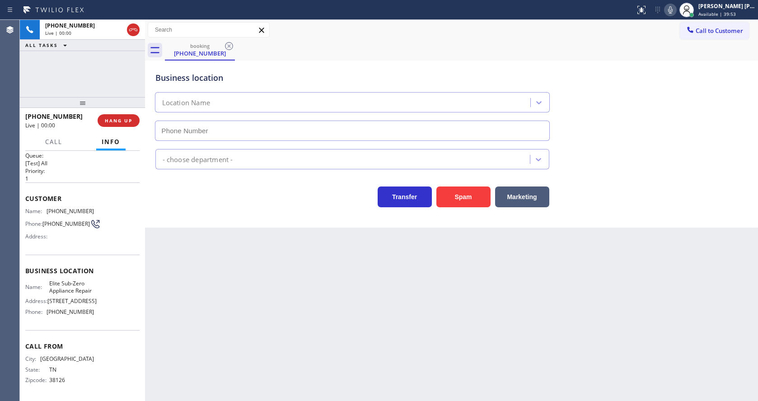
type input "[PHONE_NUMBER]"
click at [381, 283] on div "Back to Dashboard Change Sender ID Customers Technicians Select a contact Outbo…" at bounding box center [451, 210] width 613 height 381
click at [238, 276] on div "Back to Dashboard Change Sender ID Customers Technicians Select a contact Outbo…" at bounding box center [451, 210] width 613 height 381
drag, startPoint x: 90, startPoint y: 309, endPoint x: 46, endPoint y: 310, distance: 44.3
click at [46, 310] on div "Name: Elite Sub-Zero Appliance Repair Address: [STREET_ADDRESS] Phone: [PHONE_N…" at bounding box center [82, 299] width 114 height 39
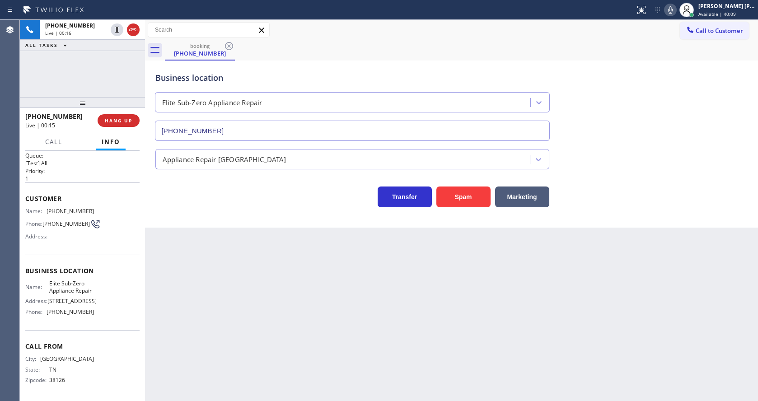
click at [326, 336] on div "Back to Dashboard Change Sender ID Customers Technicians Select a contact Outbo…" at bounding box center [451, 210] width 613 height 381
drag, startPoint x: 226, startPoint y: 257, endPoint x: 208, endPoint y: 306, distance: 52.0
click at [225, 257] on div "Back to Dashboard Change Sender ID Customers Technicians Select a contact Outbo…" at bounding box center [451, 210] width 613 height 381
click at [196, 295] on div "Back to Dashboard Change Sender ID Customers Technicians Select a contact Outbo…" at bounding box center [451, 210] width 613 height 381
drag, startPoint x: 42, startPoint y: 202, endPoint x: 95, endPoint y: 203, distance: 52.9
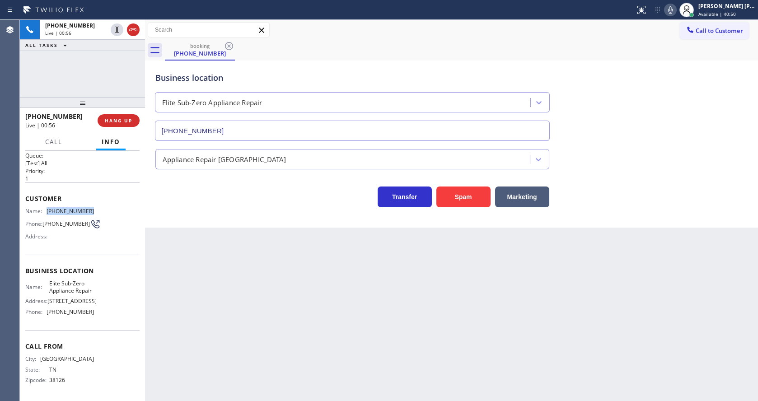
click at [95, 208] on div "Name: [PHONE_NUMBER] Phone: [PHONE_NUMBER] Address:" at bounding box center [82, 226] width 114 height 36
click at [243, 252] on div "Back to Dashboard Change Sender ID Customers Technicians Select a contact Outbo…" at bounding box center [451, 210] width 613 height 381
click at [145, 248] on div at bounding box center [145, 210] width 0 height 381
click at [66, 280] on span "Elite Sub-Zero Appliance Repair" at bounding box center [71, 287] width 45 height 14
drag, startPoint x: 47, startPoint y: 276, endPoint x: 72, endPoint y: 289, distance: 28.1
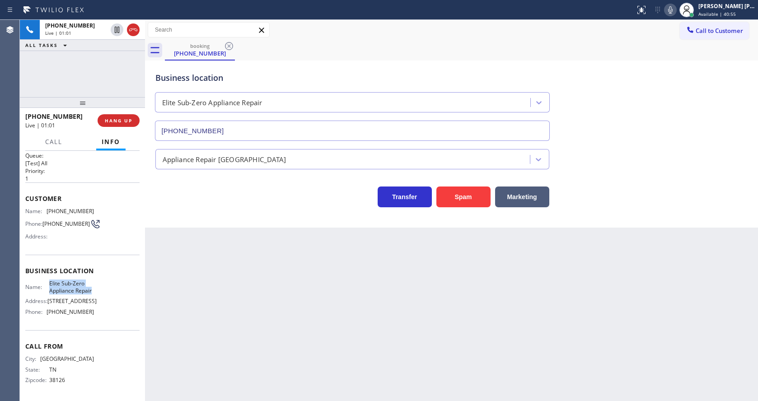
click at [72, 289] on div "Name: Elite Sub-Zero Appliance Repair" at bounding box center [59, 287] width 69 height 14
click at [187, 314] on div "Back to Dashboard Change Sender ID Customers Technicians Select a contact Outbo…" at bounding box center [451, 210] width 613 height 381
drag, startPoint x: 68, startPoint y: 283, endPoint x: 65, endPoint y: 300, distance: 16.9
click at [68, 283] on span "Elite Sub-Zero Appliance Repair" at bounding box center [71, 287] width 45 height 14
drag, startPoint x: 44, startPoint y: 312, endPoint x: 91, endPoint y: 313, distance: 47.4
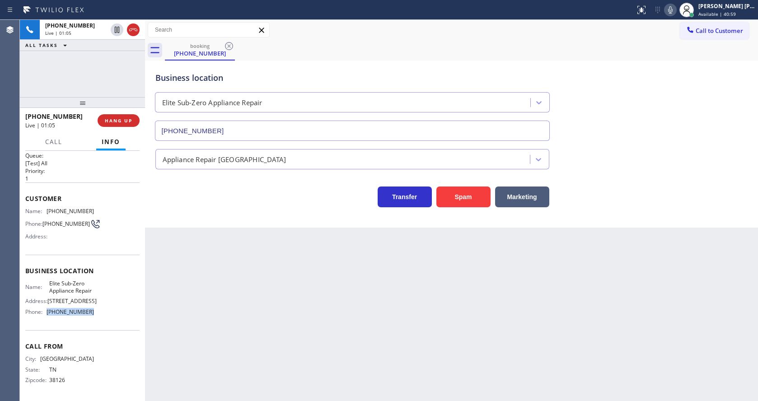
click at [91, 313] on div "Name: Elite Sub-Zero Appliance Repair Address: [STREET_ADDRESS] Phone: [PHONE_N…" at bounding box center [82, 299] width 114 height 39
click at [156, 298] on div "Back to Dashboard Change Sender ID Customers Technicians Select a contact Outbo…" at bounding box center [451, 210] width 613 height 381
click at [365, 300] on div "Back to Dashboard Change Sender ID Customers Technicians Select a contact Outbo…" at bounding box center [451, 210] width 613 height 381
click at [375, 279] on div "Back to Dashboard Change Sender ID Customers Technicians Select a contact Outbo…" at bounding box center [451, 210] width 613 height 381
click at [466, 302] on div "Back to Dashboard Change Sender ID Customers Technicians Select a contact Outbo…" at bounding box center [451, 210] width 613 height 381
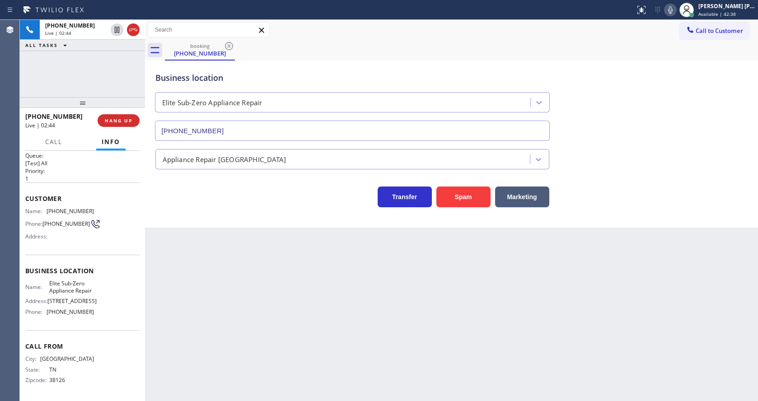
click at [245, 287] on div "Back to Dashboard Change Sender ID Customers Technicians Select a contact Outbo…" at bounding box center [451, 210] width 613 height 381
click at [356, 315] on div "Back to Dashboard Change Sender ID Customers Technicians Select a contact Outbo…" at bounding box center [451, 210] width 613 height 381
click at [229, 279] on div "Back to Dashboard Change Sender ID Customers Technicians Select a contact Outbo…" at bounding box center [451, 210] width 613 height 381
click at [440, 297] on div "Back to Dashboard Change Sender ID Customers Technicians Select a contact Outbo…" at bounding box center [451, 210] width 613 height 381
click at [235, 260] on div "Back to Dashboard Change Sender ID Customers Technicians Select a contact Outbo…" at bounding box center [451, 210] width 613 height 381
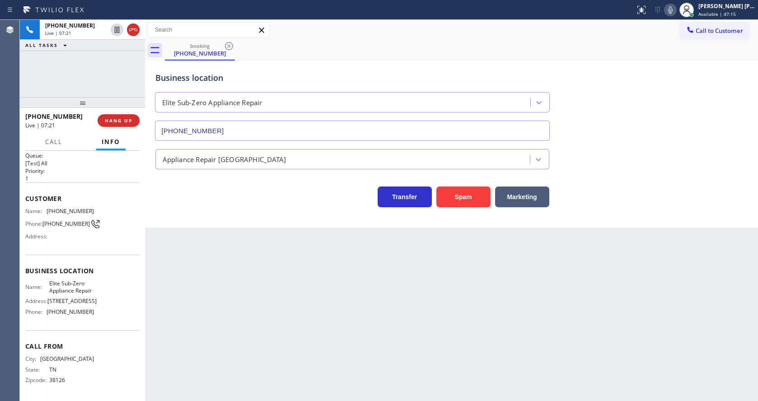
click at [419, 356] on div "Back to Dashboard Change Sender ID Customers Technicians Select a contact Outbo…" at bounding box center [451, 210] width 613 height 381
drag, startPoint x: 305, startPoint y: 335, endPoint x: 306, endPoint y: 348, distance: 13.1
click at [305, 335] on div "Back to Dashboard Change Sender ID Customers Technicians Select a contact Outbo…" at bounding box center [451, 210] width 613 height 381
click at [630, 224] on div "Business location Elite Sub-Zero Appliance Repair [PHONE_NUMBER] Appliance Repa…" at bounding box center [451, 144] width 613 height 167
click at [360, 329] on div "Back to Dashboard Change Sender ID Customers Technicians Select a contact Outbo…" at bounding box center [451, 210] width 613 height 381
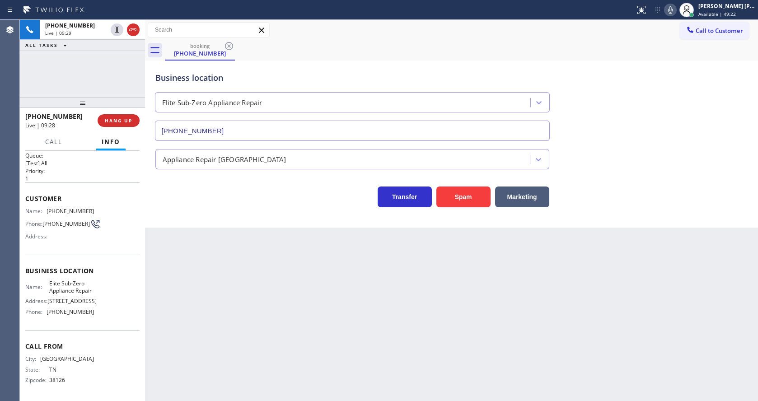
click at [245, 283] on div "Back to Dashboard Change Sender ID Customers Technicians Select a contact Outbo…" at bounding box center [451, 210] width 613 height 381
drag, startPoint x: 378, startPoint y: 322, endPoint x: 343, endPoint y: 324, distance: 34.8
click at [378, 322] on div "Back to Dashboard Change Sender ID Customers Technicians Select a contact Outbo…" at bounding box center [451, 210] width 613 height 381
click at [370, 309] on div "Back to Dashboard Change Sender ID Customers Technicians Select a contact Outbo…" at bounding box center [451, 210] width 613 height 381
click at [298, 305] on div "Back to Dashboard Change Sender ID Customers Technicians Select a contact Outbo…" at bounding box center [451, 210] width 613 height 381
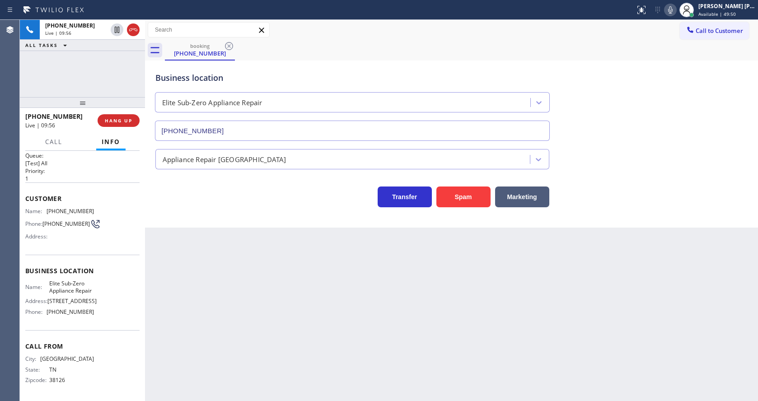
click at [346, 342] on div "Back to Dashboard Change Sender ID Customers Technicians Select a contact Outbo…" at bounding box center [451, 210] width 613 height 381
click at [93, 175] on p "1" at bounding box center [82, 179] width 114 height 8
click at [74, 81] on div "[PHONE_NUMBER] Live | 09:57 ALL TASKS ALL TASKS ACTIVE TASKS TASKS IN WRAP UP" at bounding box center [82, 58] width 125 height 77
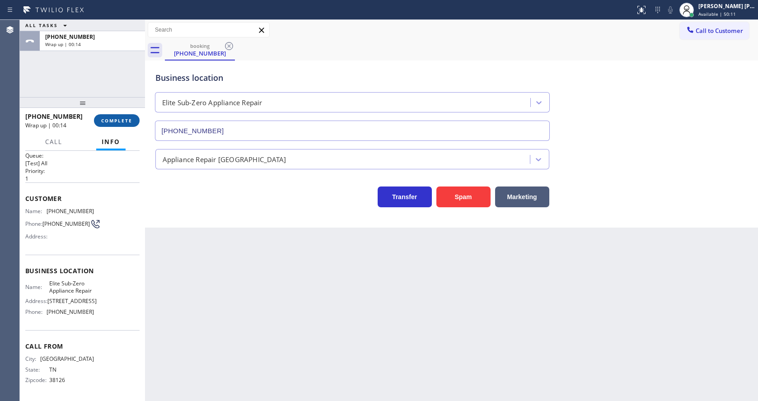
click at [104, 121] on span "COMPLETE" at bounding box center [116, 120] width 31 height 6
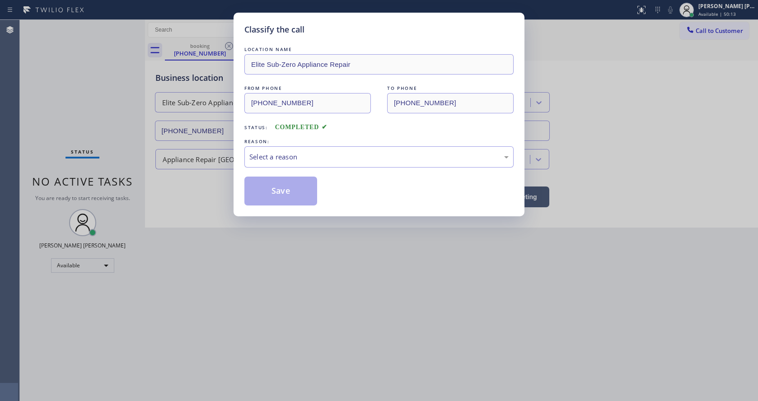
click at [253, 143] on div "REASON:" at bounding box center [378, 141] width 269 height 9
click at [258, 153] on div "Select a reason" at bounding box center [378, 157] width 259 height 10
click at [268, 194] on button "Save" at bounding box center [280, 191] width 73 height 29
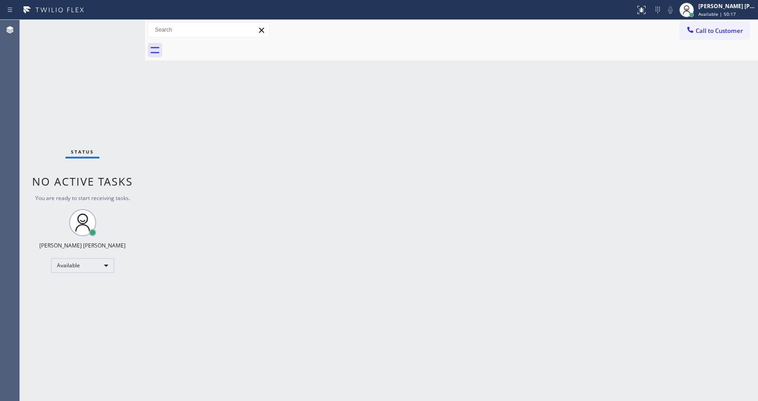
click at [239, 213] on div "Back to Dashboard Change Sender ID Customers Technicians Select a contact Outbo…" at bounding box center [451, 210] width 613 height 381
click at [269, 250] on div "Back to Dashboard Change Sender ID Customers Technicians Select a contact Outbo…" at bounding box center [451, 210] width 613 height 381
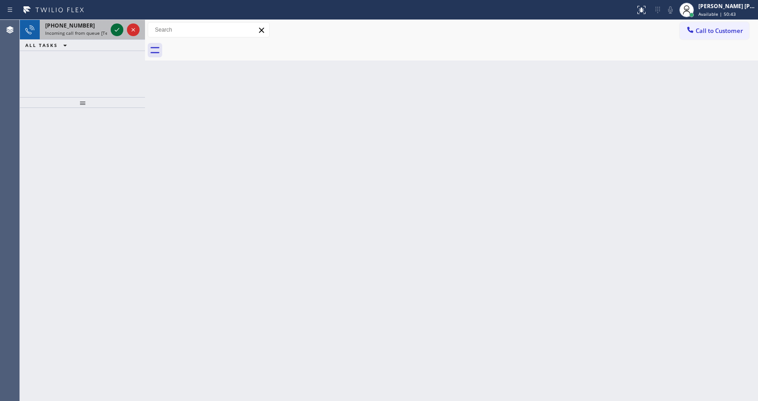
click at [117, 30] on icon at bounding box center [117, 30] width 5 height 4
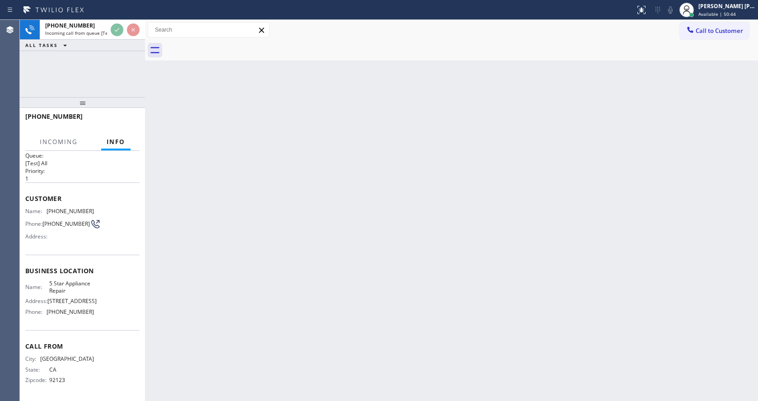
scroll to position [13, 0]
click at [256, 271] on div "Back to Dashboard Change Sender ID Customers Technicians Select a contact Outbo…" at bounding box center [451, 210] width 613 height 381
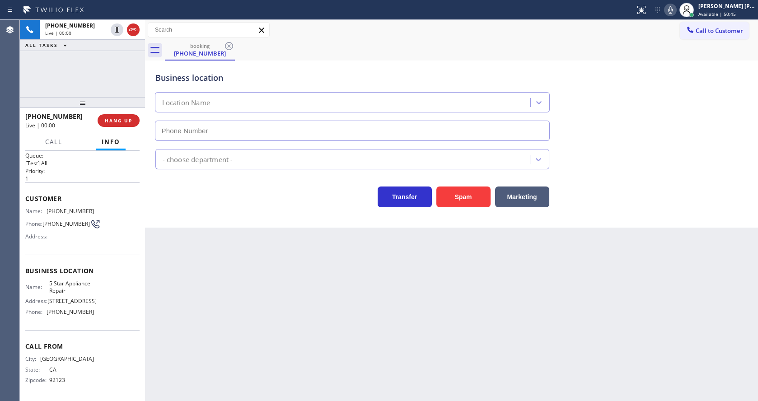
type input "[PHONE_NUMBER]"
click at [453, 295] on div "Back to Dashboard Change Sender ID Customers Technicians Select a contact Outbo…" at bounding box center [451, 210] width 613 height 381
click at [270, 278] on div "Back to Dashboard Change Sender ID Customers Technicians Select a contact Outbo…" at bounding box center [451, 210] width 613 height 381
click at [341, 270] on div "Back to Dashboard Change Sender ID Customers Technicians Select a contact Outbo…" at bounding box center [451, 210] width 613 height 381
click at [243, 272] on div "Back to Dashboard Change Sender ID Customers Technicians Select a contact Outbo…" at bounding box center [451, 210] width 613 height 381
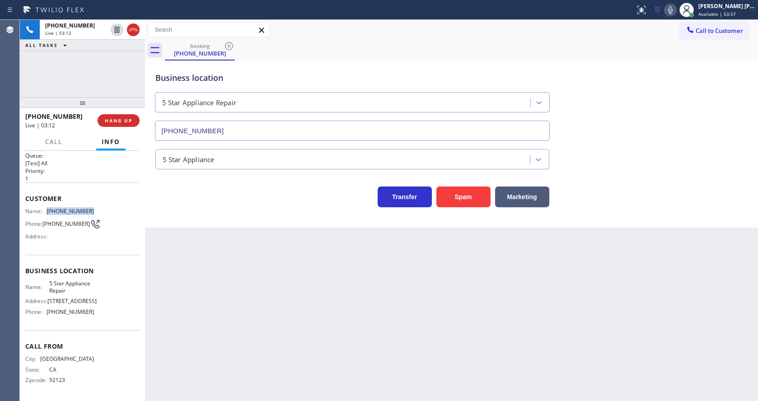
drag, startPoint x: 45, startPoint y: 206, endPoint x: 94, endPoint y: 206, distance: 48.8
click at [94, 208] on div "Name: [PHONE_NUMBER] Phone: [PHONE_NUMBER] Address:" at bounding box center [82, 226] width 114 height 36
click at [252, 255] on div "Back to Dashboard Change Sender ID Customers Technicians Select a contact Outbo…" at bounding box center [451, 210] width 613 height 381
click at [234, 289] on div "Back to Dashboard Change Sender ID Customers Technicians Select a contact Outbo…" at bounding box center [451, 210] width 613 height 381
click at [394, 318] on div "Back to Dashboard Change Sender ID Customers Technicians Select a contact Outbo…" at bounding box center [451, 210] width 613 height 381
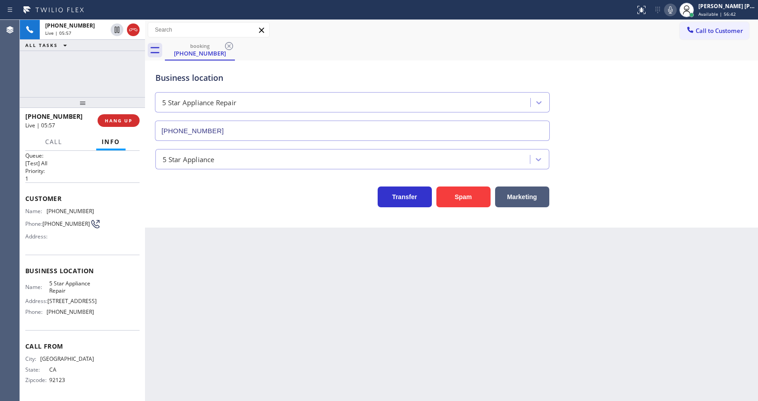
drag, startPoint x: 199, startPoint y: 243, endPoint x: 179, endPoint y: 223, distance: 28.1
click at [199, 243] on div "Back to Dashboard Change Sender ID Customers Technicians Select a contact Outbo…" at bounding box center [451, 210] width 613 height 381
click at [114, 118] on span "HANG UP" at bounding box center [119, 120] width 28 height 6
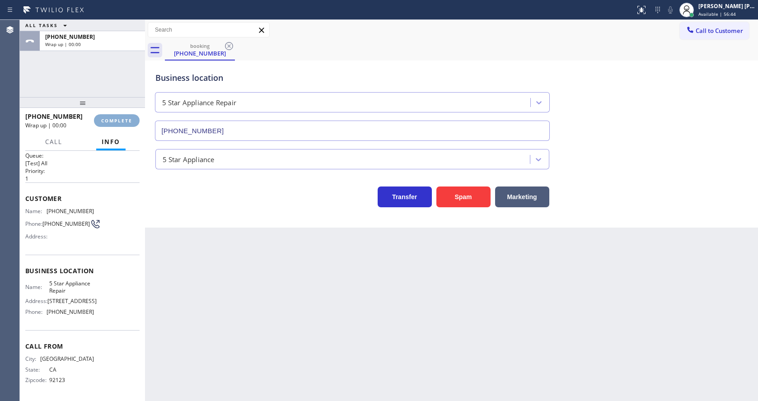
click at [114, 118] on span "COMPLETE" at bounding box center [116, 120] width 31 height 6
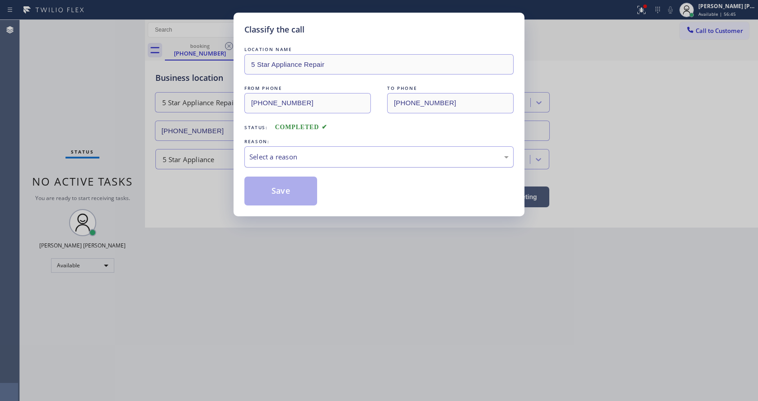
click at [315, 160] on div "Select a reason" at bounding box center [378, 157] width 259 height 10
click at [285, 201] on button "Save" at bounding box center [280, 191] width 73 height 29
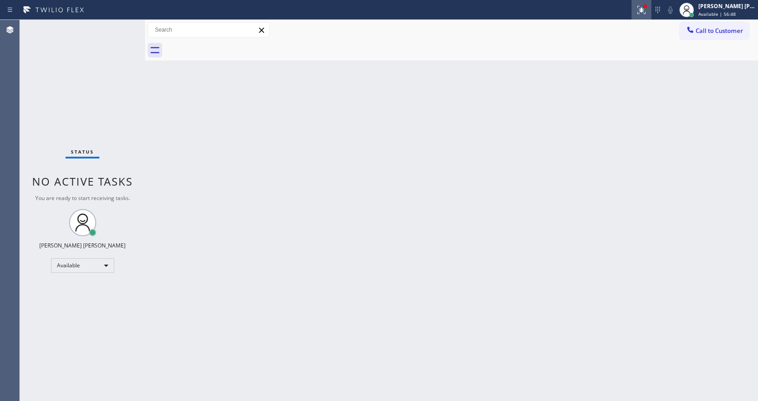
click at [643, 10] on icon at bounding box center [641, 8] width 5 height 3
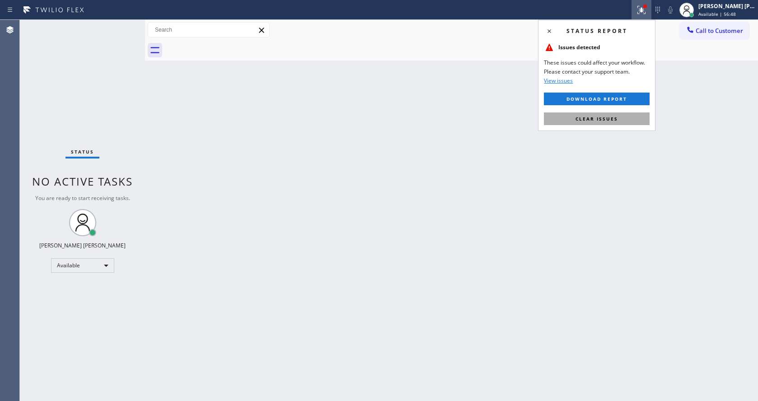
click at [600, 115] on button "Clear issues" at bounding box center [597, 118] width 106 height 13
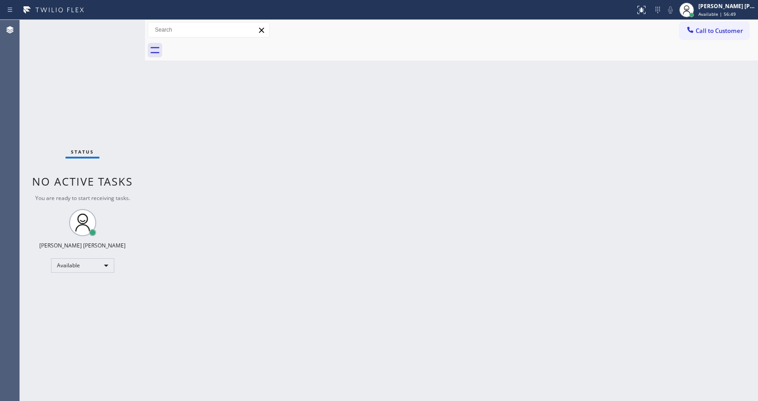
click at [571, 202] on div "Back to Dashboard Change Sender ID Customers Technicians Select a contact Outbo…" at bounding box center [451, 210] width 613 height 381
click at [103, 146] on div "Status No active tasks You are ready to start receiving tasks. [PERSON_NAME] [P…" at bounding box center [82, 210] width 125 height 381
drag, startPoint x: 253, startPoint y: 197, endPoint x: 682, endPoint y: 98, distance: 439.4
click at [254, 197] on div "Back to Dashboard Change Sender ID Customers Technicians Select a contact Outbo…" at bounding box center [451, 210] width 613 height 381
click at [374, 261] on div "Back to Dashboard Change Sender ID Customers Technicians Select a contact Outbo…" at bounding box center [451, 210] width 613 height 381
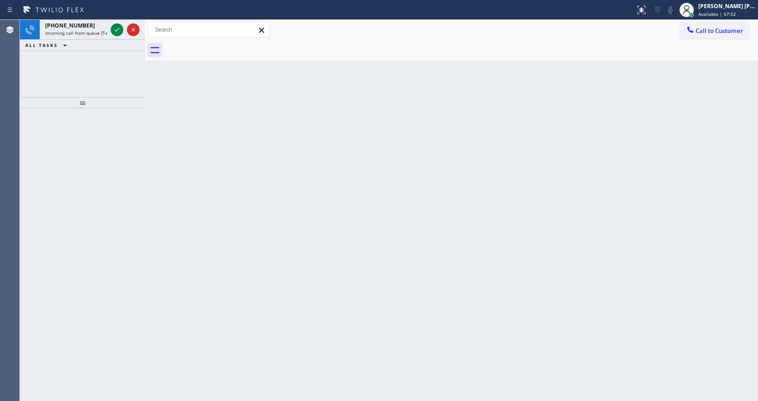
click at [224, 280] on div "Back to Dashboard Change Sender ID Customers Technicians Select a contact Outbo…" at bounding box center [451, 210] width 613 height 381
drag, startPoint x: 97, startPoint y: 71, endPoint x: 115, endPoint y: 40, distance: 35.8
click at [97, 71] on div "[PHONE_NUMBER] Incoming call from queue [Test] All ALL TASKS ALL TASKS ACTIVE T…" at bounding box center [82, 58] width 125 height 77
click at [118, 34] on icon at bounding box center [117, 29] width 11 height 11
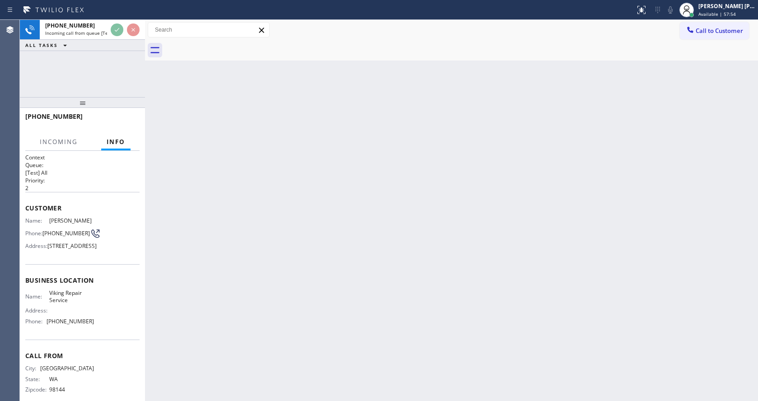
scroll to position [27, 0]
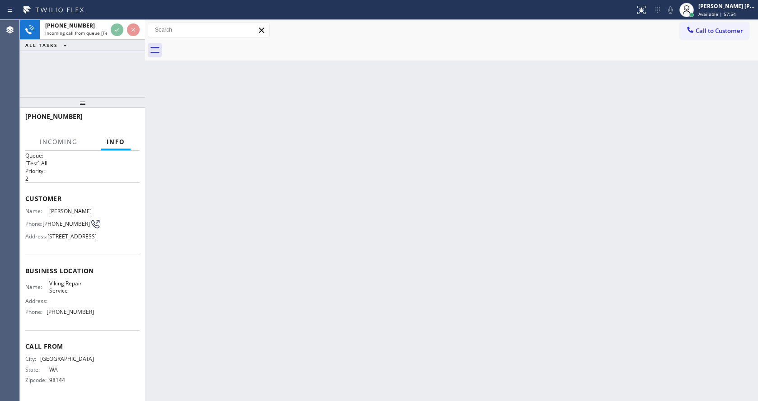
click at [222, 311] on div "Back to Dashboard Change Sender ID Customers Technicians Select a contact Outbo…" at bounding box center [451, 210] width 613 height 381
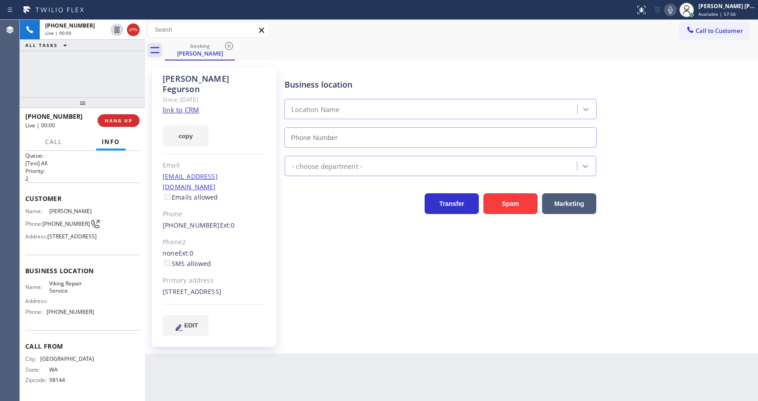
type input "[PHONE_NUMBER]"
click at [329, 298] on div "Business location Viking Repair Service [PHONE_NUMBER] Appliance Repair High En…" at bounding box center [519, 202] width 473 height 264
click at [284, 283] on div "Business location Viking Repair Service [PHONE_NUMBER] Appliance Repair High En…" at bounding box center [519, 202] width 473 height 264
click at [412, 279] on div "Business location Viking Repair Service [PHONE_NUMBER] Appliance Repair High En…" at bounding box center [519, 202] width 473 height 264
click at [190, 105] on link "link to CRM" at bounding box center [181, 109] width 37 height 9
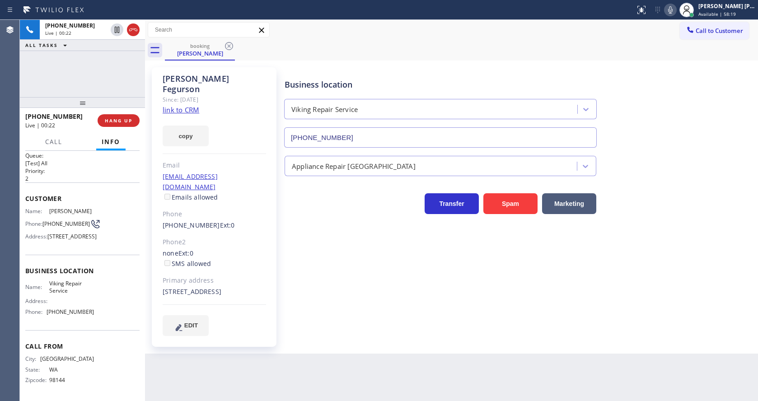
click at [313, 258] on div "Business location Viking Repair Service [PHONE_NUMBER] Appliance Repair High En…" at bounding box center [519, 202] width 473 height 264
click at [410, 318] on div "Business location Viking Repair Service [PHONE_NUMBER] Appliance Repair High En…" at bounding box center [519, 202] width 473 height 264
click at [258, 248] on div "none Ext: 0 SMS allowed" at bounding box center [214, 258] width 103 height 21
click at [257, 248] on div "none Ext: 0 SMS allowed" at bounding box center [214, 258] width 103 height 21
click at [259, 276] on div "Primary address" at bounding box center [214, 281] width 103 height 10
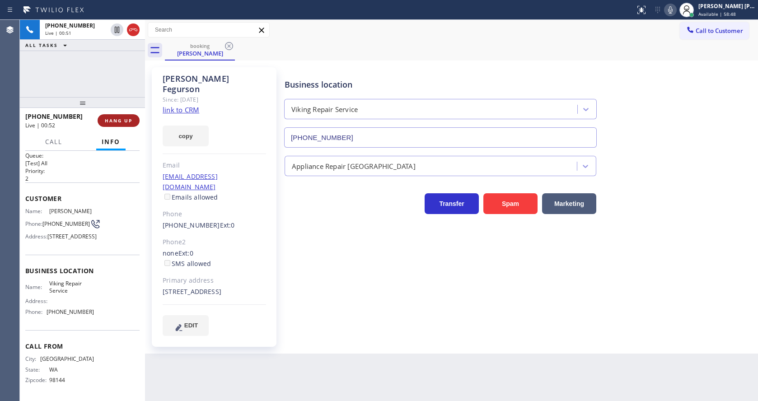
click at [116, 117] on span "HANG UP" at bounding box center [119, 120] width 28 height 6
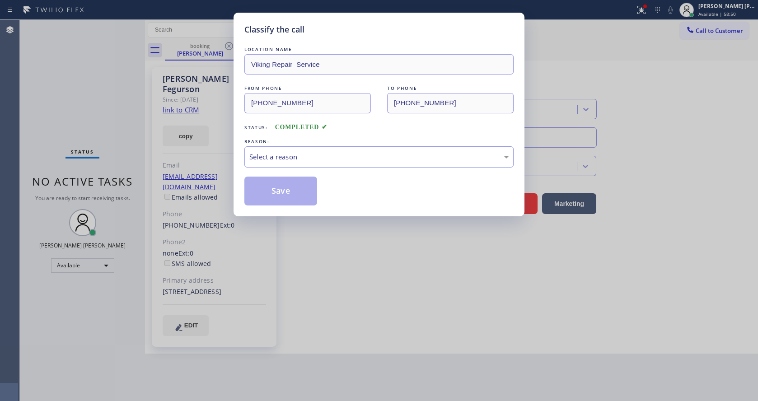
click at [116, 117] on div "Classify the call LOCATION NAME Viking Repair Service FROM PHONE [PHONE_NUMBER]…" at bounding box center [379, 200] width 758 height 401
click at [270, 155] on div "Select a reason" at bounding box center [378, 157] width 259 height 10
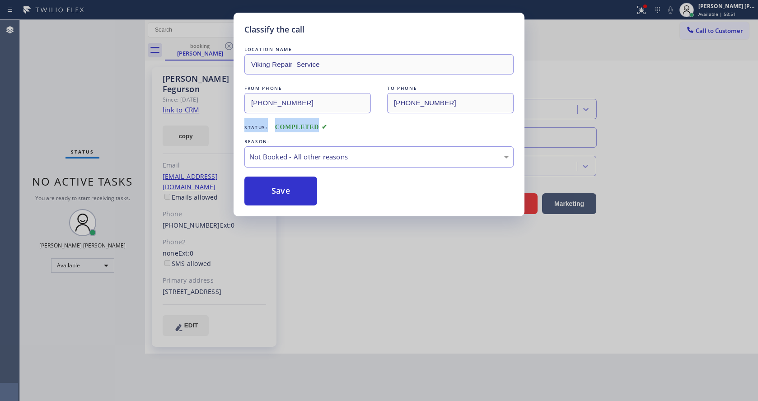
click at [275, 190] on button "Save" at bounding box center [280, 191] width 73 height 29
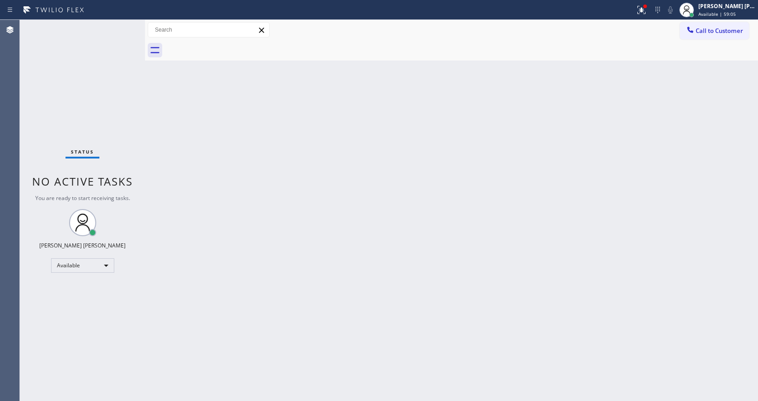
drag, startPoint x: 122, startPoint y: 114, endPoint x: 131, endPoint y: 62, distance: 53.1
click at [123, 114] on div "Status No active tasks You are ready to start receiving tasks. [PERSON_NAME] [P…" at bounding box center [82, 210] width 125 height 381
click at [123, 25] on div "Status No active tasks You are ready to start receiving tasks. [PERSON_NAME] [P…" at bounding box center [82, 210] width 125 height 381
click at [241, 324] on div "Back to Dashboard Change Sender ID Customers Technicians Select a contact Outbo…" at bounding box center [451, 210] width 613 height 381
click at [708, 15] on span "Available | 1h 2min" at bounding box center [719, 14] width 43 height 6
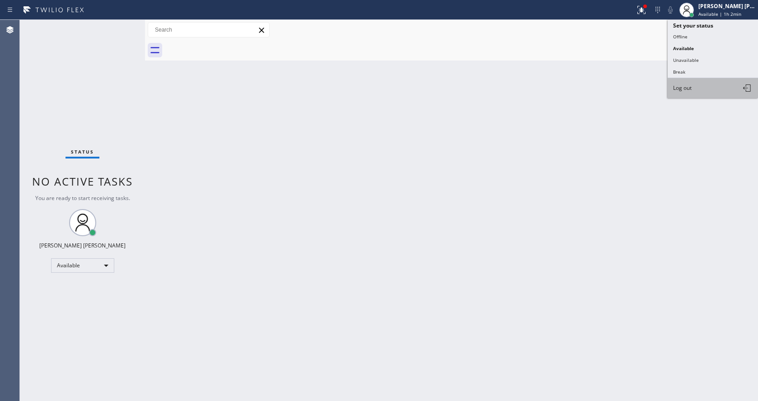
click at [684, 89] on span "Log out" at bounding box center [682, 88] width 19 height 8
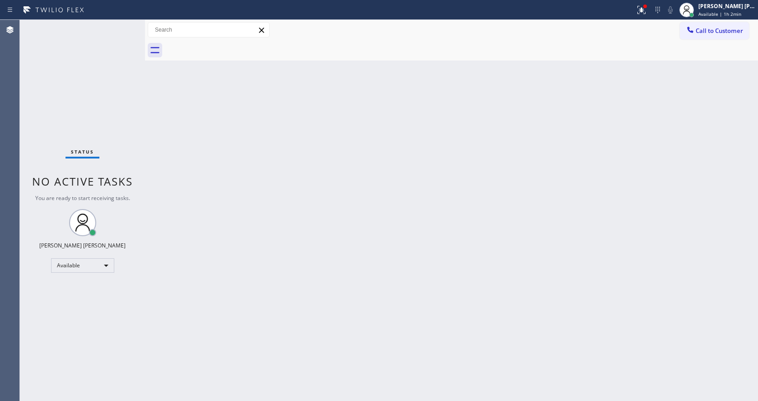
click at [401, 253] on div "Back to Dashboard Change Sender ID Customers Technicians Select a contact Outbo…" at bounding box center [451, 210] width 613 height 381
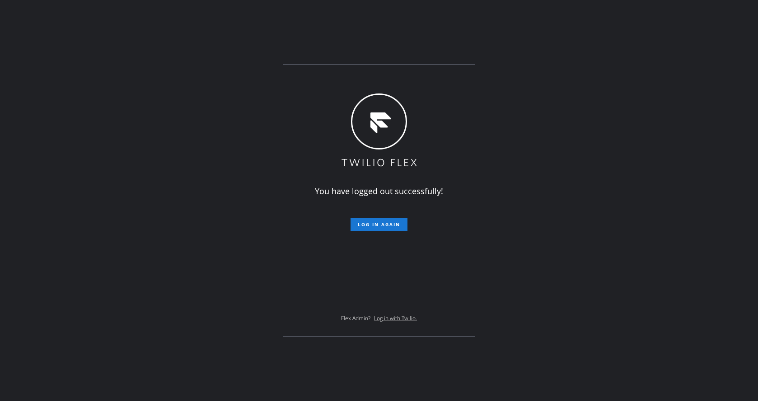
click at [187, 172] on div "You have logged out successfully! Log in again Flex Admin? Log in with Twilio." at bounding box center [379, 200] width 758 height 401
